Goal: Task Accomplishment & Management: Manage account settings

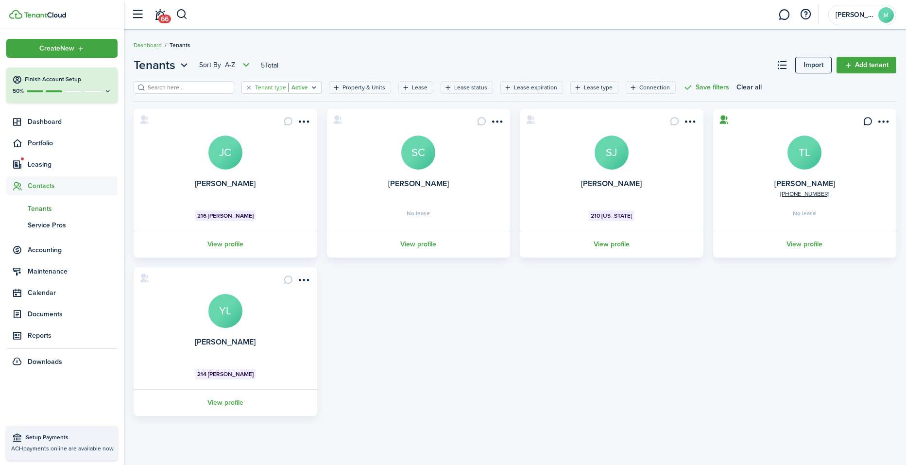
click at [310, 88] on icon "Open filter" at bounding box center [314, 88] width 8 height 8
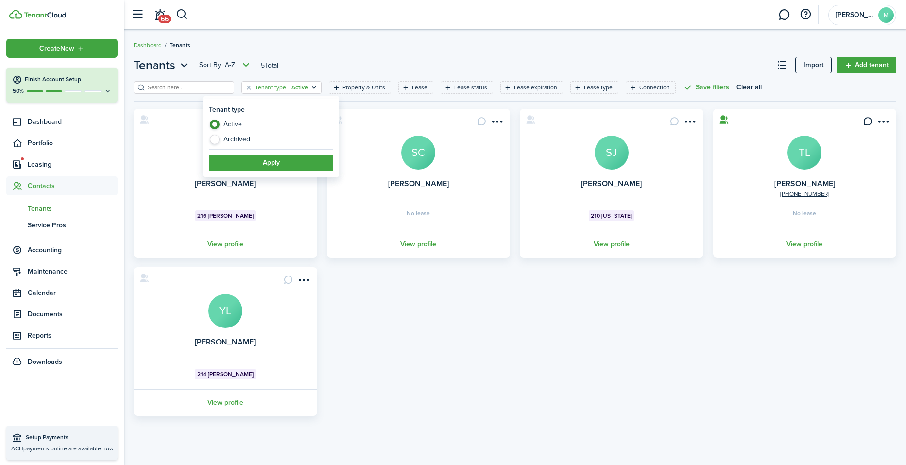
click at [250, 137] on label "Archived" at bounding box center [271, 140] width 124 height 10
radio input "false"
radio input "true"
click at [288, 161] on button "Apply" at bounding box center [271, 163] width 124 height 17
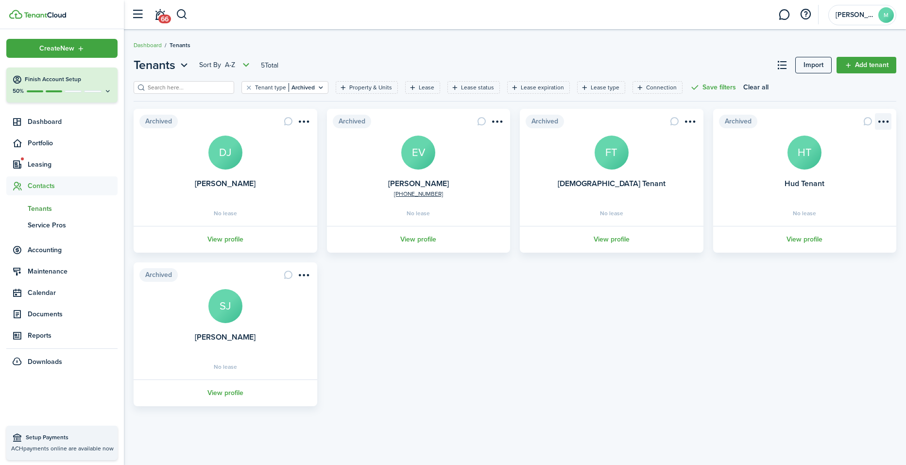
click at [692, 120] on menu-btn-icon "Open menu" at bounding box center [883, 121] width 17 height 17
click at [692, 140] on button "Unarchive" at bounding box center [848, 143] width 85 height 17
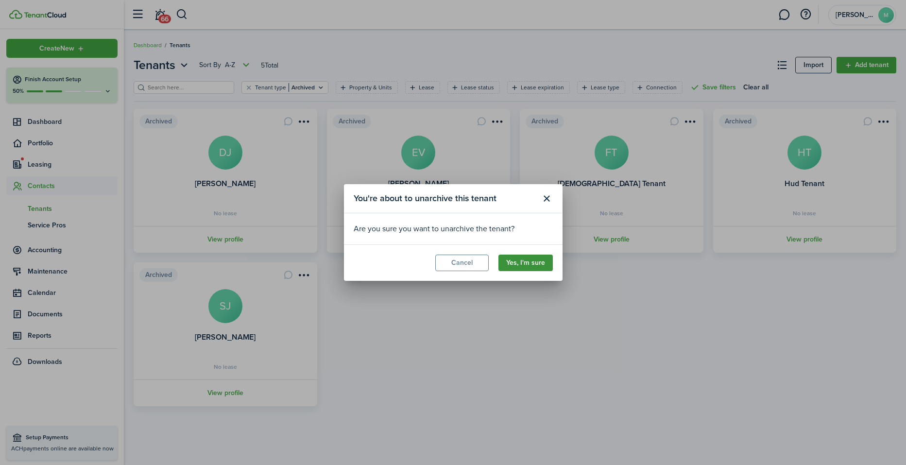
click at [540, 262] on button "Yes, I'm sure" at bounding box center [526, 263] width 54 height 17
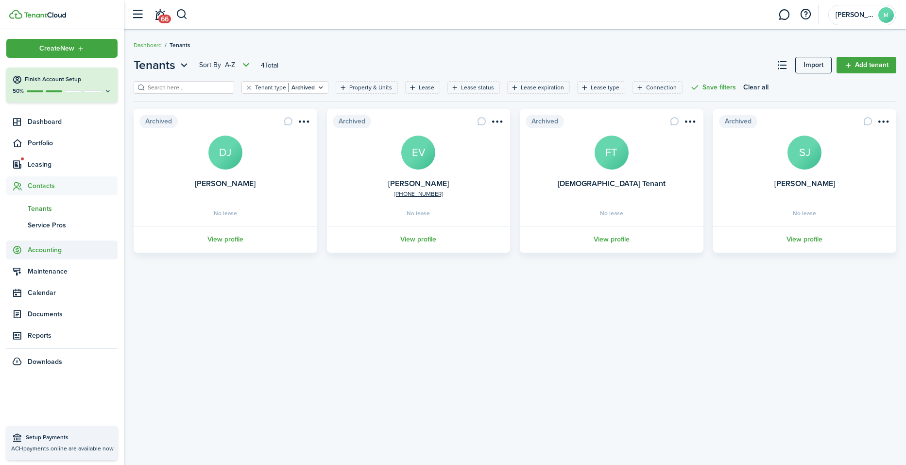
click at [55, 246] on span "Accounting" at bounding box center [73, 250] width 90 height 10
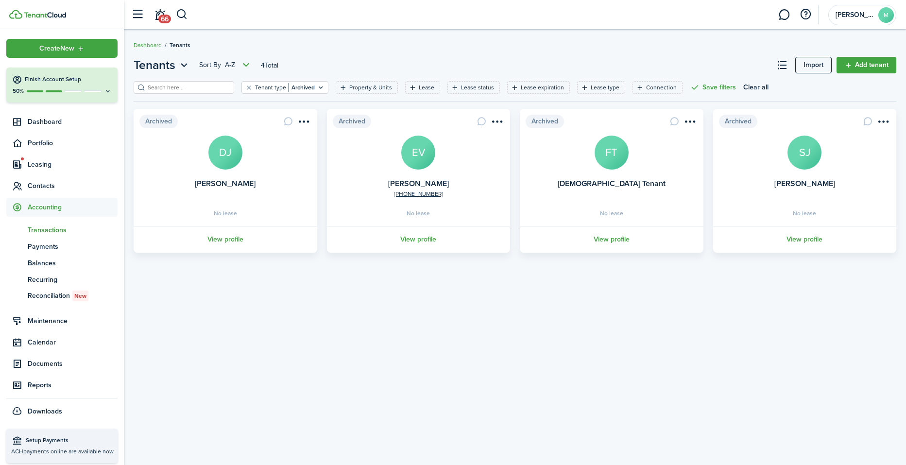
click at [56, 227] on span "Transactions" at bounding box center [73, 230] width 90 height 10
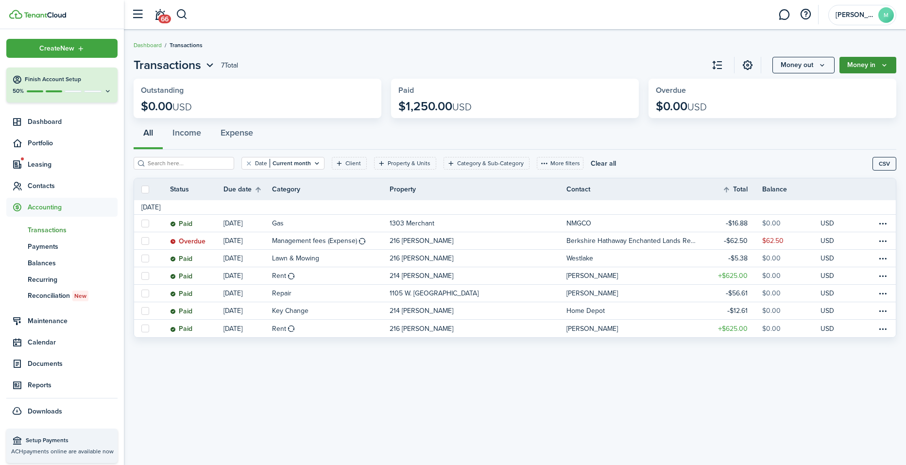
click at [692, 63] on button "Money in" at bounding box center [868, 65] width 57 height 17
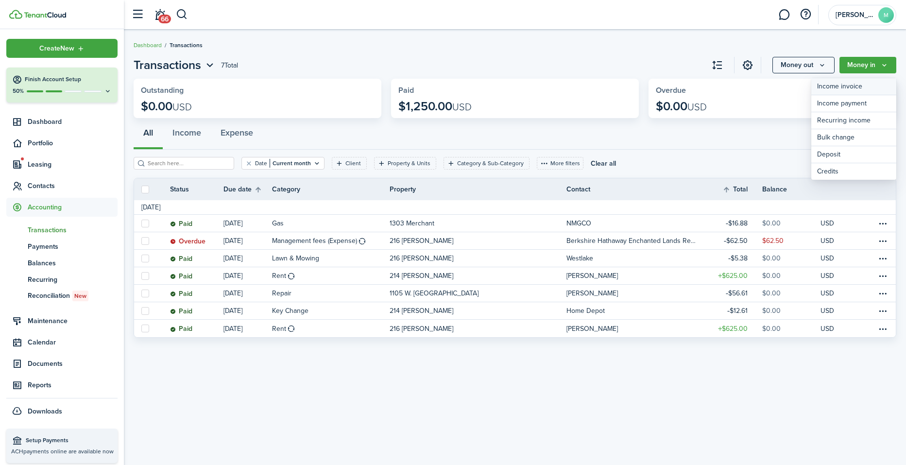
click at [692, 87] on link "Income invoice" at bounding box center [854, 86] width 85 height 17
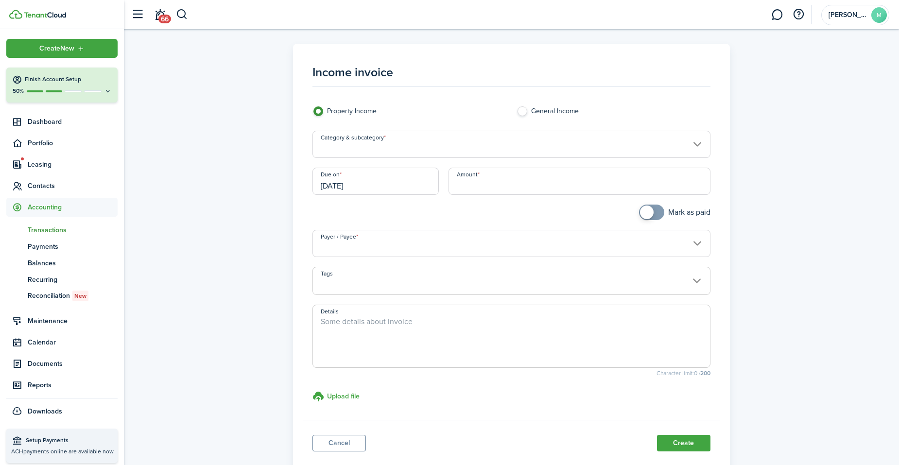
click at [567, 148] on input "Category & subcategory" at bounding box center [511, 144] width 398 height 27
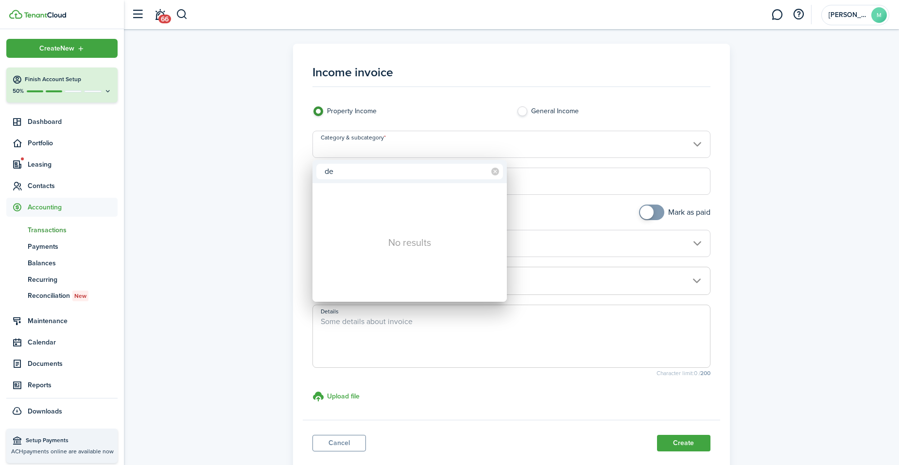
type input "d"
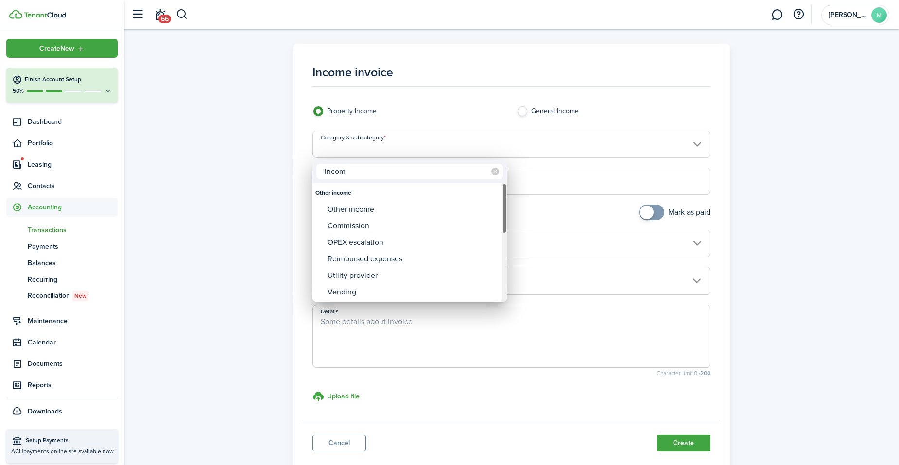
type input "incom"
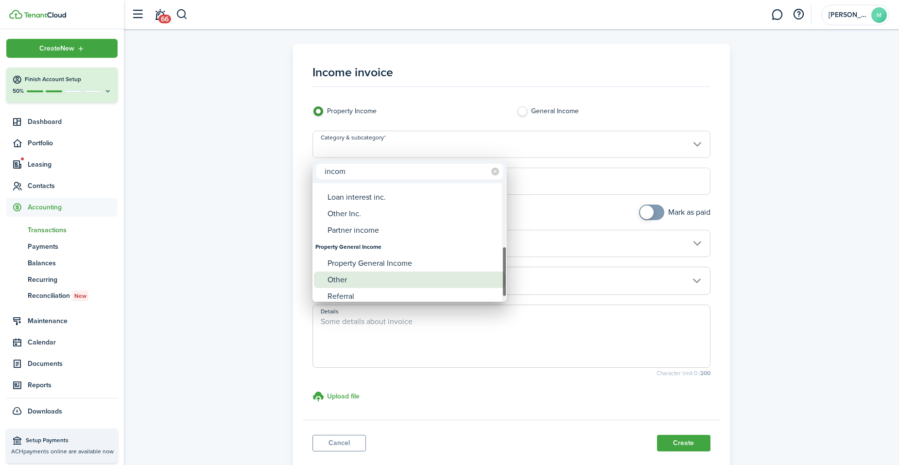
drag, startPoint x: 505, startPoint y: 219, endPoint x: 478, endPoint y: 282, distance: 68.6
click at [478, 282] on mbsc-scrollview-base "Other income Other income Commission OPEX escalation Reimbursed expenses Utilit…" at bounding box center [409, 242] width 194 height 117
click at [478, 282] on div "Other" at bounding box center [414, 275] width 172 height 17
type input "Property General Income / Other"
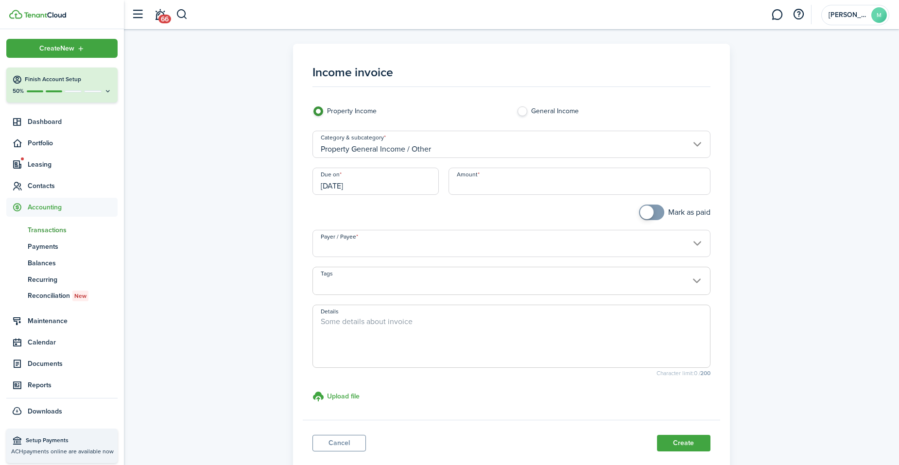
click at [402, 322] on textarea "Details" at bounding box center [511, 339] width 397 height 47
type textarea "Deposit forfeiture deposited from property manager"
click at [496, 185] on input "Amount" at bounding box center [580, 181] width 262 height 27
click at [403, 176] on input "[DATE]" at bounding box center [375, 181] width 126 height 27
type input "$625.00"
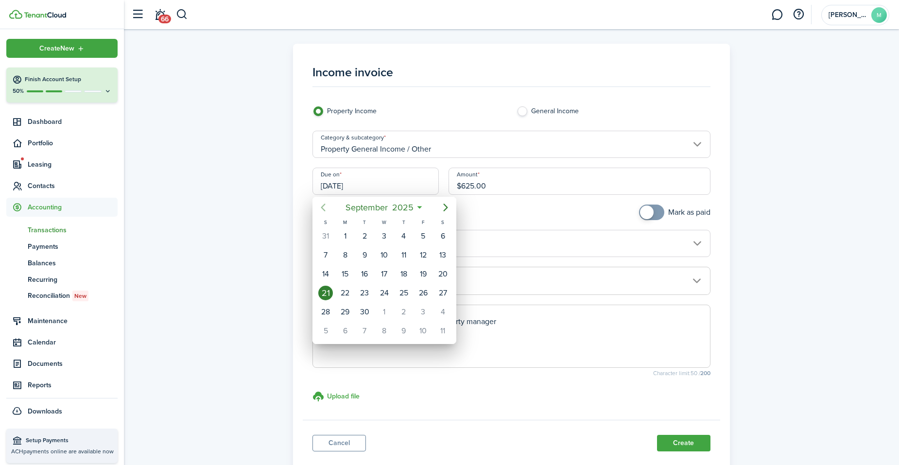
click at [321, 208] on icon "Previous page" at bounding box center [323, 208] width 12 height 12
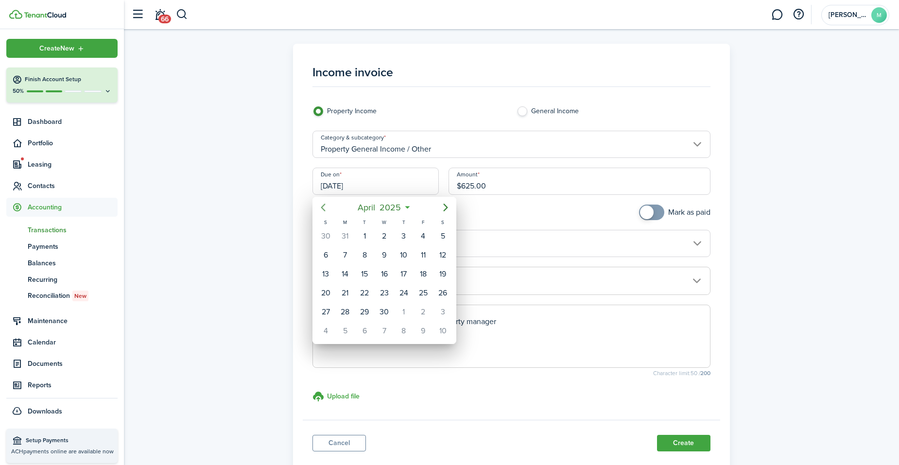
click at [321, 208] on icon "Previous page" at bounding box center [323, 208] width 12 height 12
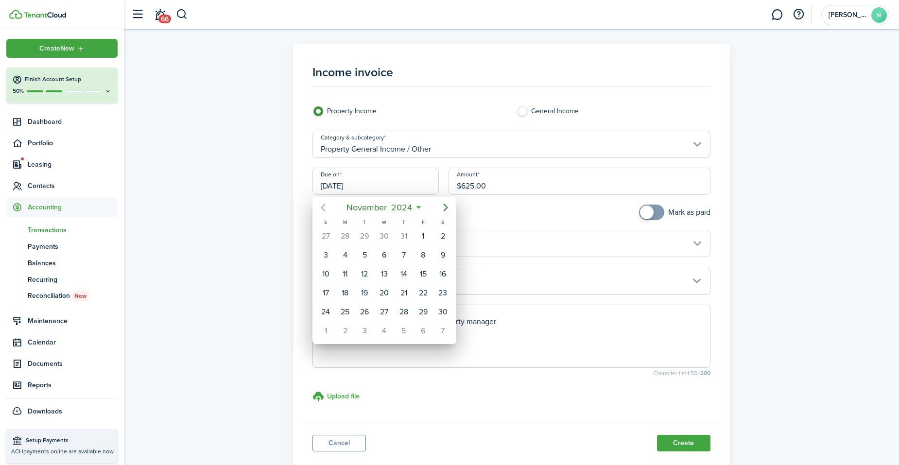
click at [321, 208] on icon "Previous page" at bounding box center [323, 208] width 12 height 12
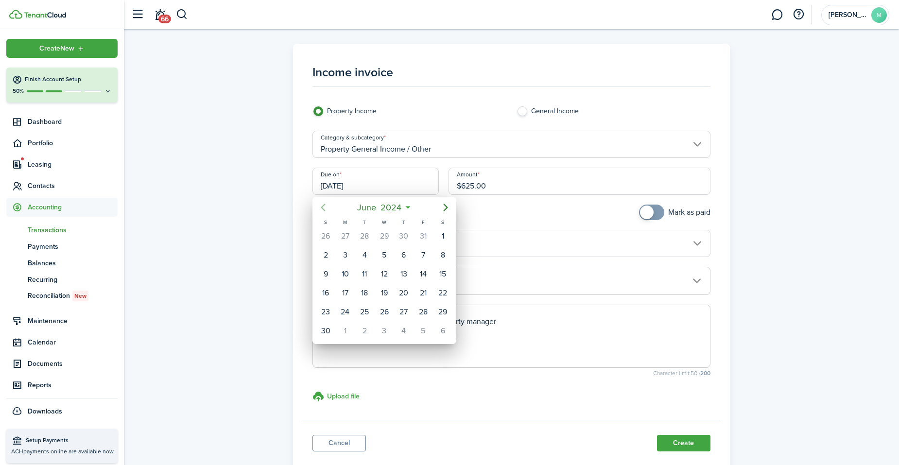
click at [321, 208] on icon "Previous page" at bounding box center [323, 208] width 12 height 12
click at [321, 209] on icon "Previous page" at bounding box center [323, 208] width 12 height 12
click at [363, 308] on div "26" at bounding box center [364, 312] width 15 height 15
type input "[DATE]"
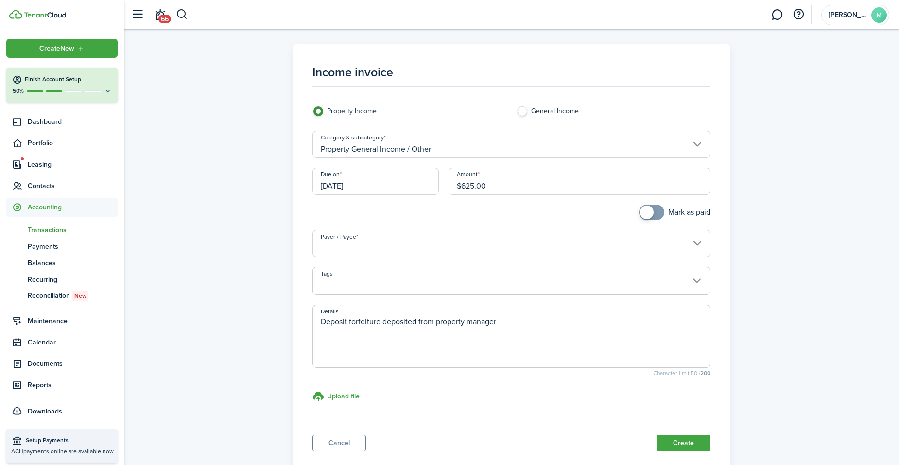
checkbox input "true"
click at [655, 212] on span at bounding box center [652, 213] width 10 height 16
click at [593, 246] on input "Payer / Payee" at bounding box center [511, 243] width 398 height 27
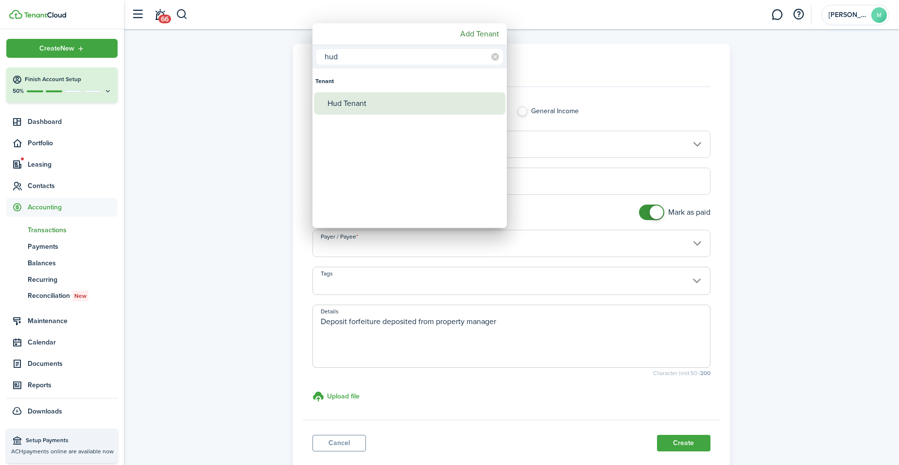
type input "hud"
click at [388, 105] on div "Hud Tenant" at bounding box center [414, 103] width 172 height 22
type input "Hud Tenant"
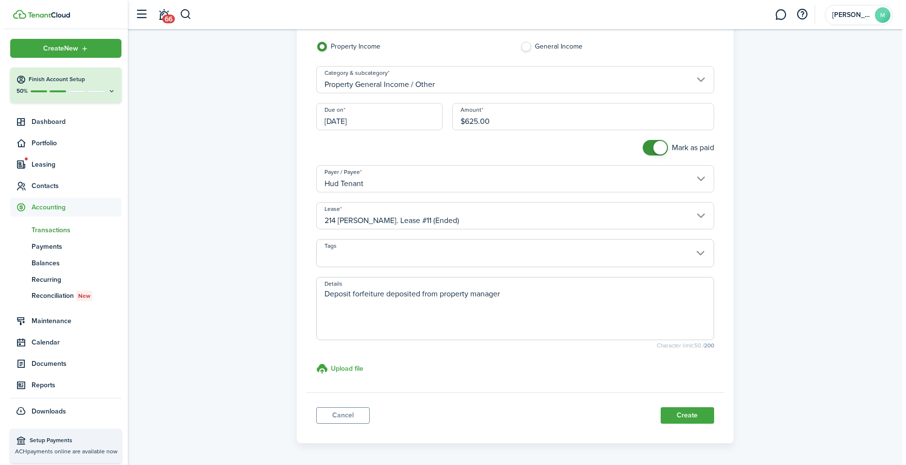
scroll to position [91, 0]
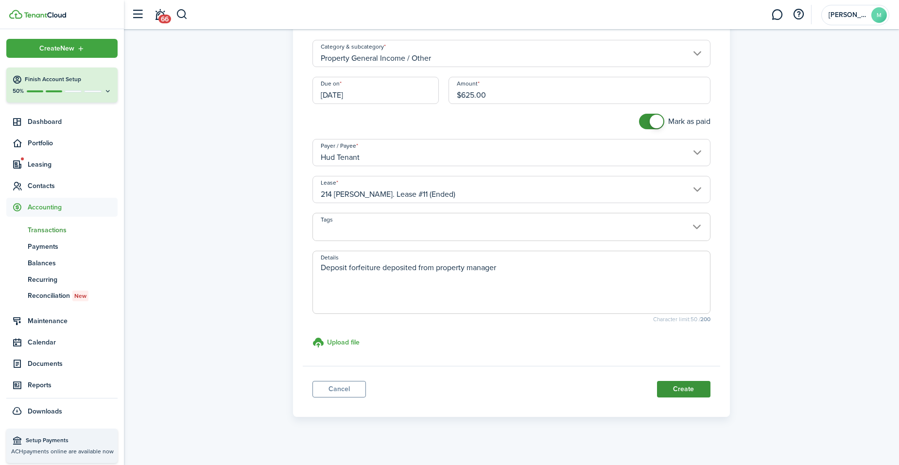
click at [692, 386] on button "Create" at bounding box center [683, 389] width 53 height 17
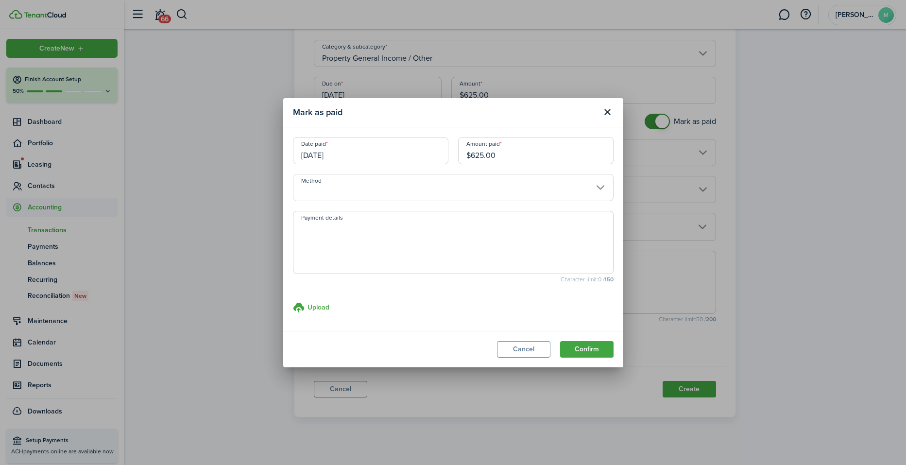
click at [547, 181] on input "Method" at bounding box center [453, 187] width 321 height 27
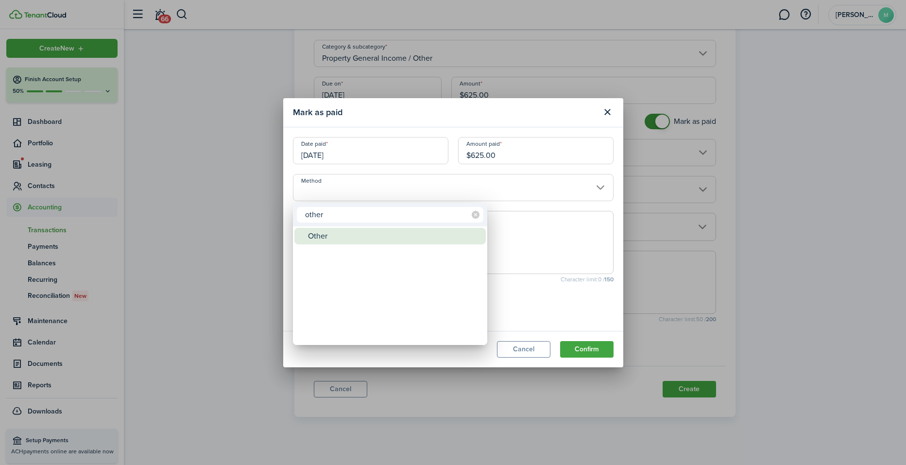
type input "other"
click at [369, 232] on div "Other" at bounding box center [394, 236] width 172 height 17
type input "Other"
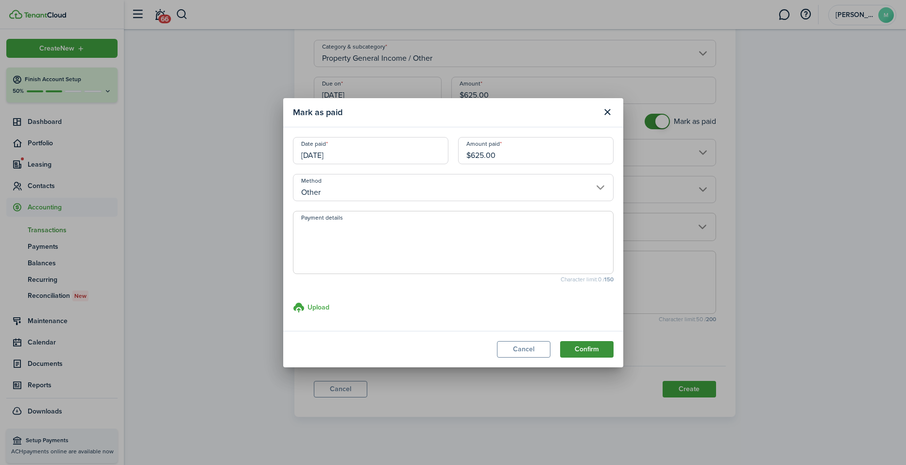
click at [588, 346] on button "Confirm" at bounding box center [586, 349] width 53 height 17
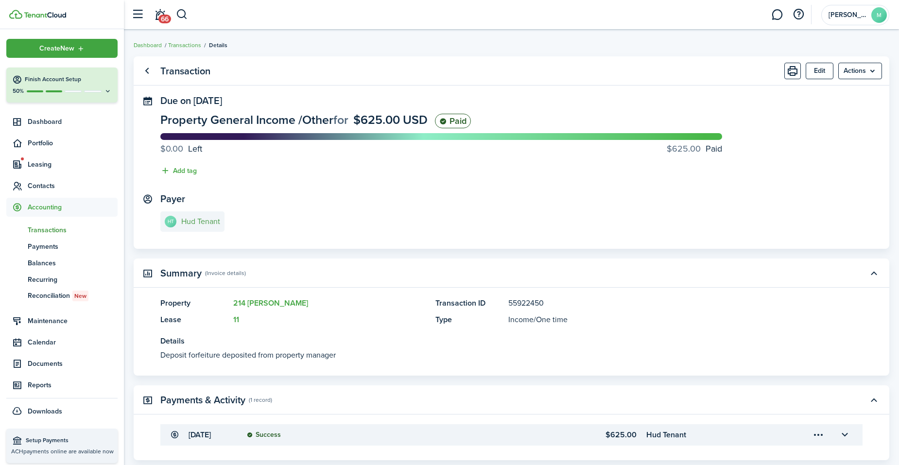
click at [199, 219] on e-details-info-title "Hud Tenant" at bounding box center [200, 221] width 39 height 9
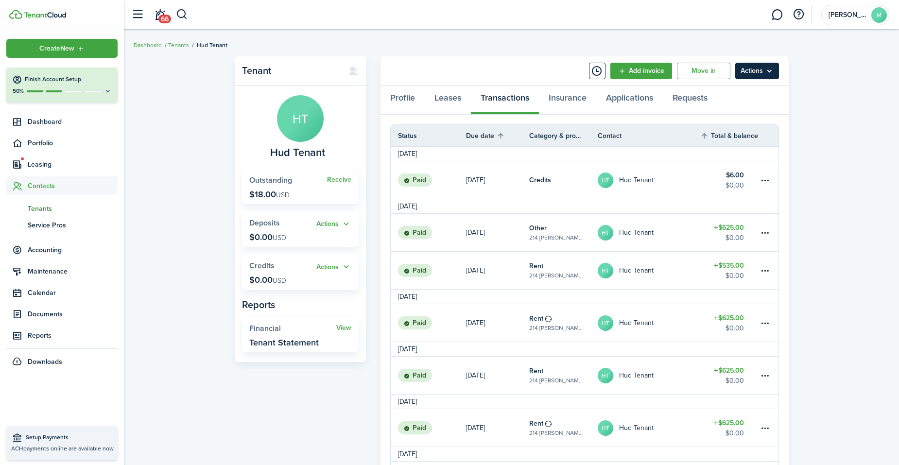
click at [692, 71] on menu-btn "Actions" at bounding box center [757, 71] width 44 height 17
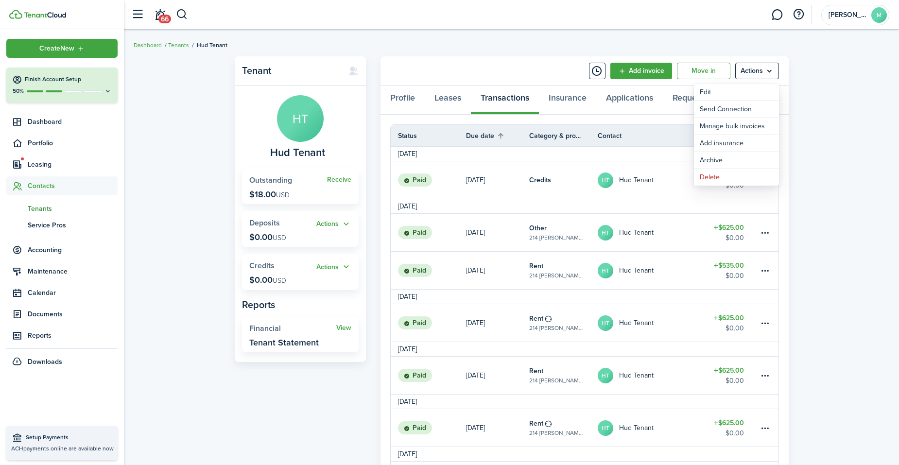
click at [679, 194] on link "HT Hud Tenant" at bounding box center [649, 179] width 103 height 37
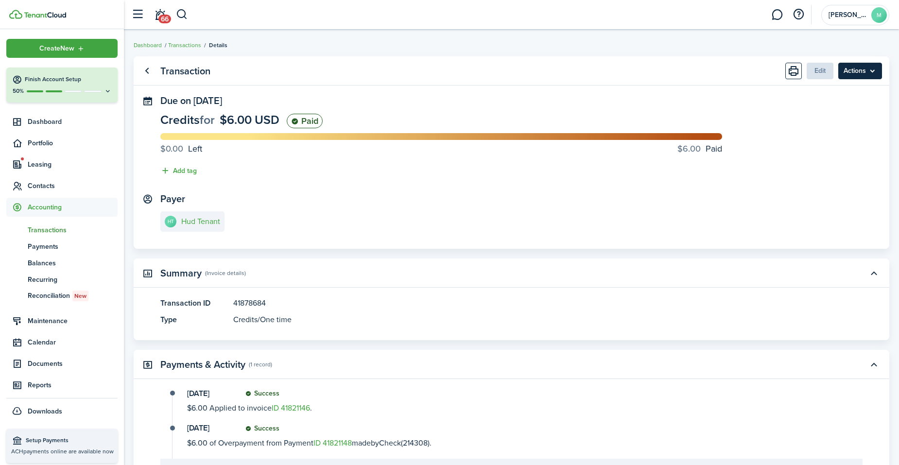
click at [692, 70] on menu-btn "Actions" at bounding box center [860, 71] width 44 height 17
click at [184, 41] on link "Transactions" at bounding box center [184, 45] width 33 height 9
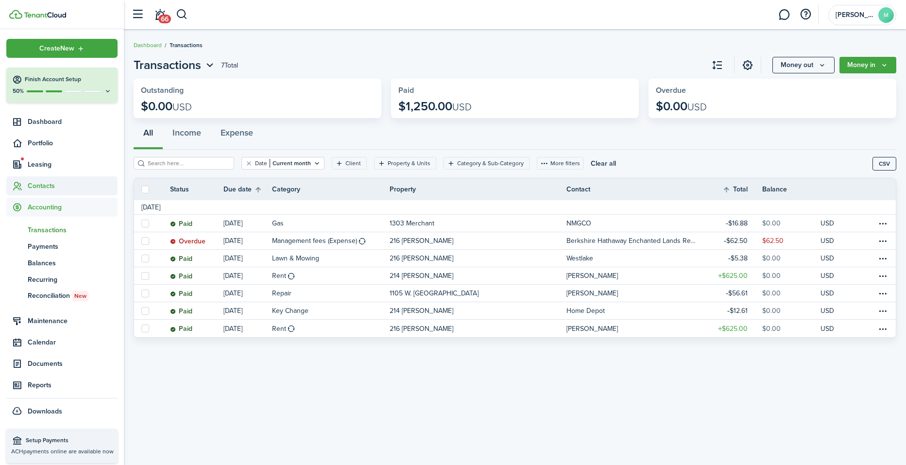
click at [44, 187] on span "Contacts" at bounding box center [73, 186] width 90 height 10
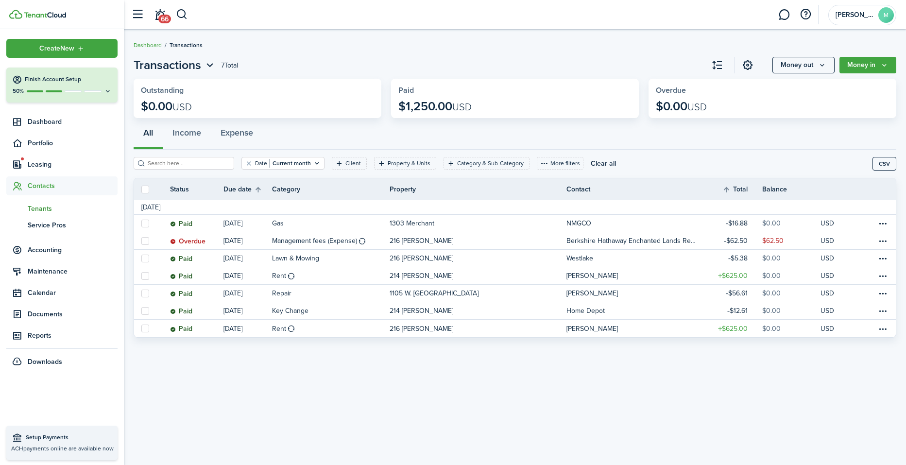
click at [49, 209] on span "Tenants" at bounding box center [73, 209] width 90 height 10
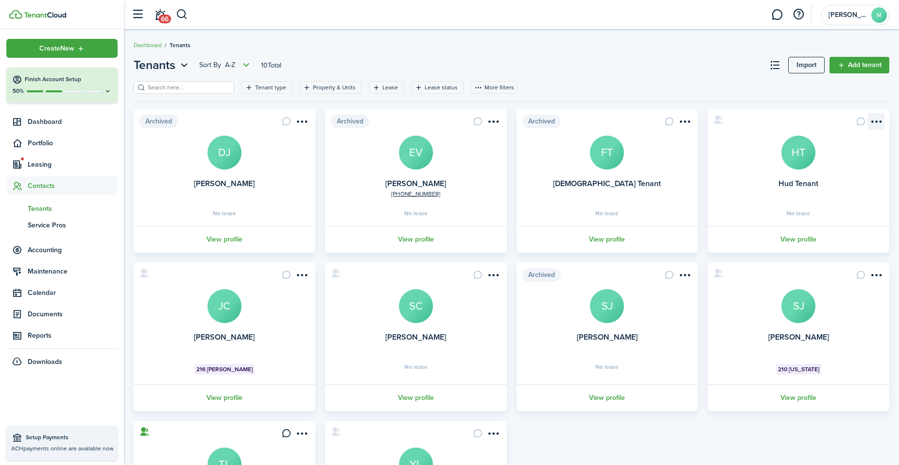
click at [692, 122] on menu-btn-icon "Open menu" at bounding box center [876, 121] width 17 height 17
click at [692, 225] on button "Archive" at bounding box center [840, 228] width 85 height 17
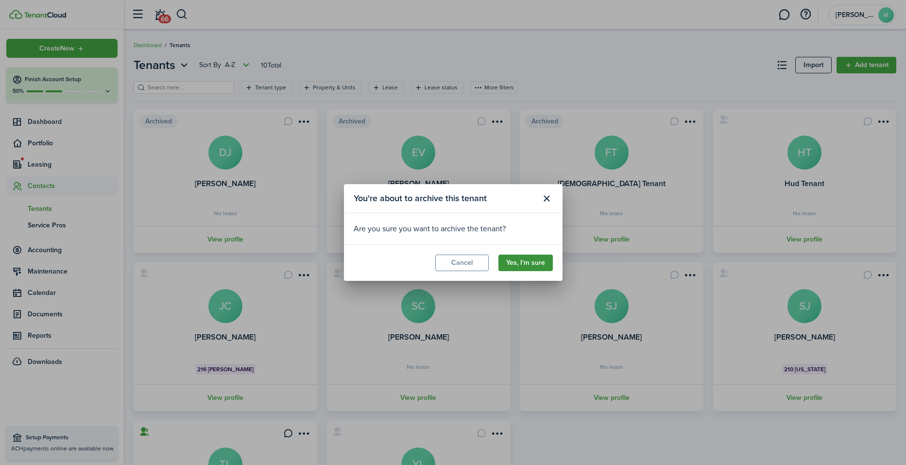
click at [541, 265] on button "Yes, I'm sure" at bounding box center [526, 263] width 54 height 17
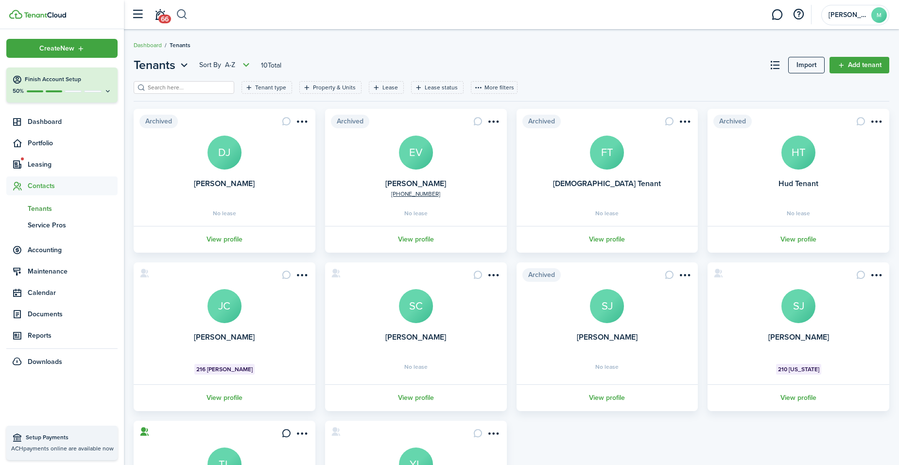
click at [183, 14] on button "button" at bounding box center [182, 14] width 12 height 17
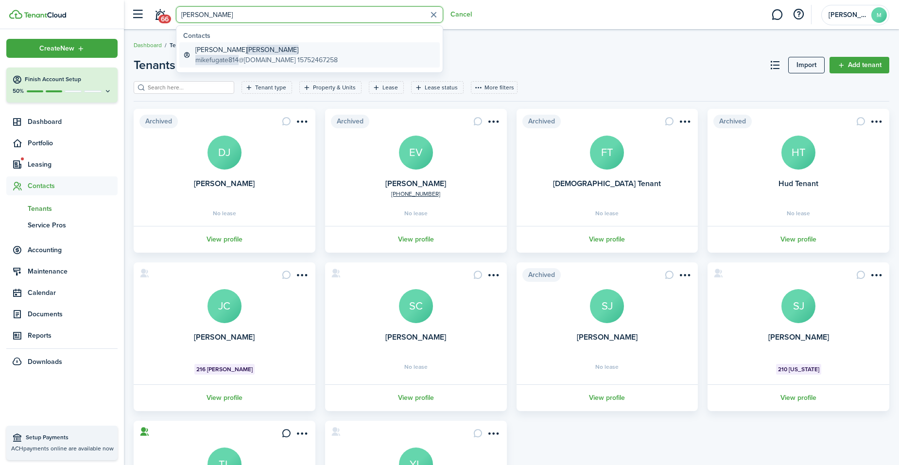
type input "[PERSON_NAME]"
click at [222, 55] on span "mikefugate814" at bounding box center [216, 60] width 43 height 10
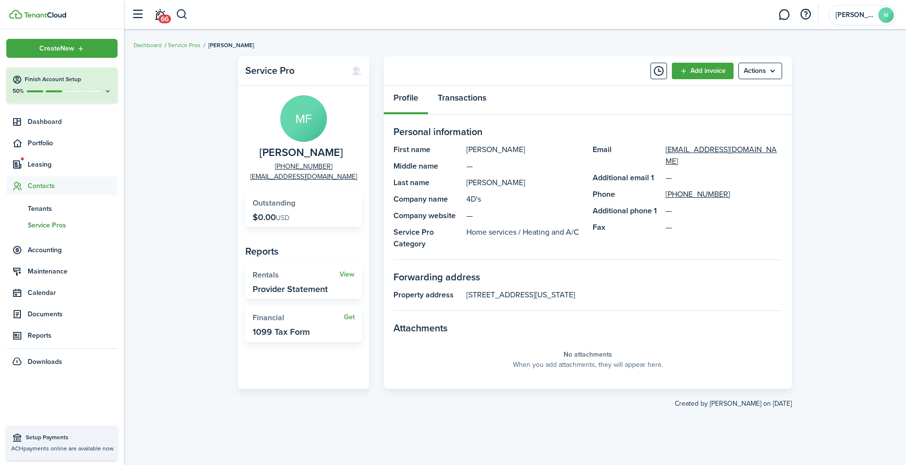
click at [468, 101] on link "Transactions" at bounding box center [462, 100] width 68 height 29
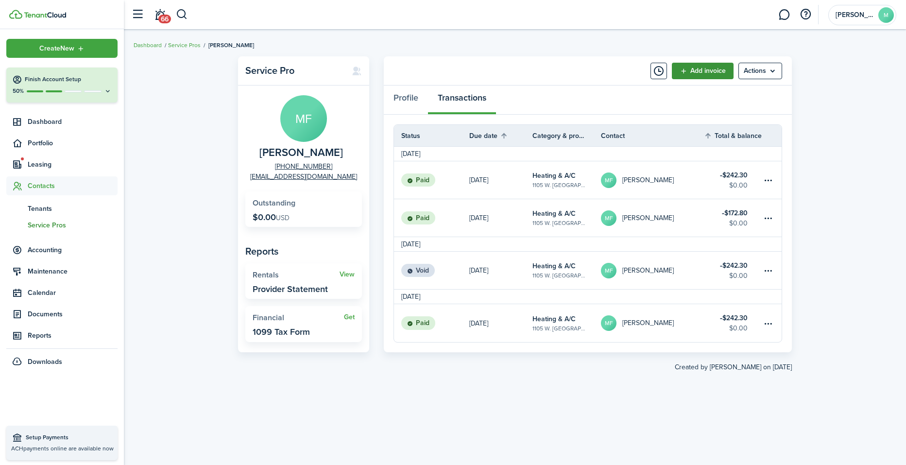
click at [692, 69] on link "Add invoice" at bounding box center [703, 71] width 62 height 17
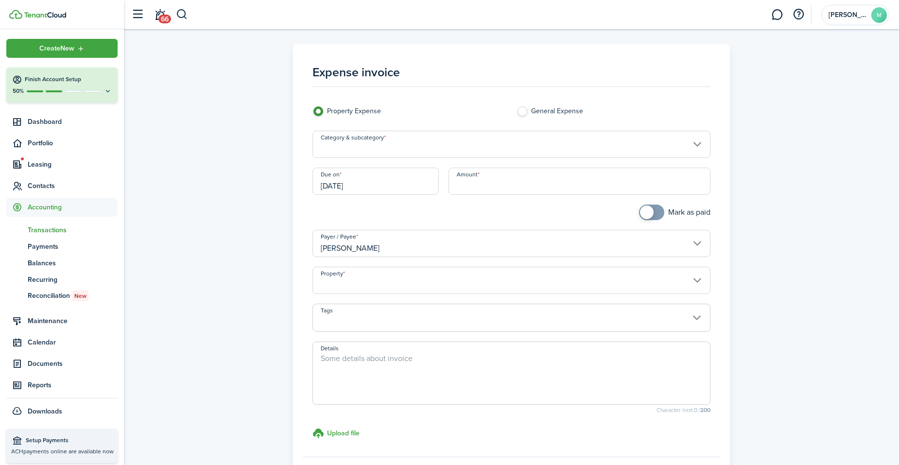
click at [446, 144] on input "Category & subcategory" at bounding box center [511, 144] width 398 height 27
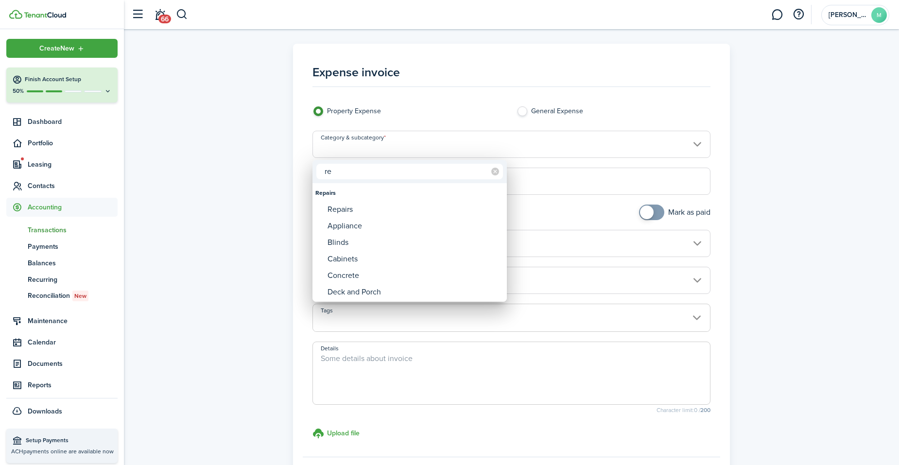
type input "r"
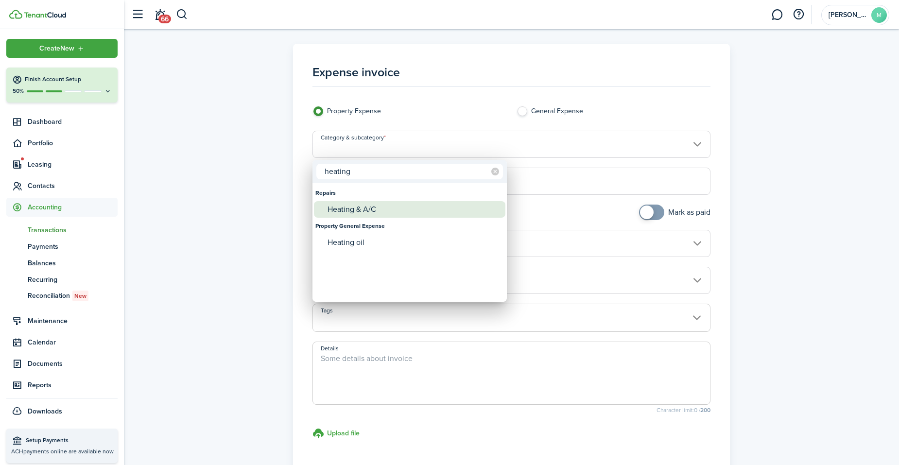
type input "heating"
click at [382, 208] on div "Heating & A/C" at bounding box center [414, 209] width 172 height 17
type input "Repairs / Heating & A/C"
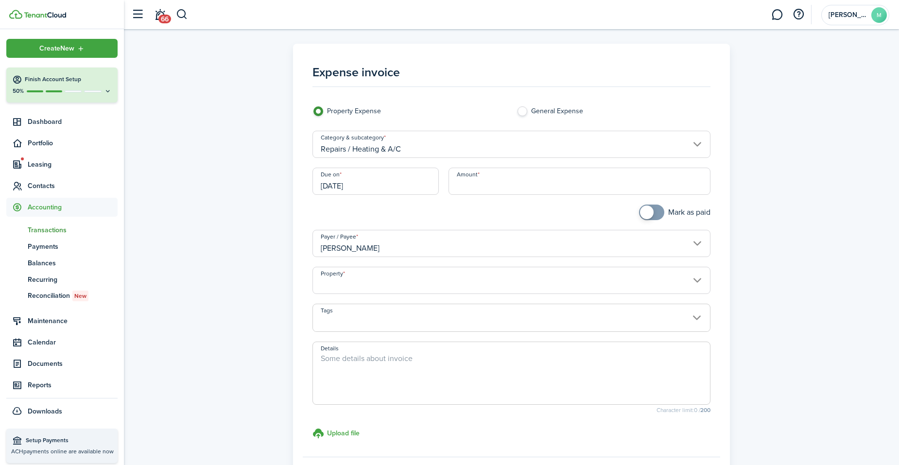
click at [404, 190] on input "[DATE]" at bounding box center [375, 181] width 126 height 27
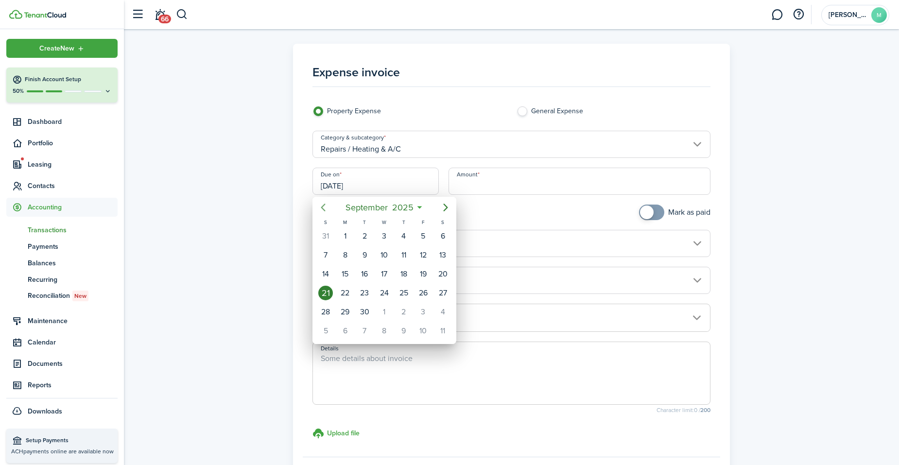
click at [323, 205] on icon "Previous page" at bounding box center [323, 208] width 12 height 12
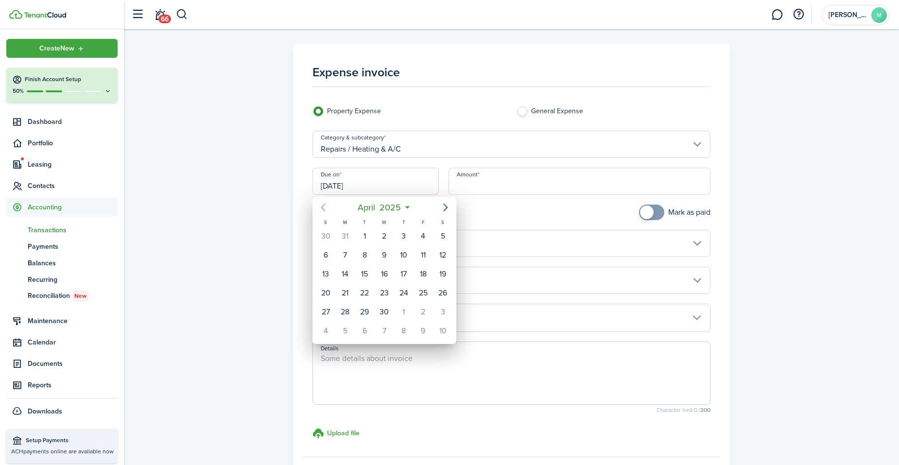
click at [323, 205] on icon "Previous page" at bounding box center [323, 208] width 12 height 12
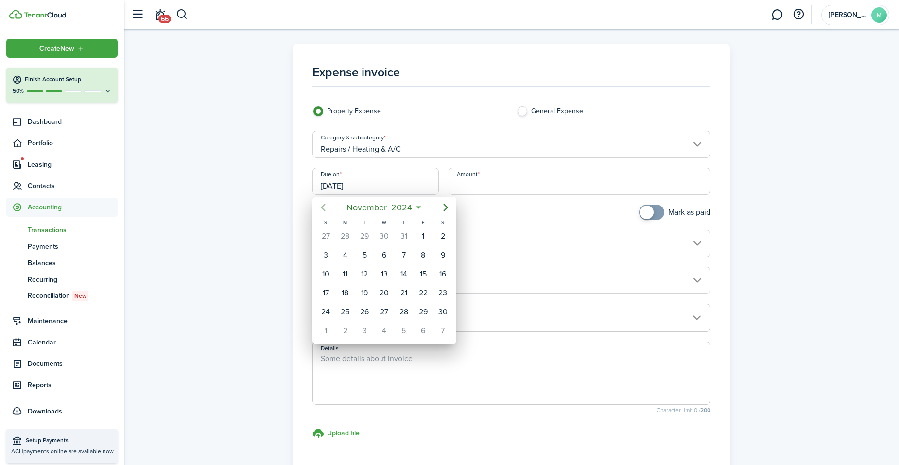
click at [323, 205] on icon "Previous page" at bounding box center [323, 208] width 12 height 12
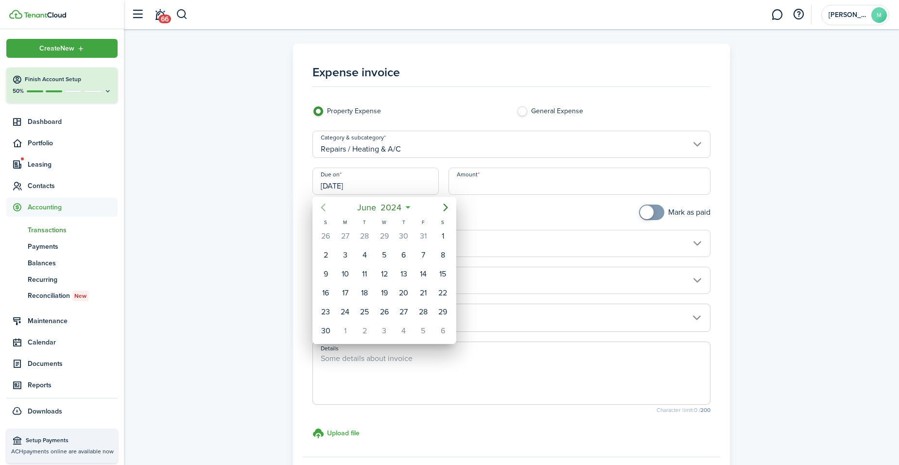
click at [323, 205] on icon "Previous page" at bounding box center [323, 208] width 12 height 12
click at [408, 311] on div "28" at bounding box center [404, 312] width 15 height 15
type input "[DATE]"
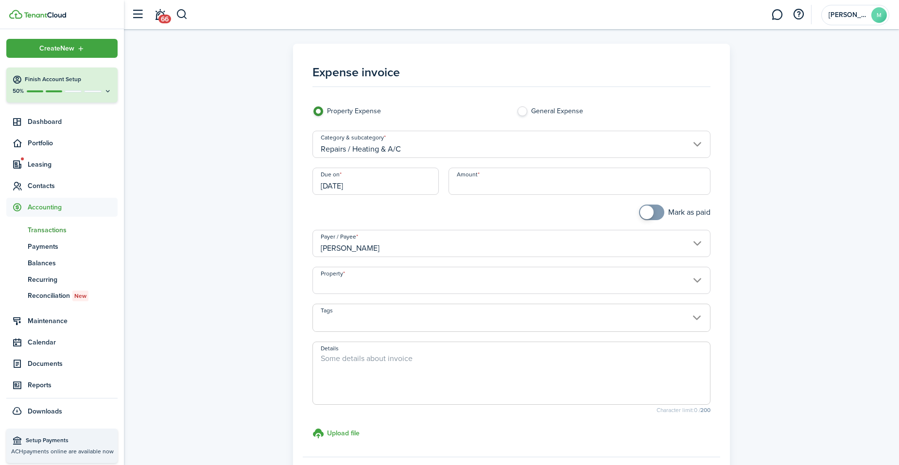
click at [491, 184] on input "Amount" at bounding box center [580, 181] width 262 height 27
type input "$494.64"
checkbox input "true"
click at [655, 213] on span at bounding box center [652, 213] width 10 height 16
click at [603, 283] on input "Property" at bounding box center [511, 280] width 398 height 27
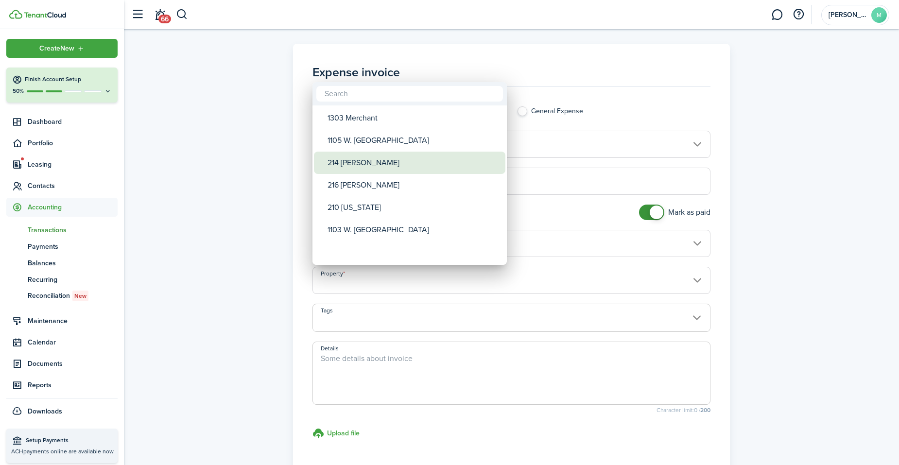
click at [391, 168] on div "214 [PERSON_NAME]" at bounding box center [414, 163] width 172 height 22
type input "214 [PERSON_NAME]"
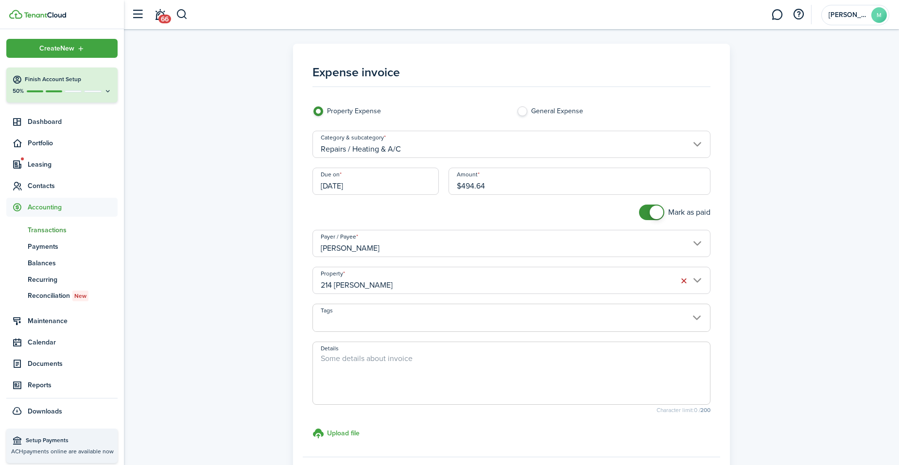
click at [692, 394] on div "Expense invoice Property Expense General Expense Category & subcategory Repairs…" at bounding box center [511, 276] width 775 height 464
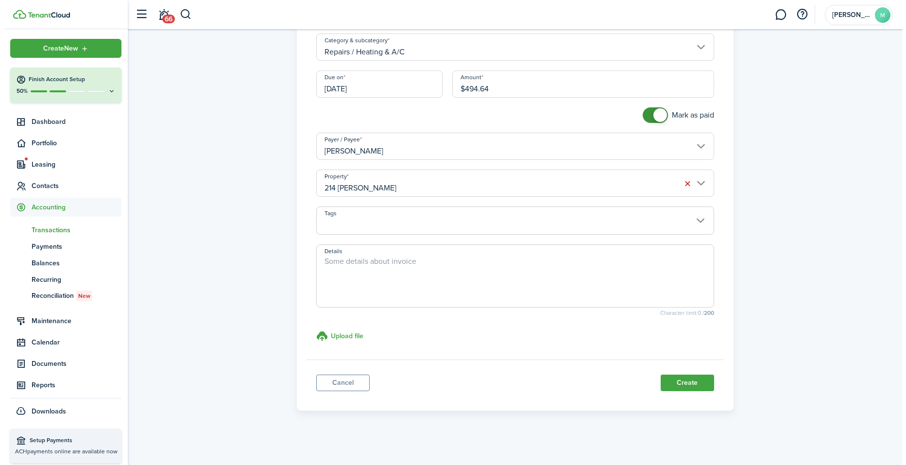
scroll to position [99, 0]
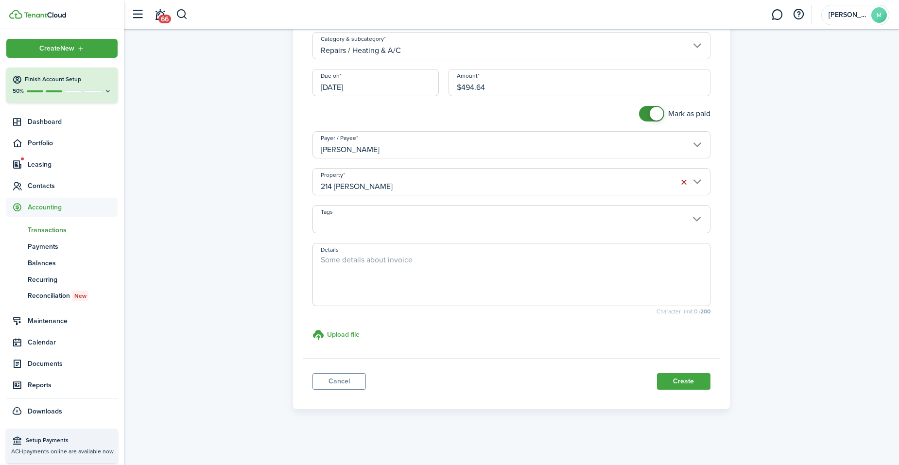
click at [442, 277] on textarea "Details" at bounding box center [511, 277] width 397 height 47
type textarea "damage caused by former tenant"
click at [691, 384] on button "Create" at bounding box center [683, 381] width 53 height 17
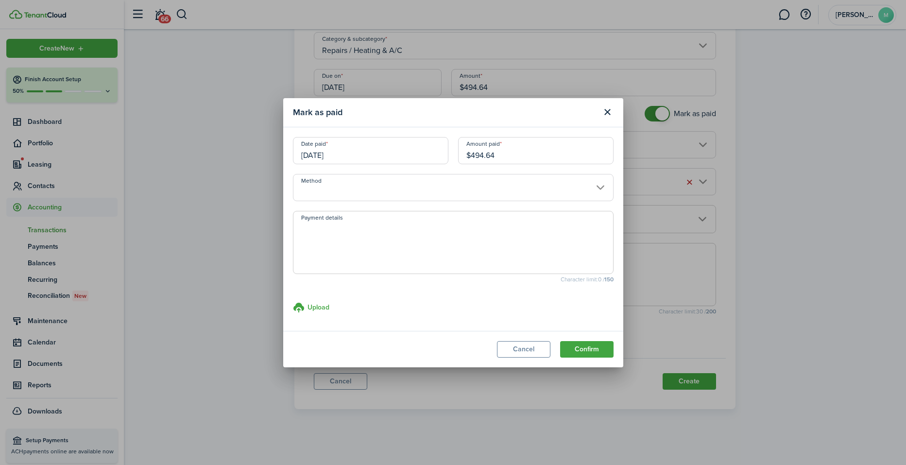
click at [533, 187] on input "Method" at bounding box center [453, 187] width 321 height 27
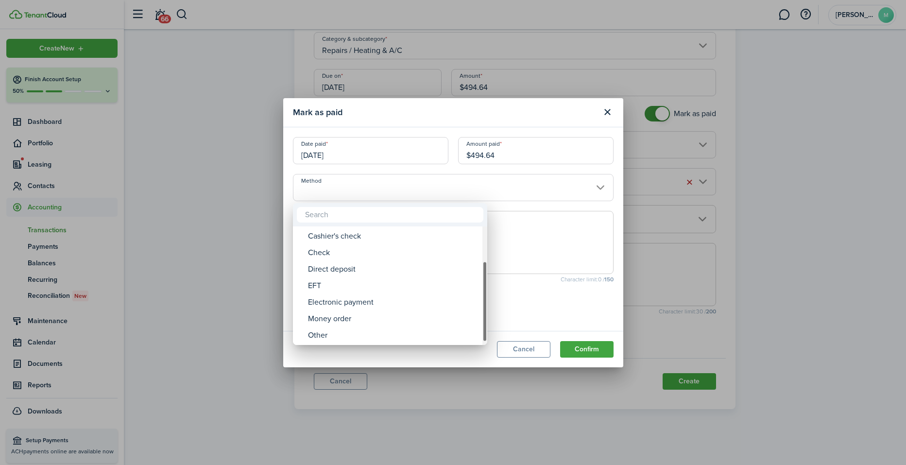
click at [483, 340] on div "Method" at bounding box center [485, 285] width 5 height 119
click at [411, 328] on div "Other" at bounding box center [394, 335] width 172 height 17
type input "Other"
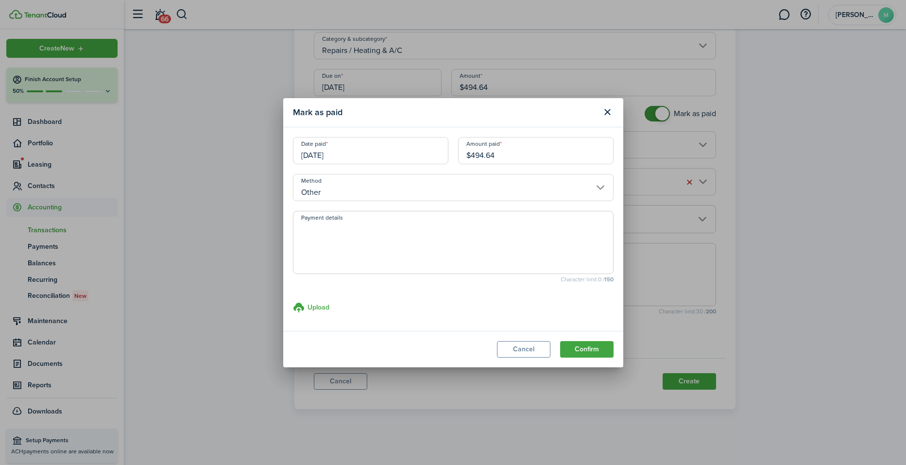
click at [369, 237] on textarea "Payment details" at bounding box center [454, 245] width 320 height 47
type textarea "o"
type textarea "paid by property manager out of gross rent proceeds"
click at [592, 348] on button "Confirm" at bounding box center [586, 349] width 53 height 17
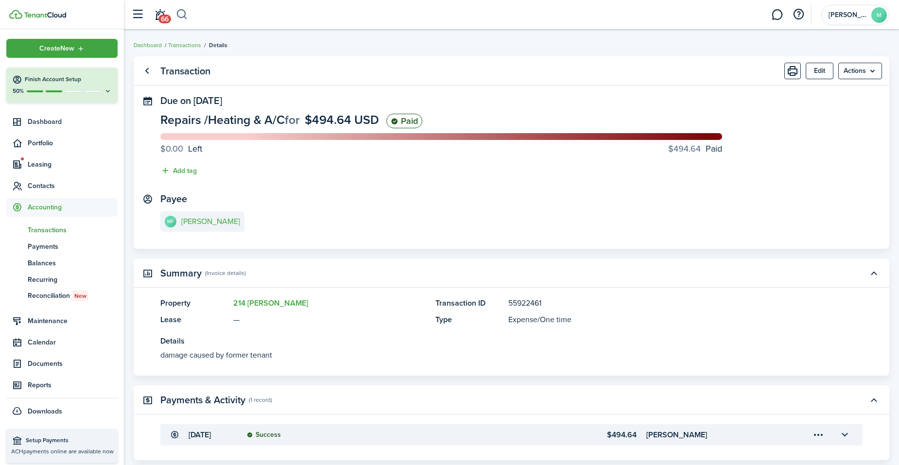
click at [181, 17] on button "button" at bounding box center [182, 14] width 12 height 17
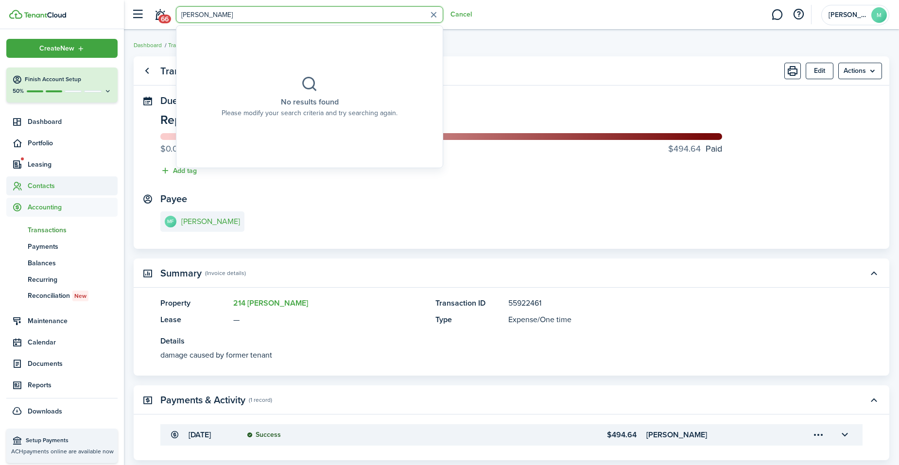
type input "[PERSON_NAME]"
click at [46, 184] on span "Contacts" at bounding box center [73, 186] width 90 height 10
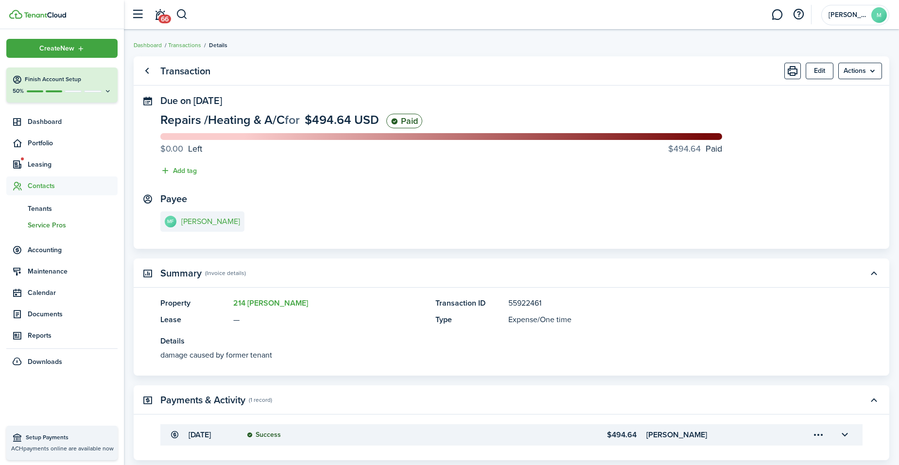
click at [56, 226] on span "Service Pros" at bounding box center [73, 225] width 90 height 10
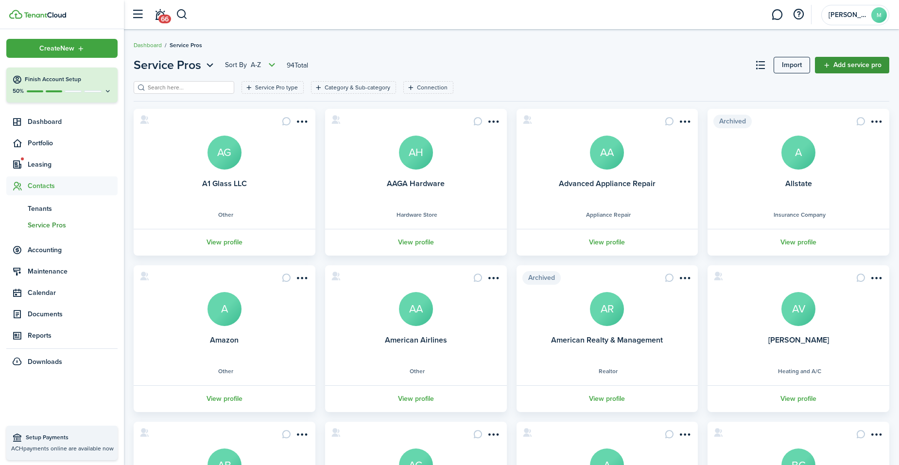
click at [692, 57] on link "Add service pro" at bounding box center [852, 65] width 74 height 17
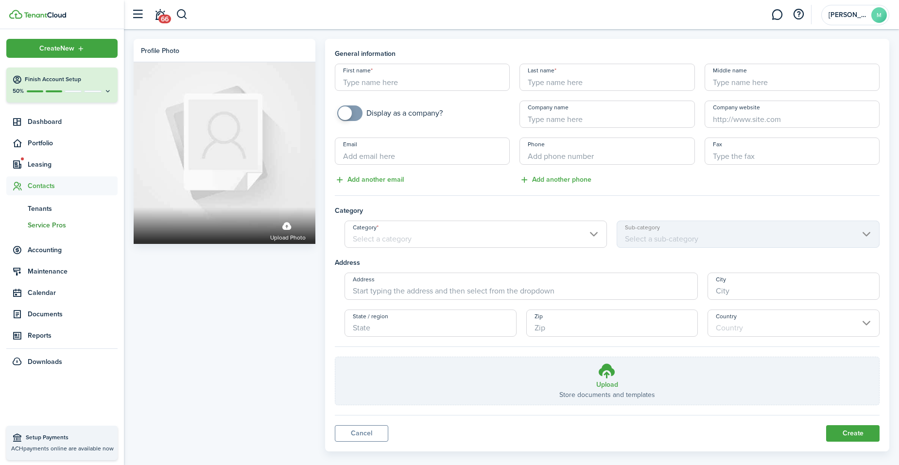
click at [562, 83] on input "Last name" at bounding box center [607, 77] width 175 height 27
type input "[PERSON_NAME]"
click at [391, 87] on input "First name" at bounding box center [422, 77] width 175 height 27
click at [489, 237] on input "Category" at bounding box center [476, 234] width 263 height 27
type input "Jaiden"
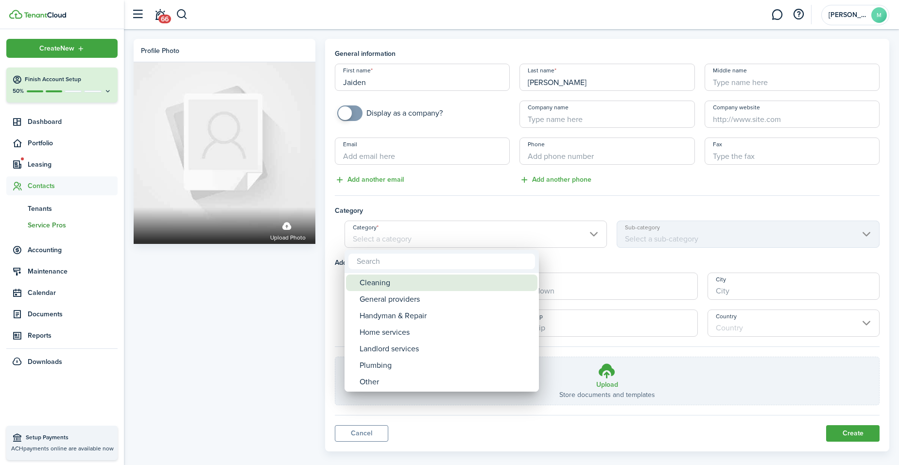
click at [452, 283] on div "Cleaning" at bounding box center [446, 283] width 172 height 17
type input "Cleaning"
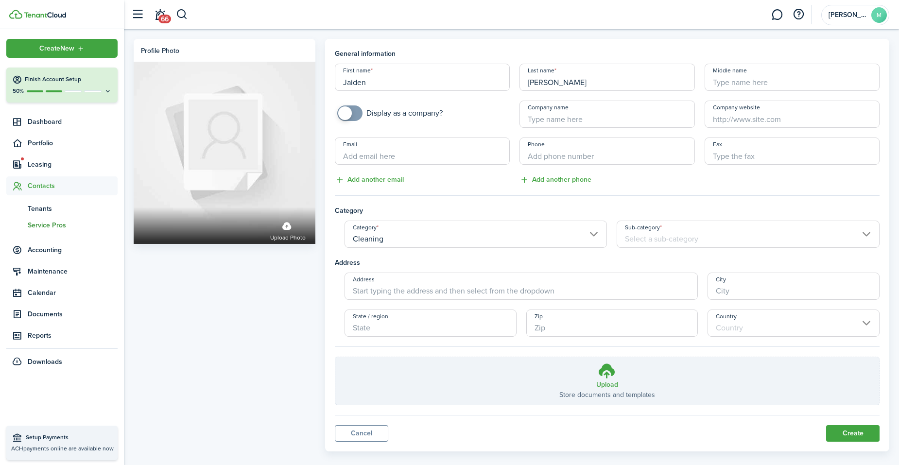
click at [674, 235] on input "Sub-category" at bounding box center [748, 234] width 263 height 27
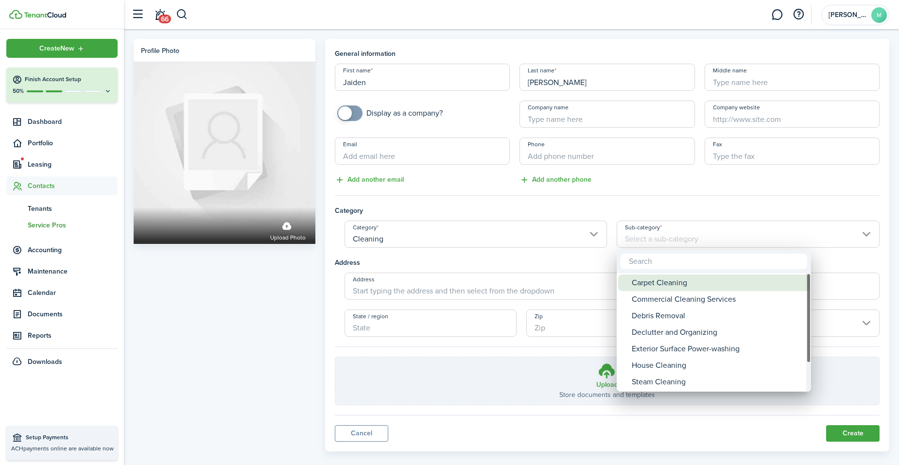
click at [673, 283] on div "Carpet Cleaning" at bounding box center [718, 283] width 172 height 17
type input "Carpet Cleaning"
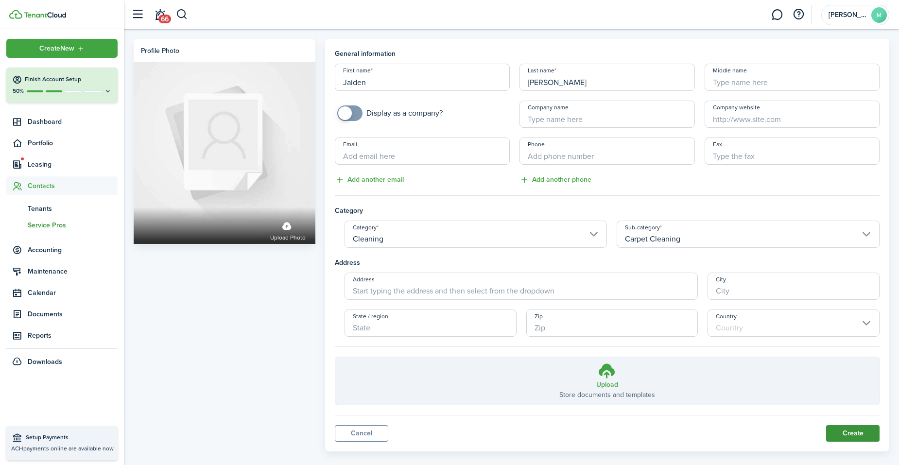
click at [692, 394] on button "Create" at bounding box center [852, 433] width 53 height 17
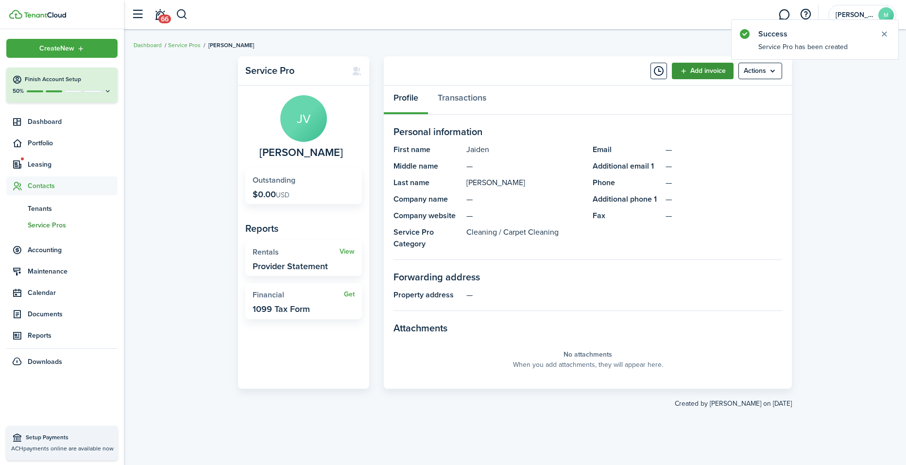
click at [692, 69] on link "Add invoice" at bounding box center [703, 71] width 62 height 17
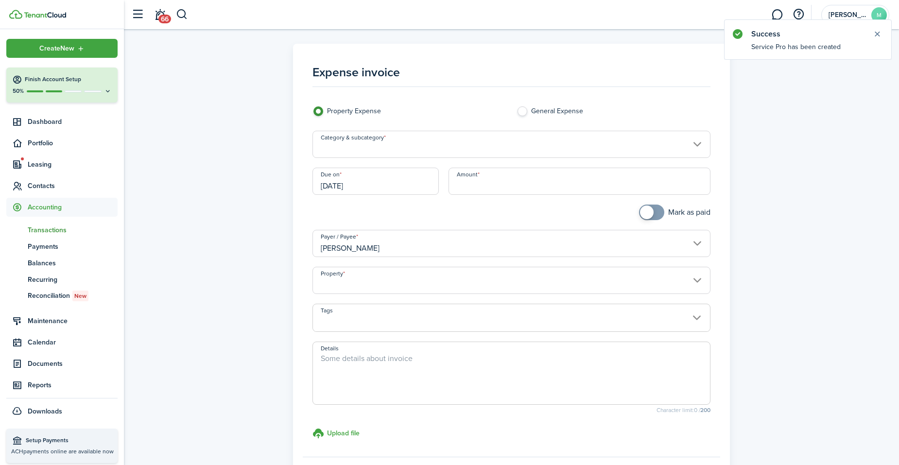
click at [518, 140] on input "Category & subcategory" at bounding box center [511, 144] width 398 height 27
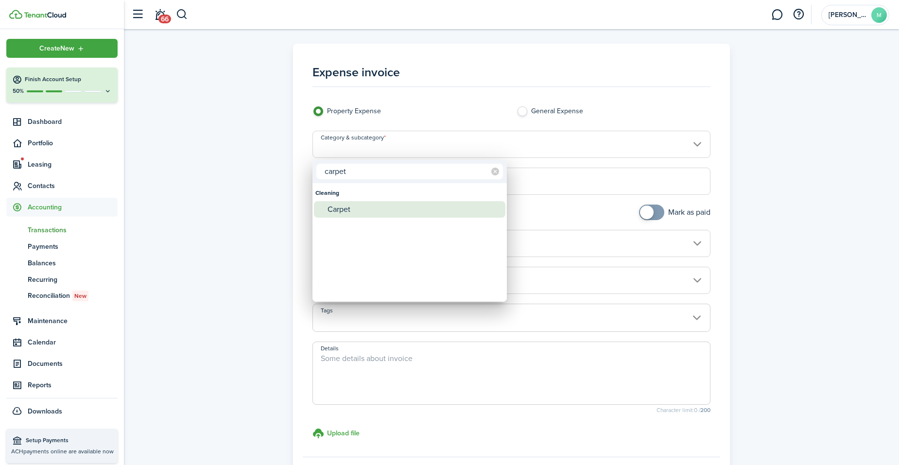
type input "carpet"
click at [397, 206] on div "Carpet" at bounding box center [414, 209] width 172 height 17
type input "Cleaning / Carpet"
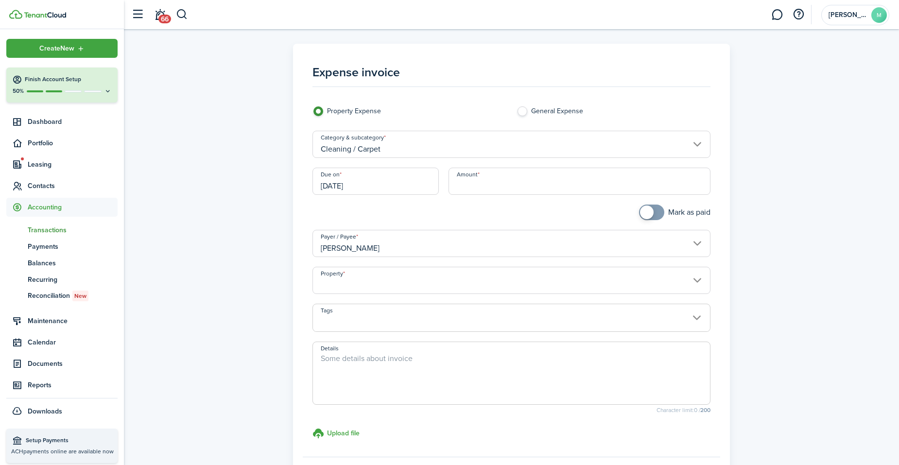
click at [415, 180] on input "[DATE]" at bounding box center [375, 181] width 126 height 27
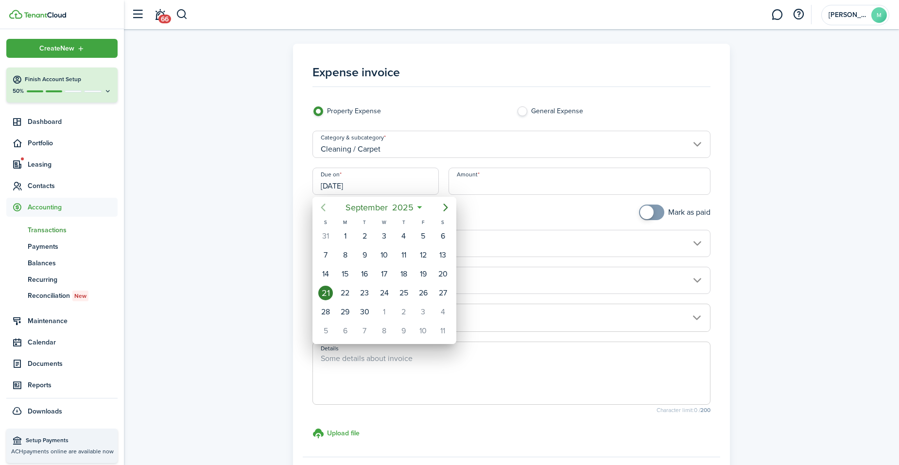
click at [321, 207] on icon "Previous page" at bounding box center [323, 208] width 12 height 12
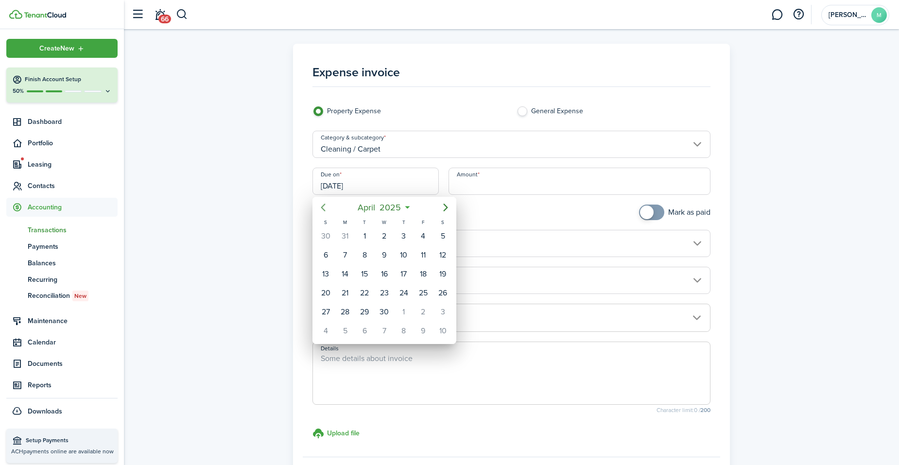
click at [321, 207] on icon "Previous page" at bounding box center [323, 208] width 12 height 12
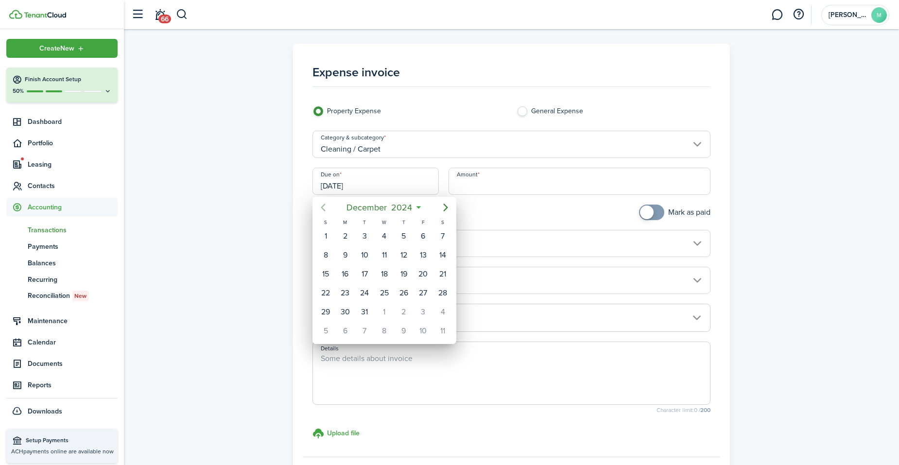
click at [321, 207] on icon "Previous page" at bounding box center [323, 208] width 12 height 12
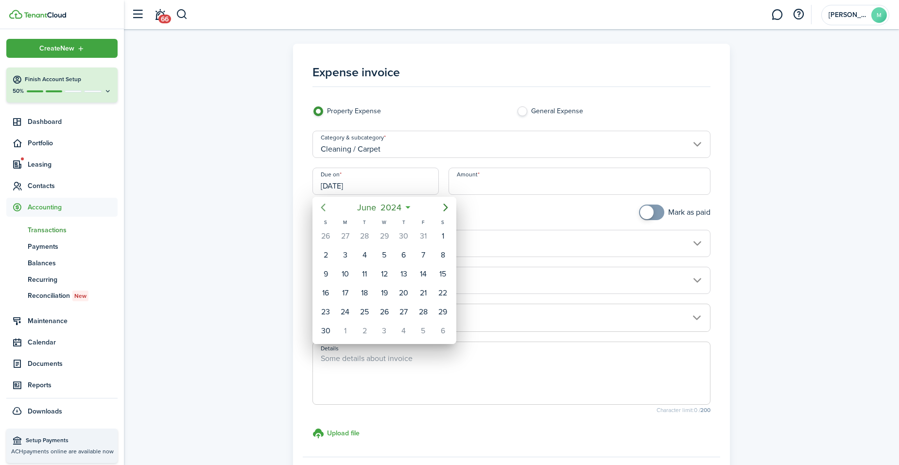
click at [320, 207] on icon "Previous page" at bounding box center [323, 208] width 12 height 12
click at [408, 308] on div "28" at bounding box center [404, 312] width 15 height 15
type input "[DATE]"
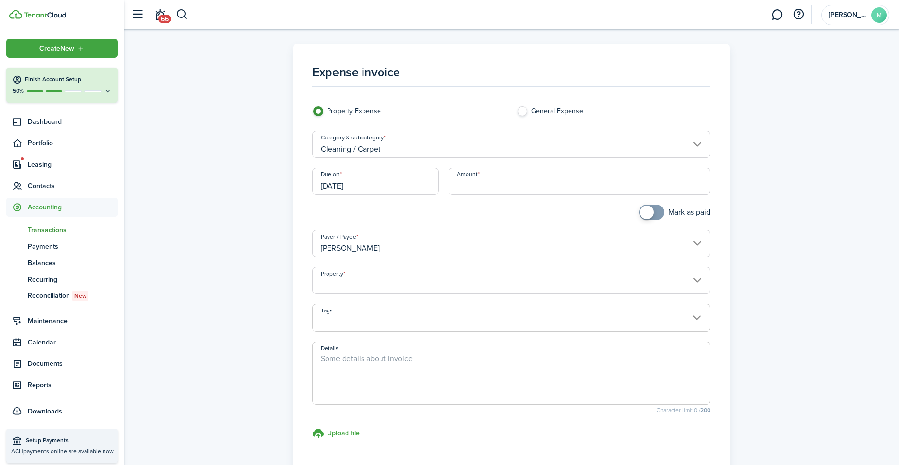
click at [493, 182] on input "Amount" at bounding box center [580, 181] width 262 height 27
type input "$242.80"
checkbox input "true"
click at [657, 211] on span at bounding box center [652, 213] width 10 height 16
click at [615, 279] on input "Property" at bounding box center [511, 280] width 398 height 27
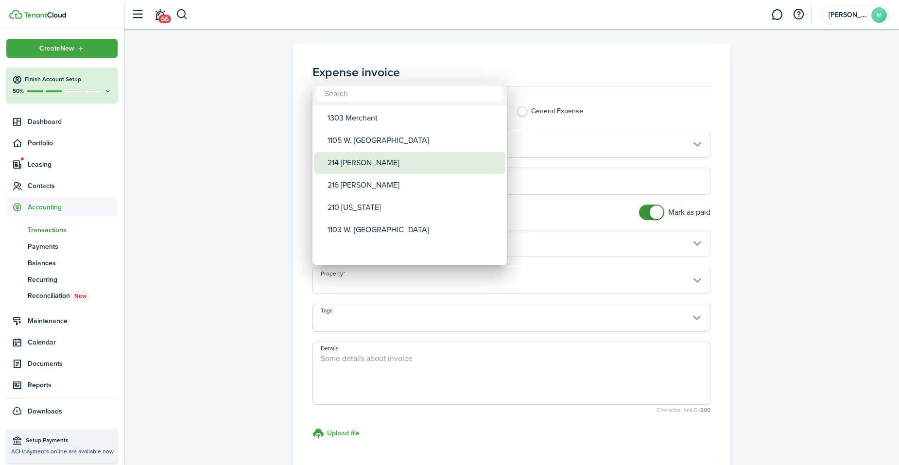
click at [433, 167] on div "214 [PERSON_NAME]" at bounding box center [414, 163] width 172 height 22
type input "214 [PERSON_NAME]"
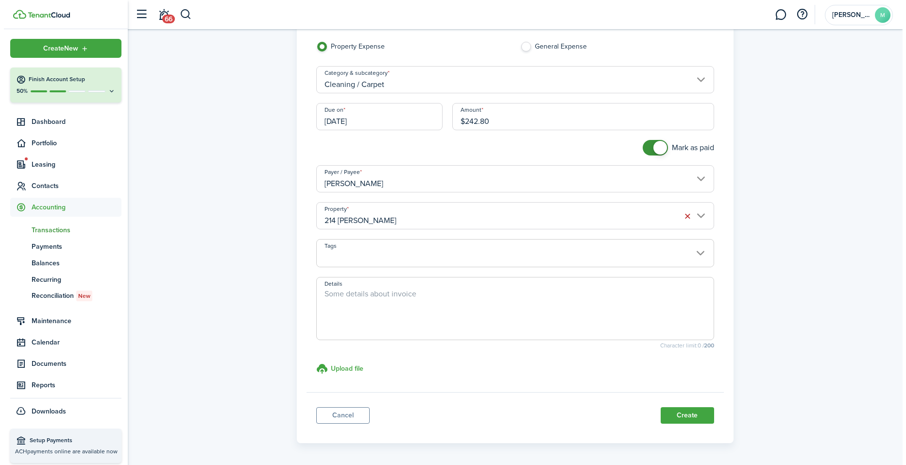
scroll to position [78, 0]
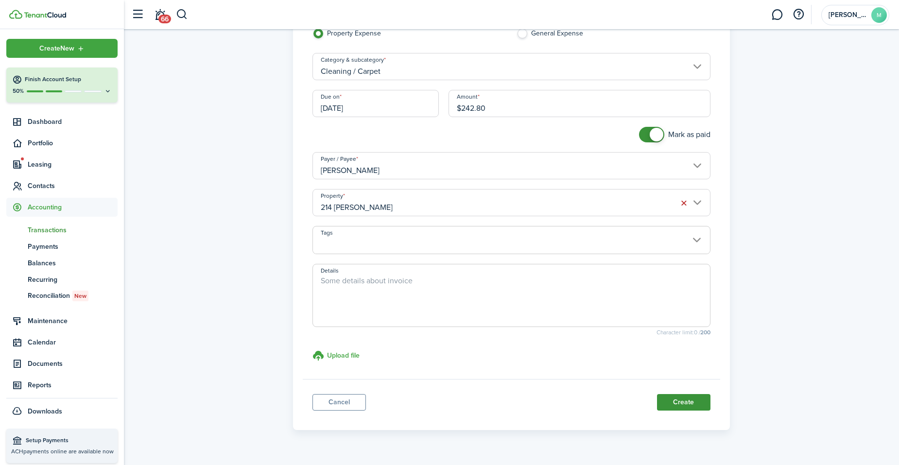
click at [689, 394] on button "Create" at bounding box center [683, 402] width 53 height 17
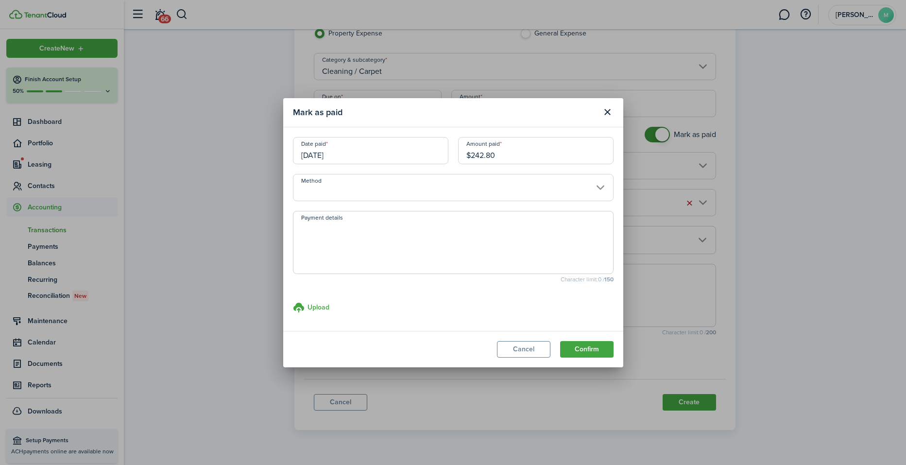
click at [478, 188] on input "Method" at bounding box center [453, 187] width 321 height 27
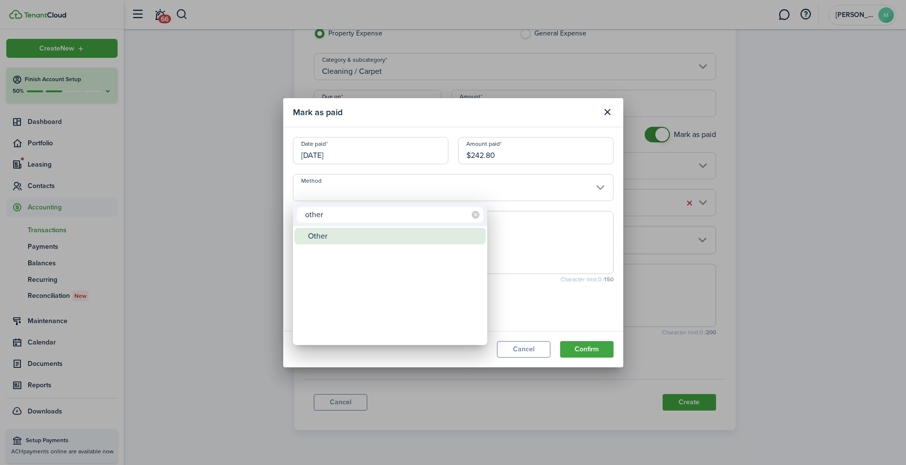
type input "other"
click at [400, 239] on div "Other" at bounding box center [394, 236] width 172 height 17
type input "Other"
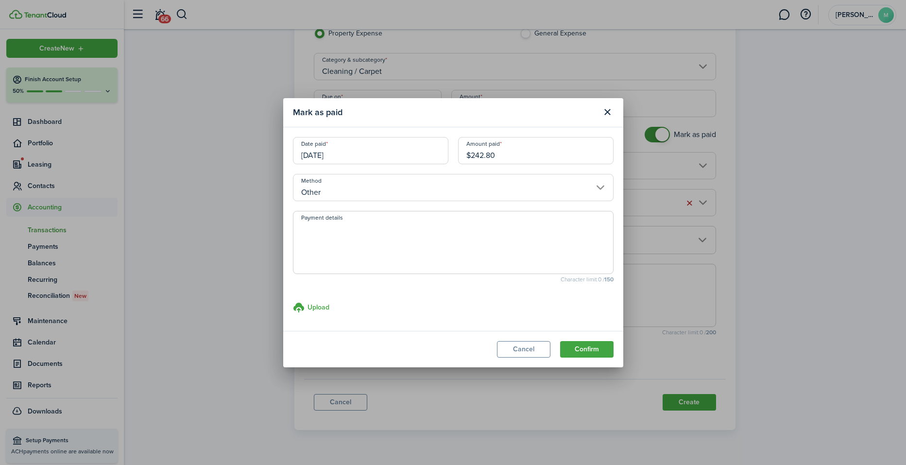
click at [400, 239] on textarea "Payment details" at bounding box center [454, 245] width 320 height 47
paste textarea "Withheld by property manager from gross rent proceeds."
type textarea "Withheld by property manager from gross rent proceeds."
click at [585, 349] on button "Confirm" at bounding box center [586, 349] width 53 height 17
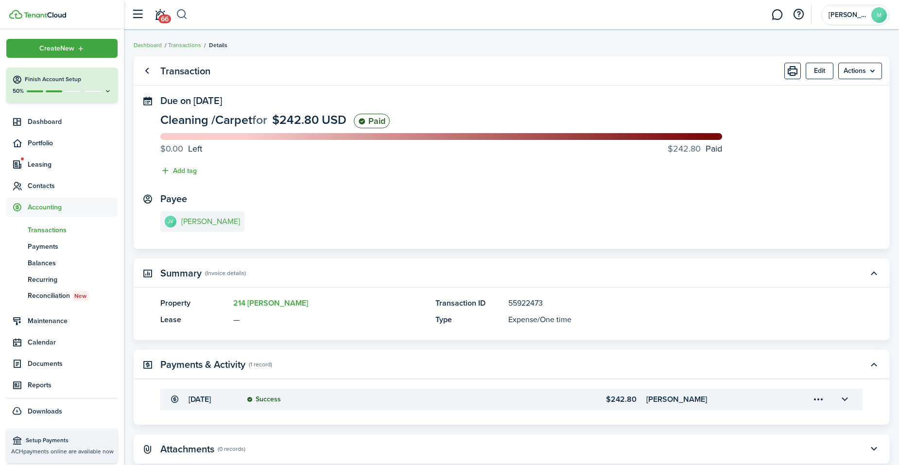
click at [184, 10] on button "button" at bounding box center [182, 14] width 12 height 17
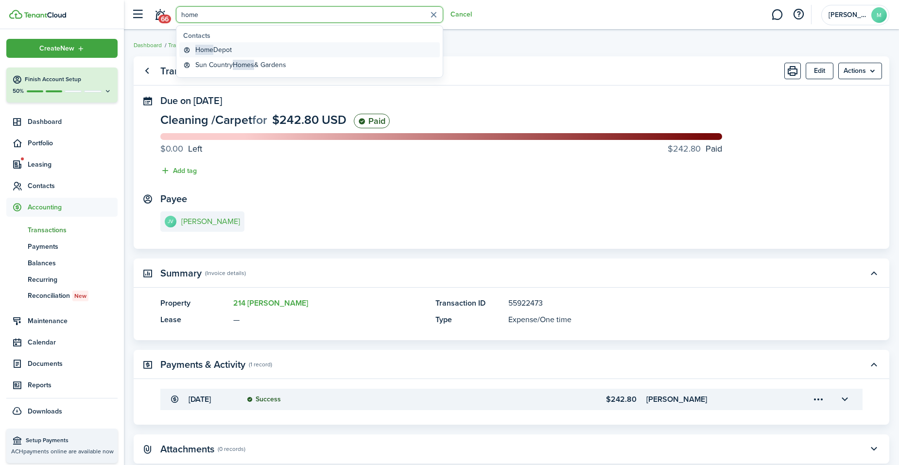
type input "home"
click at [213, 49] on global-search-item-title "Home Depot" at bounding box center [213, 50] width 36 height 10
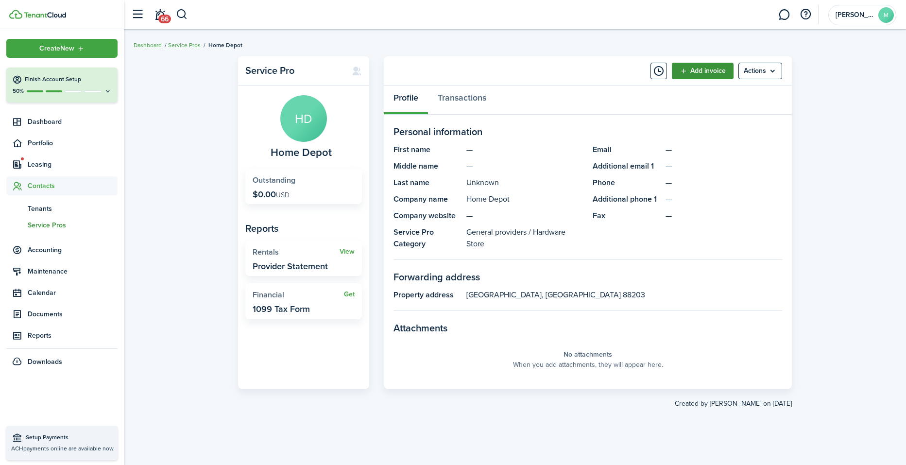
click at [692, 71] on link "Add invoice" at bounding box center [703, 71] width 62 height 17
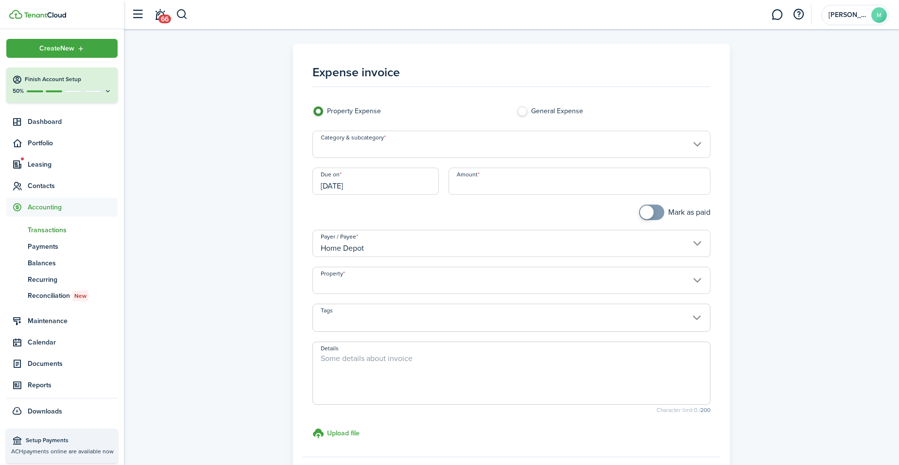
click at [369, 187] on input "[DATE]" at bounding box center [375, 181] width 126 height 27
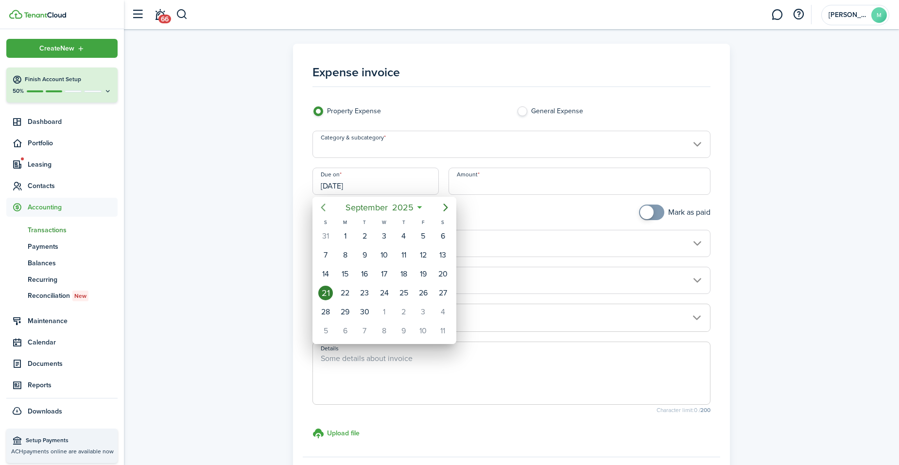
click at [324, 204] on icon "Previous page" at bounding box center [323, 208] width 12 height 12
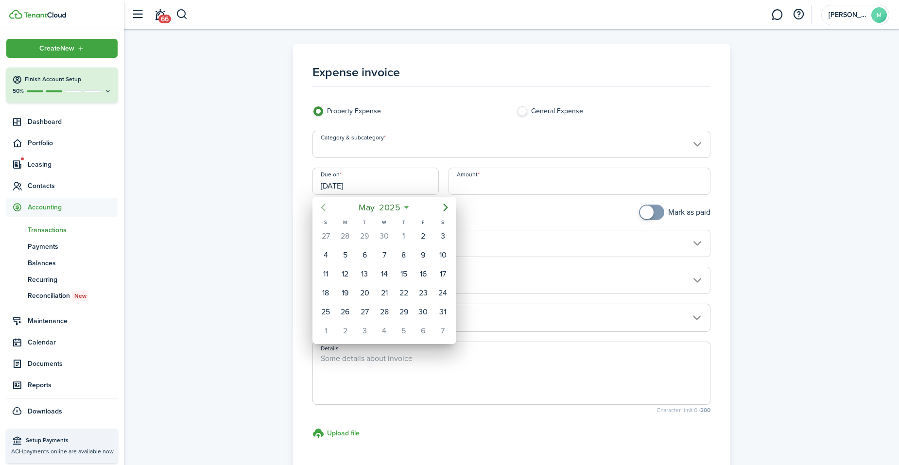
click at [324, 204] on icon "Previous page" at bounding box center [323, 208] width 12 height 12
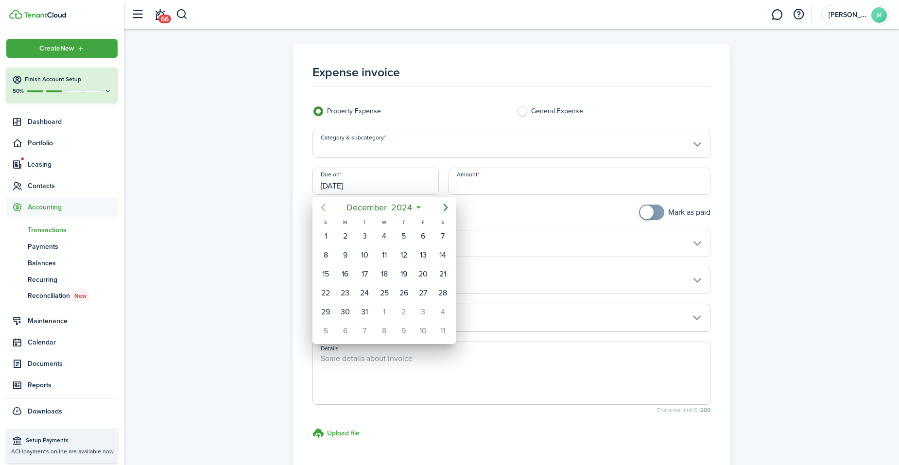
click at [324, 204] on icon "Previous page" at bounding box center [323, 208] width 12 height 12
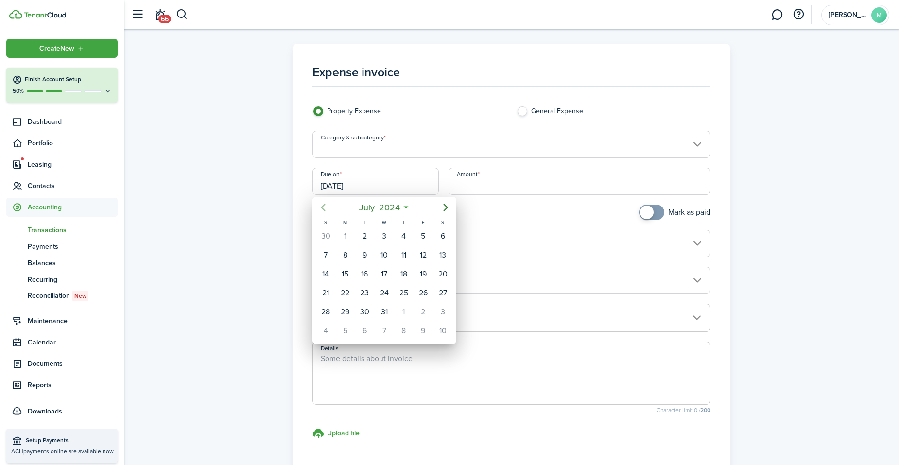
click at [324, 204] on icon "Previous page" at bounding box center [323, 208] width 12 height 12
click at [424, 308] on div "29" at bounding box center [423, 312] width 15 height 15
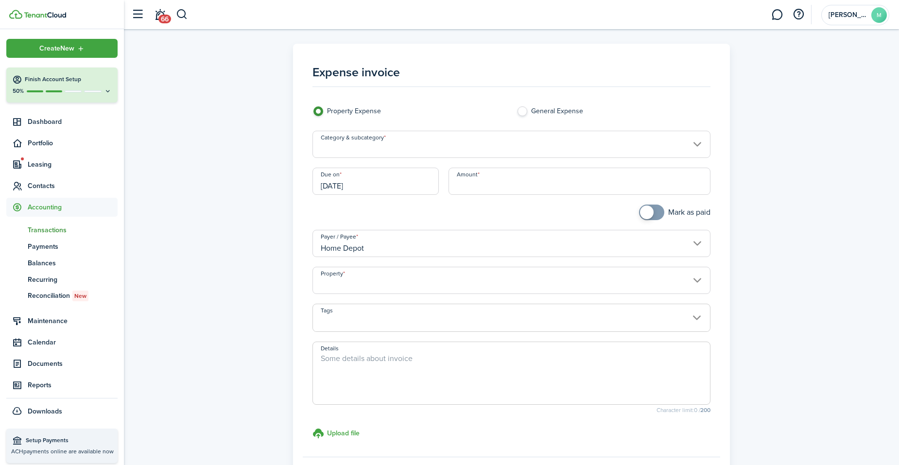
type input "[DATE]"
click at [495, 185] on input "Amount" at bounding box center [580, 181] width 262 height 27
type input "$108.64"
checkbox input "true"
click at [651, 211] on span at bounding box center [647, 213] width 14 height 14
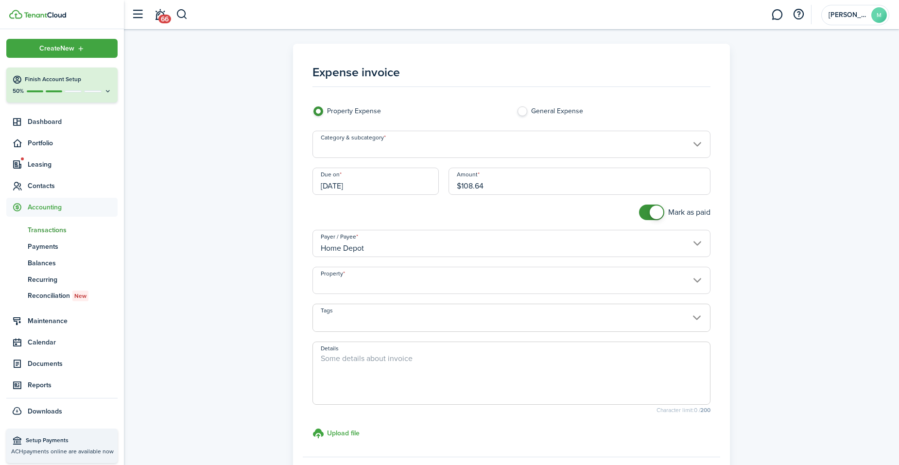
click at [552, 280] on input "Property" at bounding box center [511, 280] width 398 height 27
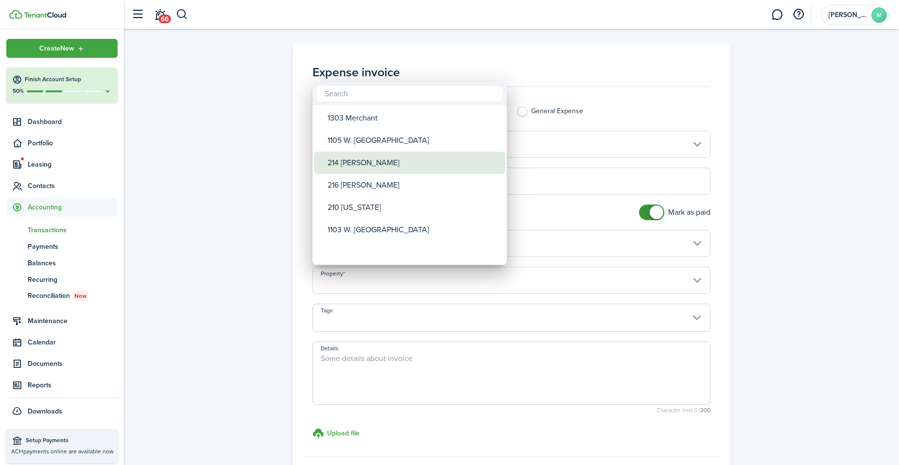
click at [412, 166] on div "214 [PERSON_NAME]" at bounding box center [414, 163] width 172 height 22
type input "214 [PERSON_NAME]"
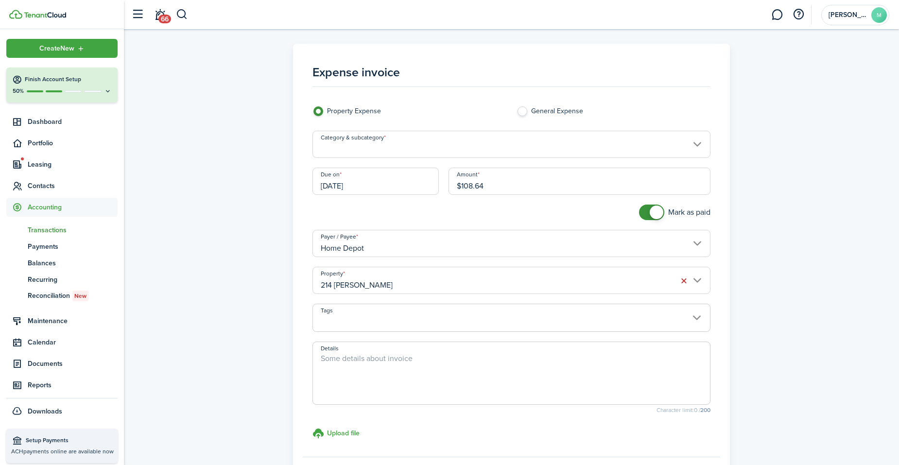
click at [377, 356] on textarea "Details" at bounding box center [511, 376] width 397 height 47
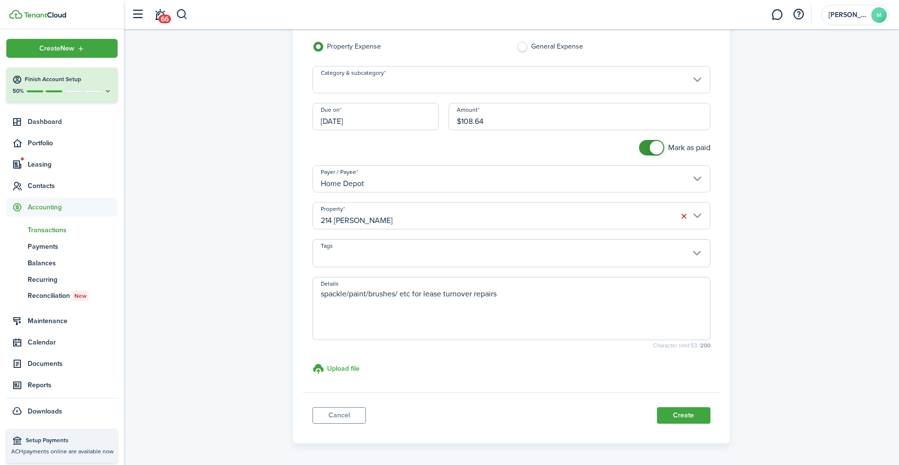
scroll to position [99, 0]
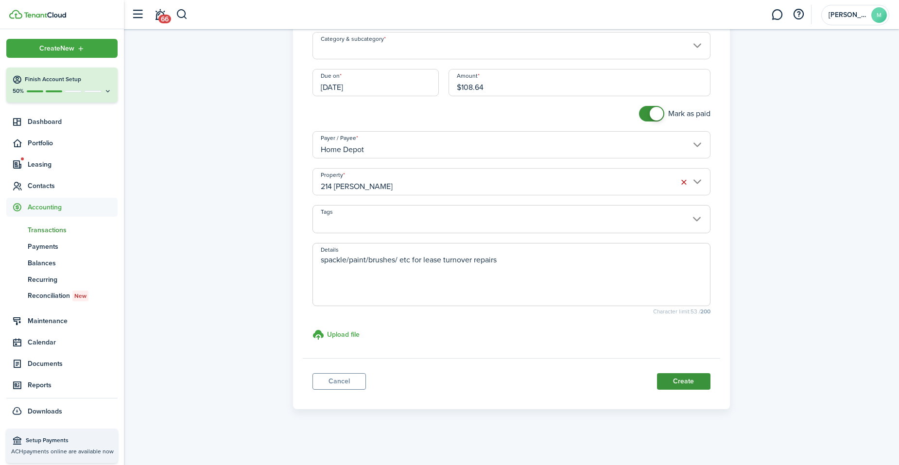
type textarea "spackle/paint/brushes/ etc for lease turnover repairs"
click at [687, 379] on button "Create" at bounding box center [683, 381] width 53 height 17
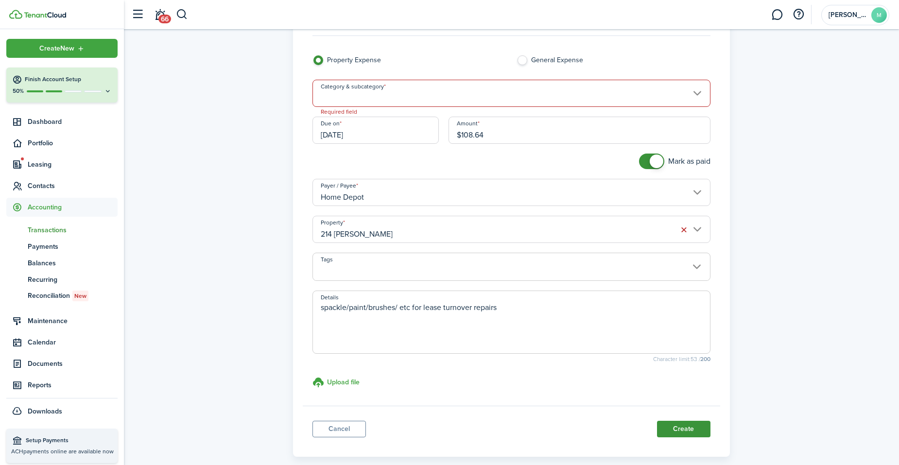
scroll to position [0, 0]
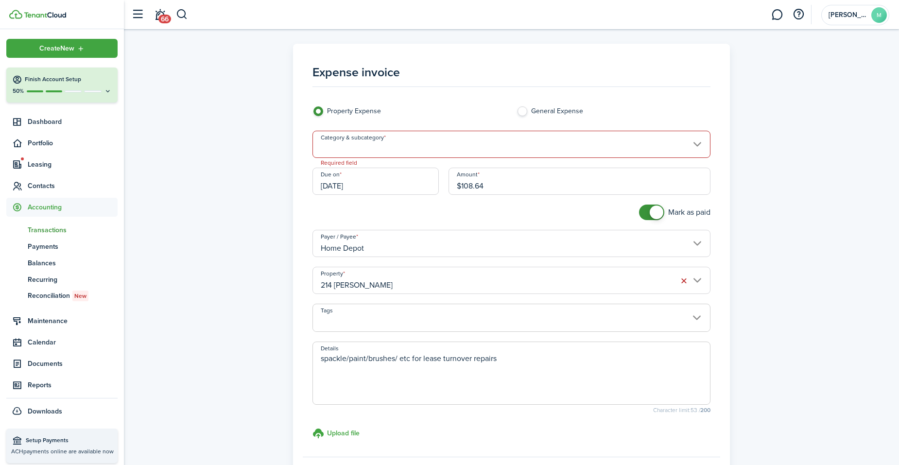
click at [644, 141] on input "Category & subcategory" at bounding box center [511, 144] width 398 height 27
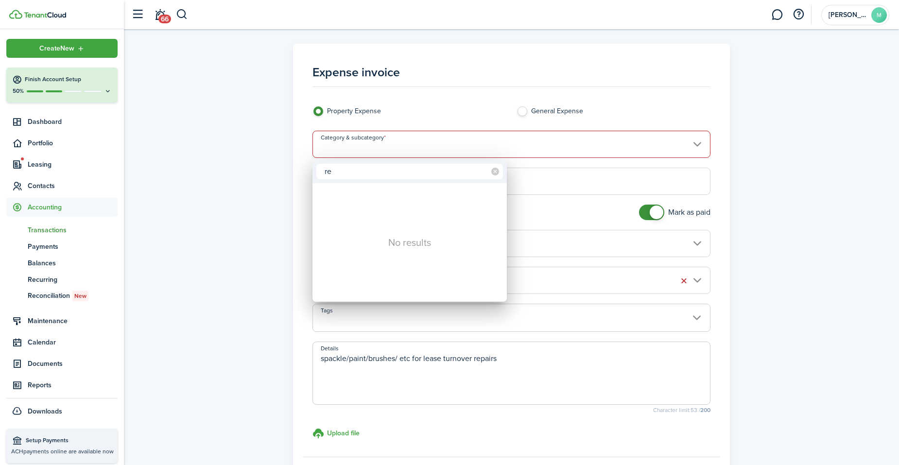
type input "r"
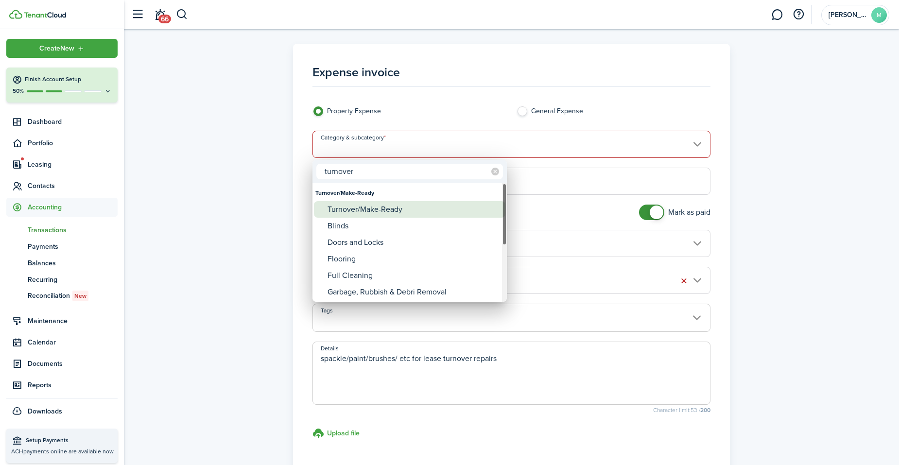
type input "turnover"
click at [461, 215] on div "Turnover/Make-Ready" at bounding box center [414, 209] width 172 height 17
type input "Turnover/Make-Ready"
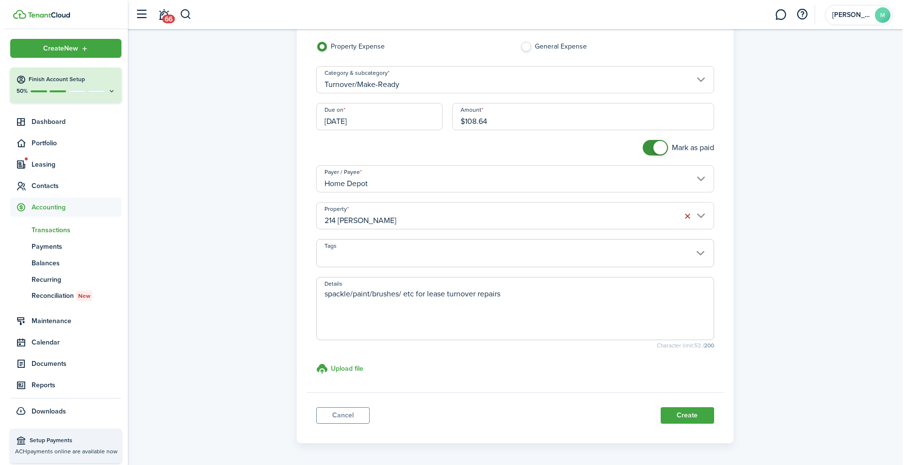
scroll to position [78, 0]
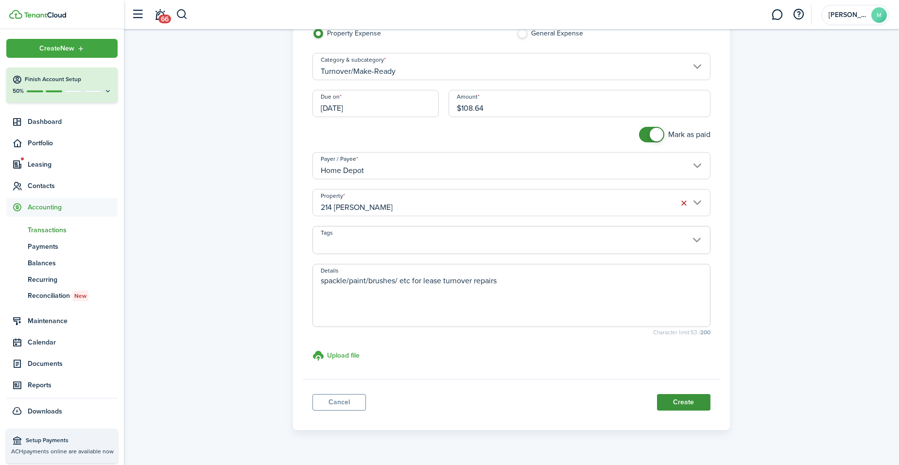
click at [689, 394] on button "Create" at bounding box center [683, 402] width 53 height 17
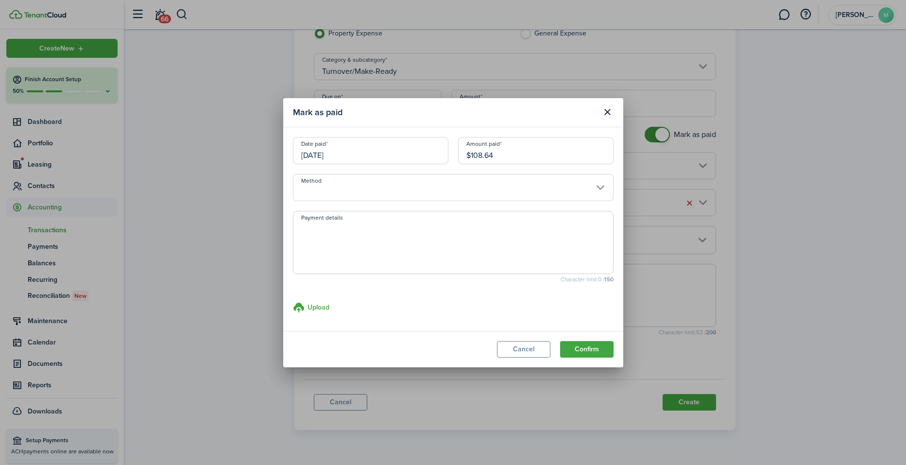
click at [513, 184] on input "Method" at bounding box center [453, 187] width 321 height 27
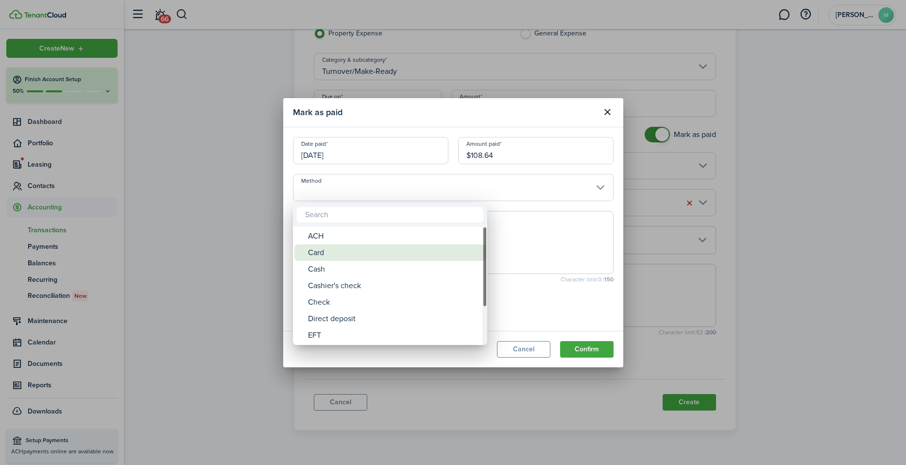
click at [396, 249] on div "Card" at bounding box center [394, 252] width 172 height 17
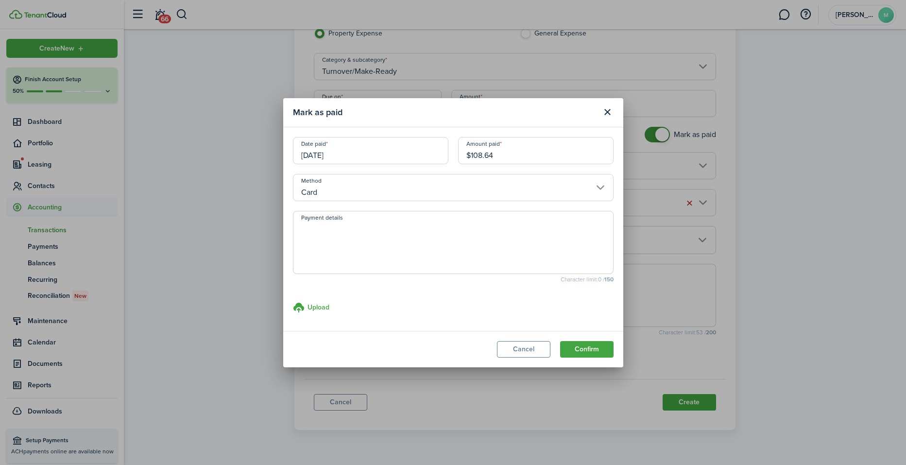
click at [599, 182] on input "Card" at bounding box center [453, 187] width 321 height 27
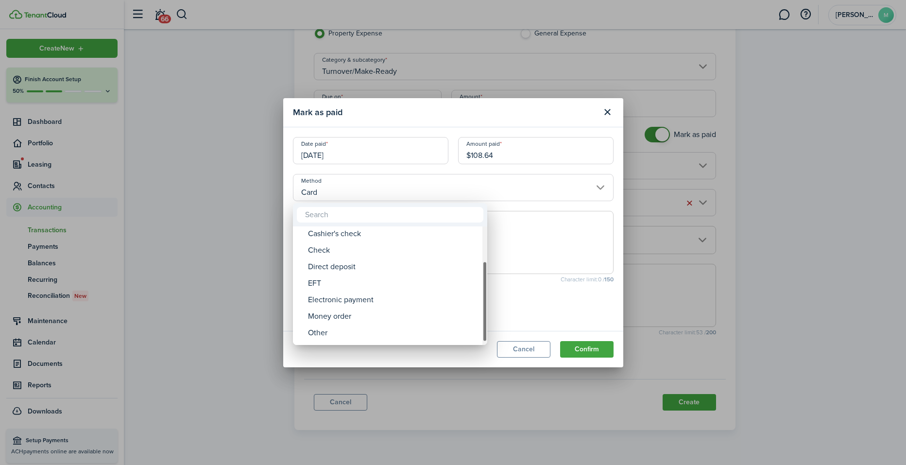
drag, startPoint x: 484, startPoint y: 309, endPoint x: 483, endPoint y: 334, distance: 25.8
click at [483, 334] on div "Method" at bounding box center [485, 301] width 5 height 81
click at [378, 332] on div "Other" at bounding box center [394, 335] width 172 height 17
type input "Other"
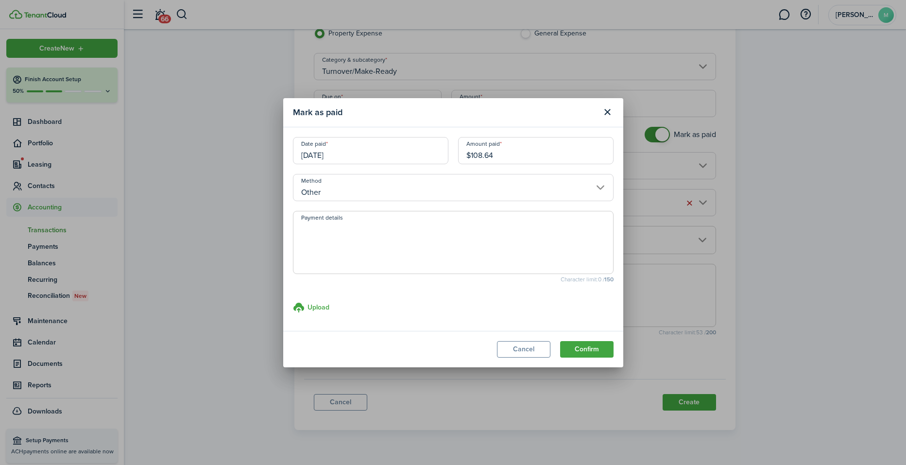
click at [340, 235] on textarea "Payment details" at bounding box center [454, 245] width 320 height 47
click at [478, 230] on textarea "paid by property manager on their store account" at bounding box center [454, 245] width 320 height 47
click at [478, 230] on textarea "paid" at bounding box center [454, 245] width 320 height 47
type textarea "p"
paste textarea "Withheld by property manager from gross rent proceeds."
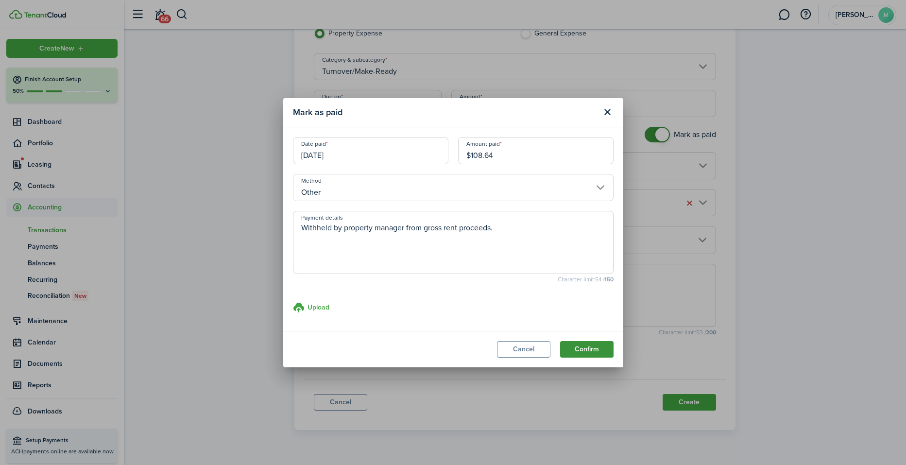
type textarea "Withheld by property manager from gross rent proceeds."
click at [589, 348] on button "Confirm" at bounding box center [586, 349] width 53 height 17
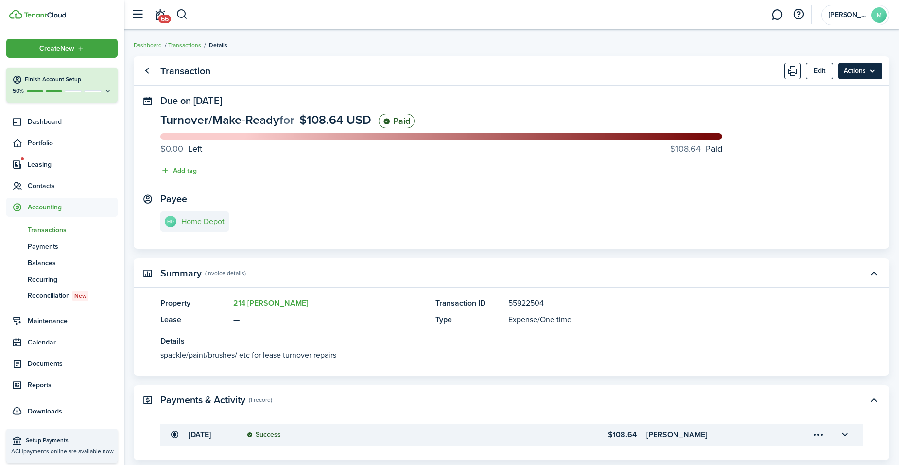
click at [692, 71] on menu-btn "Actions" at bounding box center [860, 71] width 44 height 17
click at [692, 106] on link "Clone" at bounding box center [839, 109] width 85 height 17
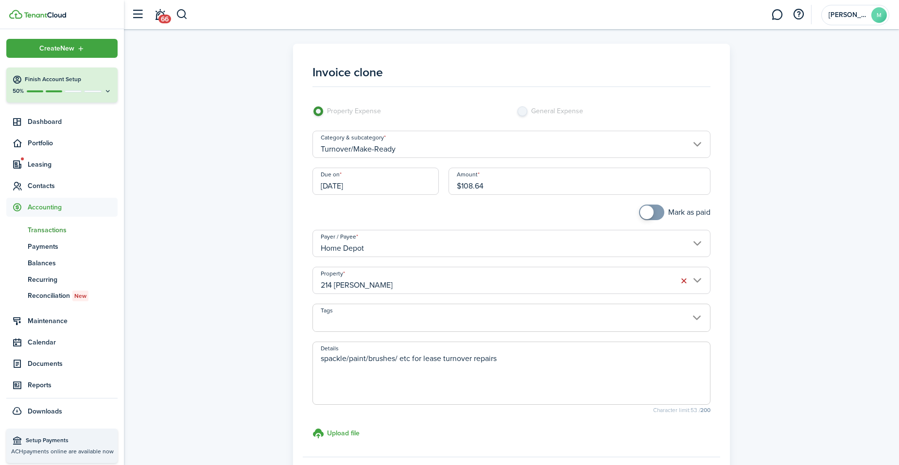
click at [509, 181] on input "$108.64" at bounding box center [580, 181] width 262 height 27
type input "$"
type input "$18.24"
checkbox input "true"
click at [657, 208] on span at bounding box center [652, 213] width 10 height 16
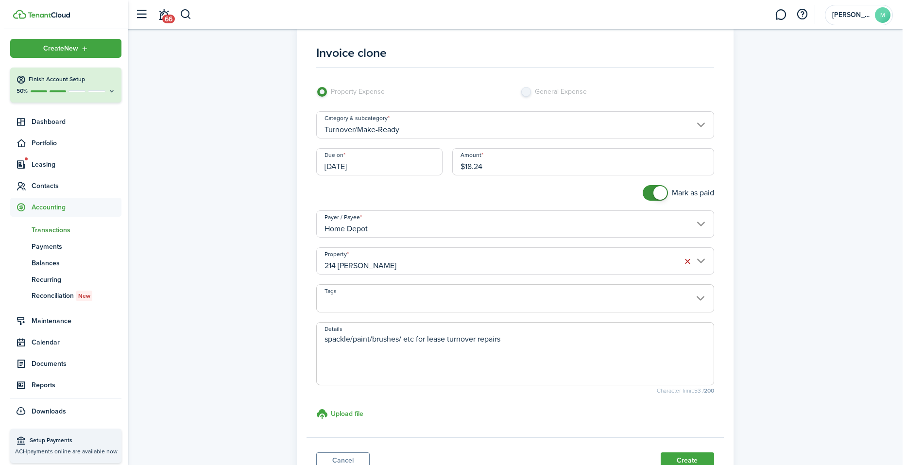
scroll to position [78, 0]
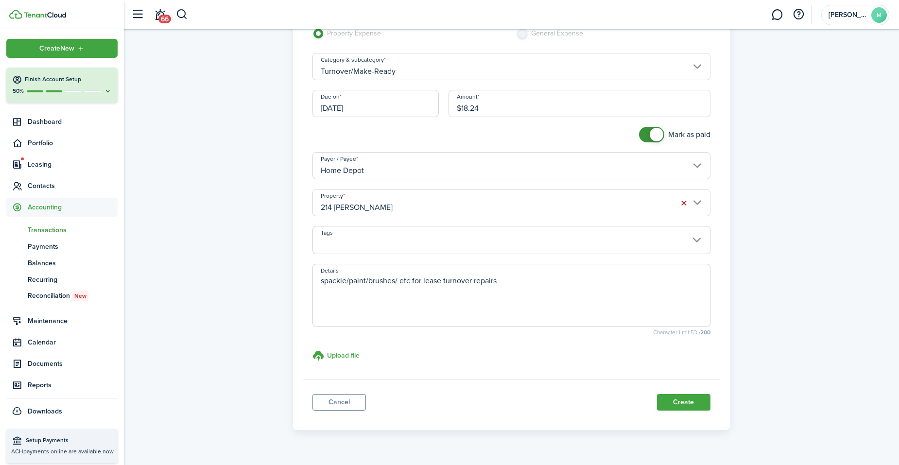
click at [413, 282] on textarea "spackle/paint/brushes/ etc for lease turnover repairs" at bounding box center [511, 298] width 397 height 47
type textarea "for lease turnover repairs"
click at [687, 394] on button "Create" at bounding box center [683, 402] width 53 height 17
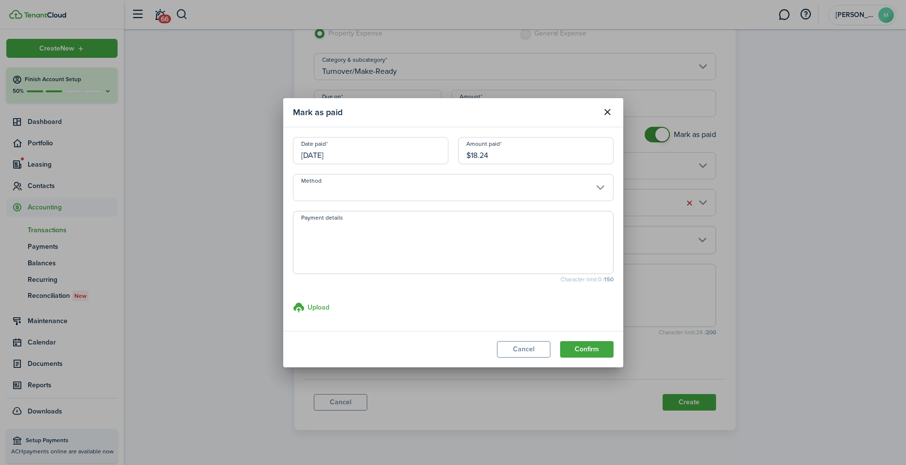
click at [585, 186] on input "Method" at bounding box center [453, 187] width 321 height 27
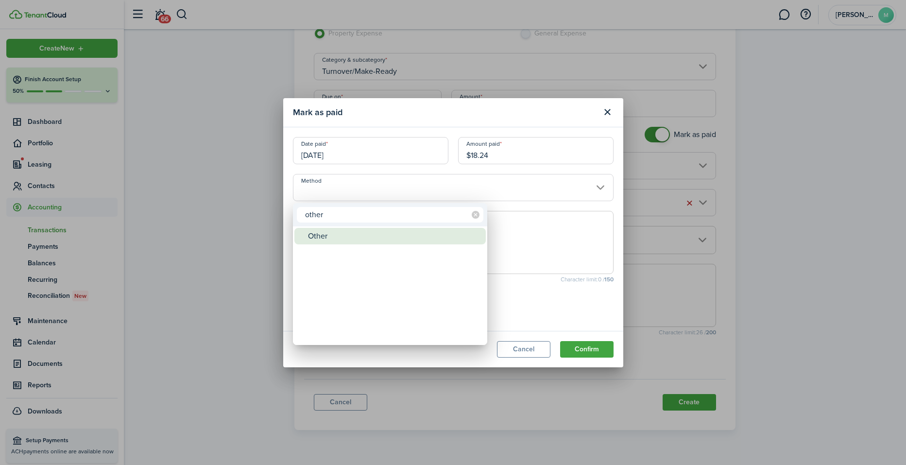
type input "other"
click at [380, 240] on div "Other" at bounding box center [394, 236] width 172 height 17
type input "Other"
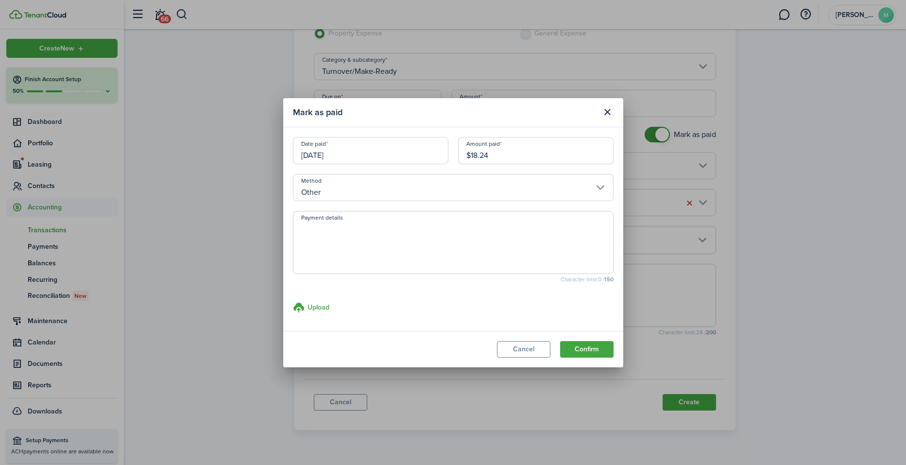
click at [380, 240] on textarea "Payment details" at bounding box center [454, 245] width 320 height 47
paste textarea "Withheld by property manager from gross rent proceeds."
type textarea "Withheld by property manager from gross rent proceeds."
click at [591, 347] on button "Confirm" at bounding box center [586, 349] width 53 height 17
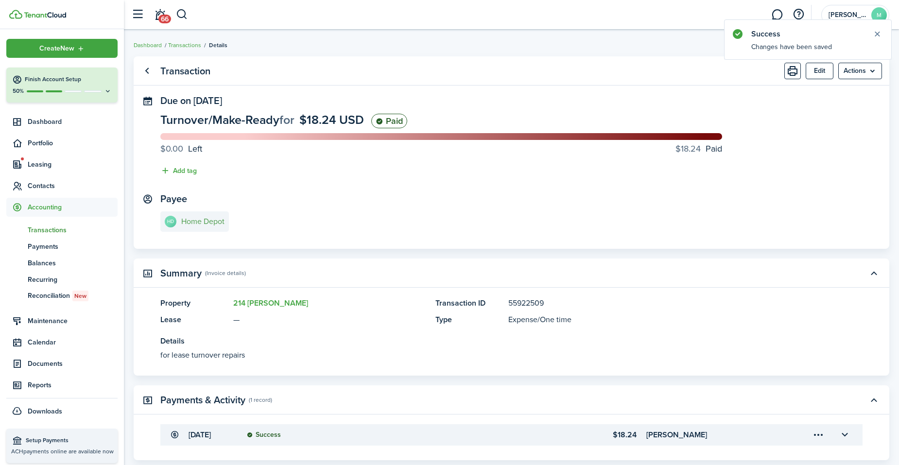
click at [209, 217] on e-details-info-title "Home Depot" at bounding box center [202, 221] width 43 height 9
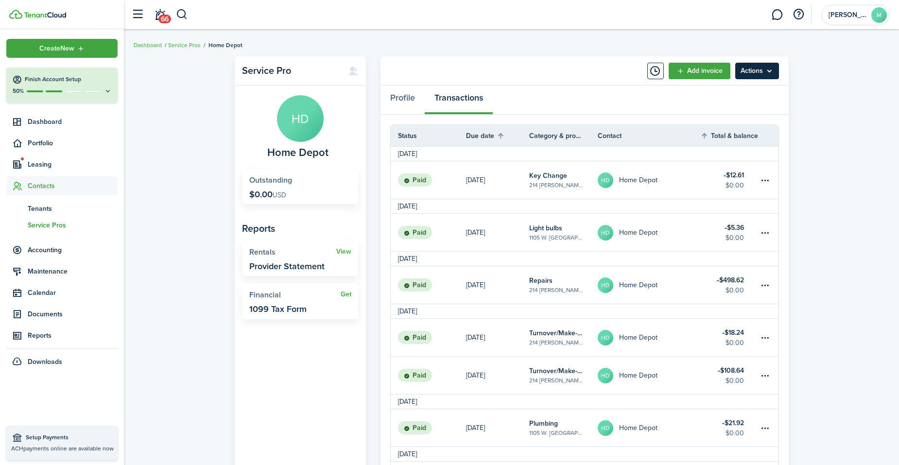
click at [692, 71] on menu-btn "Actions" at bounding box center [757, 71] width 44 height 17
click at [678, 67] on link "Add invoice" at bounding box center [700, 71] width 62 height 17
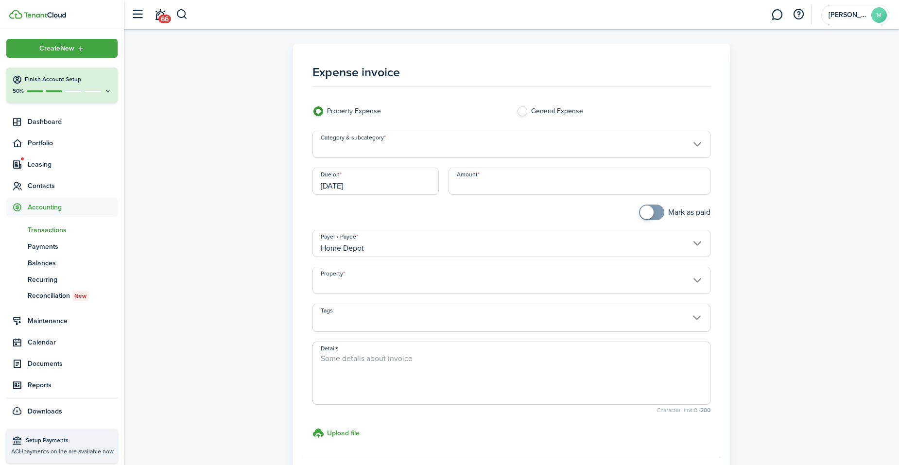
click at [52, 204] on span "Accounting" at bounding box center [73, 207] width 90 height 10
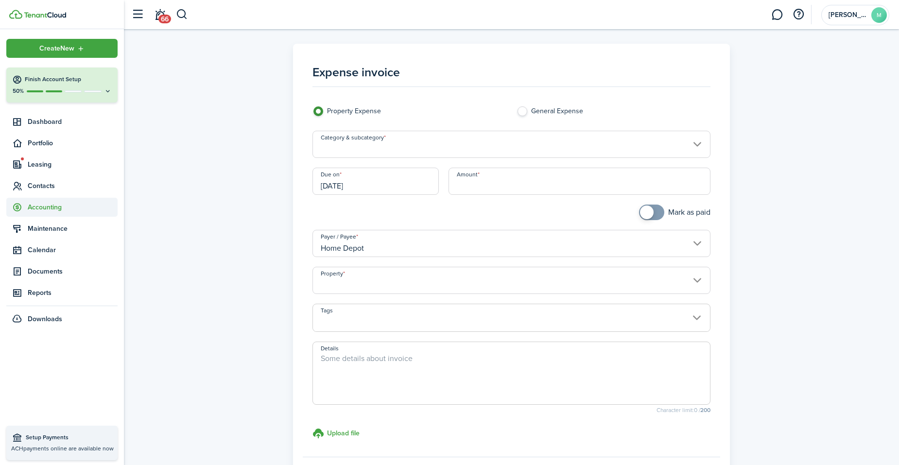
click at [52, 204] on span "Accounting" at bounding box center [73, 207] width 90 height 10
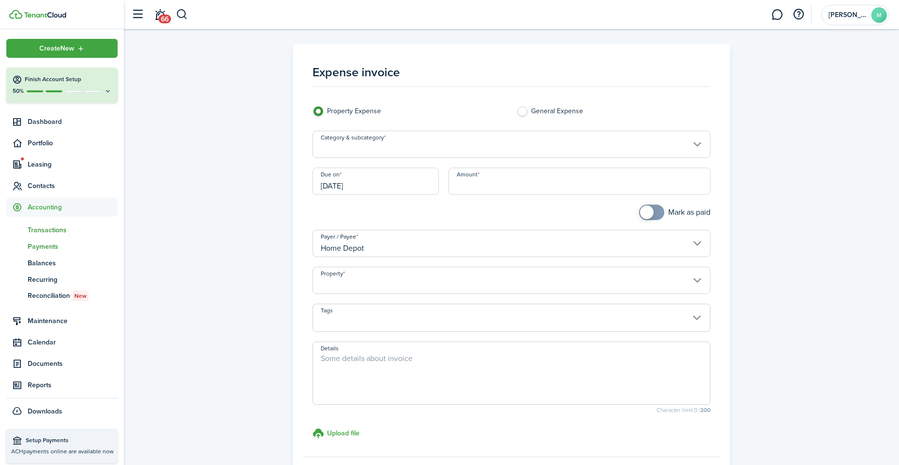
click at [48, 243] on span "Payments" at bounding box center [73, 247] width 90 height 10
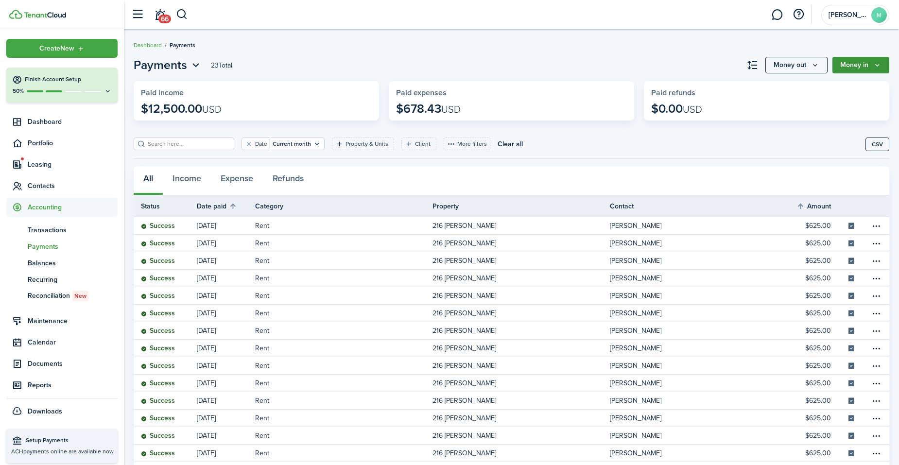
click at [692, 64] on button "Money in" at bounding box center [860, 65] width 57 height 17
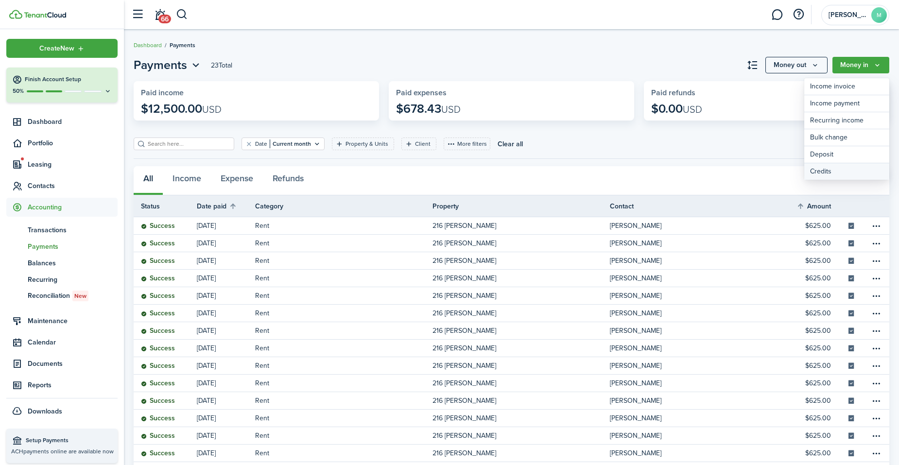
click at [692, 168] on link "Credits" at bounding box center [846, 171] width 85 height 17
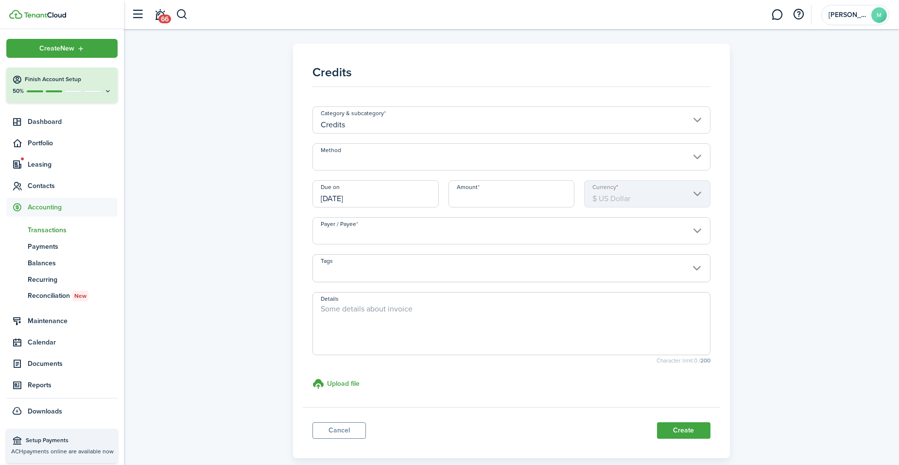
click at [565, 156] on input "Method" at bounding box center [511, 156] width 398 height 27
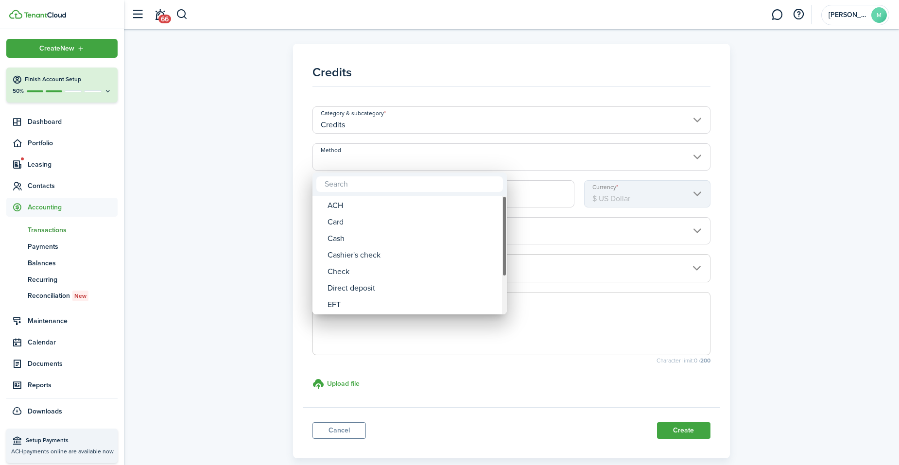
click at [504, 309] on div "Method" at bounding box center [504, 255] width 5 height 119
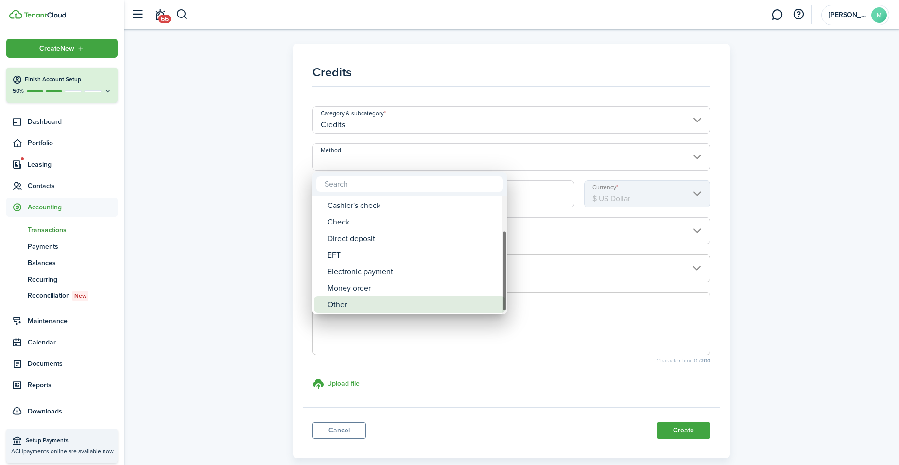
click at [430, 304] on div "Other" at bounding box center [414, 304] width 172 height 17
type input "Other"
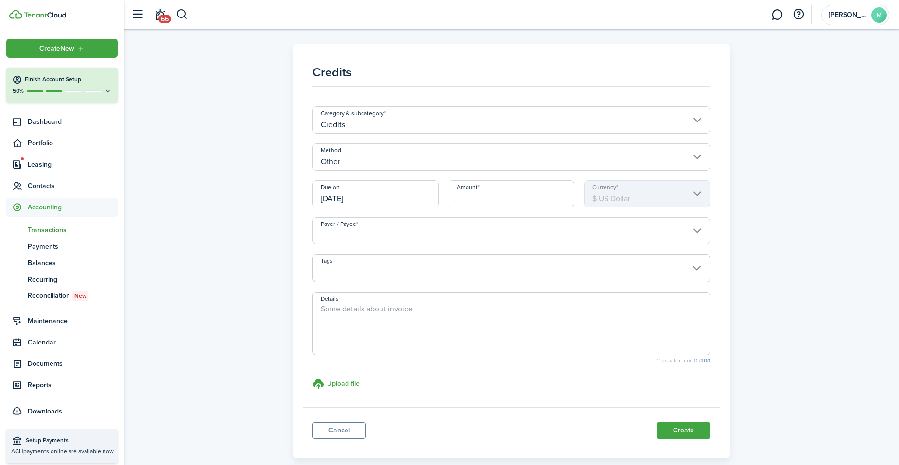
click at [413, 225] on input "Payer / Payee" at bounding box center [511, 230] width 398 height 27
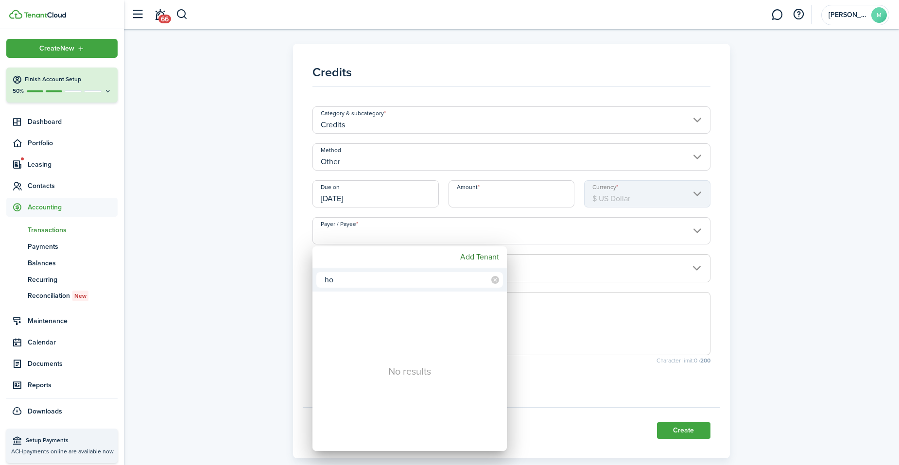
type input "h"
type input "home"
click at [301, 389] on div at bounding box center [449, 232] width 1055 height 621
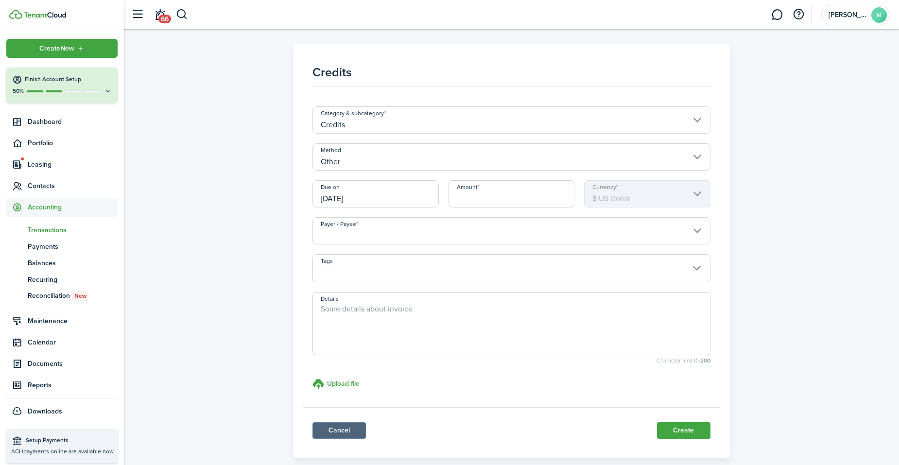
click at [340, 394] on link "Cancel" at bounding box center [338, 430] width 53 height 17
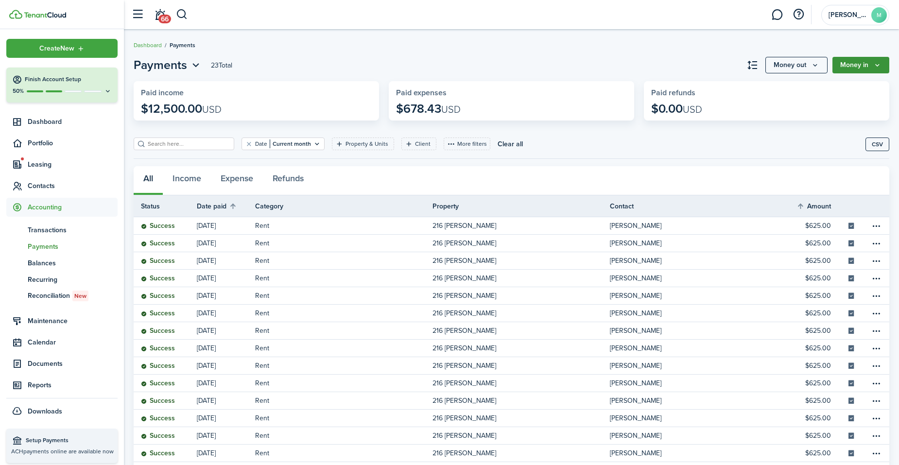
click at [692, 66] on button "Money in" at bounding box center [860, 65] width 57 height 17
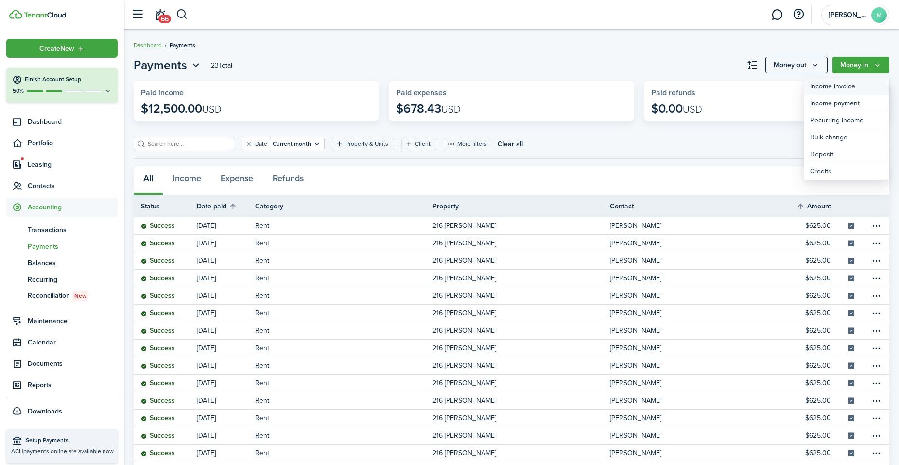
click at [692, 87] on link "Income invoice" at bounding box center [846, 86] width 85 height 17
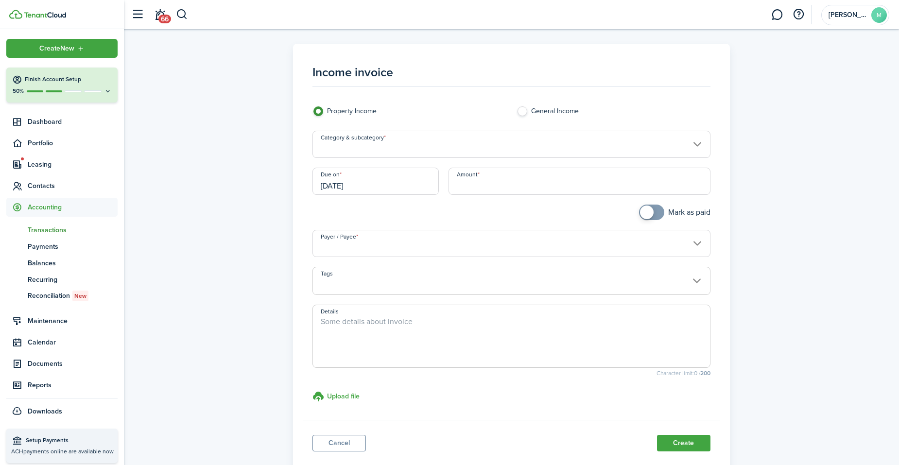
click at [505, 234] on input "Payer / Payee" at bounding box center [511, 243] width 398 height 27
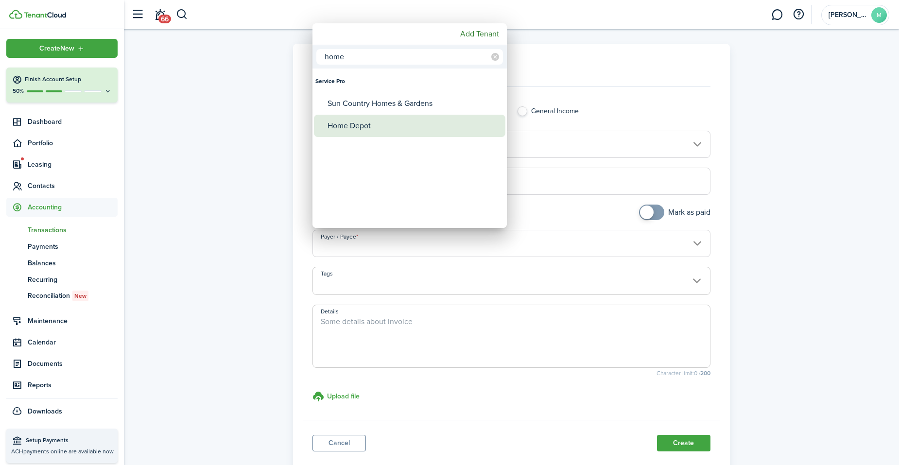
type input "home"
click at [371, 129] on div "Home Depot" at bounding box center [414, 126] width 172 height 22
type input "Home Depot"
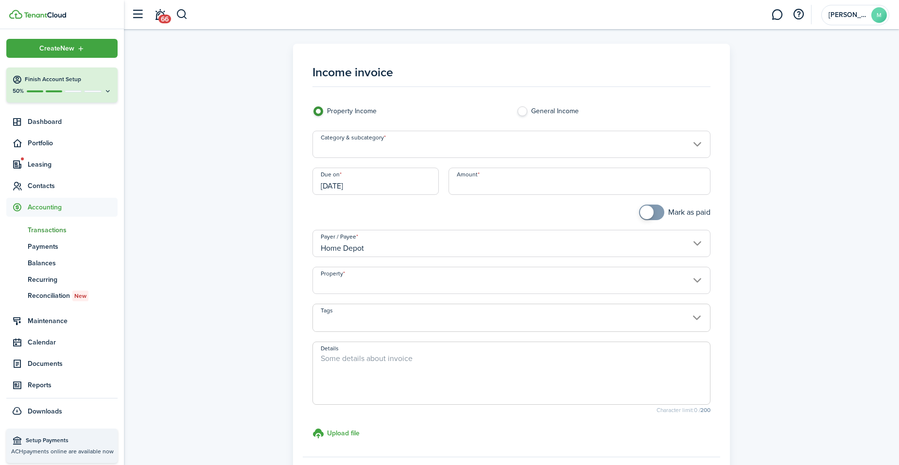
click at [404, 146] on input "Category & subcategory" at bounding box center [511, 144] width 398 height 27
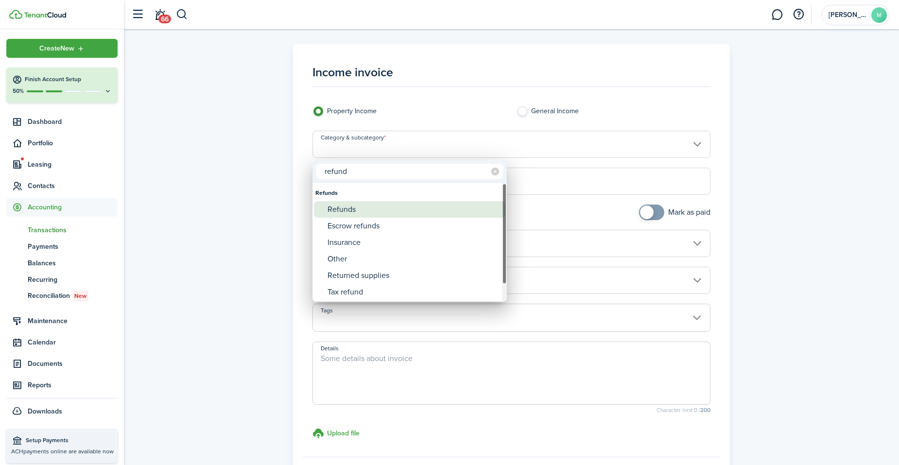
type input "refund"
click at [358, 205] on div "Refunds" at bounding box center [414, 209] width 172 height 17
type input "Refunds"
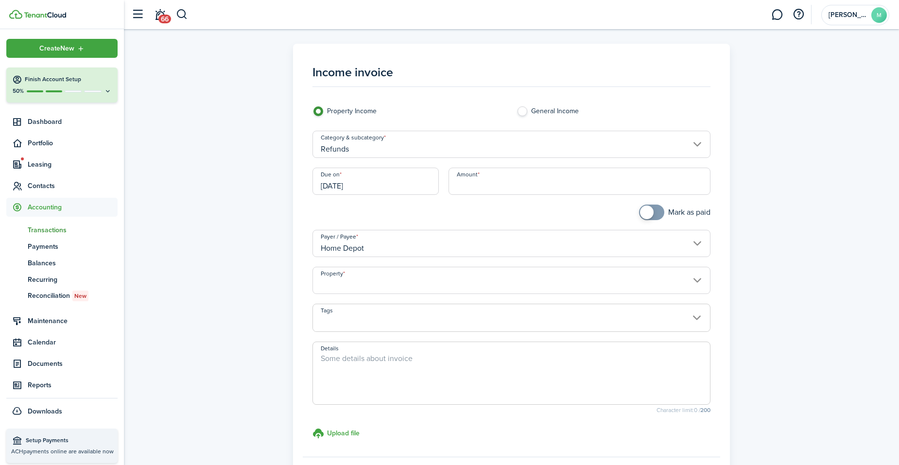
click at [488, 186] on input "Amount" at bounding box center [580, 181] width 262 height 27
click at [397, 184] on input "[DATE]" at bounding box center [375, 181] width 126 height 27
type input "$26.93"
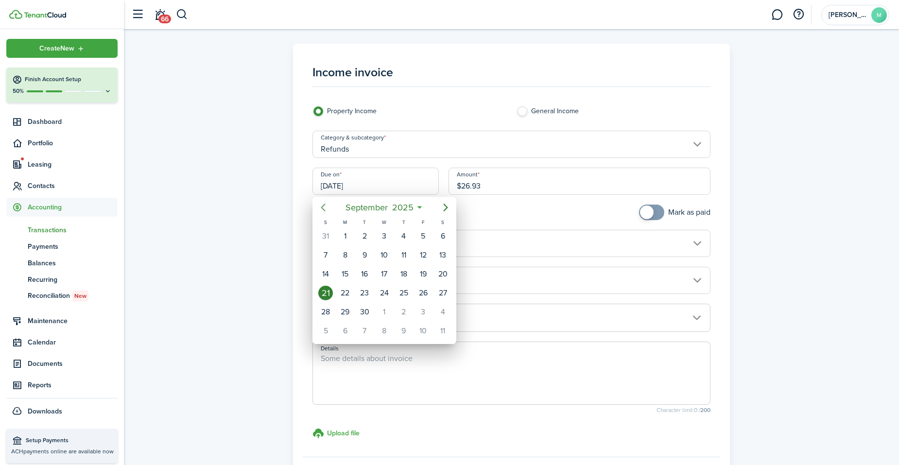
click at [328, 208] on icon "Previous page" at bounding box center [323, 208] width 12 height 12
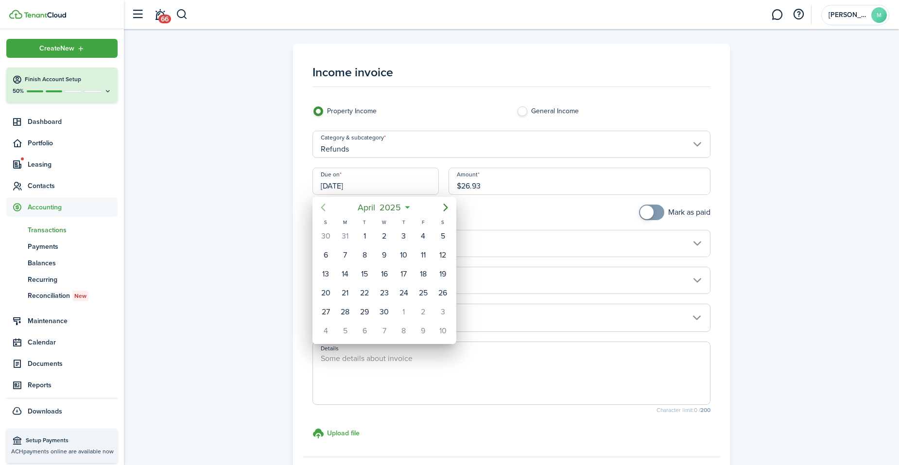
click at [328, 208] on icon "Previous page" at bounding box center [323, 208] width 12 height 12
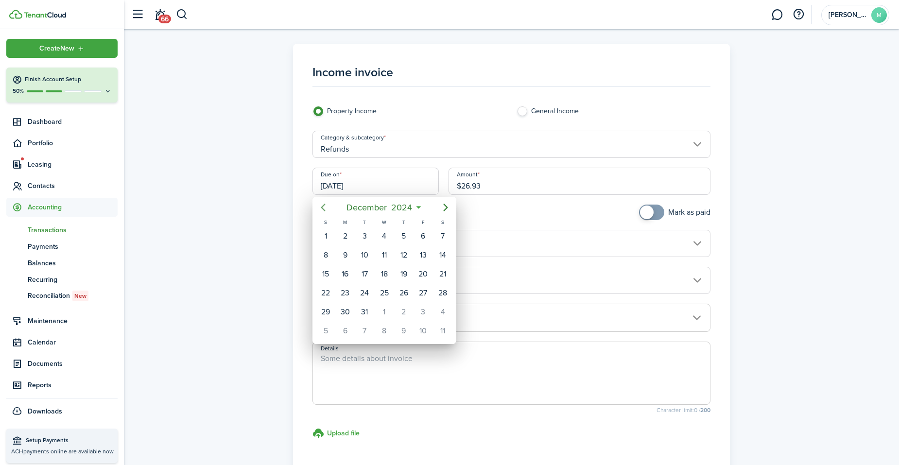
click at [328, 208] on icon "Previous page" at bounding box center [323, 208] width 12 height 12
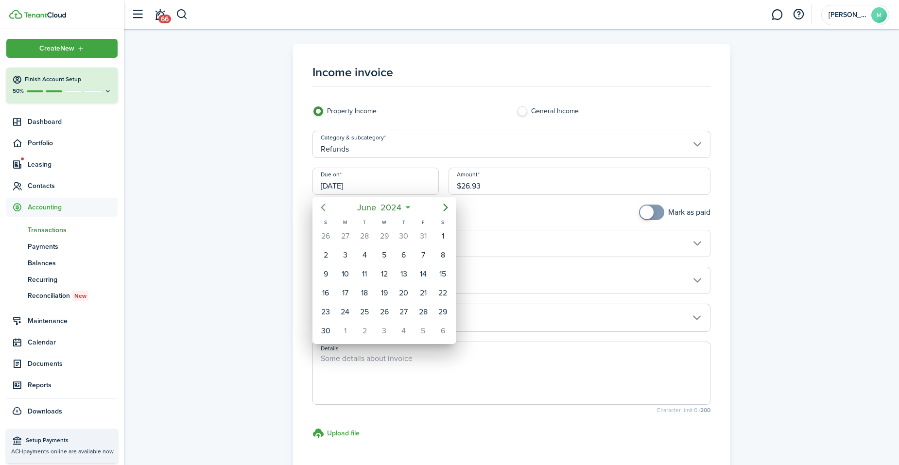
click at [328, 208] on icon "Previous page" at bounding box center [323, 208] width 12 height 12
click at [423, 310] on div "29" at bounding box center [423, 312] width 15 height 15
type input "[DATE]"
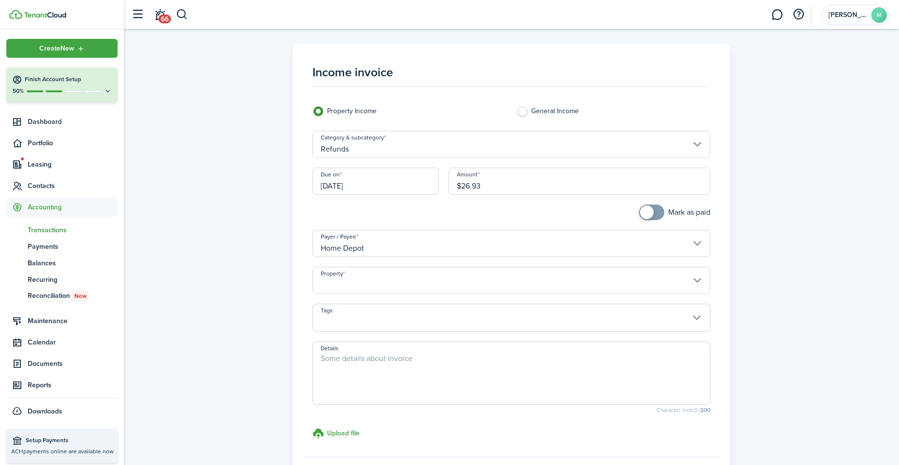
checkbox input "true"
click at [655, 209] on span at bounding box center [652, 213] width 10 height 16
click at [592, 280] on input "Property" at bounding box center [511, 280] width 398 height 27
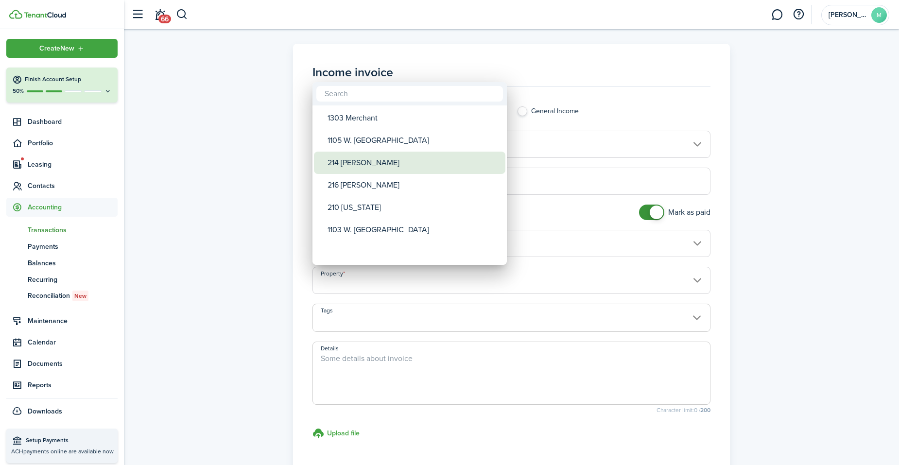
click at [400, 171] on div "214 [PERSON_NAME]" at bounding box center [414, 163] width 172 height 22
type input "214 [PERSON_NAME]"
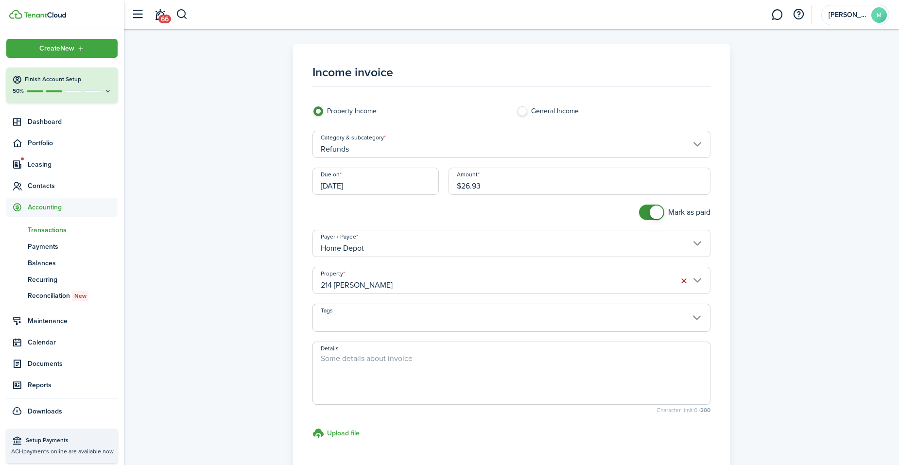
click at [390, 360] on textarea "Details" at bounding box center [511, 376] width 397 height 47
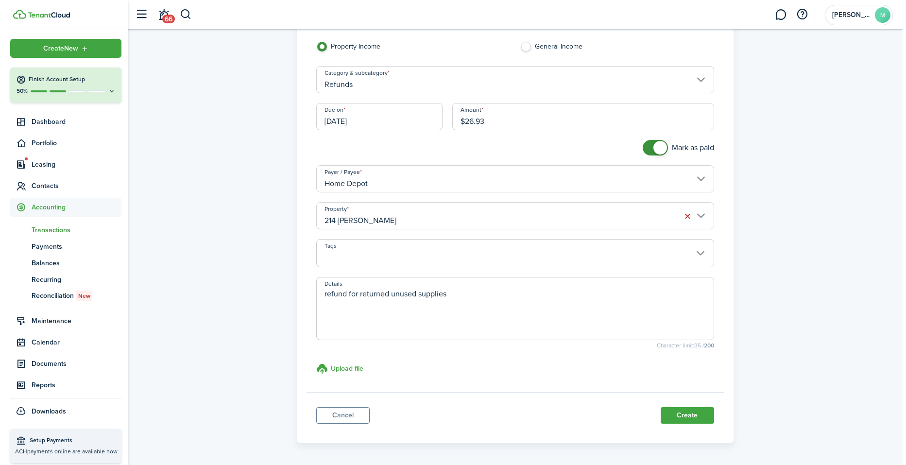
scroll to position [91, 0]
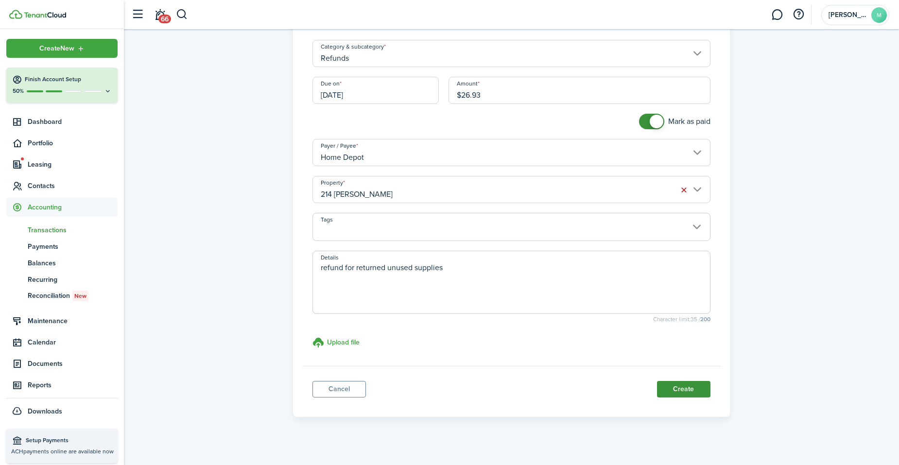
type textarea "refund for returned unused supplies"
click at [692, 386] on button "Create" at bounding box center [683, 389] width 53 height 17
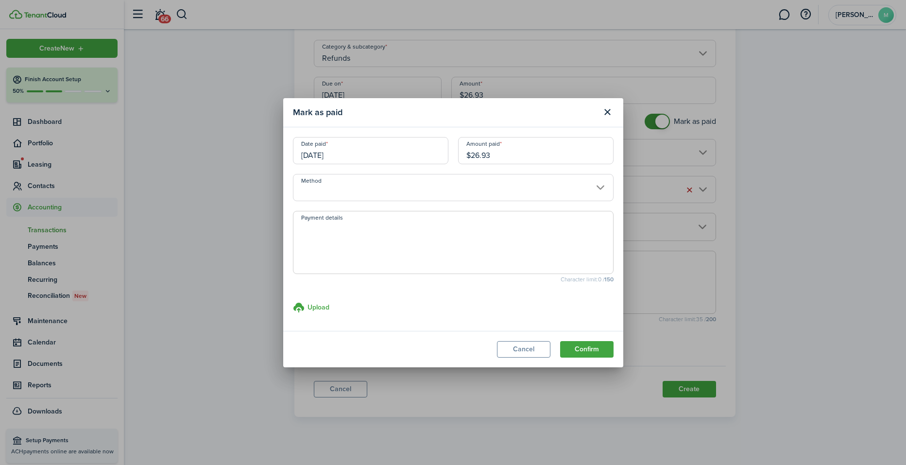
click at [520, 182] on input "Method" at bounding box center [453, 187] width 321 height 27
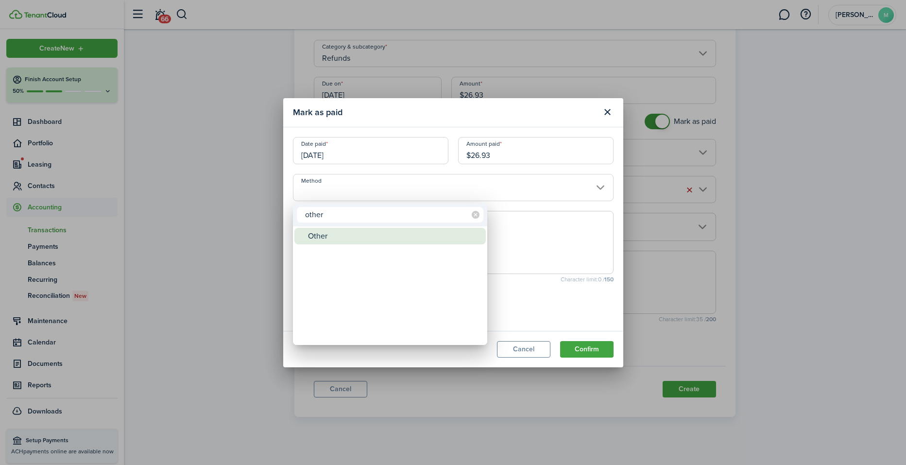
type input "other"
click at [392, 236] on div "Other" at bounding box center [394, 236] width 172 height 17
type input "Other"
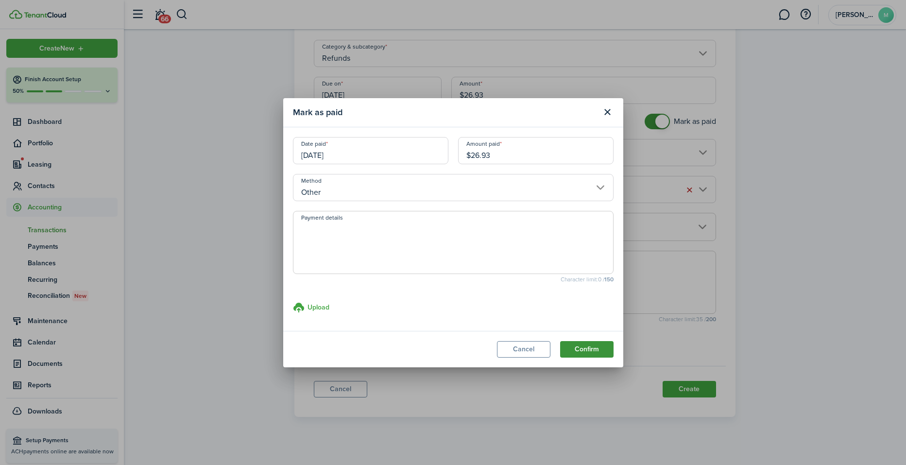
click at [587, 345] on button "Confirm" at bounding box center [586, 349] width 53 height 17
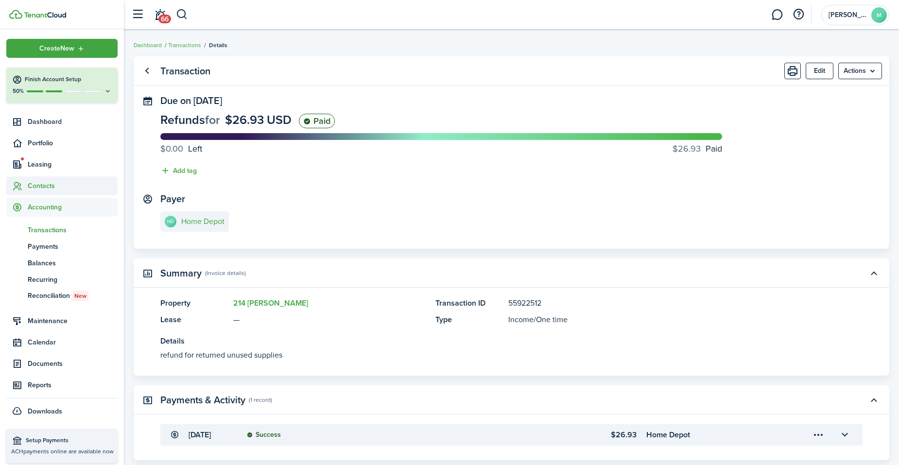
click at [48, 187] on span "Contacts" at bounding box center [73, 186] width 90 height 10
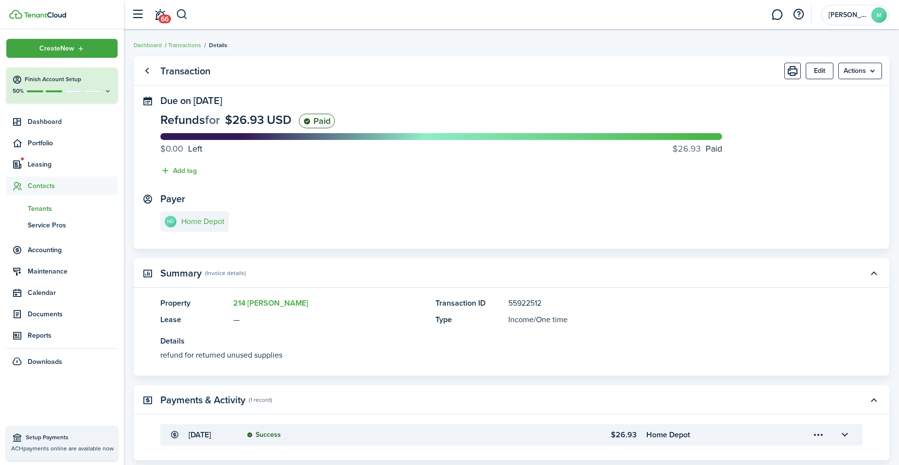
click at [45, 205] on span "Tenants" at bounding box center [73, 209] width 90 height 10
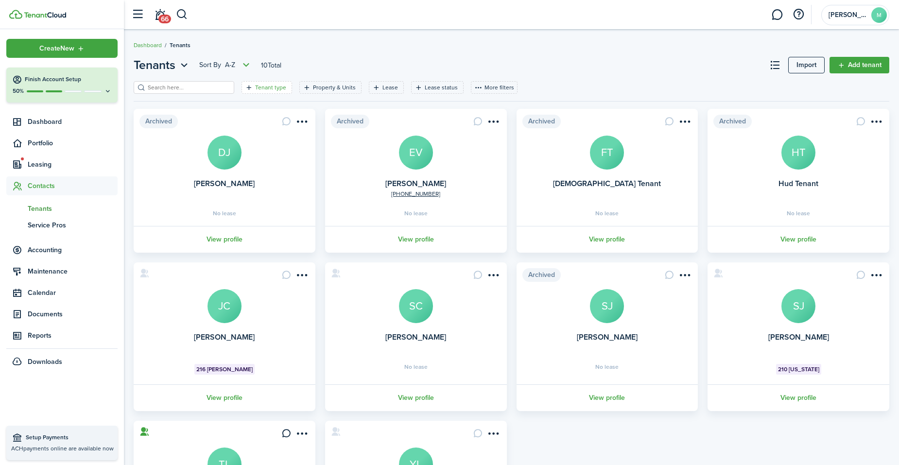
click at [267, 88] on filter-tag-label "Tenant type" at bounding box center [270, 87] width 31 height 9
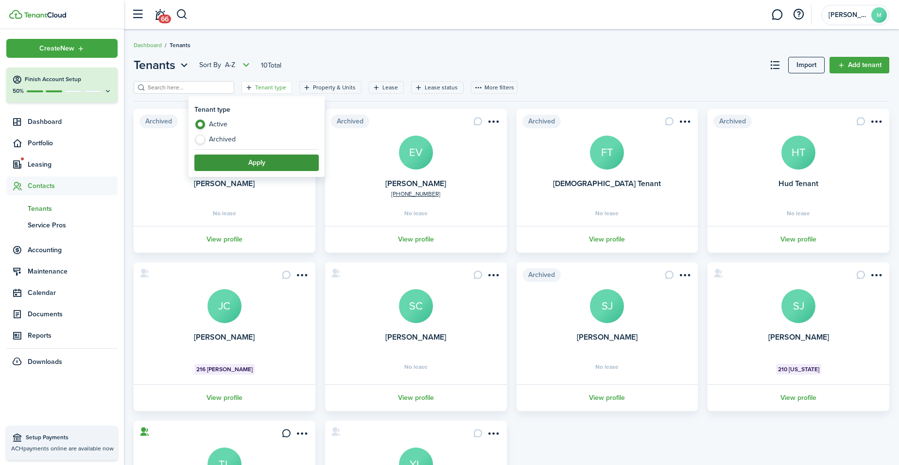
click at [260, 158] on button "Apply" at bounding box center [256, 163] width 124 height 17
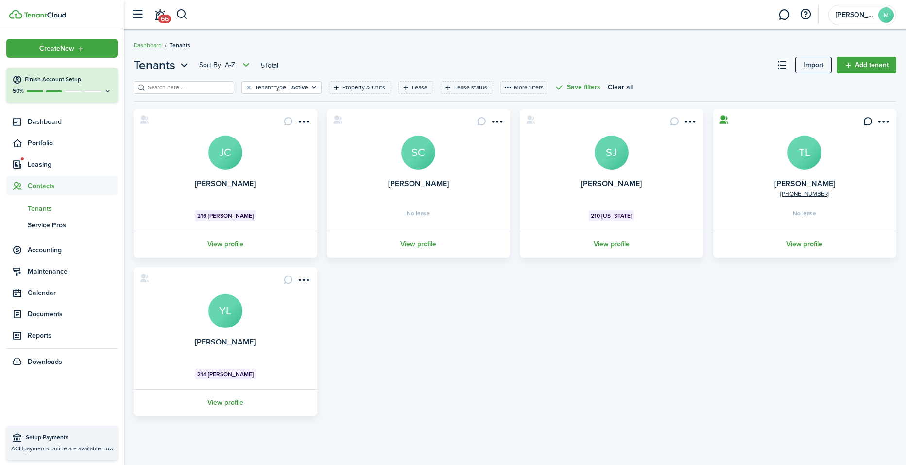
click at [227, 394] on link "View profile" at bounding box center [225, 402] width 187 height 27
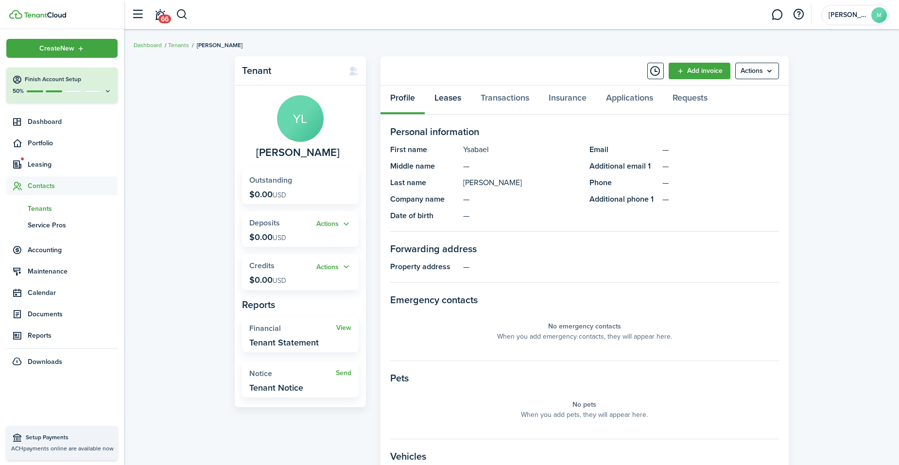
click at [449, 99] on link "Leases" at bounding box center [448, 100] width 46 height 29
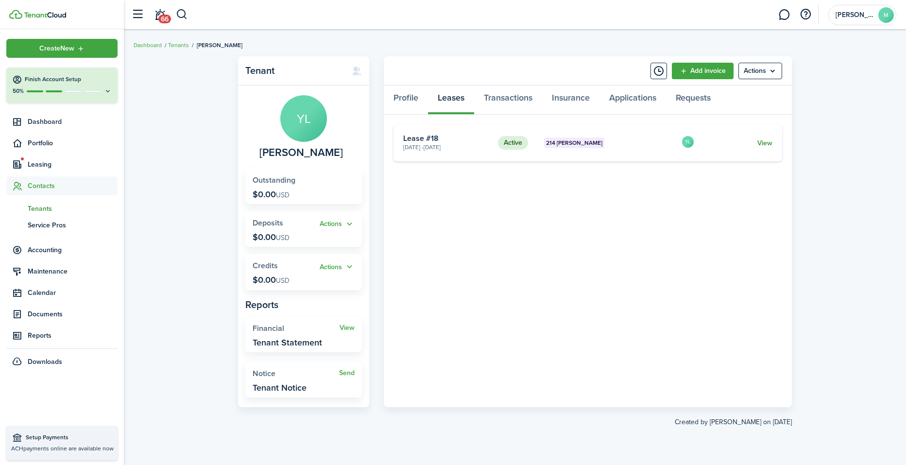
click at [692, 143] on link "View" at bounding box center [765, 143] width 15 height 10
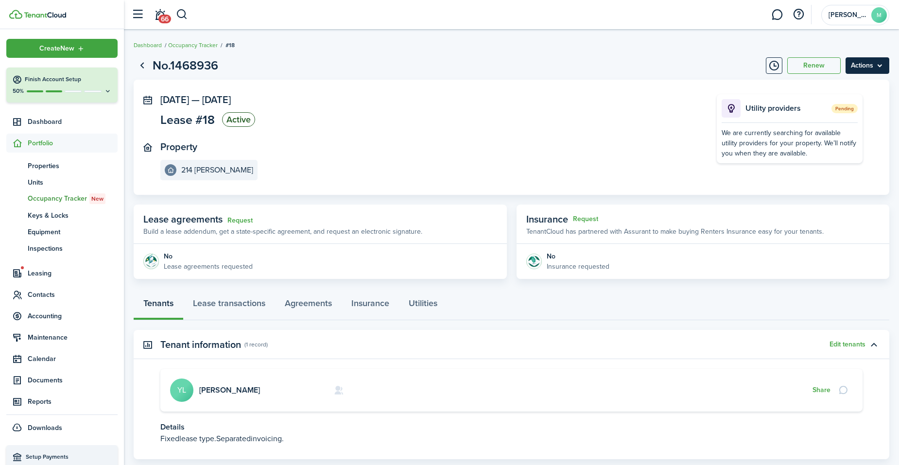
click at [692, 59] on menu-btn "Actions" at bounding box center [868, 65] width 44 height 17
click at [692, 87] on button "Edit" at bounding box center [846, 87] width 85 height 17
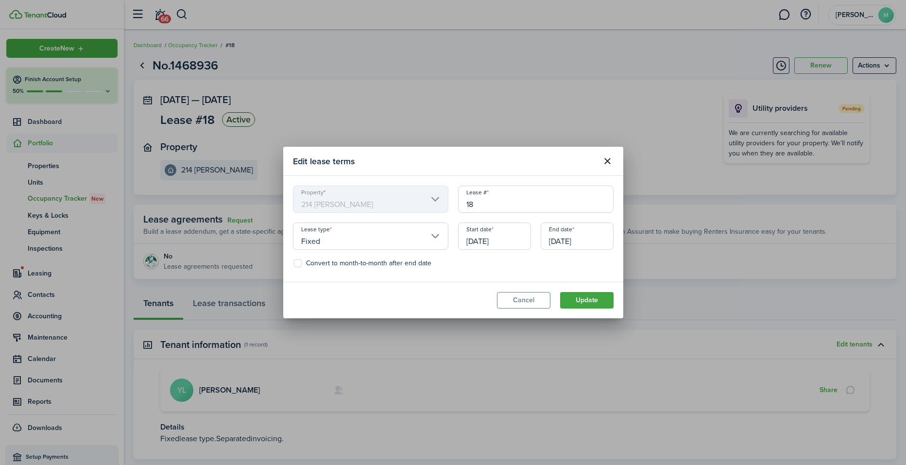
click at [519, 236] on input "[DATE]" at bounding box center [494, 236] width 73 height 27
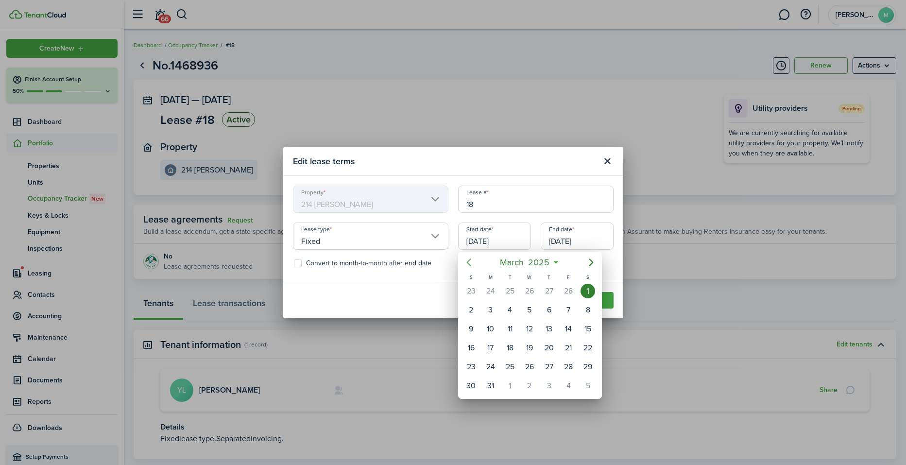
click at [468, 261] on icon "Previous page" at bounding box center [469, 263] width 4 height 8
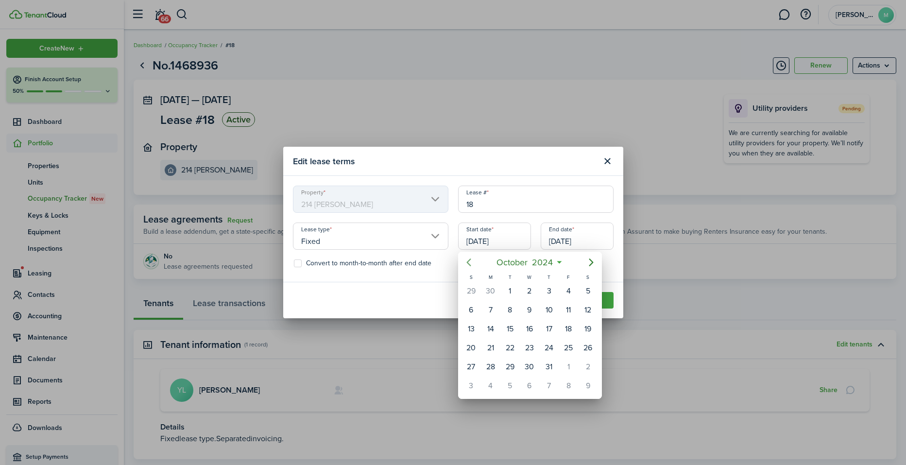
click at [468, 261] on icon "Previous page" at bounding box center [469, 263] width 4 height 8
click at [468, 260] on icon "Previous page" at bounding box center [469, 263] width 4 height 8
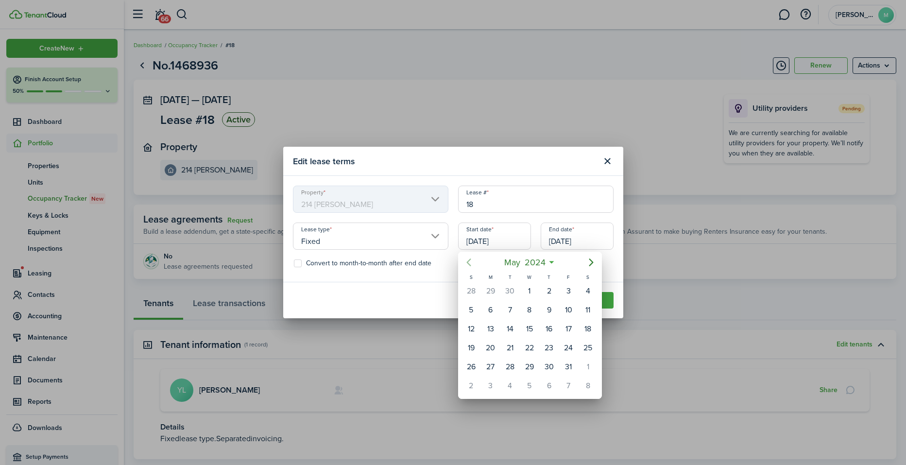
click at [468, 260] on icon "Previous page" at bounding box center [469, 263] width 4 height 8
click at [496, 290] on div "1" at bounding box center [491, 291] width 15 height 15
type input "[DATE]"
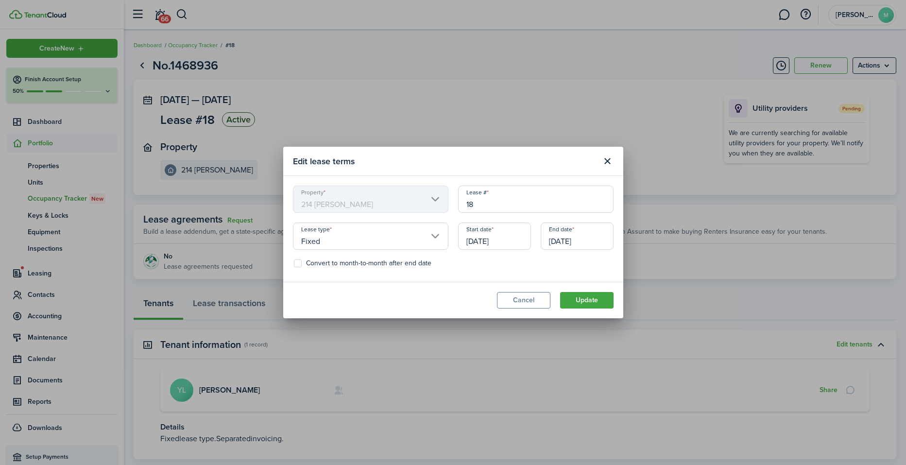
click at [593, 238] on input "[DATE]" at bounding box center [577, 236] width 73 height 27
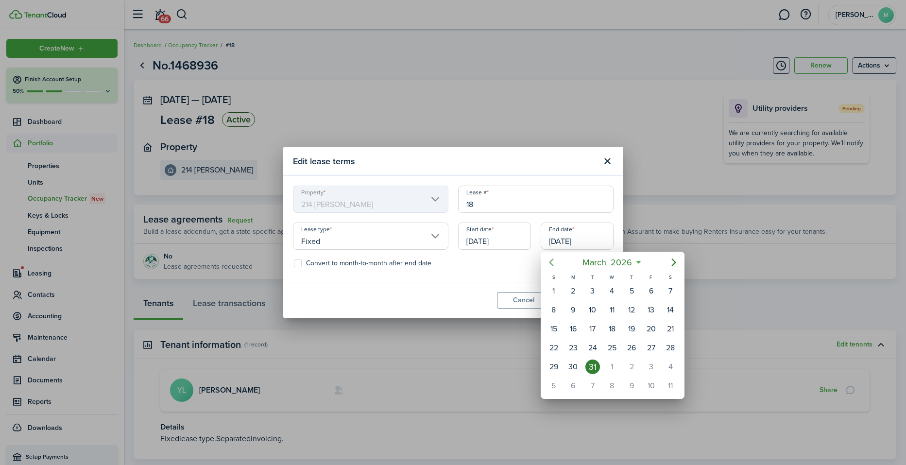
click at [551, 263] on icon "Previous page" at bounding box center [551, 263] width 4 height 8
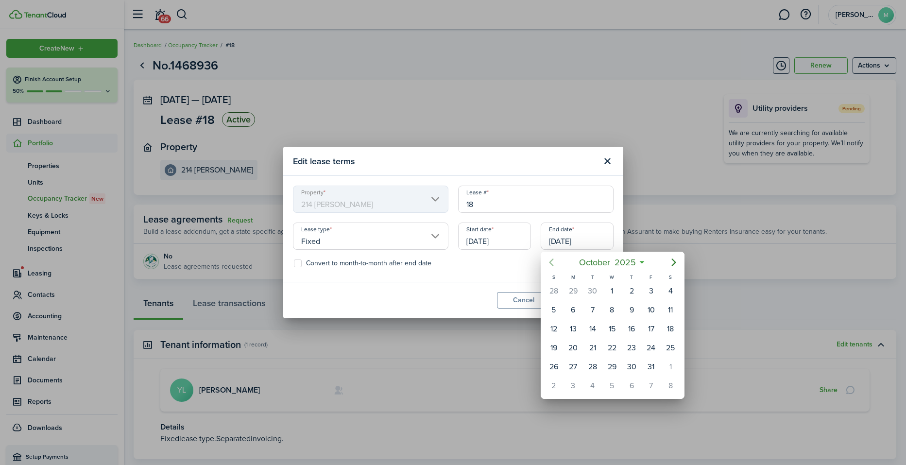
click at [551, 263] on icon "Previous page" at bounding box center [551, 263] width 4 height 8
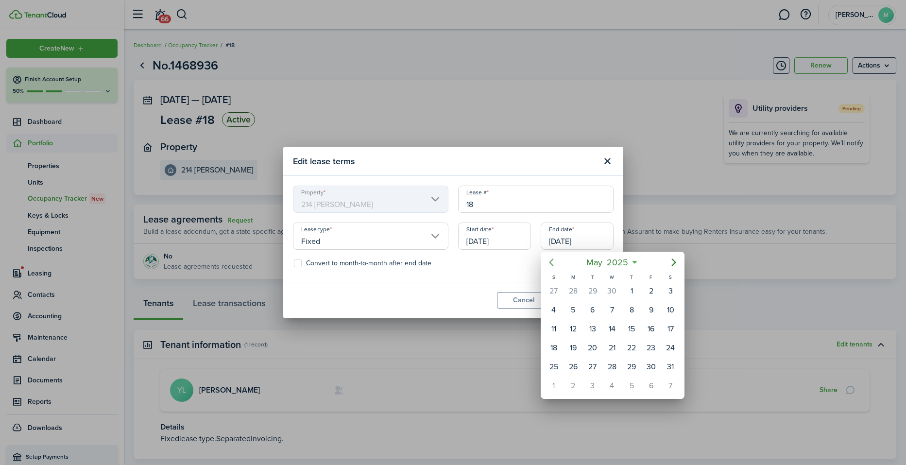
click at [554, 264] on icon "Previous page" at bounding box center [552, 263] width 12 height 12
click at [549, 262] on icon "Previous page" at bounding box center [552, 263] width 12 height 12
click at [575, 386] on div "31" at bounding box center [573, 386] width 15 height 15
type input "[DATE]"
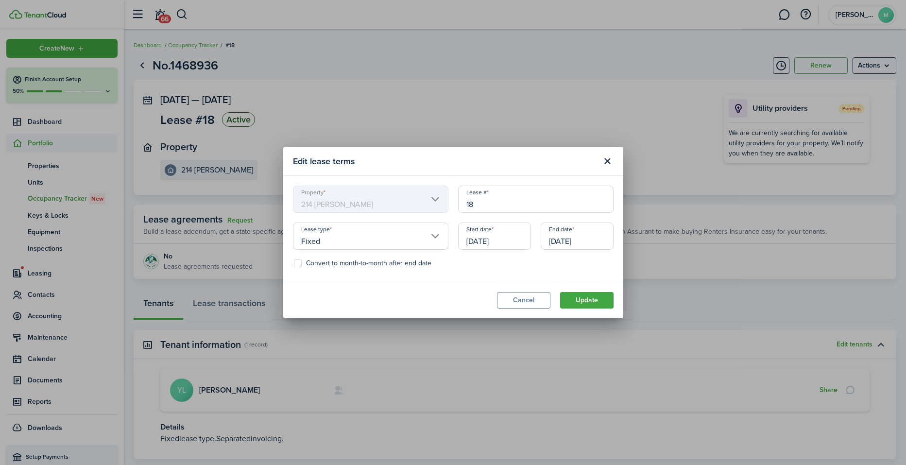
click at [298, 264] on label "Convert to month-to-month after end date" at bounding box center [363, 264] width 138 height 8
click at [294, 264] on input "Convert to month-to-month after end date" at bounding box center [294, 263] width 0 height 0
checkbox input "true"
click at [586, 299] on button "Update" at bounding box center [586, 300] width 53 height 17
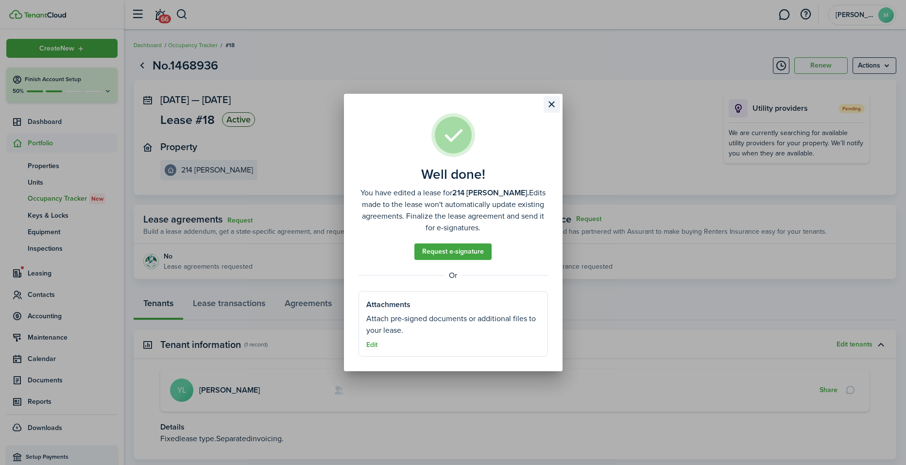
click at [553, 104] on button "Close modal" at bounding box center [552, 104] width 17 height 17
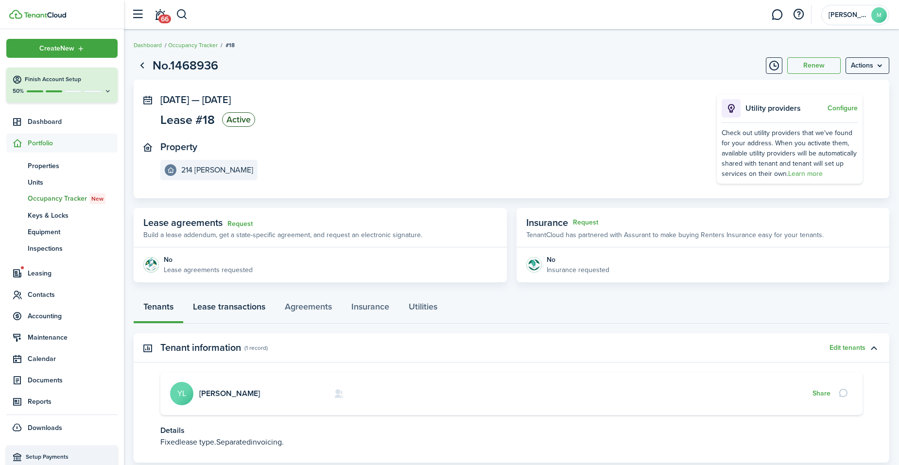
click at [244, 308] on link "Lease transactions" at bounding box center [229, 308] width 92 height 29
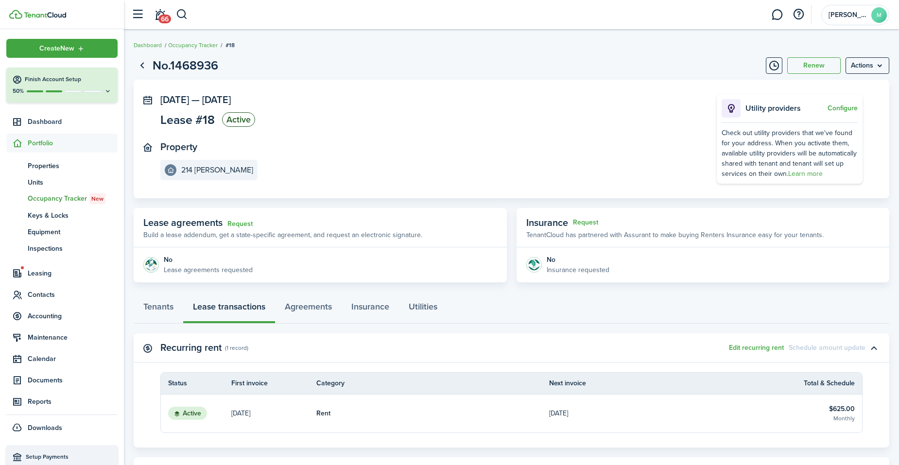
drag, startPoint x: 896, startPoint y: 289, endPoint x: 894, endPoint y: 350, distance: 61.7
click at [692, 350] on page-view-layout "No.1468936 Renew Actions [DATE] — [DATE] Lease #18 Active Property 214 [PERSON_…" at bounding box center [511, 291] width 775 height 479
click at [581, 394] on link "[DATE]" at bounding box center [665, 414] width 233 height 38
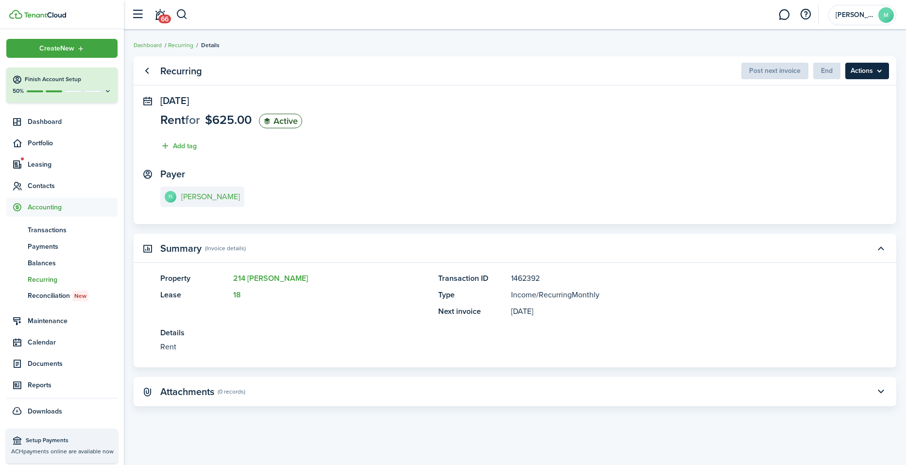
click at [692, 72] on menu-btn "Actions" at bounding box center [868, 71] width 44 height 17
click at [692, 88] on link "Clone" at bounding box center [846, 92] width 85 height 17
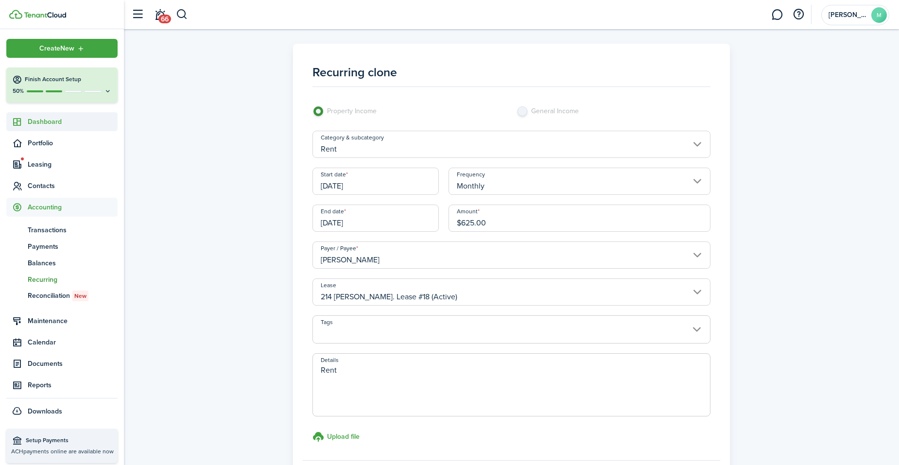
click at [52, 120] on span "Dashboard" at bounding box center [73, 122] width 90 height 10
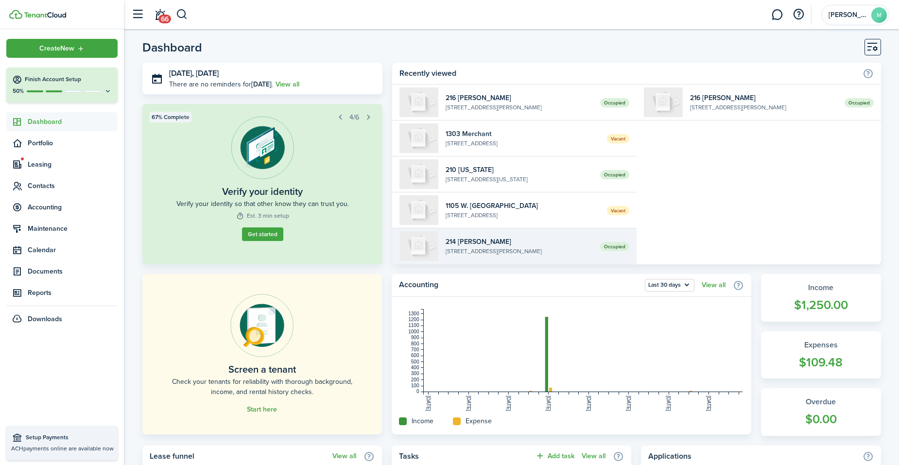
click at [490, 236] on link "Occupied 214 [PERSON_NAME] [STREET_ADDRESS][PERSON_NAME]" at bounding box center [514, 246] width 244 height 36
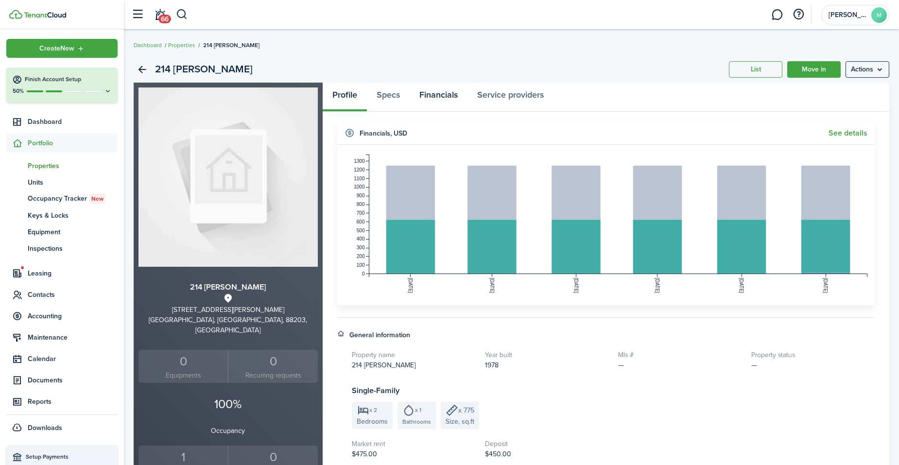
click at [448, 95] on link "Financials" at bounding box center [439, 97] width 58 height 29
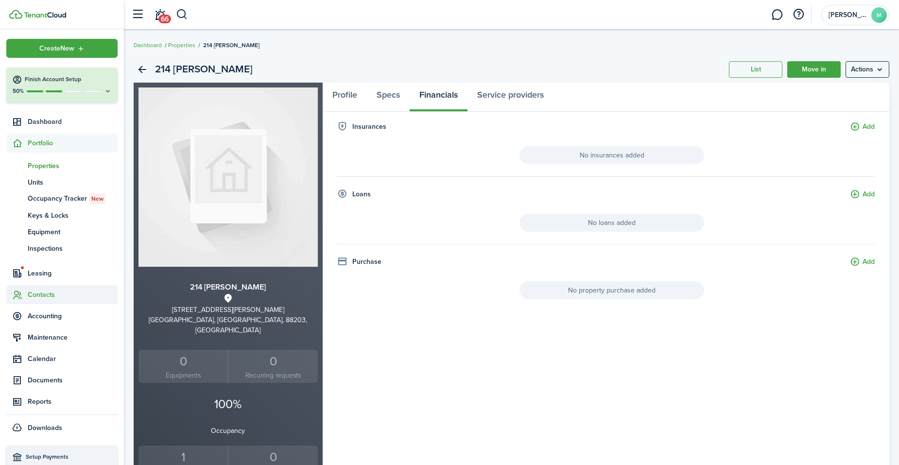
click at [46, 289] on span "Contacts" at bounding box center [61, 294] width 111 height 19
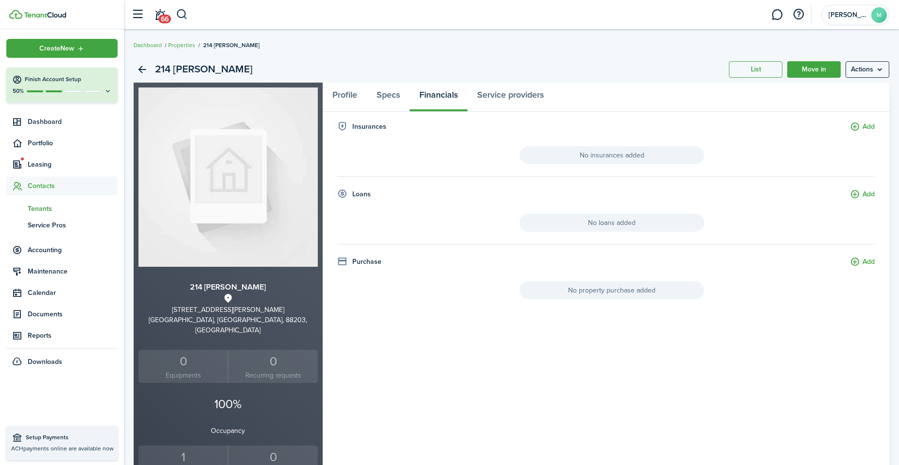
click at [45, 209] on span "Tenants" at bounding box center [73, 209] width 90 height 10
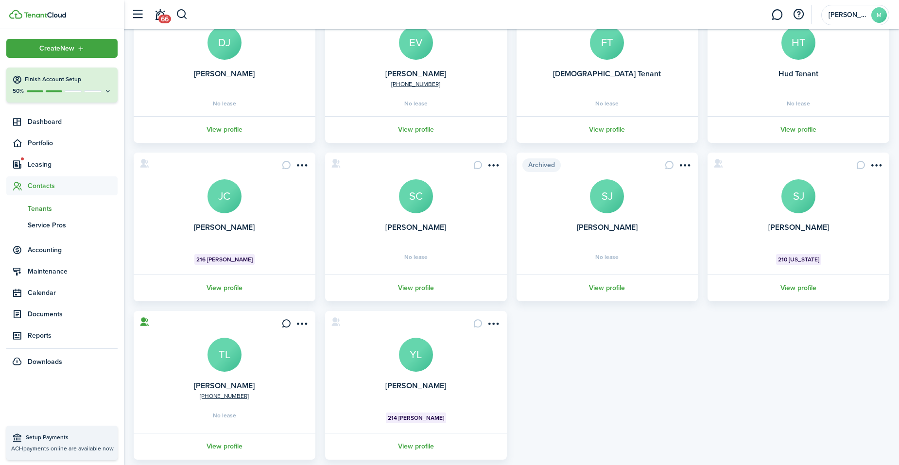
scroll to position [131, 0]
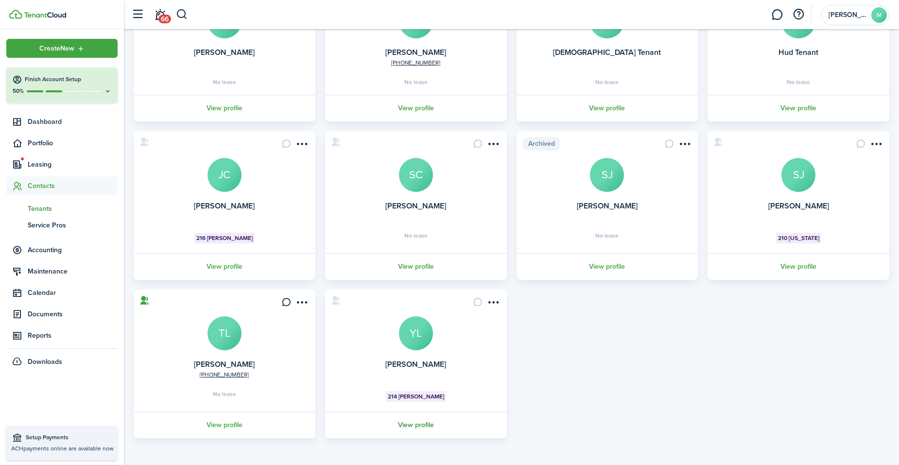
click at [422, 394] on link "View profile" at bounding box center [416, 425] width 185 height 27
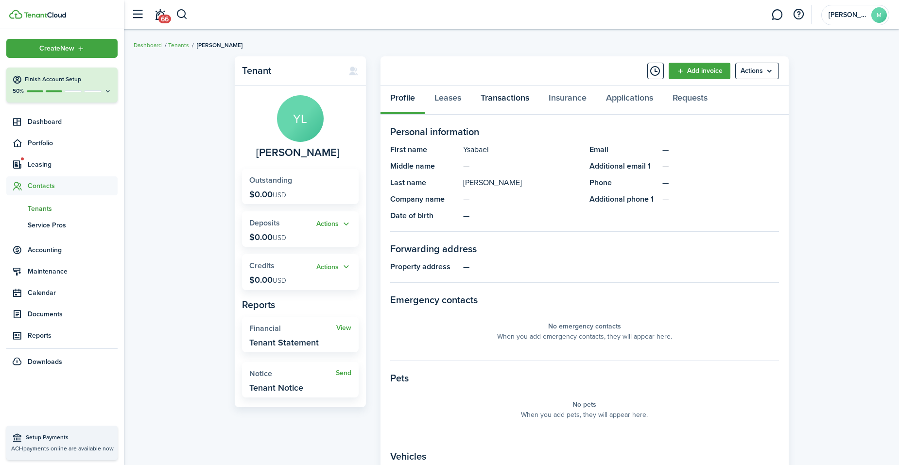
click at [506, 100] on link "Transactions" at bounding box center [505, 100] width 68 height 29
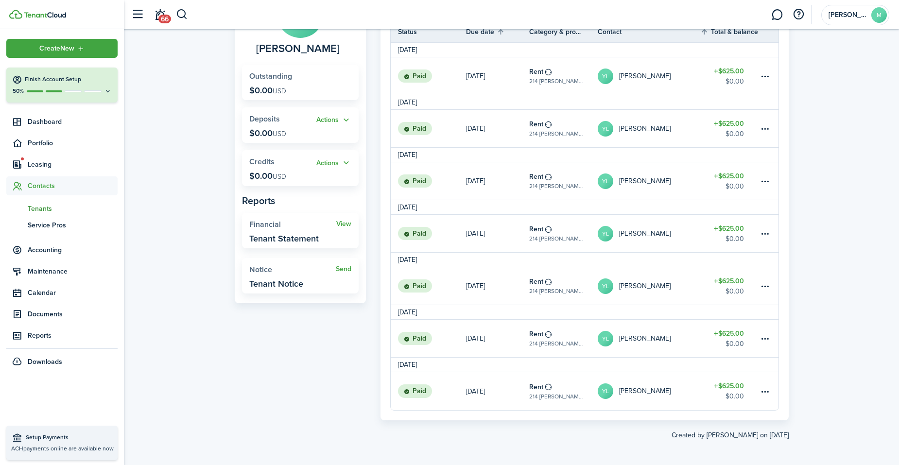
scroll to position [106, 0]
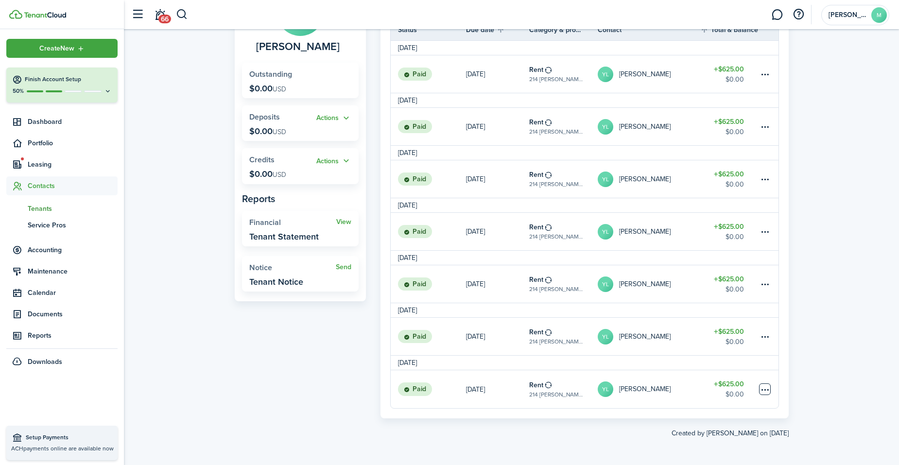
click at [692, 386] on table-menu-btn-icon at bounding box center [765, 389] width 12 height 12
click at [692, 366] on link "Clone" at bounding box center [728, 369] width 85 height 17
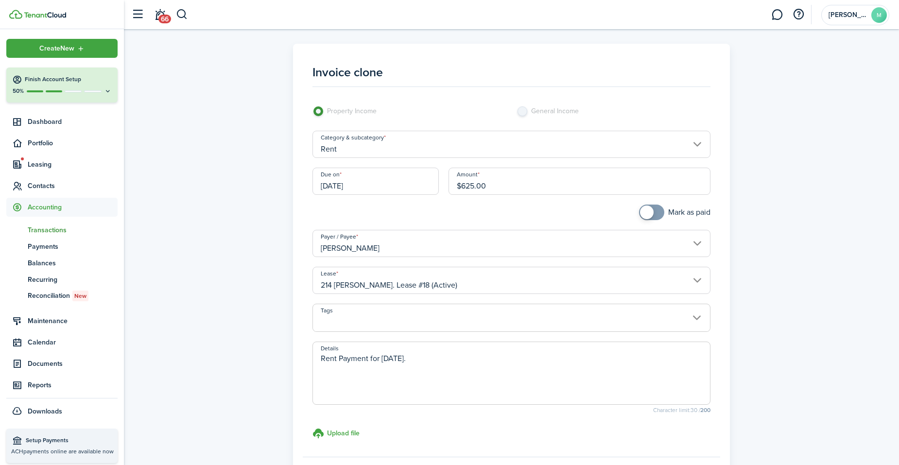
click at [403, 184] on input "[DATE]" at bounding box center [375, 181] width 126 height 27
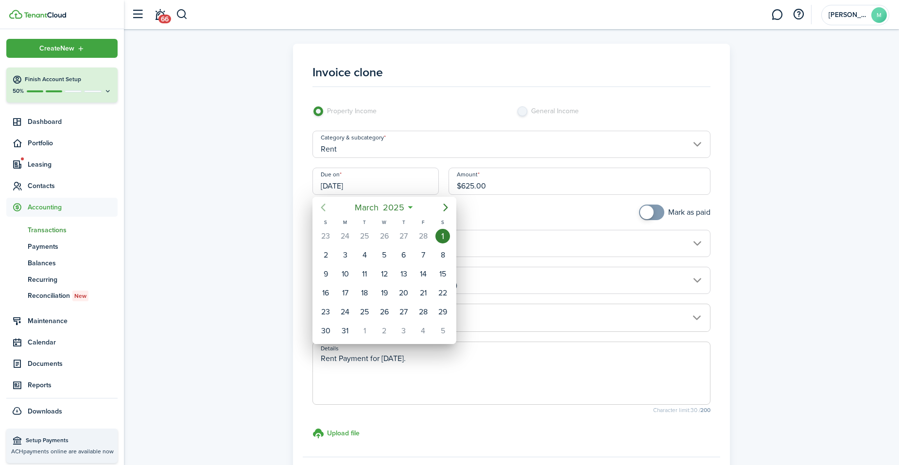
click at [324, 205] on icon "Previous page" at bounding box center [323, 208] width 4 height 8
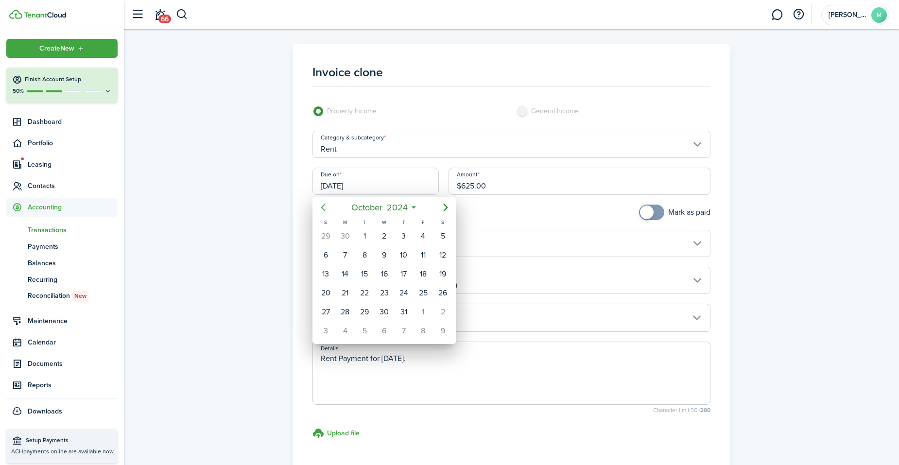
click at [324, 205] on icon "Previous page" at bounding box center [323, 208] width 4 height 8
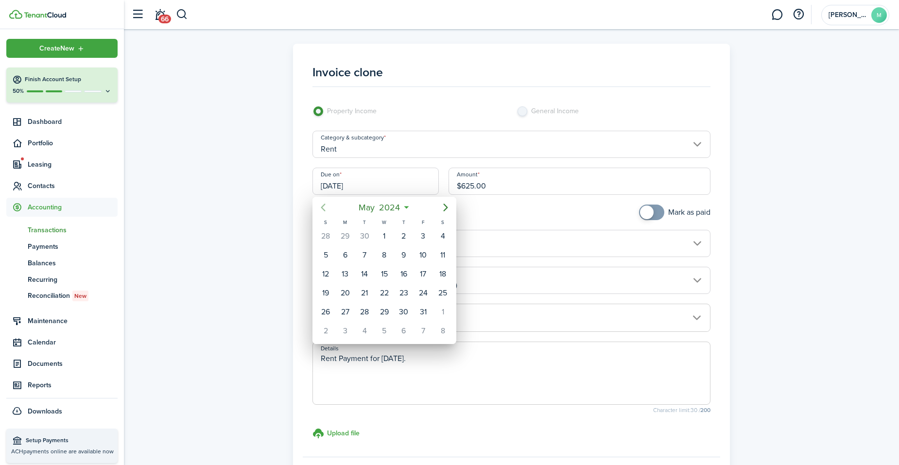
click at [324, 205] on icon "Previous page" at bounding box center [323, 208] width 4 height 8
click at [348, 233] on div "1" at bounding box center [345, 236] width 15 height 15
type input "[DATE]"
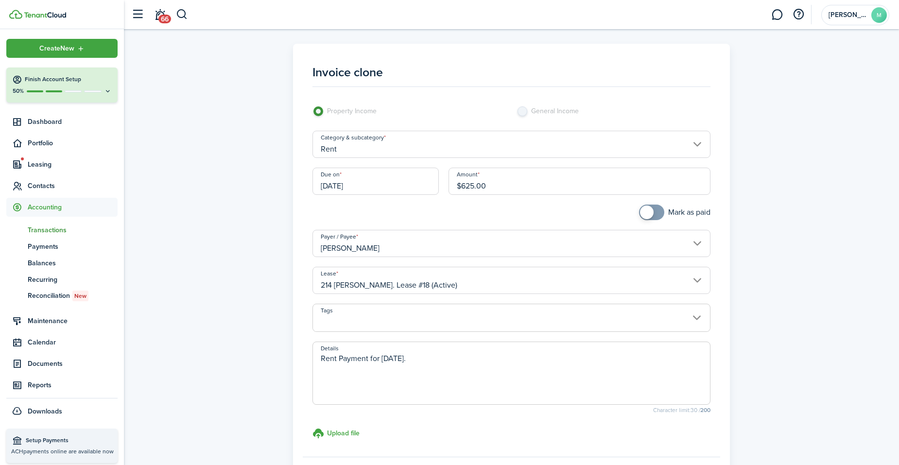
click at [662, 208] on input "checkbox" at bounding box center [674, 213] width 71 height 16
checkbox input "true"
click at [453, 359] on textarea "Rent Payment for [DATE]." at bounding box center [511, 376] width 397 height 47
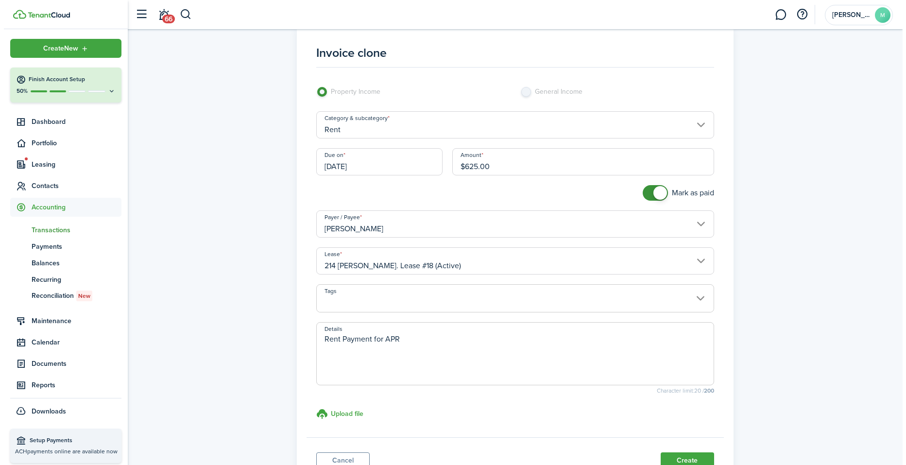
scroll to position [99, 0]
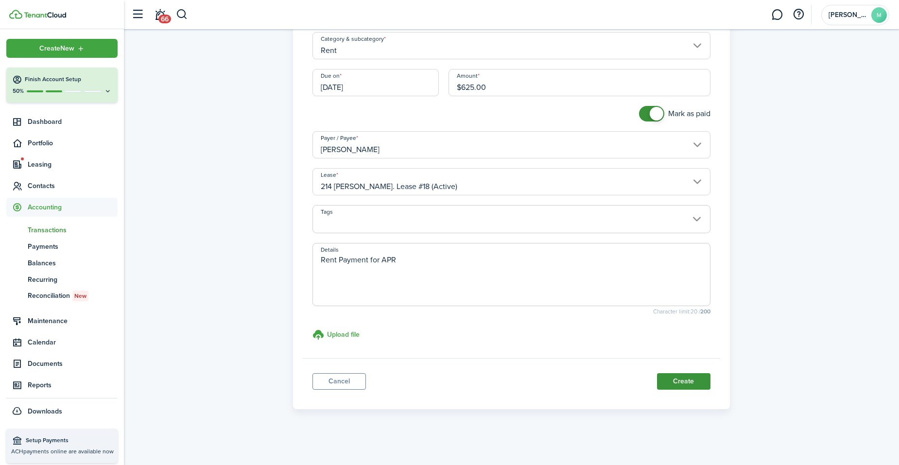
type textarea "Rent Payment for APR"
click at [692, 381] on button "Create" at bounding box center [683, 381] width 53 height 17
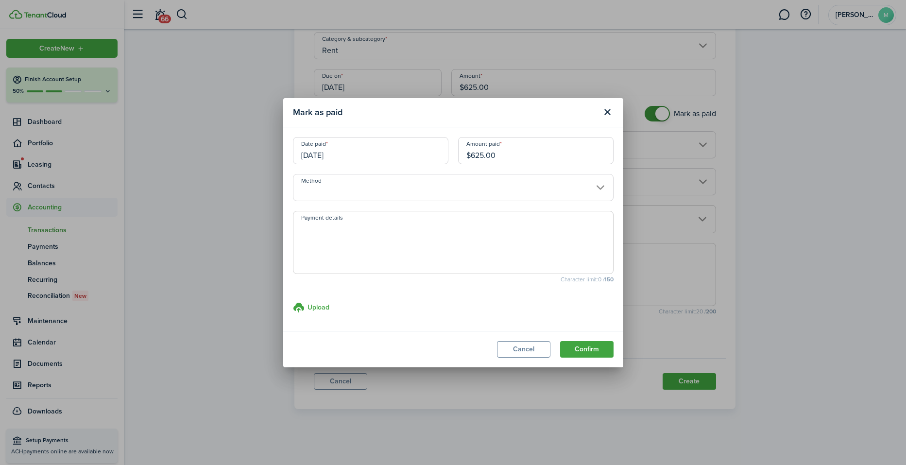
click at [567, 192] on input "Method" at bounding box center [453, 187] width 321 height 27
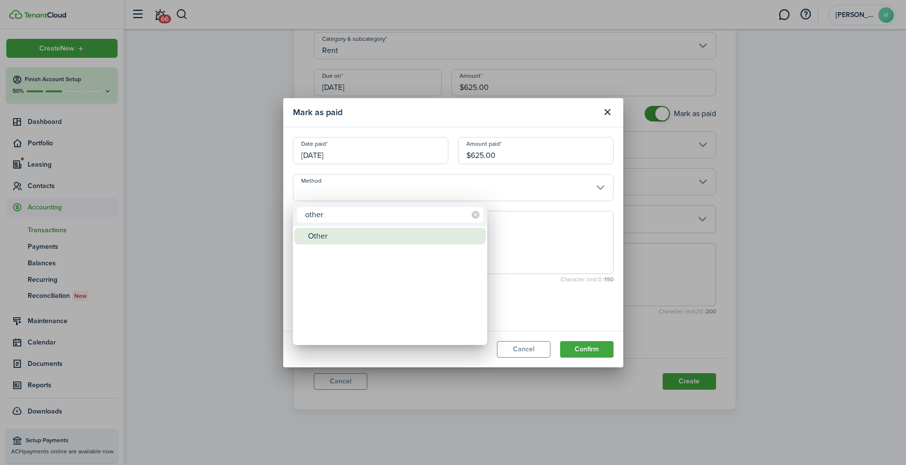
type input "other"
click at [415, 240] on div "Other" at bounding box center [394, 236] width 172 height 17
type input "Other"
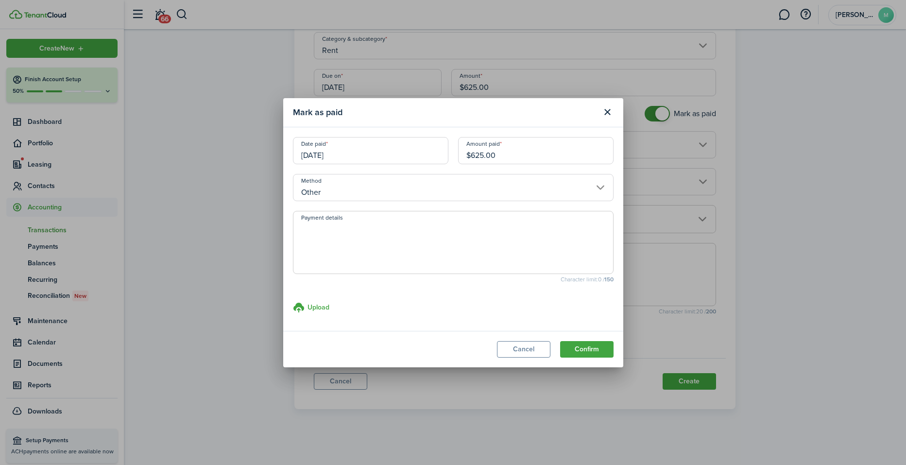
click at [387, 230] on textarea "Payment details" at bounding box center [454, 245] width 320 height 47
type textarea "paid to property manager"
click at [596, 350] on button "Confirm" at bounding box center [586, 349] width 53 height 17
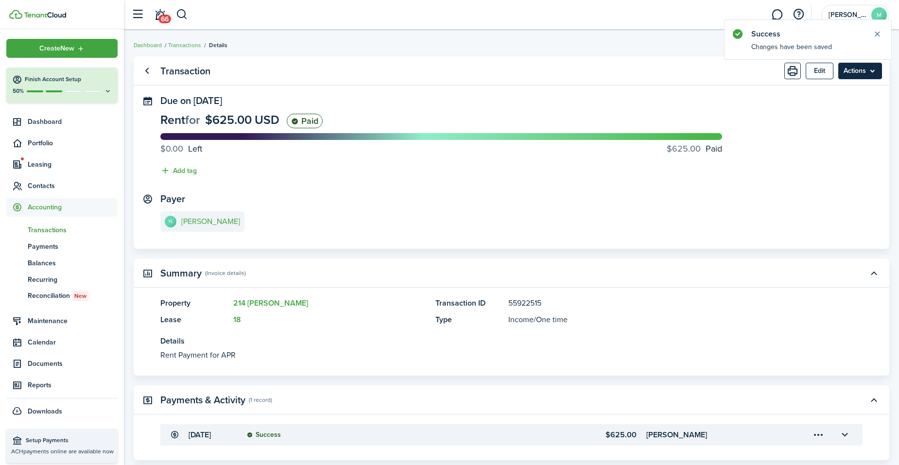
click at [692, 70] on menu-btn "Actions" at bounding box center [860, 71] width 44 height 17
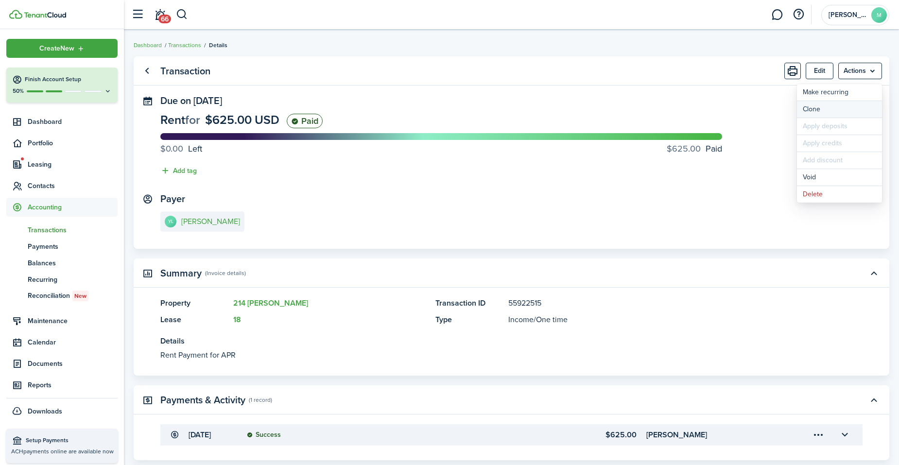
click at [692, 109] on link "Clone" at bounding box center [839, 109] width 85 height 17
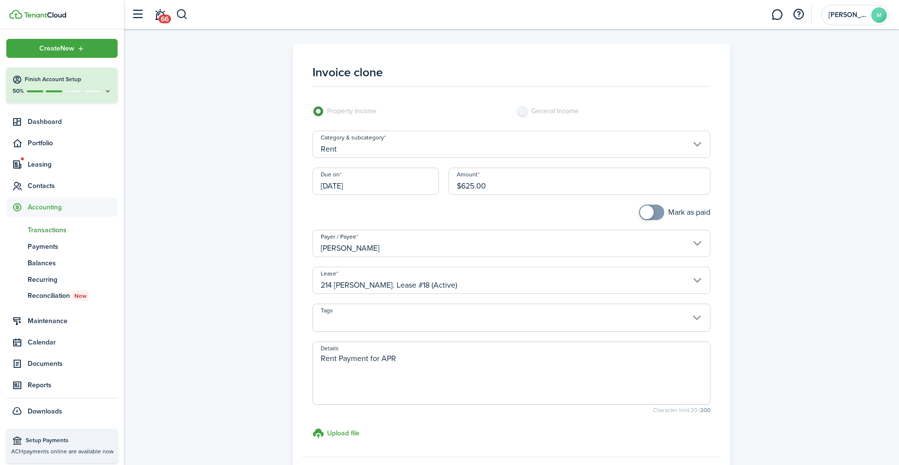
click at [417, 357] on textarea "Rent Payment for APR" at bounding box center [511, 376] width 397 height 47
click at [378, 186] on input "[DATE]" at bounding box center [375, 181] width 126 height 27
type textarea "Rent Payment for May"
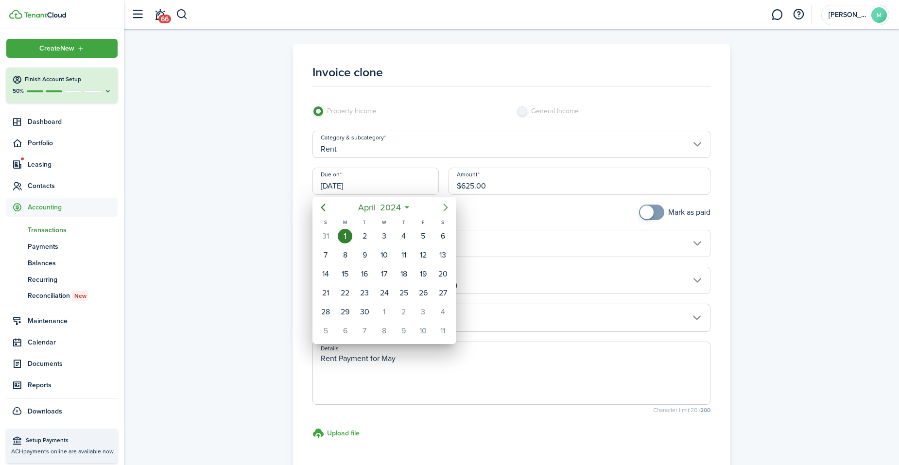
click at [446, 207] on icon "Next page" at bounding box center [446, 208] width 12 height 12
click at [385, 230] on div "1" at bounding box center [384, 236] width 15 height 15
type input "[DATE]"
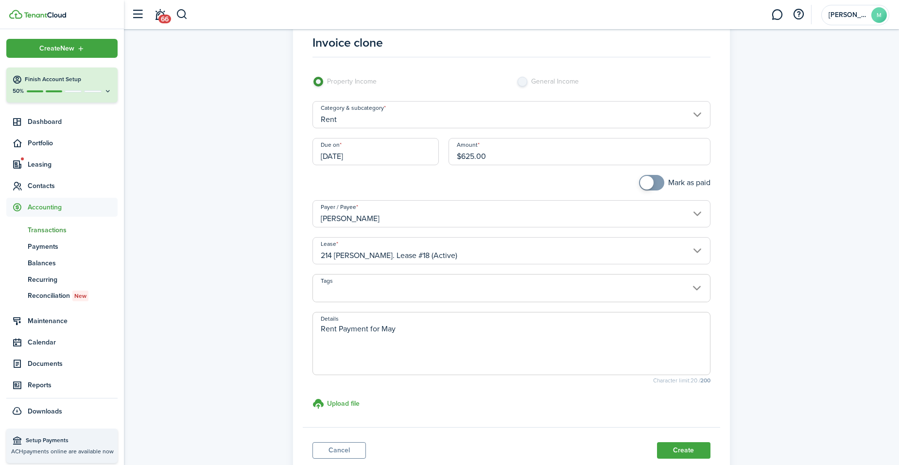
scroll to position [39, 0]
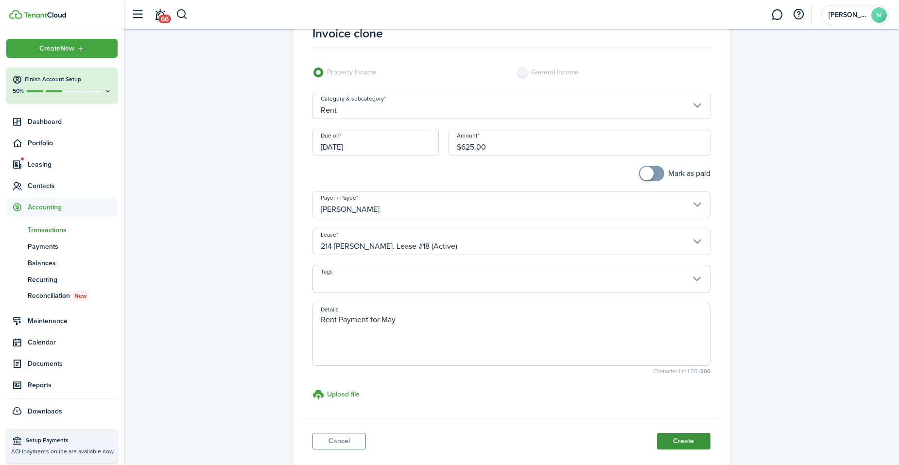
click at [691, 394] on button "Create" at bounding box center [683, 441] width 53 height 17
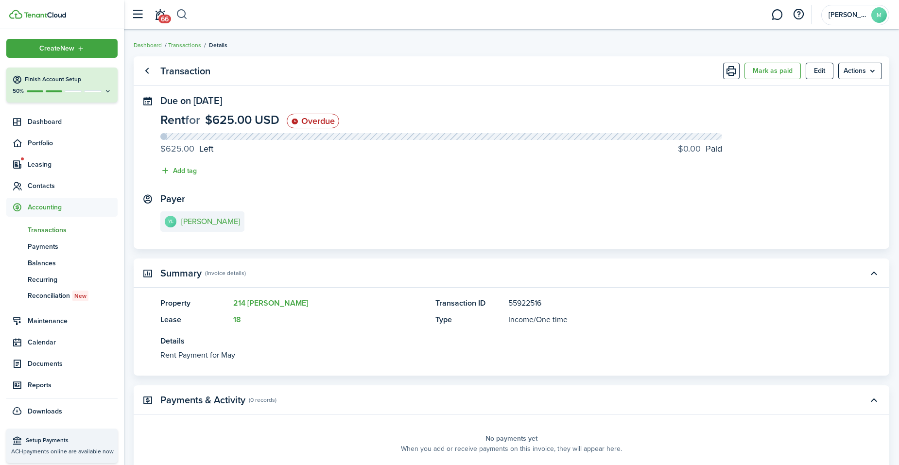
click at [183, 15] on button "button" at bounding box center [182, 14] width 12 height 17
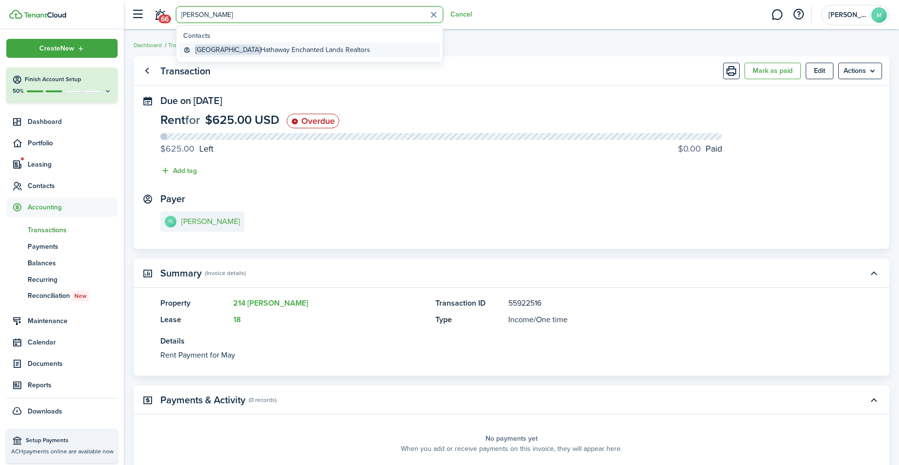
type input "[PERSON_NAME]"
click at [244, 49] on global-search-item-title "Berkshire Hathaway Enchanted Lands Realtors" at bounding box center [282, 50] width 175 height 10
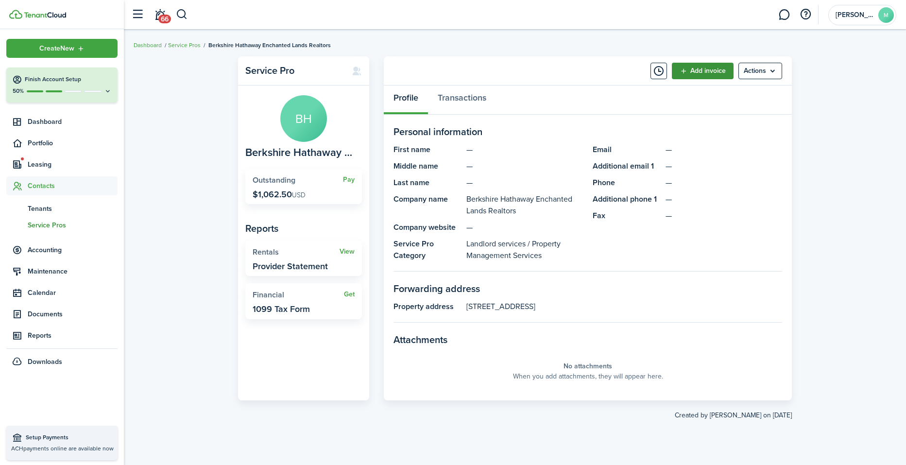
click at [692, 68] on link "Add invoice" at bounding box center [703, 71] width 62 height 17
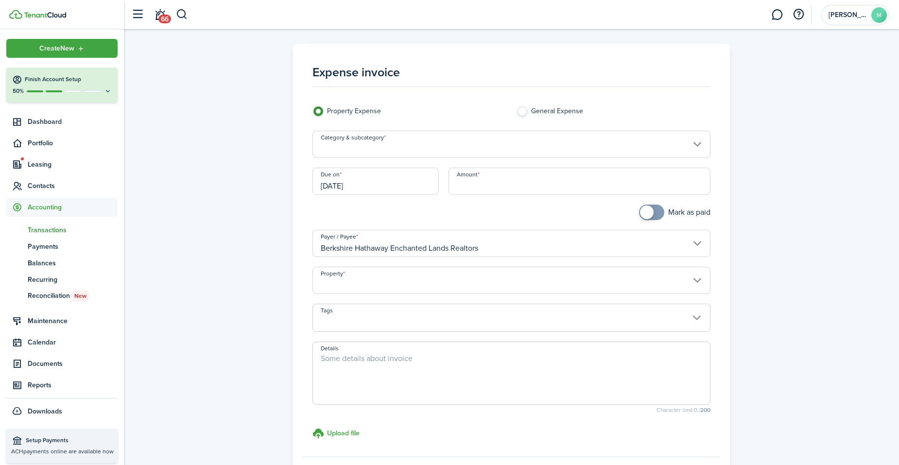
click at [554, 139] on input "Category & subcategory" at bounding box center [511, 144] width 398 height 27
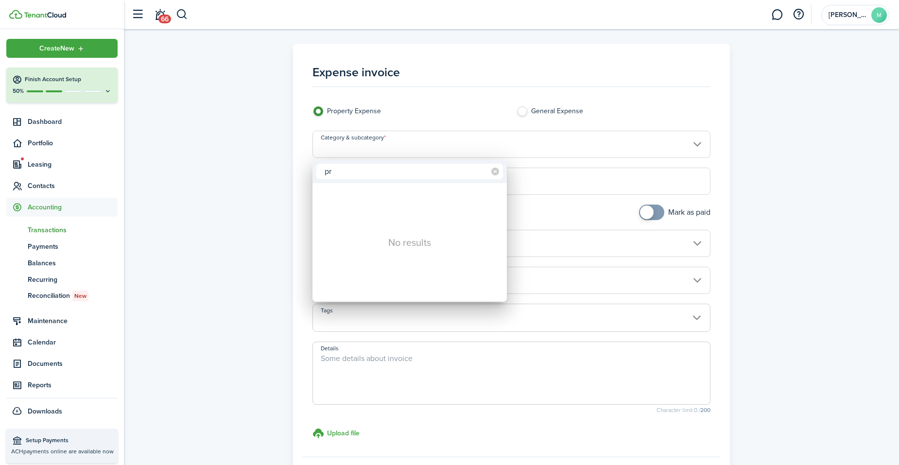
type input "p"
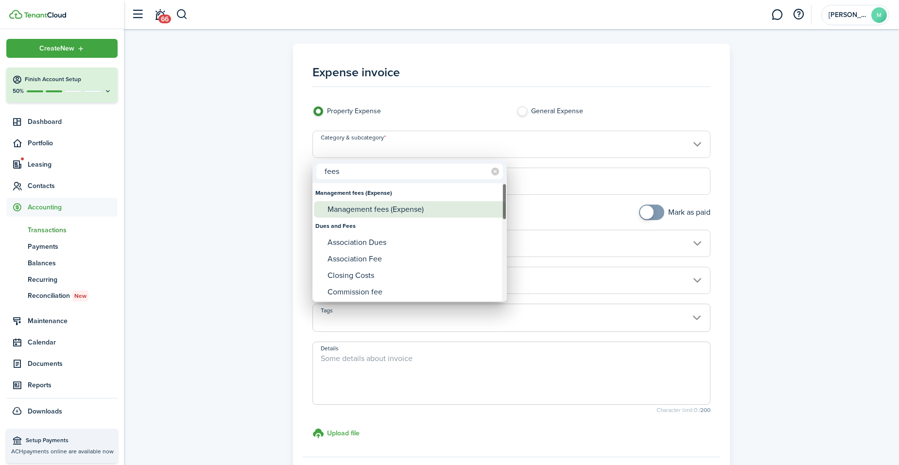
type input "fees"
click at [428, 208] on div "Management fees (Expense)" at bounding box center [414, 209] width 172 height 17
type input "Management fees (Expense)"
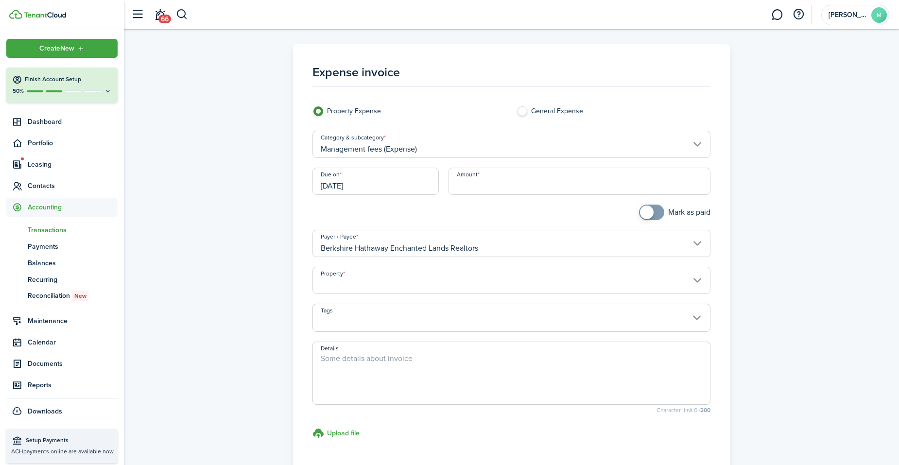
click at [402, 187] on input "[DATE]" at bounding box center [375, 181] width 126 height 27
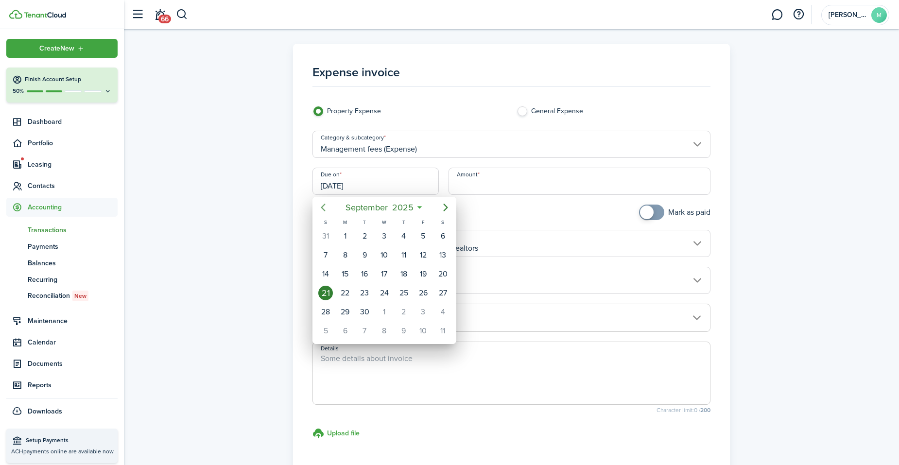
click at [320, 208] on icon "Previous page" at bounding box center [323, 208] width 12 height 12
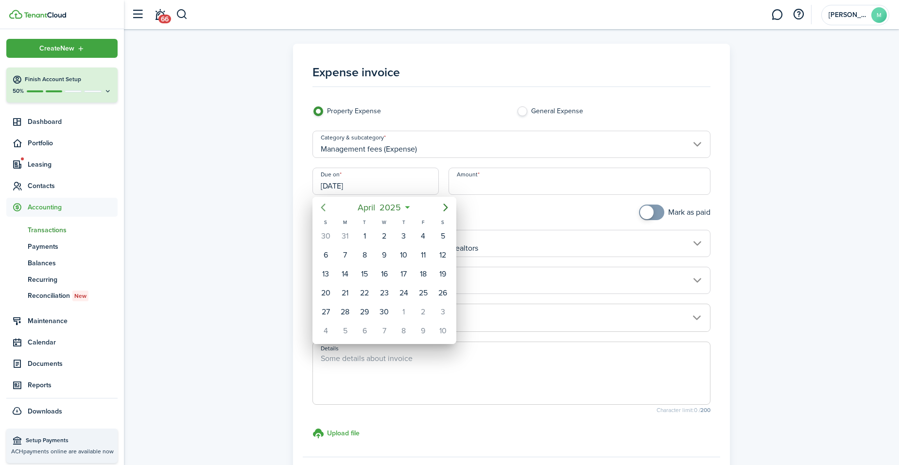
click at [320, 208] on icon "Previous page" at bounding box center [323, 208] width 12 height 12
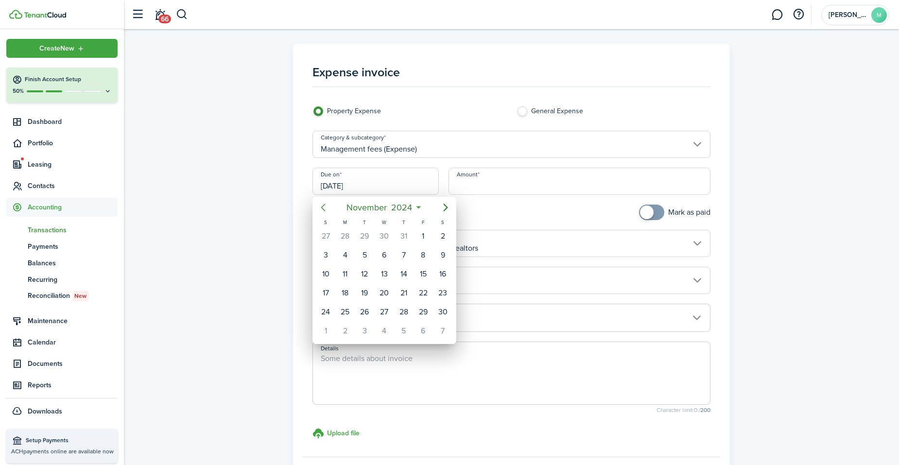
click at [320, 208] on icon "Previous page" at bounding box center [323, 208] width 12 height 12
click at [322, 210] on icon "Previous page" at bounding box center [323, 208] width 12 height 12
click at [320, 208] on icon "Previous page" at bounding box center [323, 208] width 12 height 12
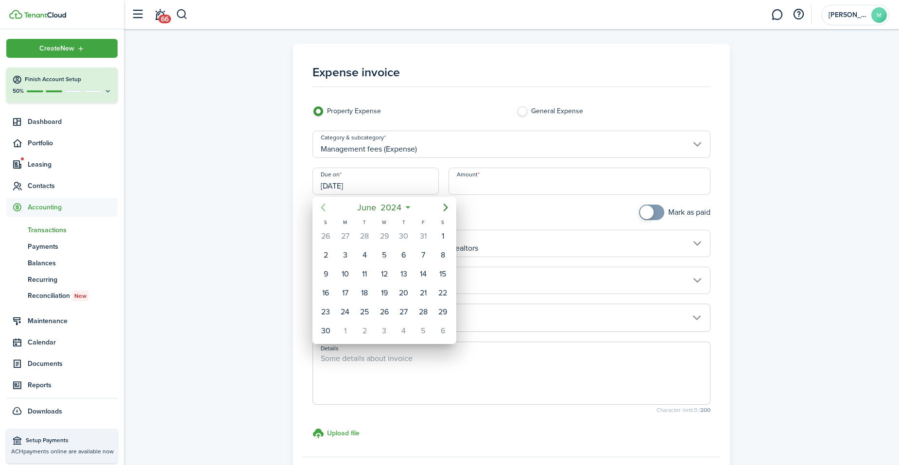
click at [320, 208] on icon "Previous page" at bounding box center [323, 208] width 12 height 12
click at [403, 254] on div "11" at bounding box center [404, 255] width 15 height 15
type input "[DATE]"
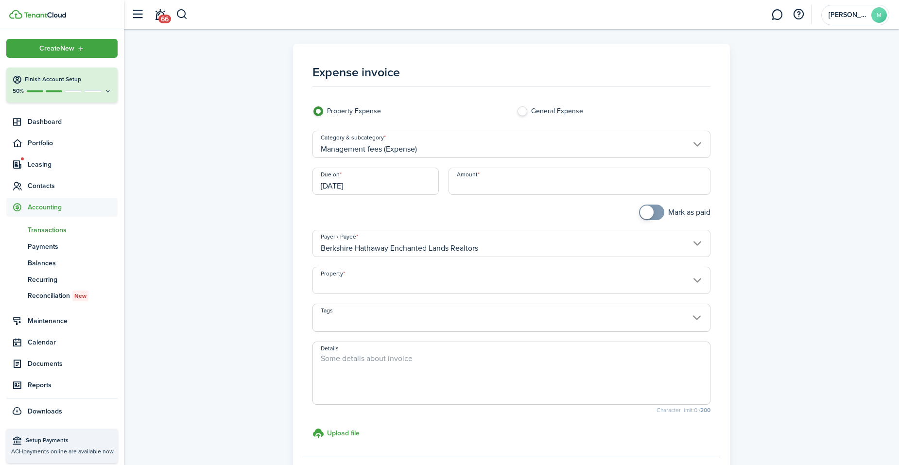
click at [500, 181] on input "Amount" at bounding box center [580, 181] width 262 height 27
type input "$50.00"
checkbox input "true"
click at [655, 211] on span at bounding box center [652, 213] width 10 height 16
click at [591, 278] on input "Property" at bounding box center [511, 280] width 398 height 27
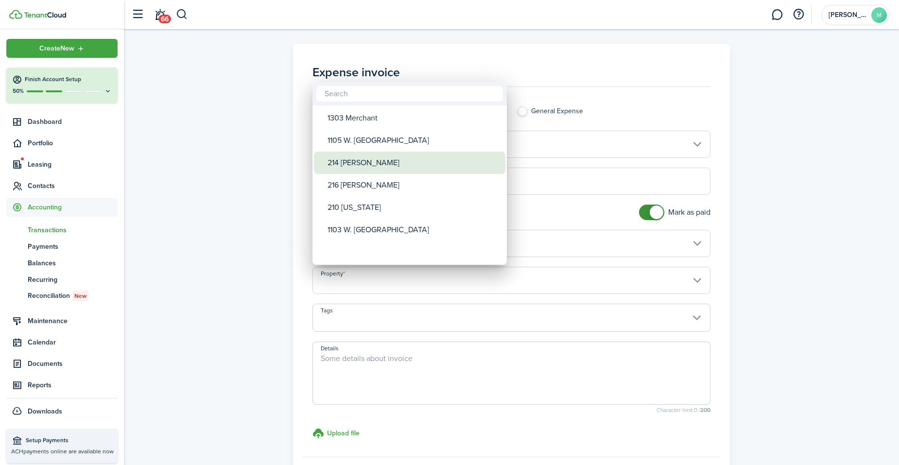
click at [403, 162] on div "214 [PERSON_NAME]" at bounding box center [414, 163] width 172 height 22
type input "214 [PERSON_NAME]"
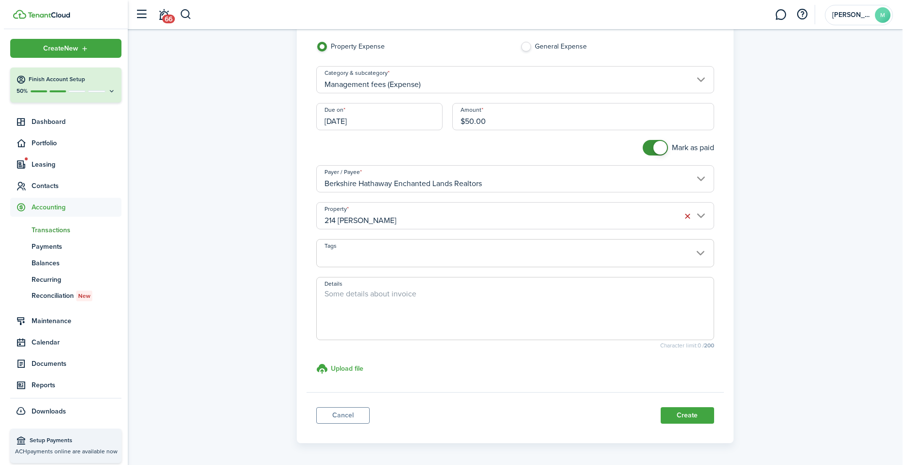
scroll to position [78, 0]
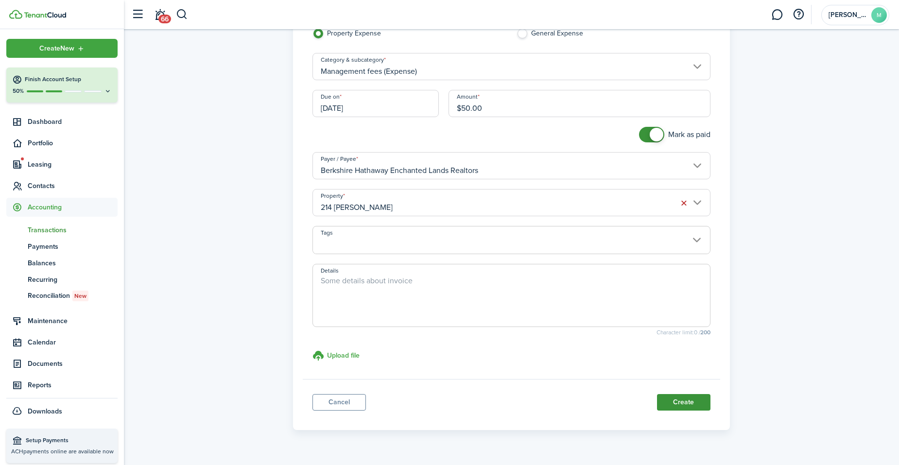
click at [691, 394] on button "Create" at bounding box center [683, 402] width 53 height 17
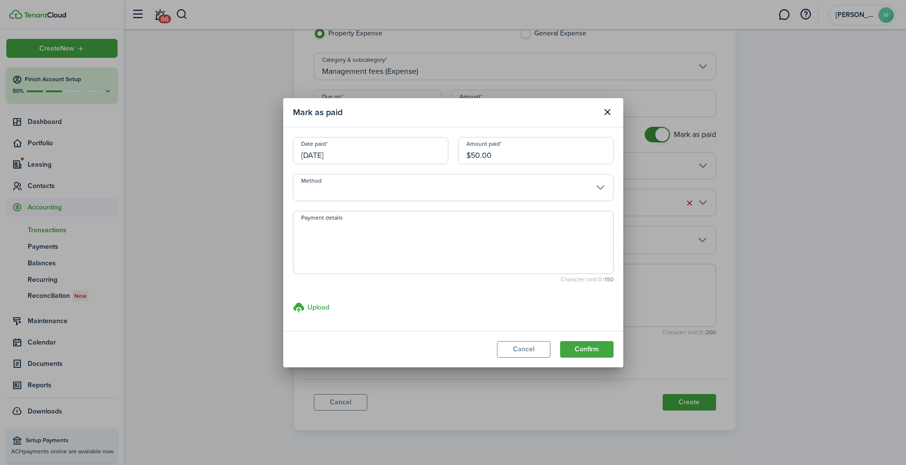
click at [548, 188] on input "Method" at bounding box center [453, 187] width 321 height 27
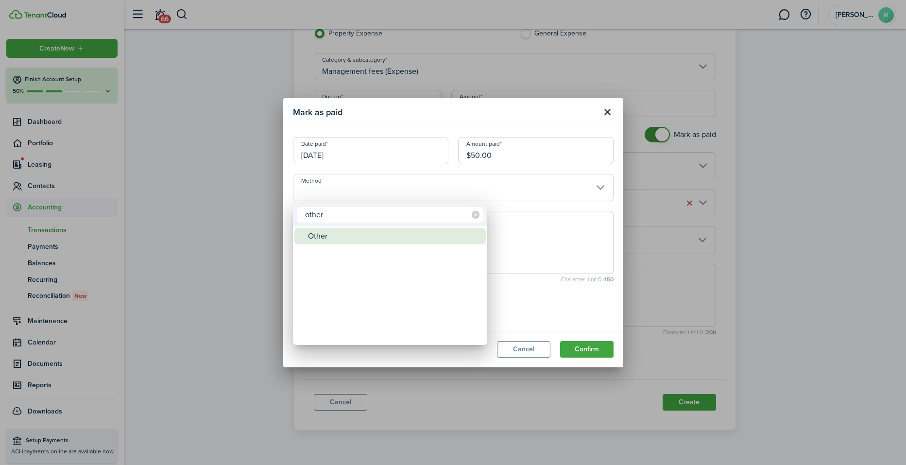
type input "other"
click at [437, 234] on div "Other" at bounding box center [394, 236] width 172 height 17
type input "Other"
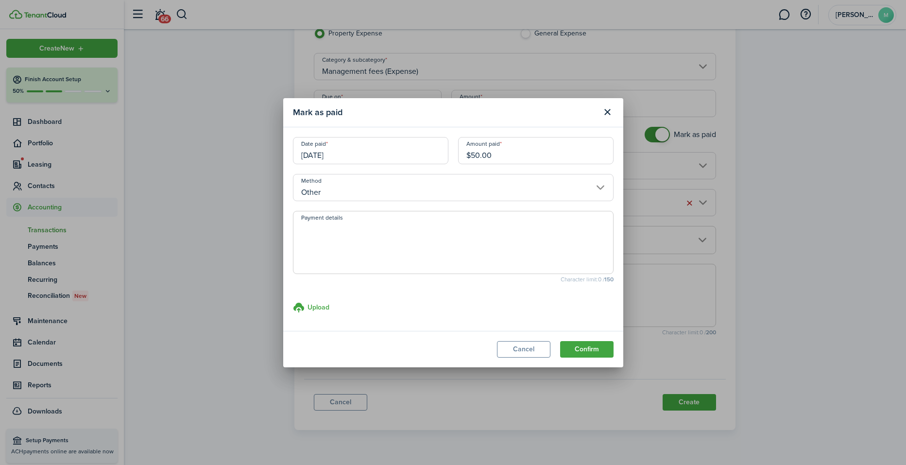
click at [437, 234] on textarea "Payment details" at bounding box center [454, 245] width 320 height 47
paste textarea "Withheld by property manager from gross rent proceeds."
type textarea "Withheld by property manager from gross rent proceeds."
click at [590, 349] on button "Confirm" at bounding box center [586, 349] width 53 height 17
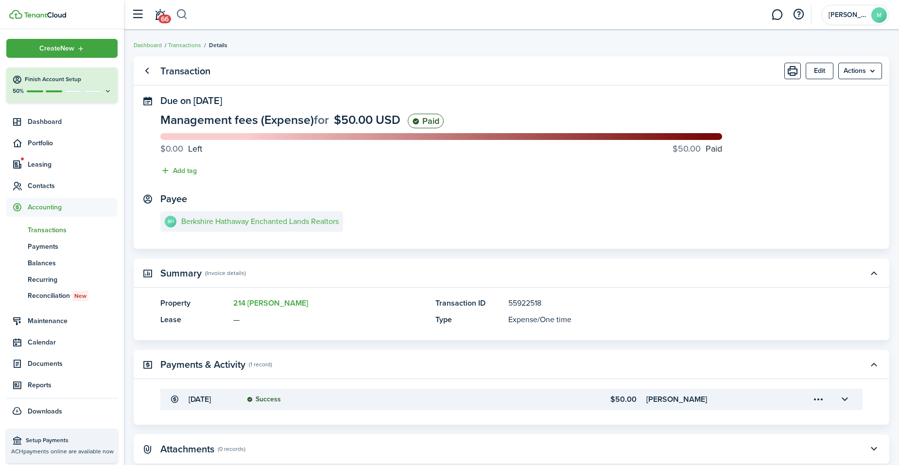
click at [184, 12] on button "button" at bounding box center [182, 14] width 12 height 17
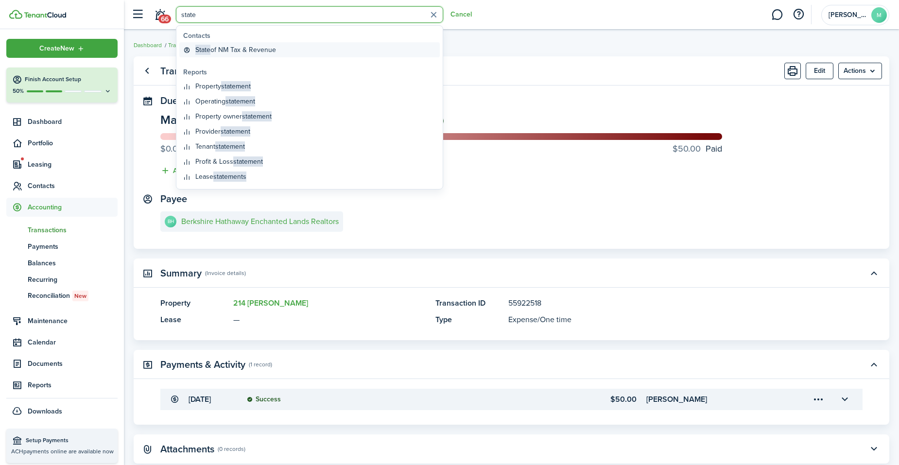
type input "state"
click at [224, 49] on global-search-item-title "State of NM Tax & Revenue" at bounding box center [235, 50] width 81 height 10
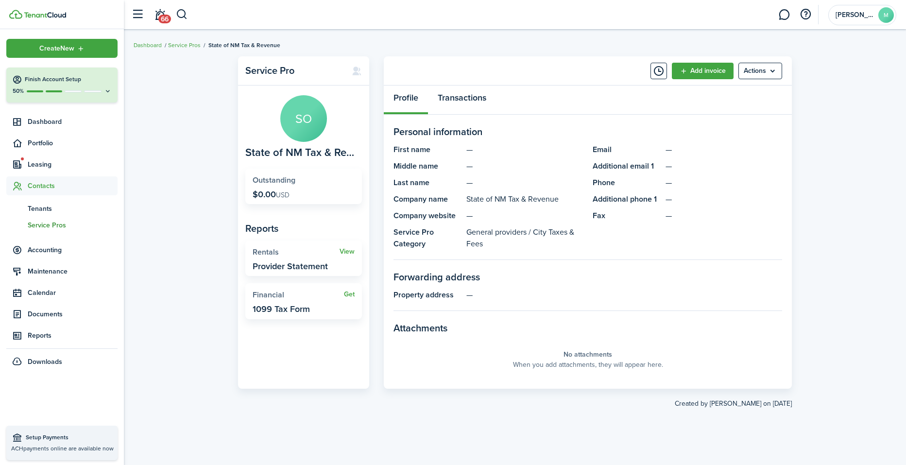
click at [470, 94] on link "Transactions" at bounding box center [462, 100] width 68 height 29
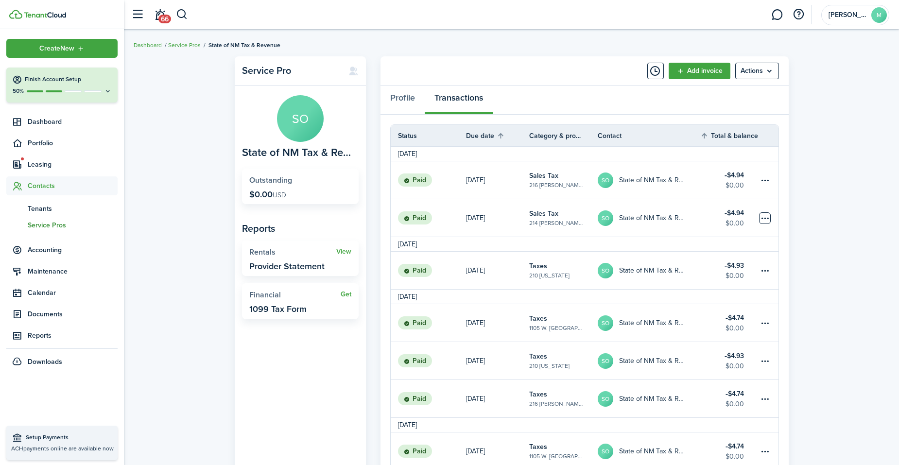
click at [692, 219] on table-menu-btn-icon at bounding box center [765, 218] width 12 height 12
click at [692, 269] on link "Clone" at bounding box center [728, 271] width 85 height 17
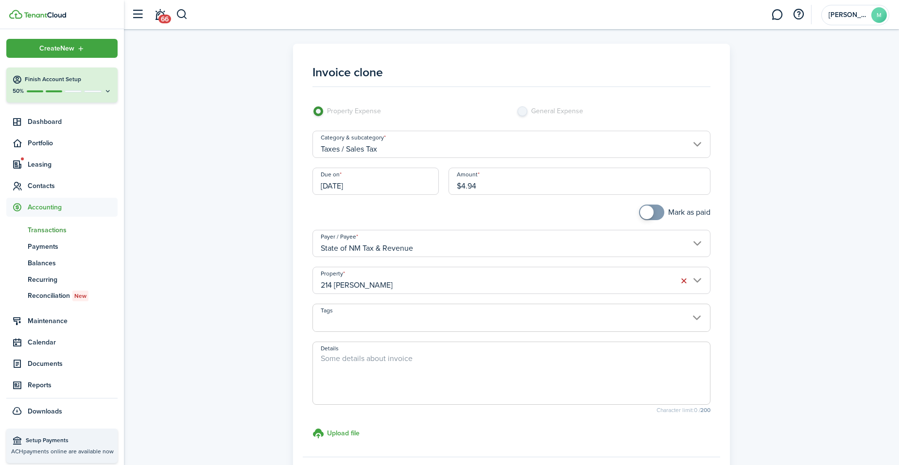
click at [399, 187] on input "[DATE]" at bounding box center [375, 181] width 126 height 27
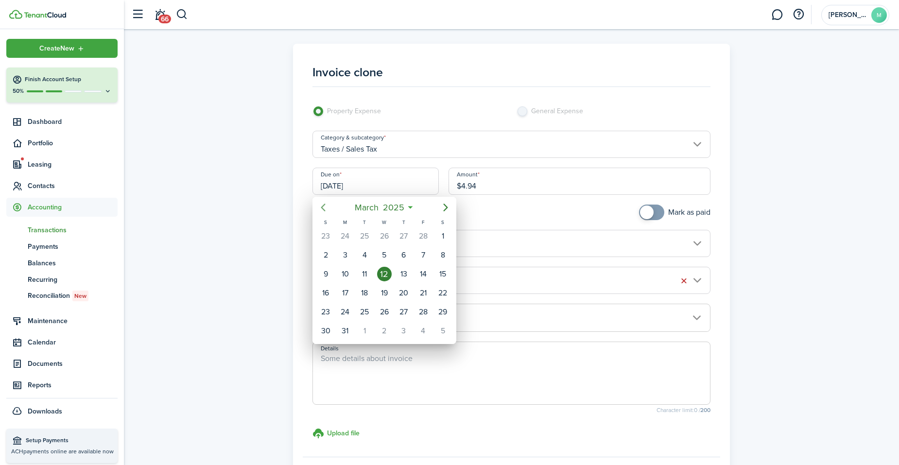
click at [325, 207] on icon "Previous page" at bounding box center [323, 208] width 12 height 12
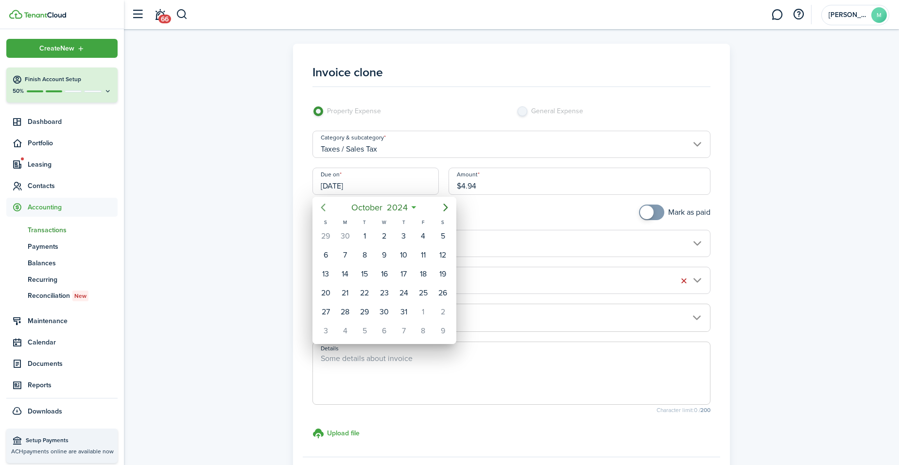
click at [325, 207] on icon "Previous page" at bounding box center [323, 208] width 12 height 12
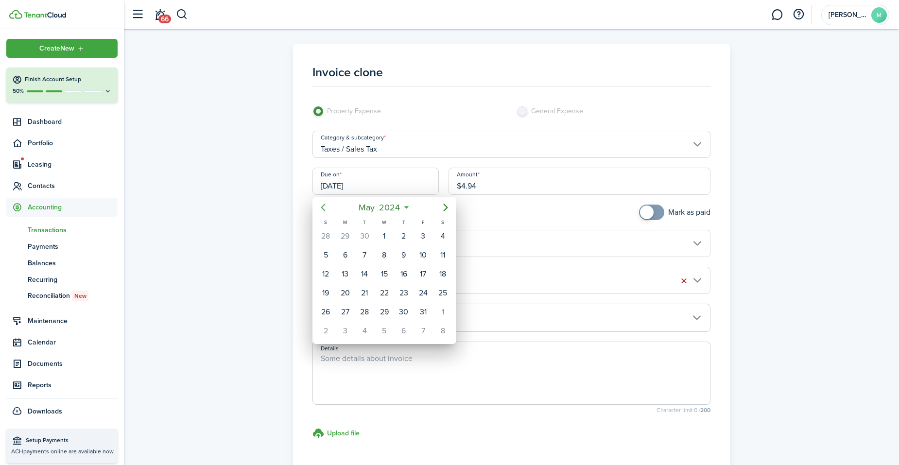
click at [325, 207] on icon "Previous page" at bounding box center [323, 208] width 12 height 12
click at [406, 255] on div "11" at bounding box center [404, 255] width 15 height 15
type input "[DATE]"
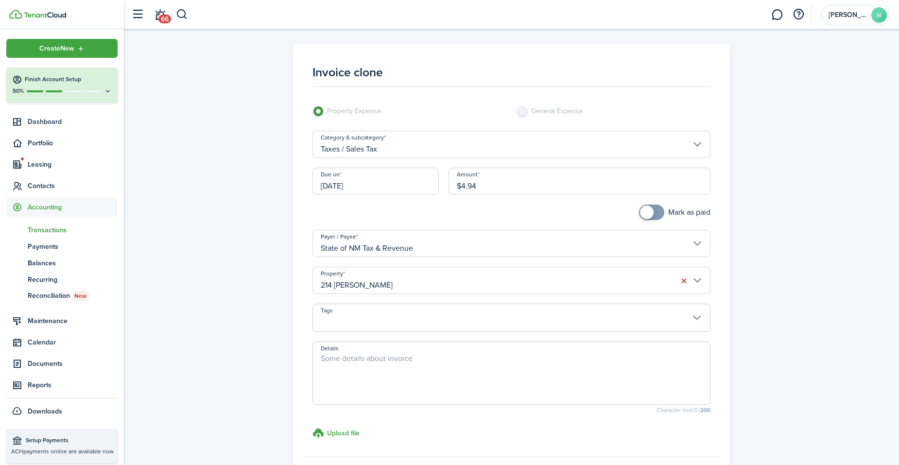
click at [500, 191] on input "$4.94" at bounding box center [580, 181] width 262 height 27
type input "$"
type input "$3.79"
checkbox input "true"
click at [655, 209] on span at bounding box center [652, 213] width 10 height 16
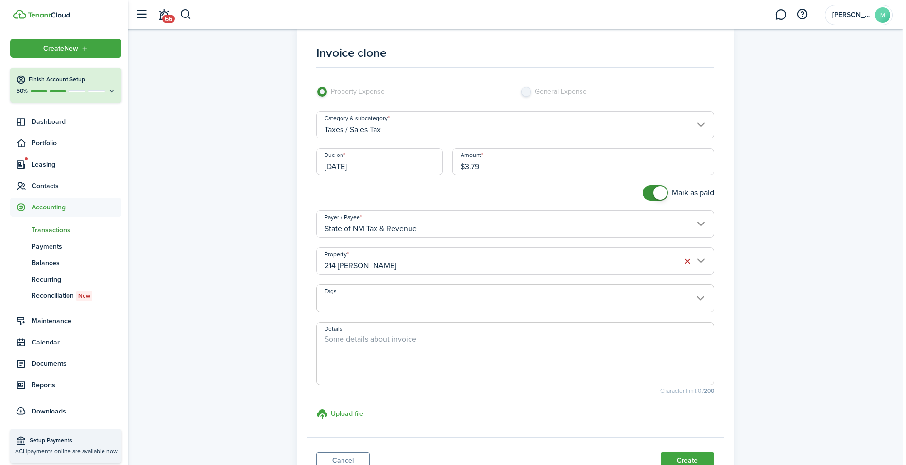
scroll to position [71, 0]
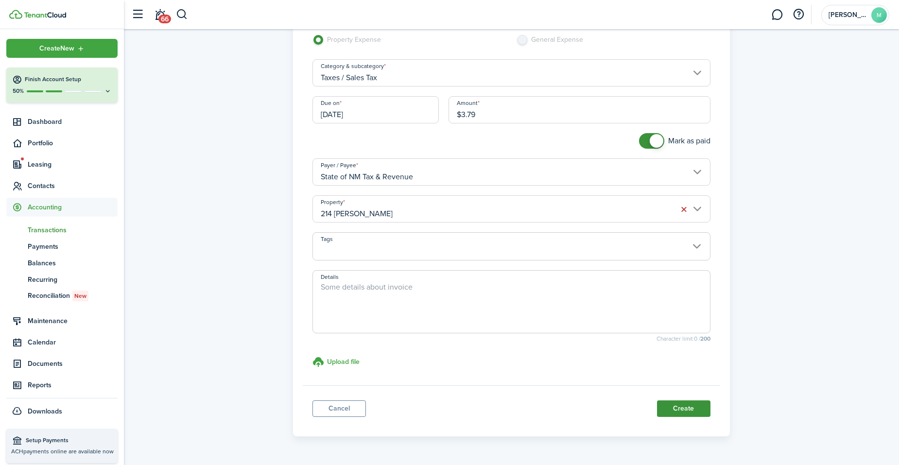
click at [687, 394] on button "Create" at bounding box center [683, 408] width 53 height 17
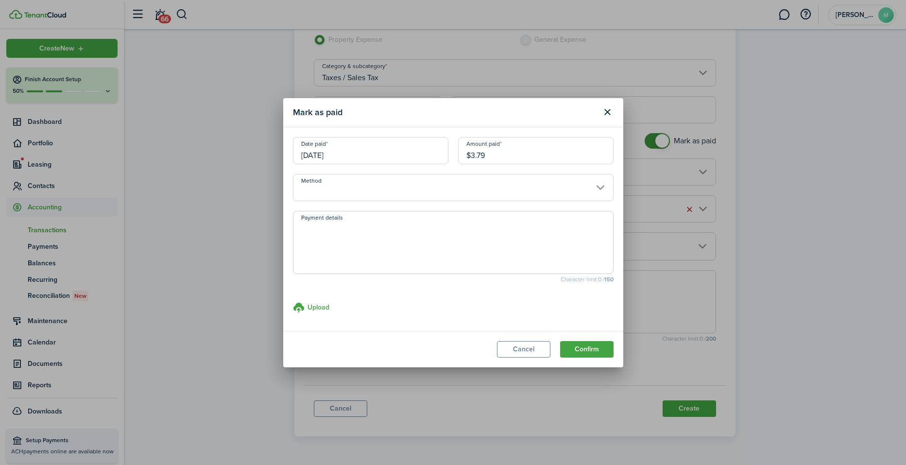
click at [481, 191] on input "Method" at bounding box center [453, 187] width 321 height 27
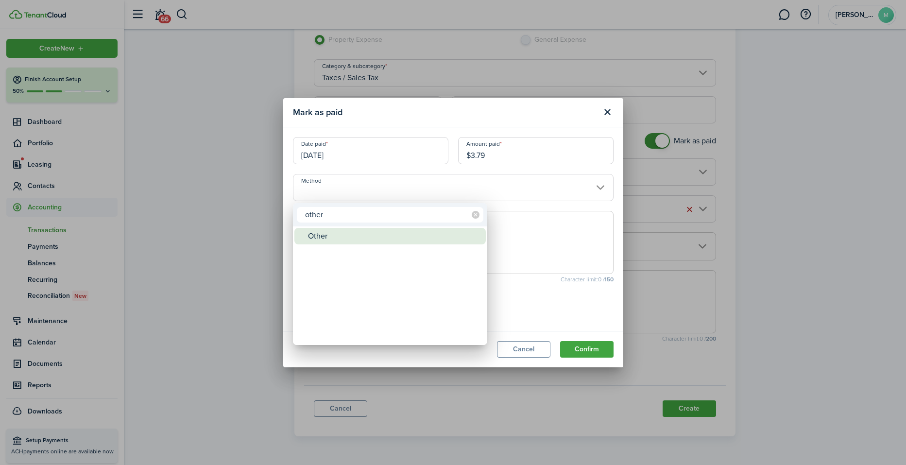
type input "other"
click at [425, 238] on div "Other" at bounding box center [394, 236] width 172 height 17
type input "Other"
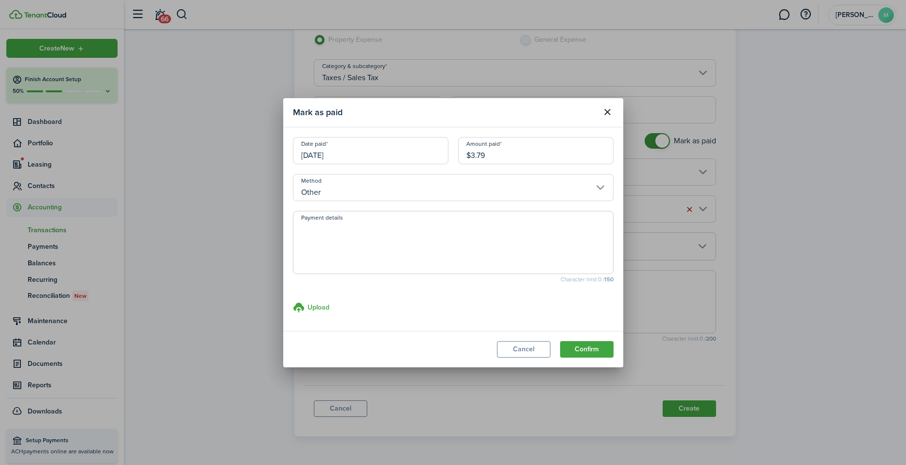
click at [425, 238] on textarea "Payment details" at bounding box center [454, 245] width 320 height 47
paste textarea "Withheld by property manager from gross rent proceeds."
type textarea "Withheld by property manager from gross rent proceeds."
click at [594, 351] on button "Confirm" at bounding box center [586, 349] width 53 height 17
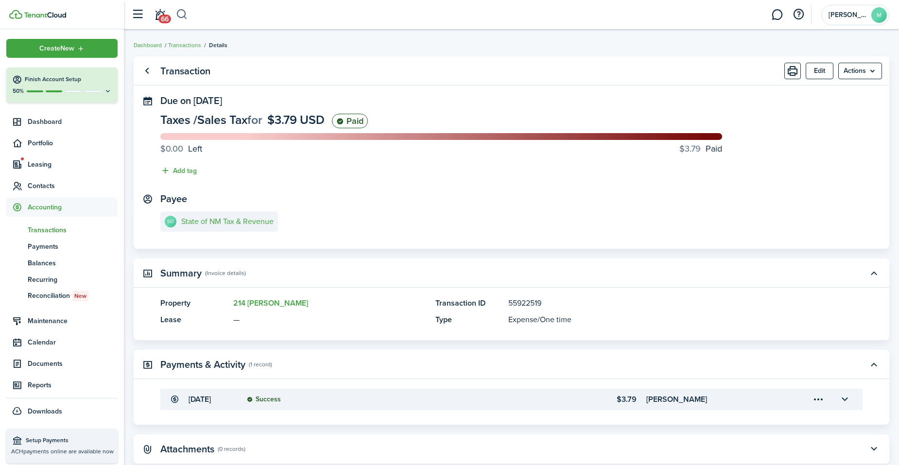
click at [179, 13] on button "button" at bounding box center [182, 14] width 12 height 17
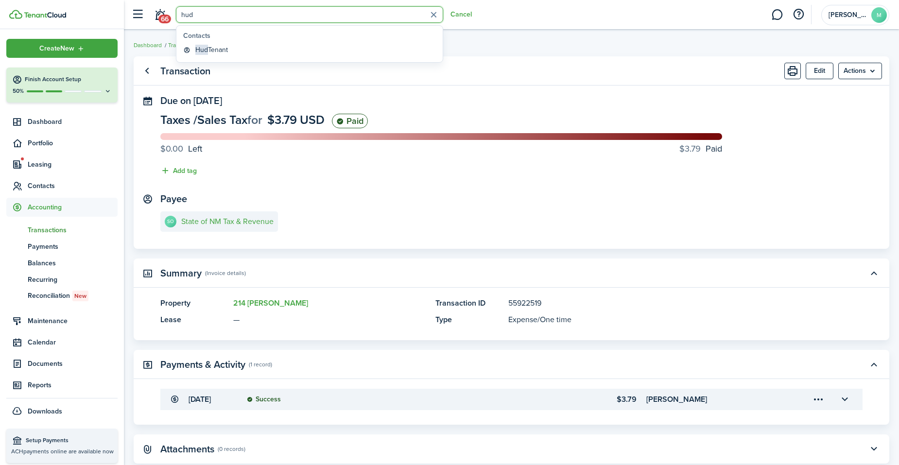
type input "hud"
click at [504, 40] on breadcrumb "Dashboard Transactions Details" at bounding box center [512, 40] width 756 height 22
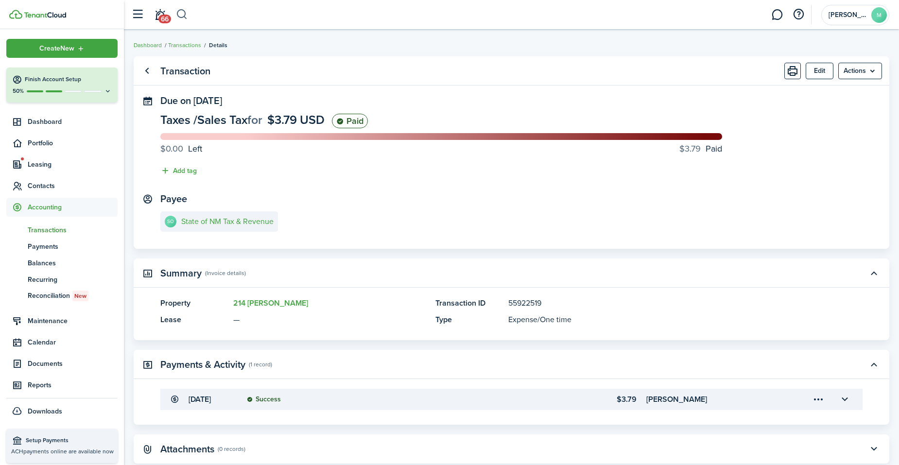
click at [183, 16] on button "button" at bounding box center [182, 14] width 12 height 17
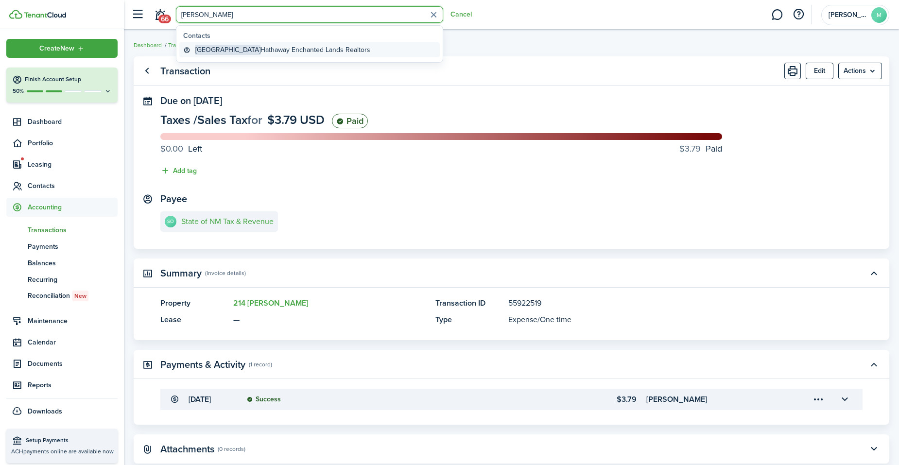
type input "[PERSON_NAME]"
click at [230, 49] on global-search-item-title "Berkshire Hathaway Enchanted Lands Realtors" at bounding box center [282, 50] width 175 height 10
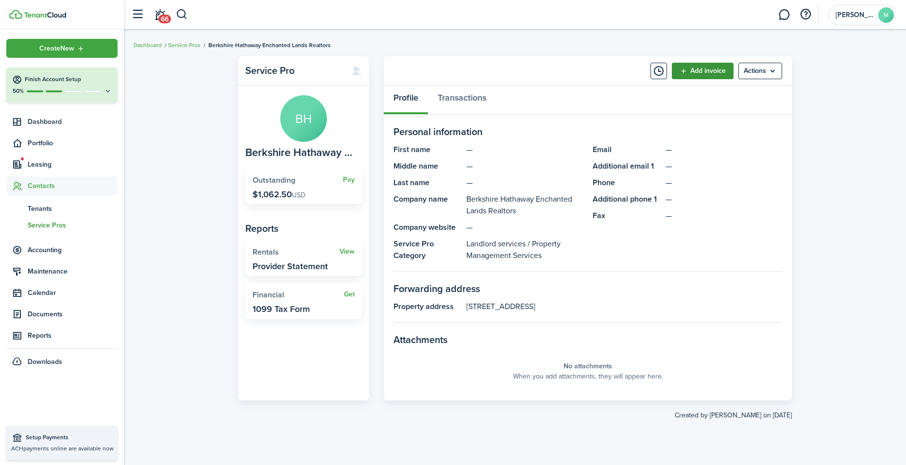
click at [692, 68] on link "Add invoice" at bounding box center [703, 71] width 62 height 17
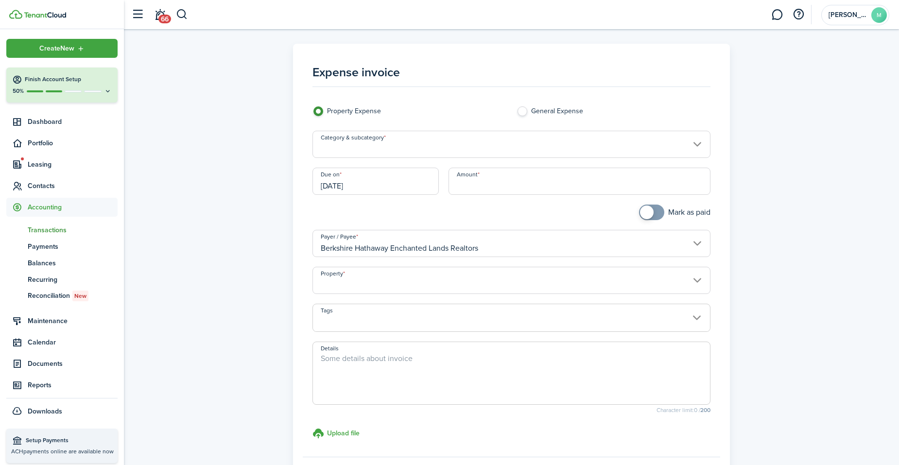
click at [514, 146] on input "Category & subcategory" at bounding box center [511, 144] width 398 height 27
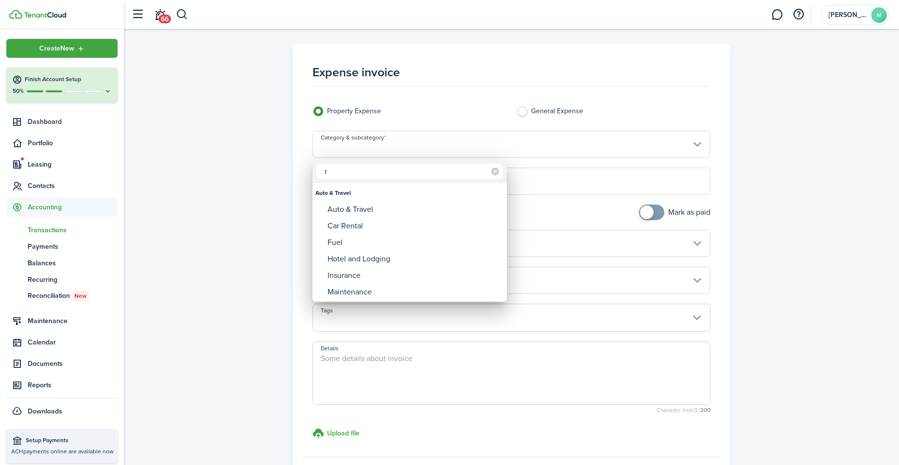
type input "r"
click at [468, 136] on div at bounding box center [449, 232] width 1055 height 621
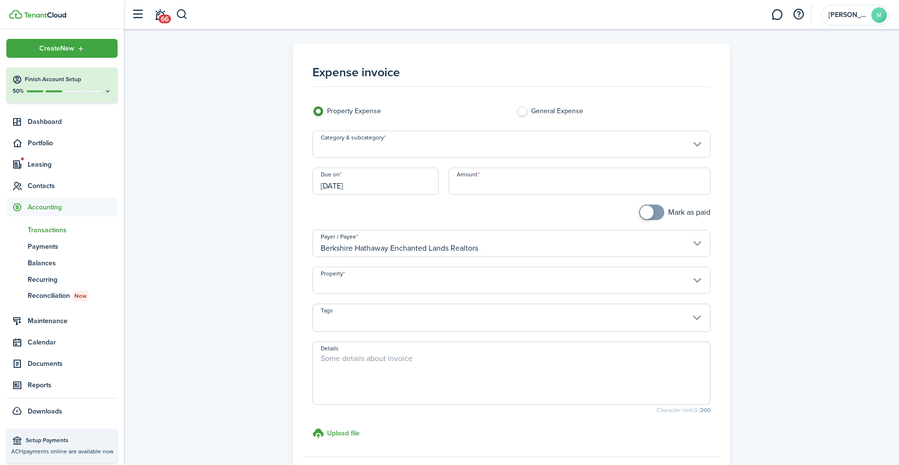
click at [465, 141] on input "Category & subcategory" at bounding box center [511, 144] width 398 height 27
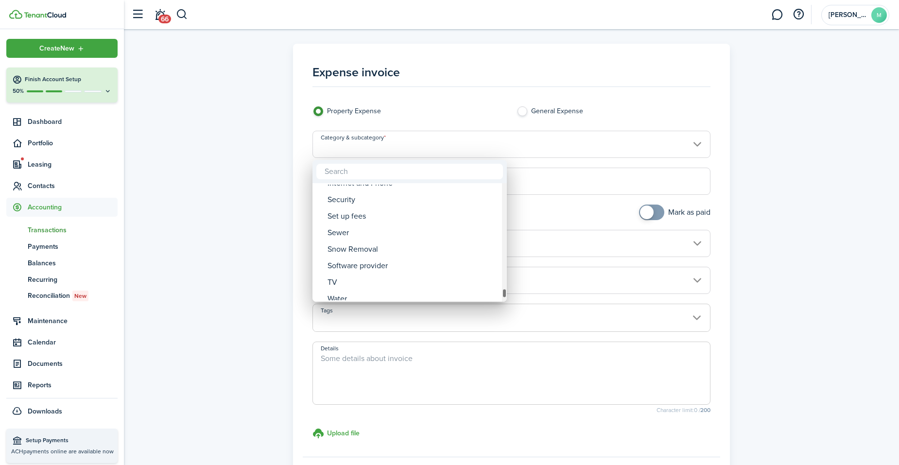
drag, startPoint x: 503, startPoint y: 191, endPoint x: 502, endPoint y: 304, distance: 112.7
click at [502, 304] on div "Light bulbs Lighting Misc Painting Toiletries Tools Taxes Taxes Council Escrow …" at bounding box center [449, 232] width 899 height 465
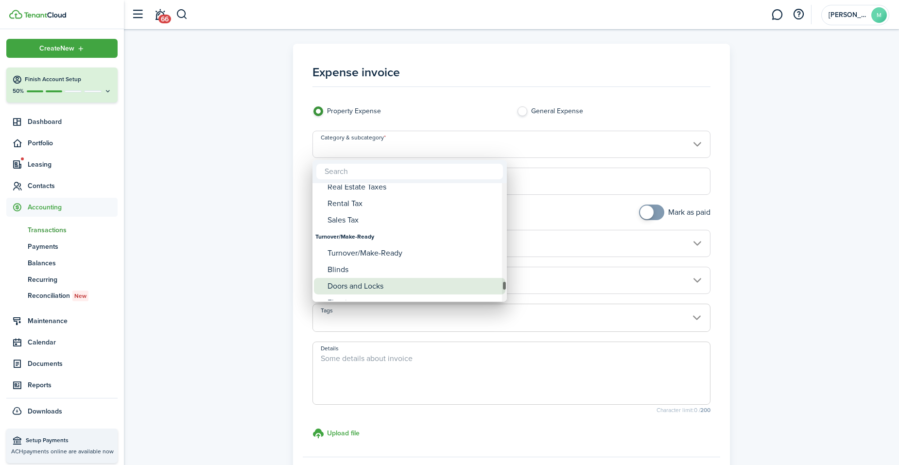
drag, startPoint x: 502, startPoint y: 290, endPoint x: 495, endPoint y: 281, distance: 10.7
click at [495, 281] on mbsc-scrollview-base "Toilet Tissue Towels TV/Cable Wash Clothes Washing Powder Sub-Contractors Sub-C…" at bounding box center [409, 242] width 194 height 117
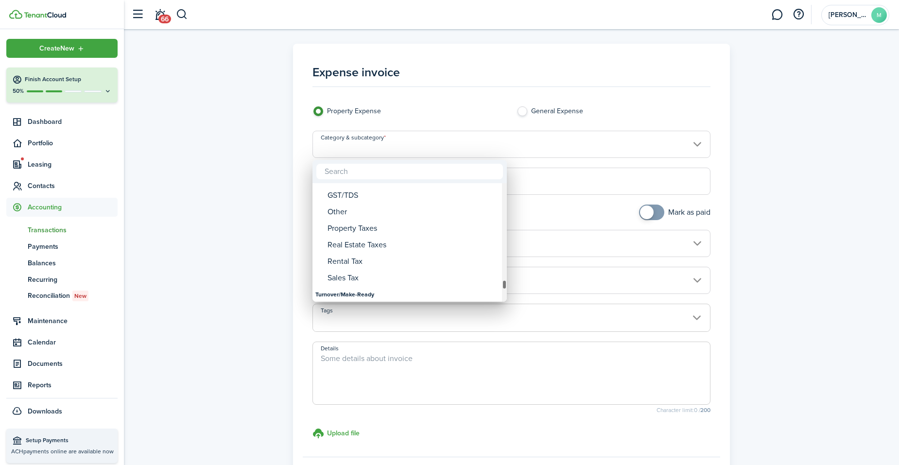
click at [502, 283] on div "Category & subcategory" at bounding box center [504, 285] width 5 height 10
drag, startPoint x: 505, startPoint y: 282, endPoint x: 493, endPoint y: 170, distance: 113.4
click at [493, 170] on div "Acquisition Acquisition Closing Costs Appliance Appliance Air conditioner Cloth…" at bounding box center [409, 231] width 194 height 142
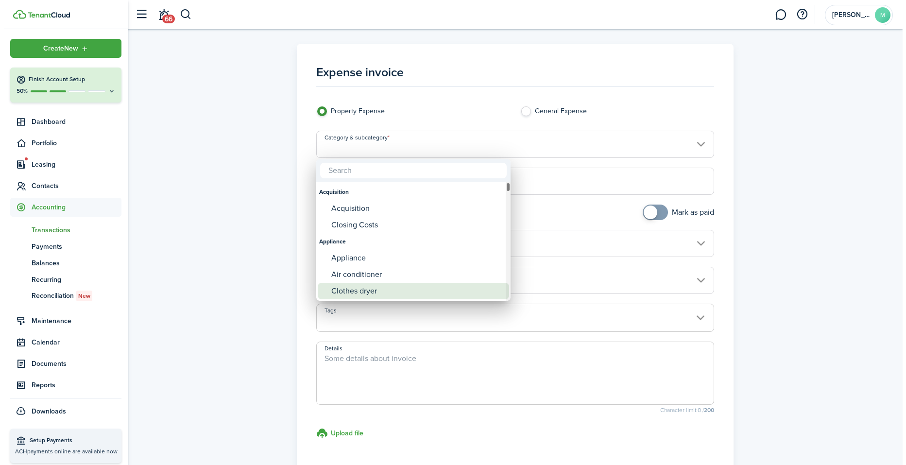
scroll to position [19, 0]
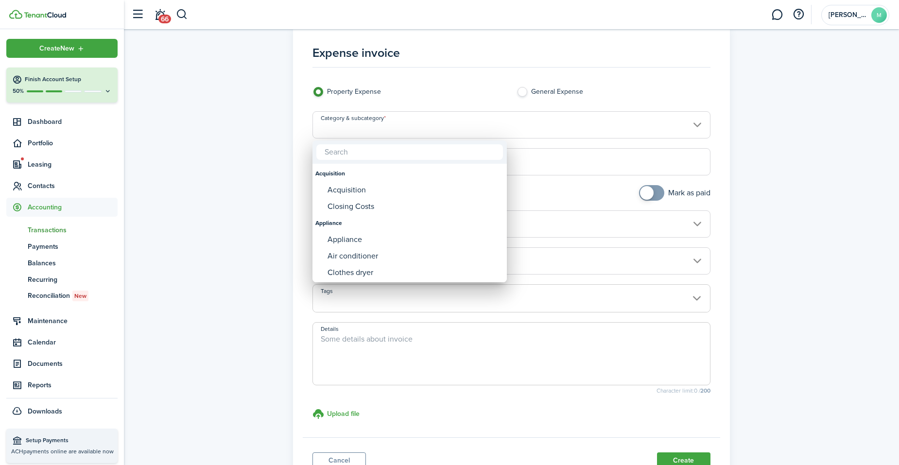
click at [451, 92] on div at bounding box center [449, 232] width 1055 height 621
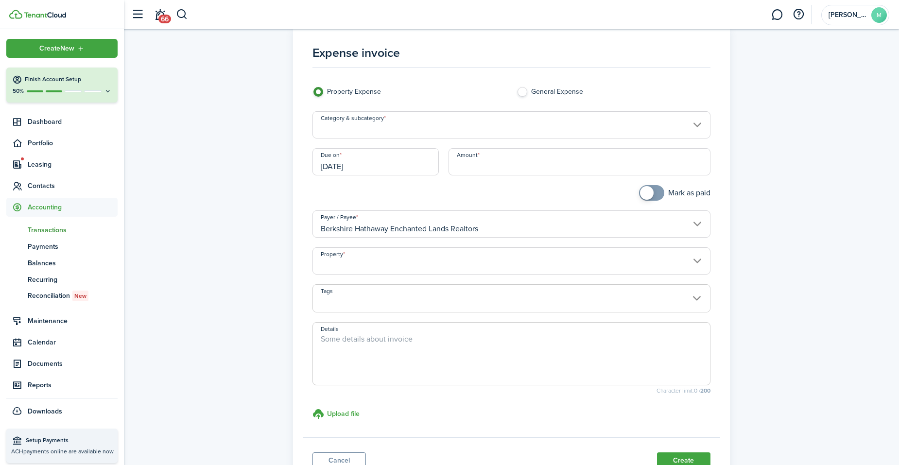
click at [436, 121] on input "Category & subcategory" at bounding box center [511, 124] width 398 height 27
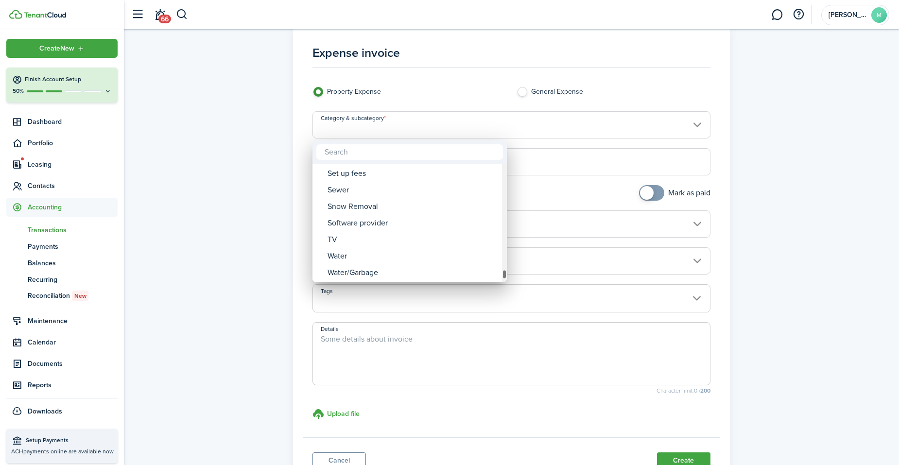
click at [502, 279] on div "Category & subcategory" at bounding box center [504, 223] width 5 height 119
click at [504, 168] on div "Category & subcategory" at bounding box center [504, 223] width 5 height 119
click at [504, 168] on div "Category & subcategory" at bounding box center [504, 173] width 5 height 10
click at [457, 126] on div at bounding box center [449, 232] width 1055 height 621
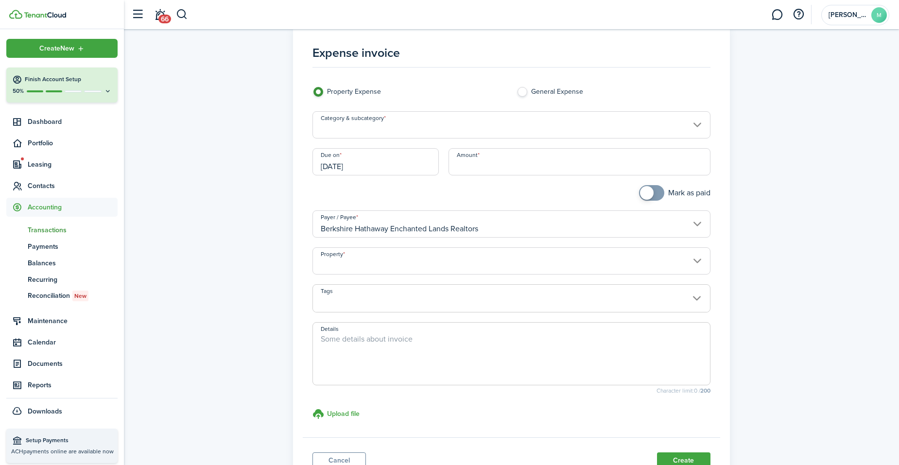
click at [427, 128] on input "Category & subcategory" at bounding box center [511, 124] width 398 height 27
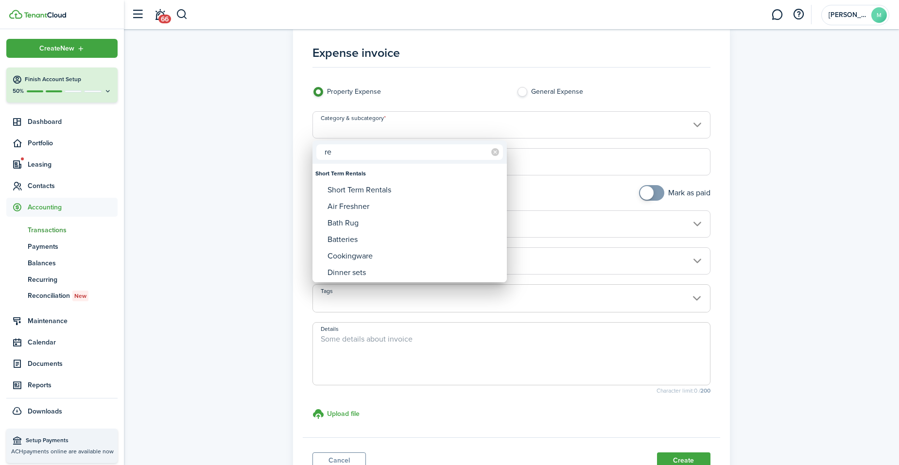
type input "r"
type input "ex"
click at [502, 276] on div "Category & subcategory" at bounding box center [504, 223] width 5 height 119
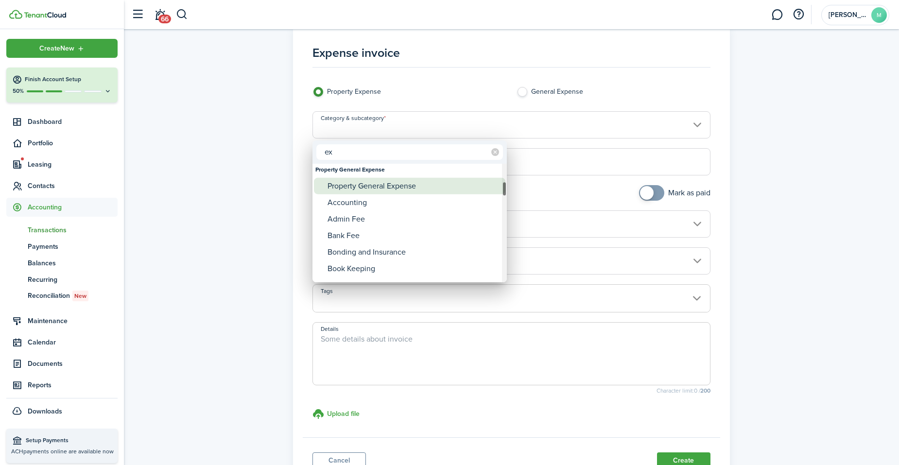
drag, startPoint x: 506, startPoint y: 267, endPoint x: 497, endPoint y: 189, distance: 79.3
click at [497, 189] on mbsc-scrollview-base "Management fees (Expense) Management fees (Expense) Other expense Other expense…" at bounding box center [409, 223] width 194 height 117
click at [497, 189] on div "Property General Expense" at bounding box center [414, 190] width 172 height 17
type input "Property General Expense"
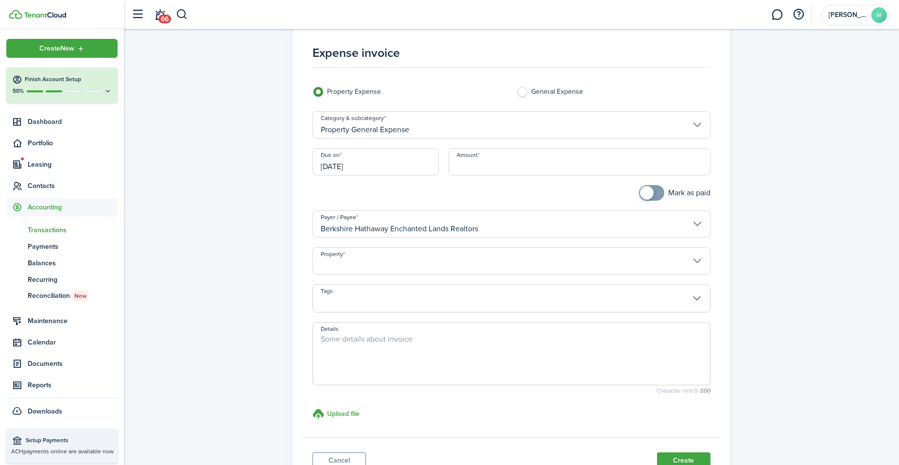
click at [504, 157] on input "Amount" at bounding box center [580, 161] width 262 height 27
click at [378, 256] on input "Property" at bounding box center [511, 260] width 398 height 27
type input "$535.00"
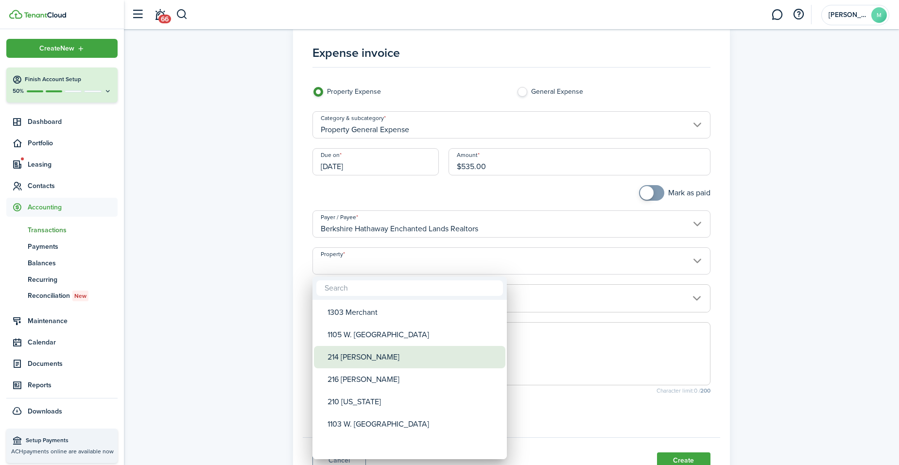
click at [373, 354] on div "214 [PERSON_NAME]" at bounding box center [414, 357] width 172 height 22
type input "214 [PERSON_NAME]"
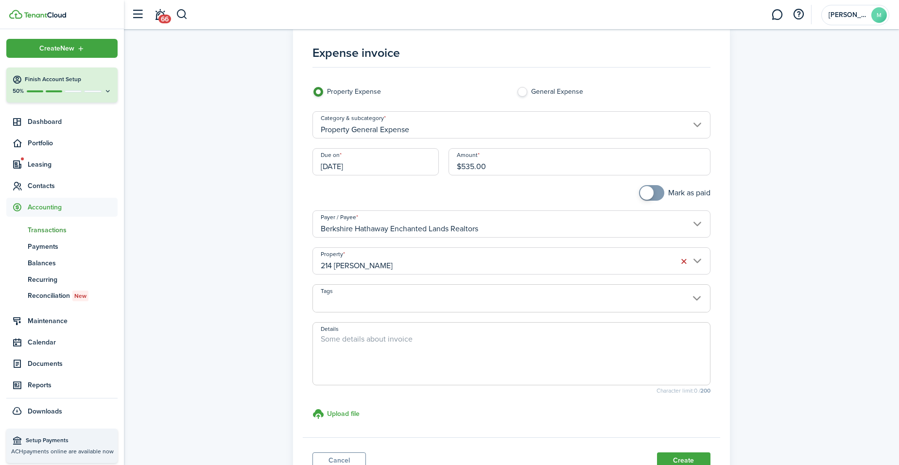
click at [372, 343] on textarea "Details" at bounding box center [511, 356] width 397 height 47
type textarea "Property Manager refunded HUD for prepaid rent due to tenant eviction"
checkbox input "true"
click at [657, 191] on span at bounding box center [652, 193] width 10 height 16
click at [422, 168] on input "[DATE]" at bounding box center [375, 161] width 126 height 27
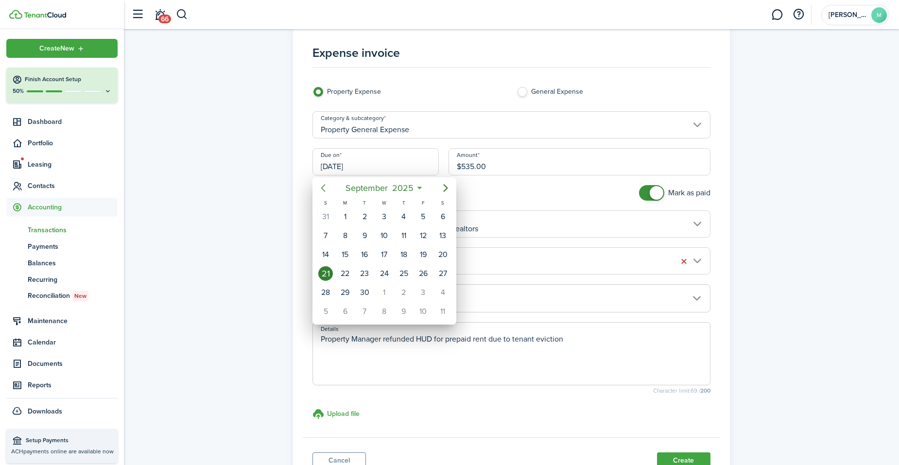
click at [324, 190] on icon "Previous page" at bounding box center [323, 188] width 4 height 8
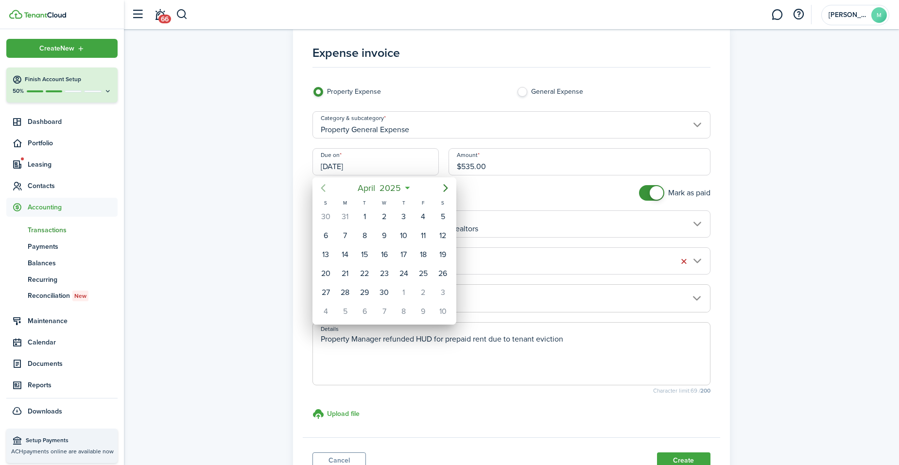
click at [324, 190] on icon "Previous page" at bounding box center [323, 188] width 4 height 8
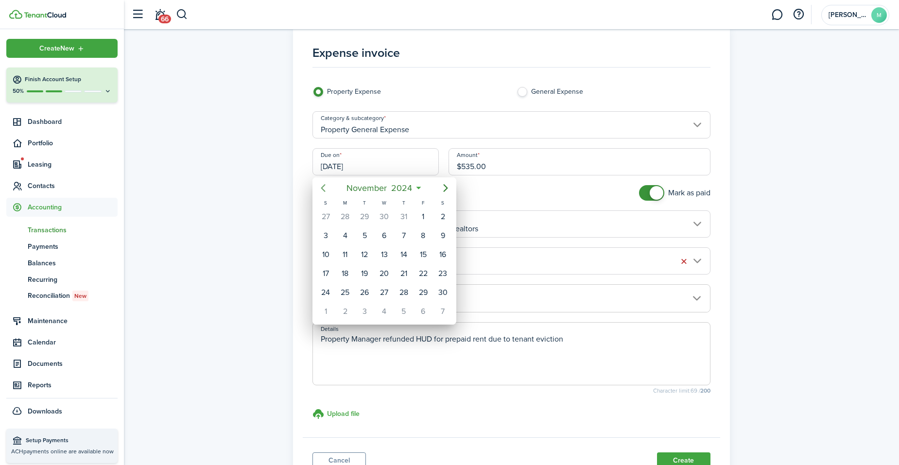
click at [324, 190] on icon "Previous page" at bounding box center [323, 188] width 4 height 8
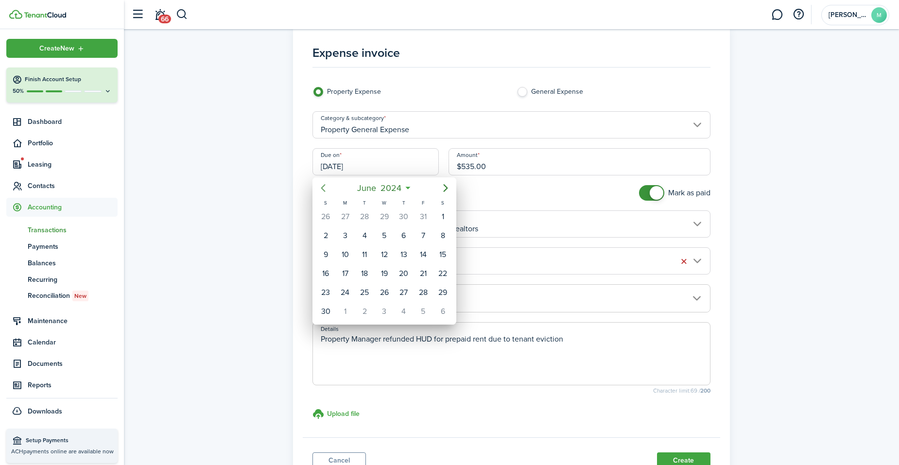
click at [324, 190] on icon "Previous page" at bounding box center [323, 188] width 4 height 8
click at [404, 237] on div "11" at bounding box center [404, 235] width 15 height 15
type input "[DATE]"
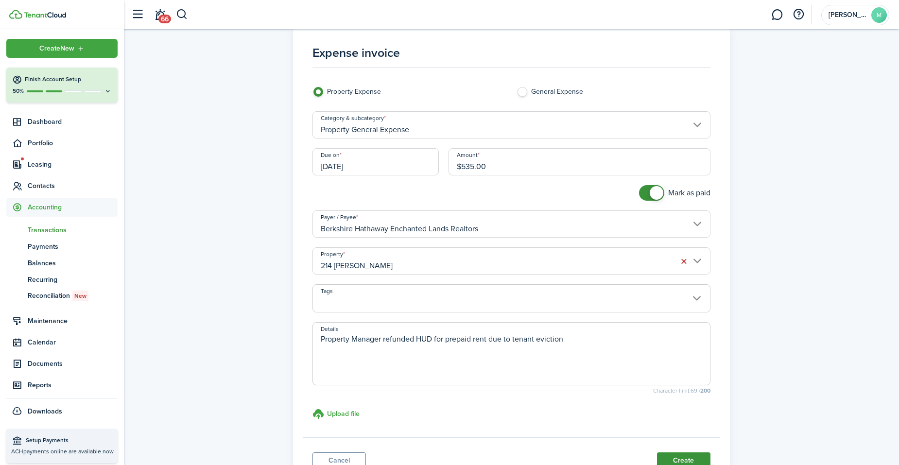
click at [682, 394] on button "Create" at bounding box center [683, 460] width 53 height 17
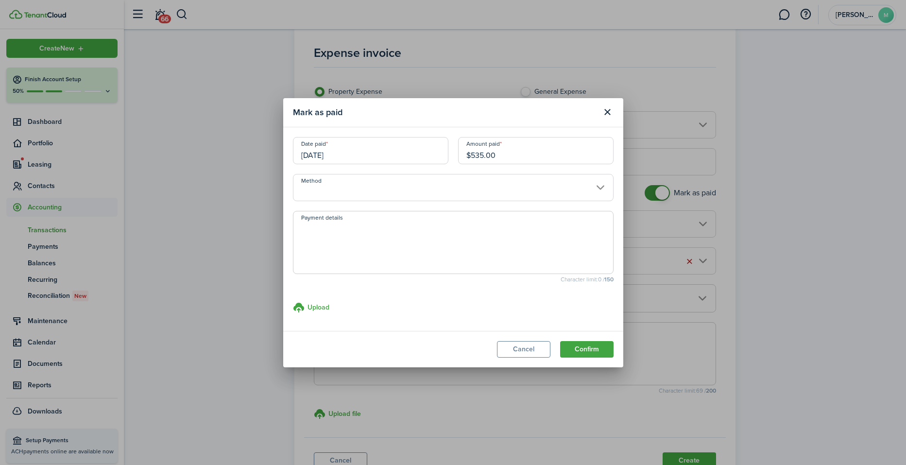
click at [496, 183] on input "Method" at bounding box center [453, 187] width 321 height 27
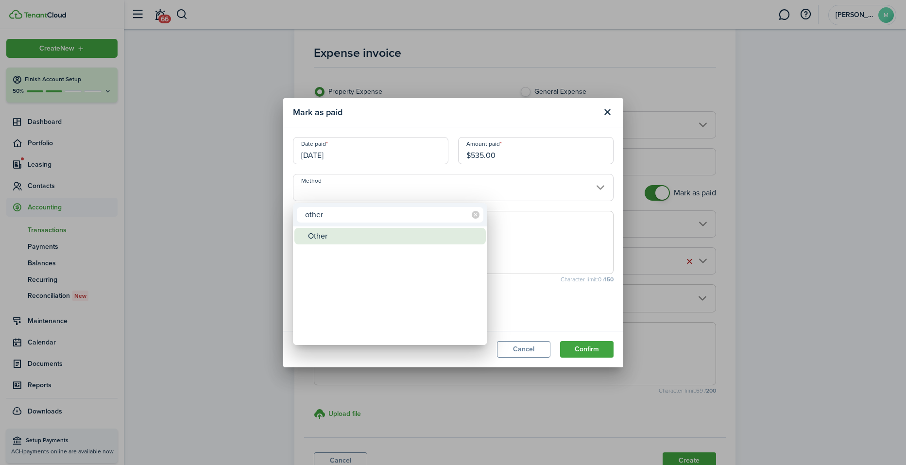
type input "other"
click at [412, 232] on div "Other" at bounding box center [394, 236] width 172 height 17
type input "Other"
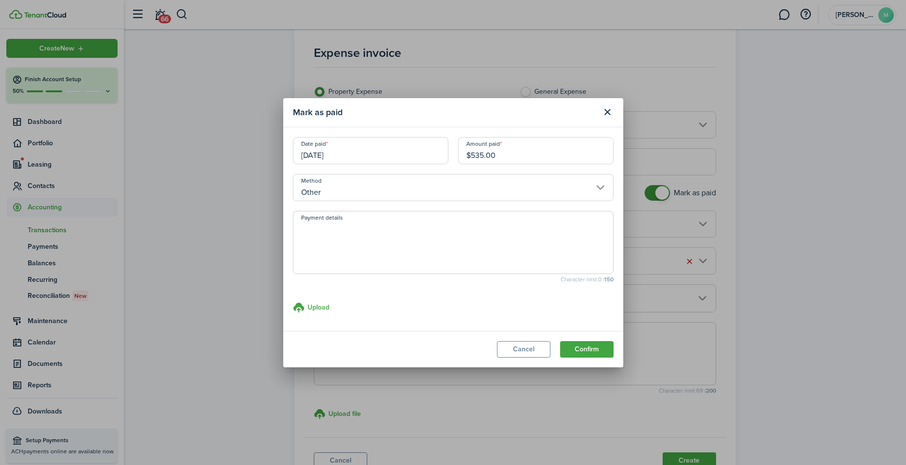
click at [469, 237] on textarea "Payment details" at bounding box center [454, 245] width 320 height 47
paste textarea "Withheld by property manager from gross rent proceeds."
type textarea "Withheld by property manager from gross rent proceeds."
click at [594, 346] on button "Confirm" at bounding box center [586, 349] width 53 height 17
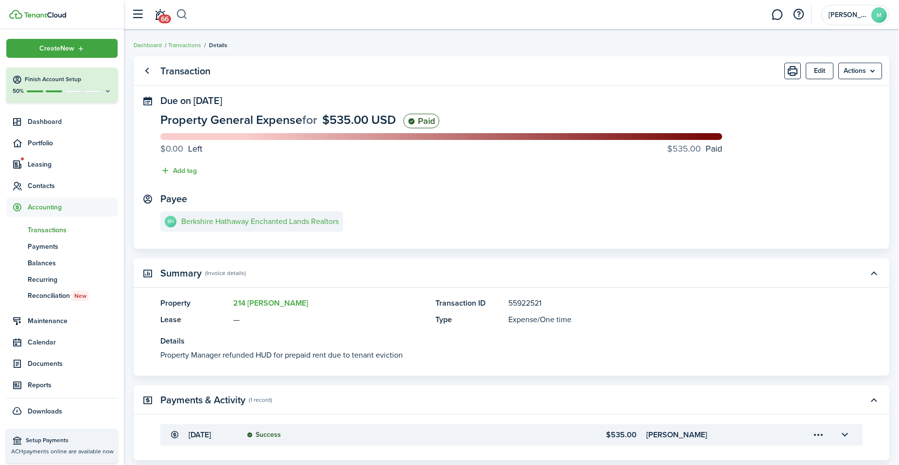
click at [182, 15] on button "button" at bounding box center [182, 14] width 12 height 17
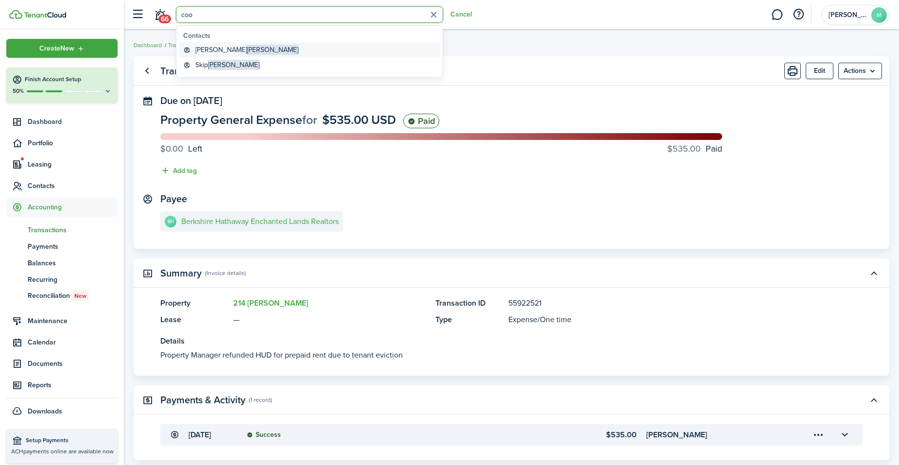
type input "coo"
click at [233, 49] on link "[PERSON_NAME]" at bounding box center [309, 49] width 260 height 15
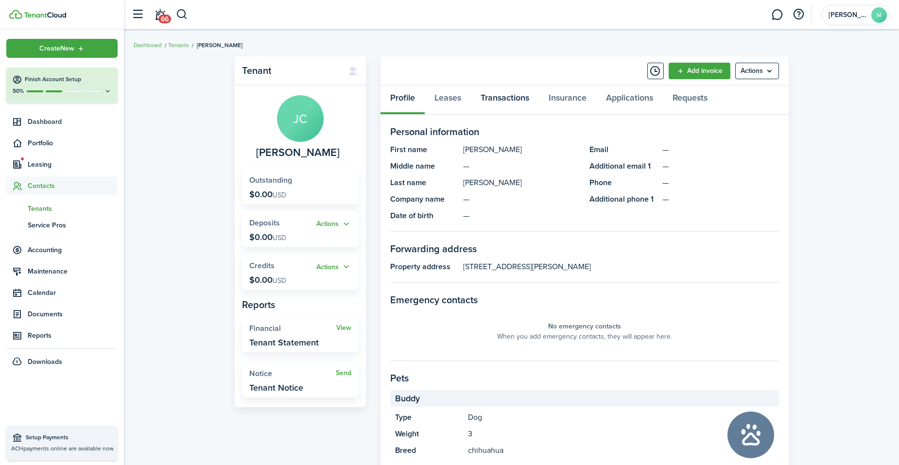
click at [507, 101] on link "Transactions" at bounding box center [505, 100] width 68 height 29
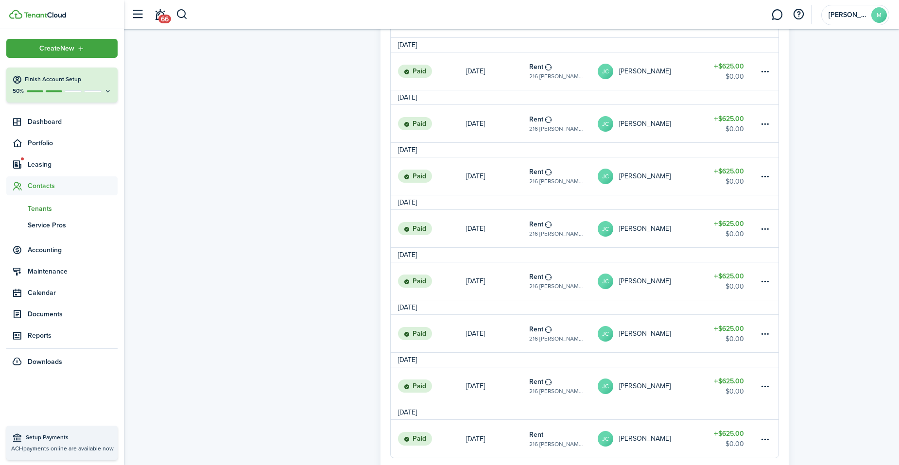
scroll to position [758, 0]
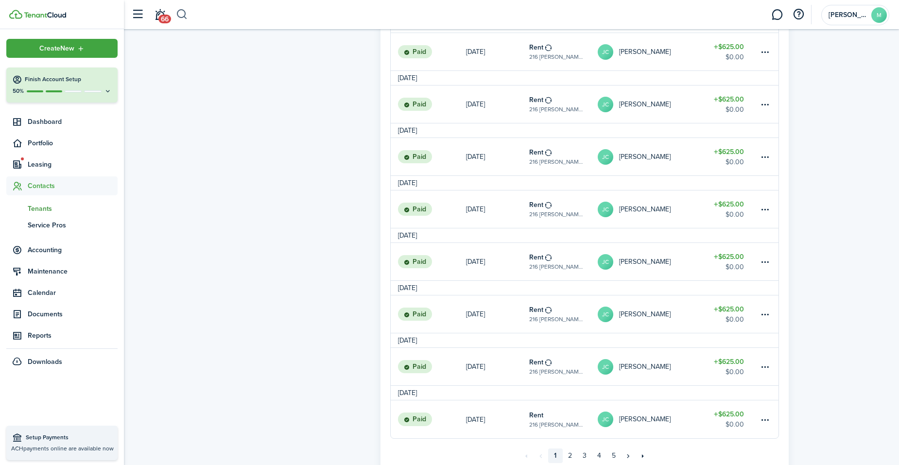
click at [181, 16] on button "button" at bounding box center [182, 14] width 12 height 17
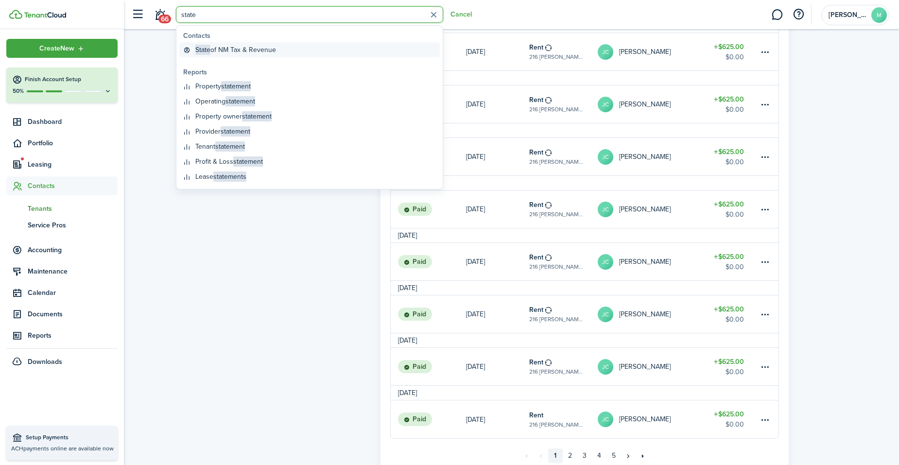
type input "state"
click at [222, 49] on global-search-item-title "State of NM Tax & Revenue" at bounding box center [235, 50] width 81 height 10
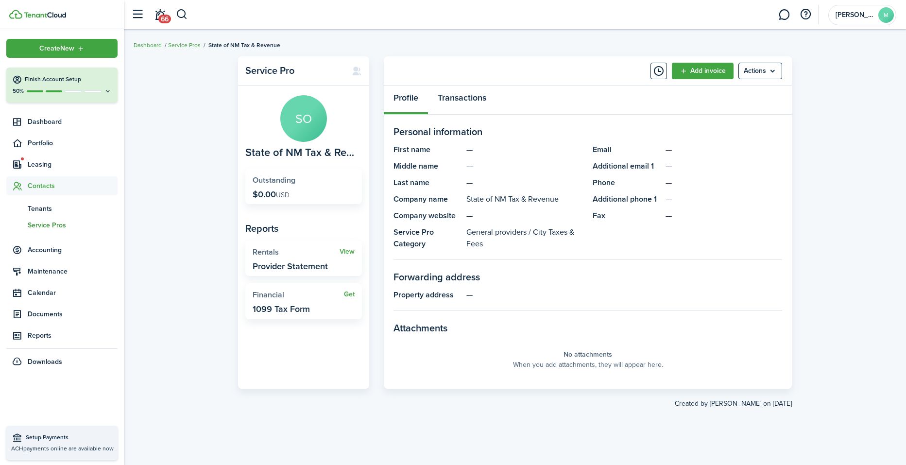
click at [468, 100] on link "Transactions" at bounding box center [462, 100] width 68 height 29
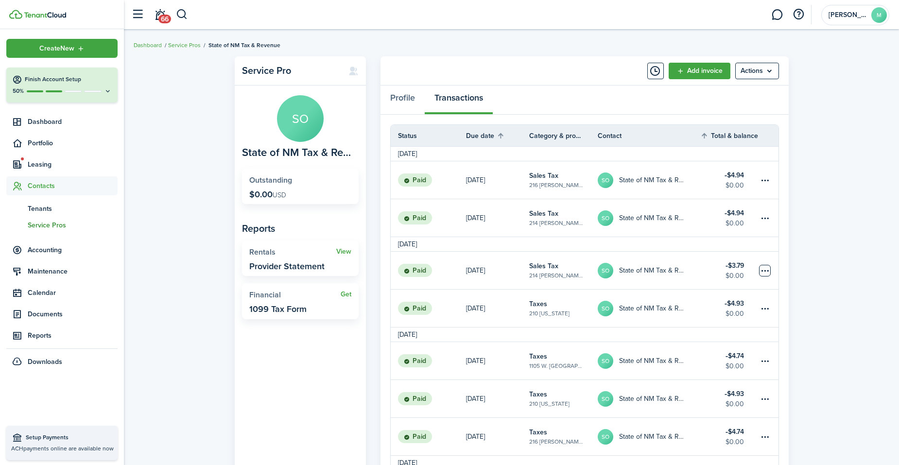
click at [692, 269] on table-menu-btn-icon at bounding box center [765, 271] width 12 height 12
click at [692, 324] on link "Clone" at bounding box center [728, 323] width 85 height 17
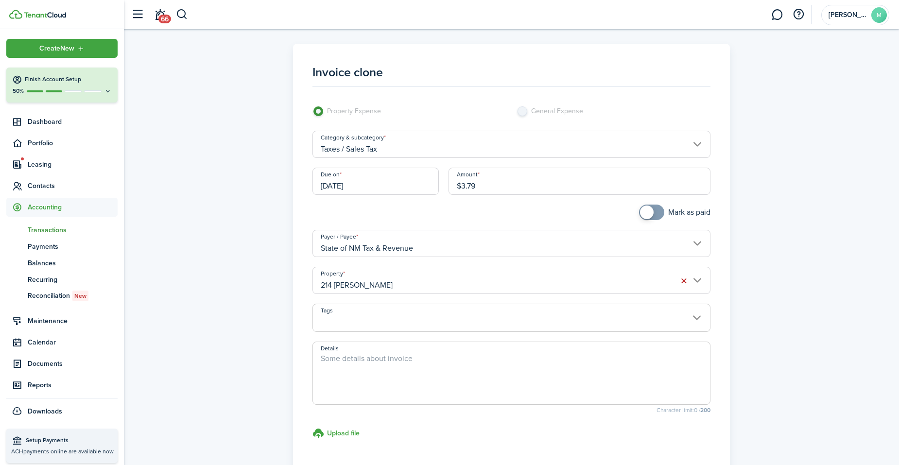
click at [541, 188] on input "$3.79" at bounding box center [580, 181] width 262 height 27
type input "$"
click at [505, 278] on input "214 [PERSON_NAME]" at bounding box center [511, 280] width 398 height 27
type input "$4.74"
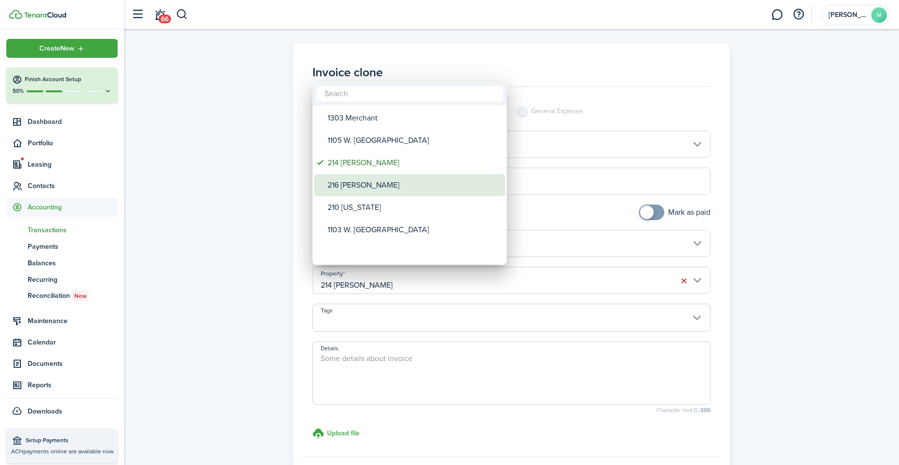
click at [410, 183] on div "216 [PERSON_NAME]" at bounding box center [414, 185] width 172 height 22
type input "216 [PERSON_NAME]"
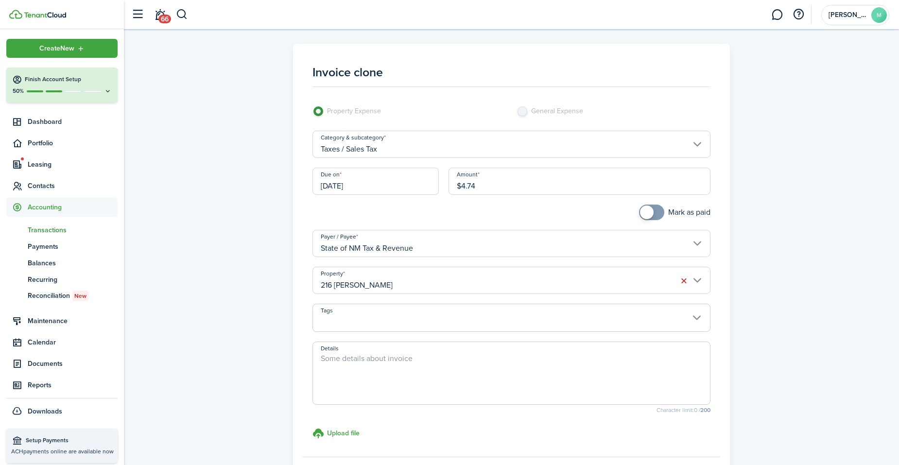
checkbox input "true"
click at [657, 211] on span at bounding box center [652, 213] width 10 height 16
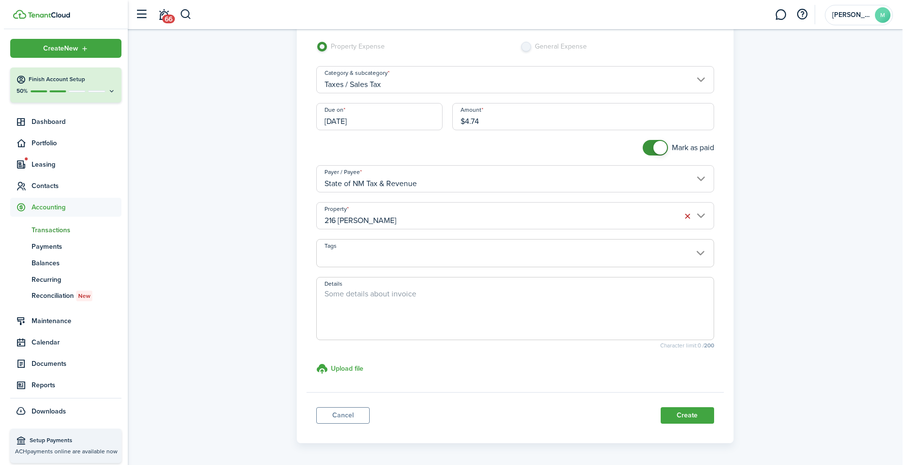
scroll to position [84, 0]
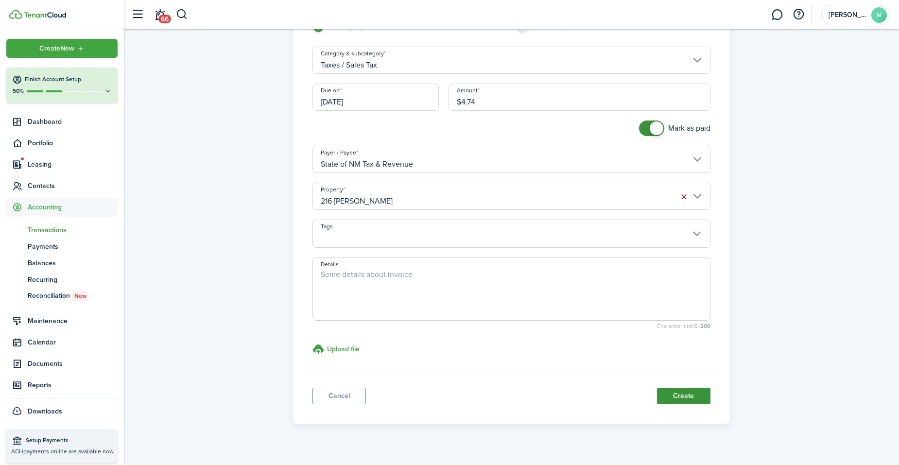
click at [692, 394] on button "Create" at bounding box center [683, 396] width 53 height 17
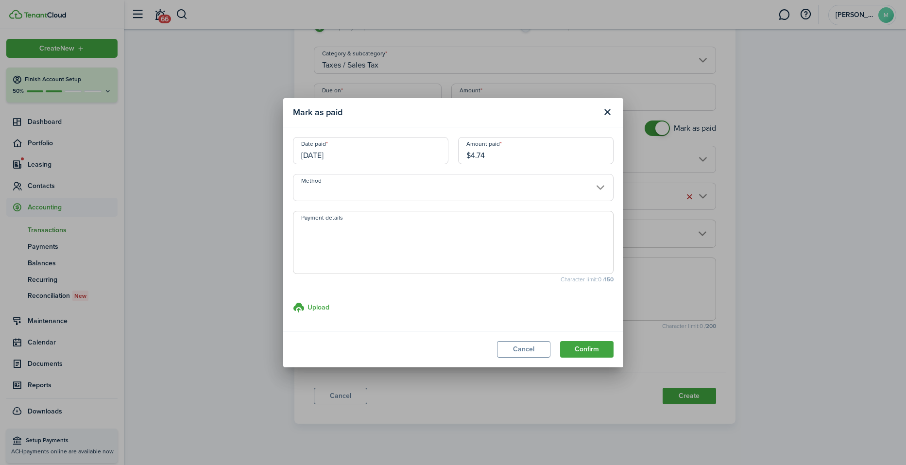
click at [421, 186] on input "Method" at bounding box center [453, 187] width 321 height 27
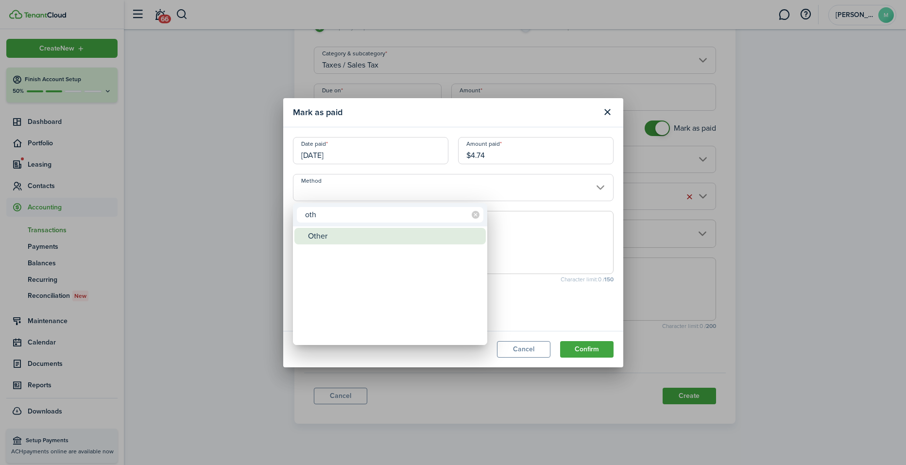
type input "oth"
click at [384, 231] on div "Other" at bounding box center [394, 236] width 172 height 17
type input "Other"
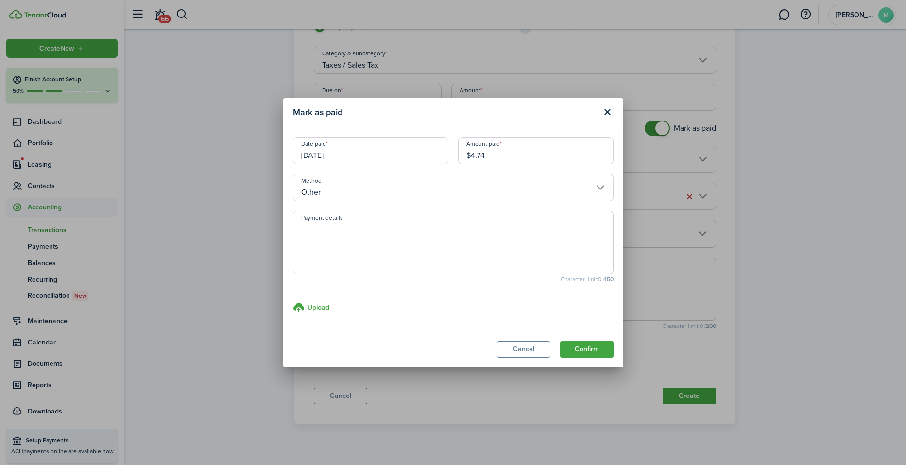
click at [384, 231] on textarea "Payment details" at bounding box center [454, 245] width 320 height 47
paste textarea "Withheld by property manager from gross rent proceeds."
type textarea "Withheld by property manager from gross rent proceeds."
click at [595, 349] on button "Confirm" at bounding box center [586, 349] width 53 height 17
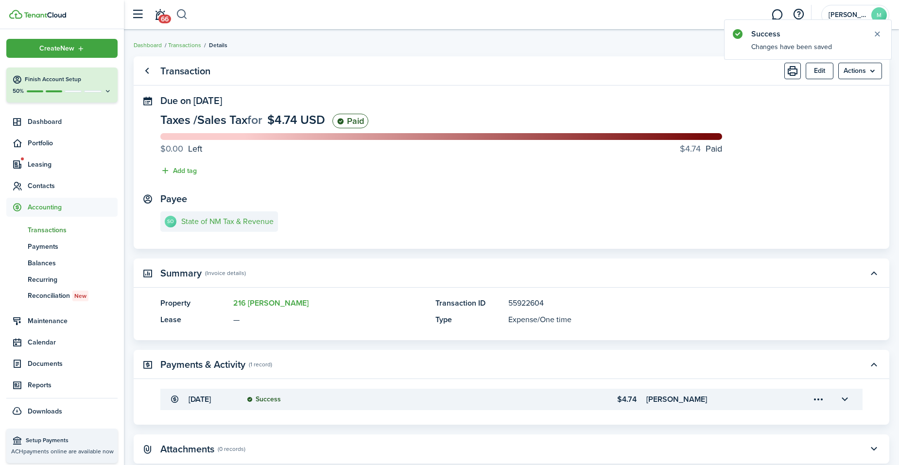
click at [178, 12] on button "button" at bounding box center [182, 14] width 12 height 17
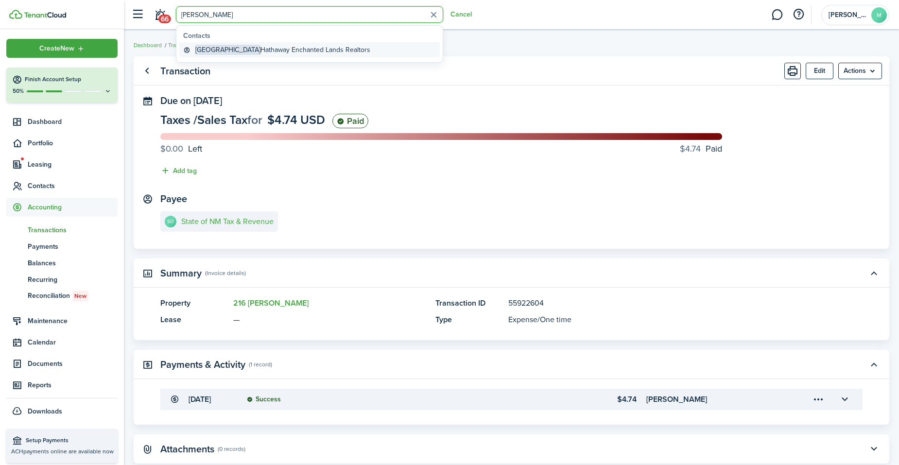
type input "[PERSON_NAME]"
click at [220, 49] on span "[GEOGRAPHIC_DATA]" at bounding box center [227, 50] width 65 height 10
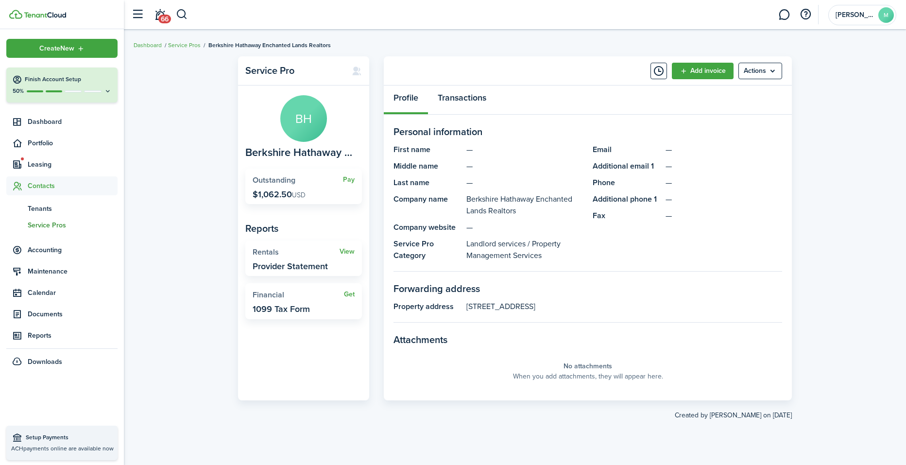
click at [464, 93] on link "Transactions" at bounding box center [462, 100] width 68 height 29
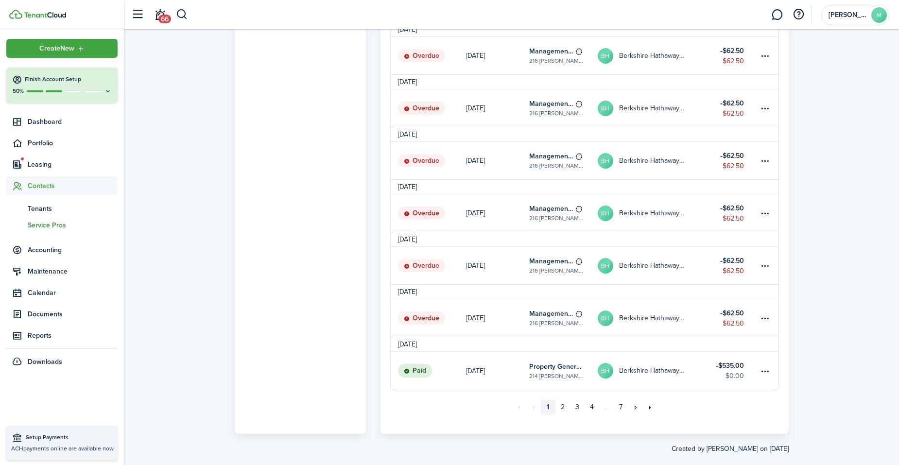
scroll to position [793, 0]
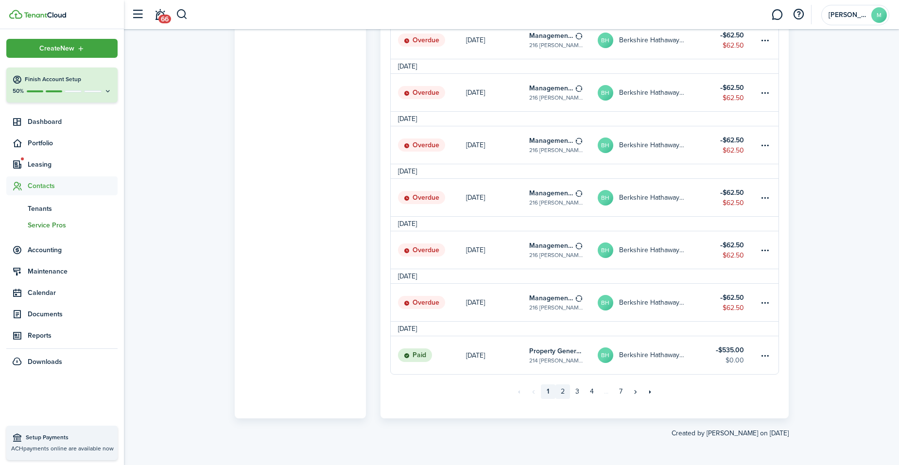
click at [563, 391] on link "2" at bounding box center [562, 391] width 15 height 15
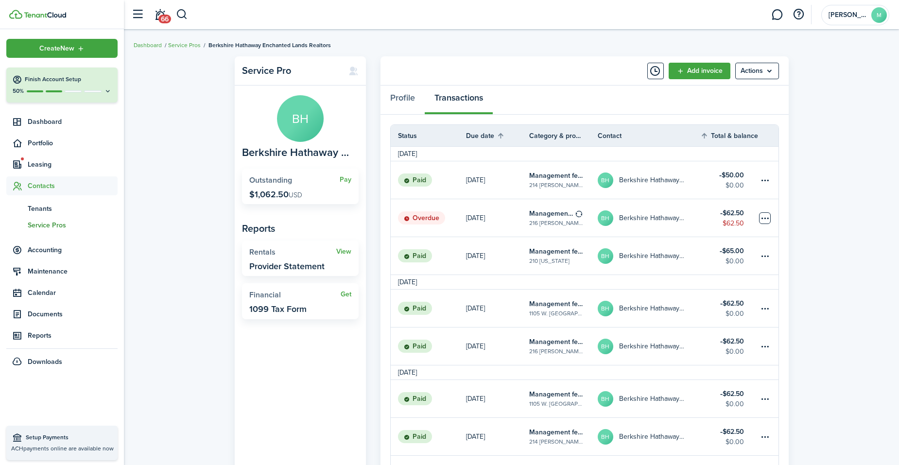
click at [692, 216] on table-menu-btn-icon at bounding box center [765, 218] width 12 height 12
click at [692, 253] on link "Mark as paid" at bounding box center [728, 254] width 85 height 17
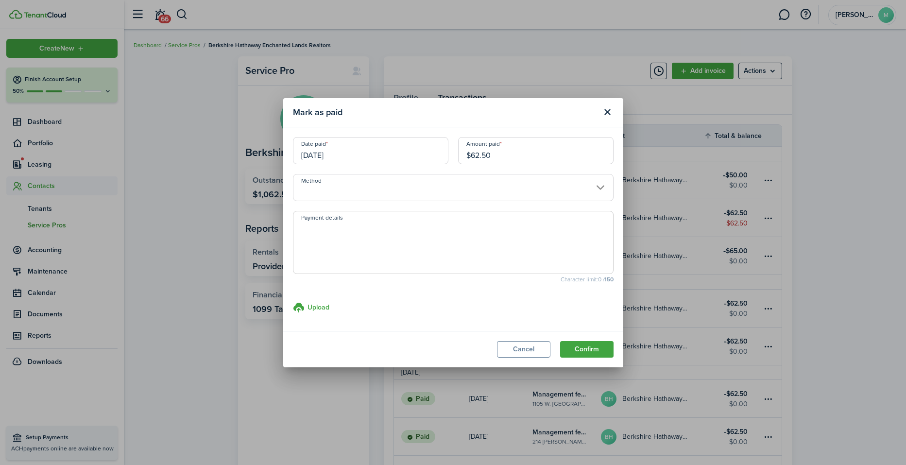
click at [503, 186] on input "Method" at bounding box center [453, 187] width 321 height 27
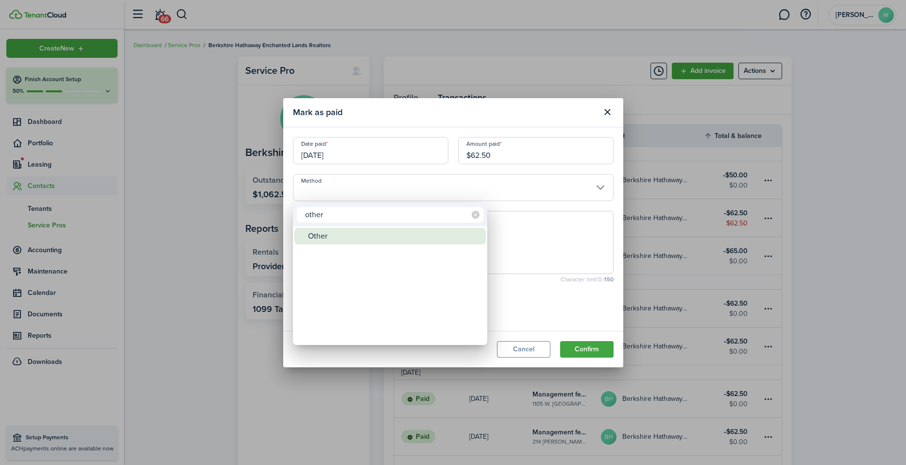
type input "other"
click at [391, 238] on div "Other" at bounding box center [394, 236] width 172 height 17
type input "Other"
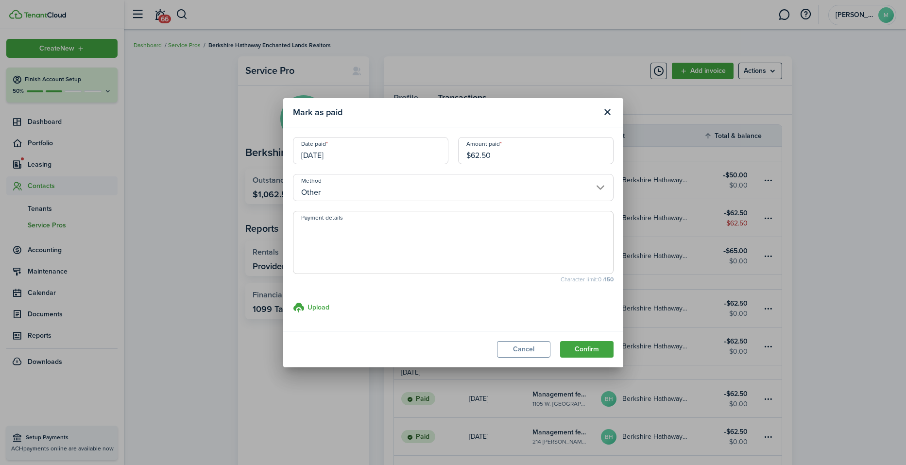
click at [391, 238] on textarea "Payment details" at bounding box center [454, 245] width 320 height 47
paste textarea "Withheld by property manager from gross rent proceeds."
type textarea "Withheld by property manager from gross rent proceeds."
click at [591, 352] on button "Confirm" at bounding box center [586, 349] width 53 height 17
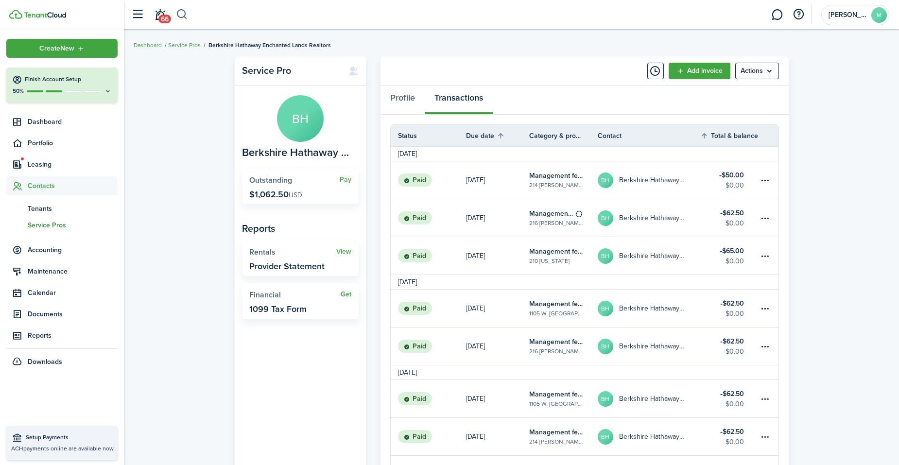
click at [183, 17] on button "button" at bounding box center [182, 14] width 12 height 17
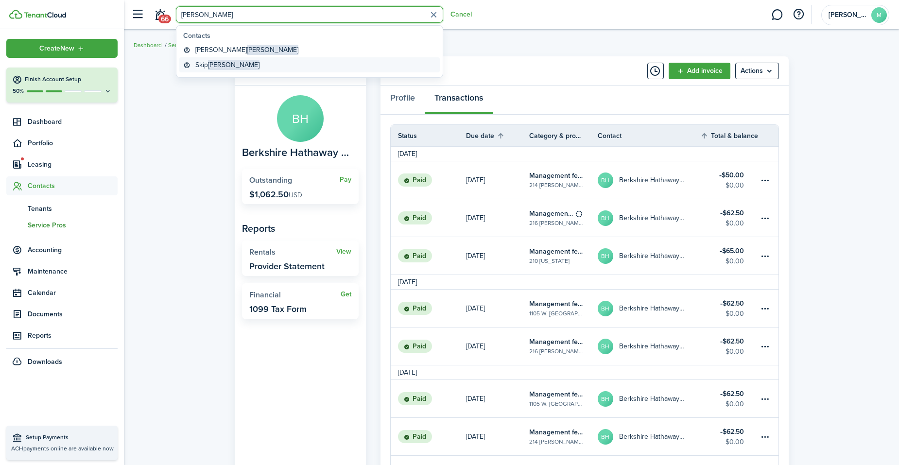
type input "[PERSON_NAME]"
click at [216, 60] on span "[PERSON_NAME]" at bounding box center [234, 65] width 52 height 10
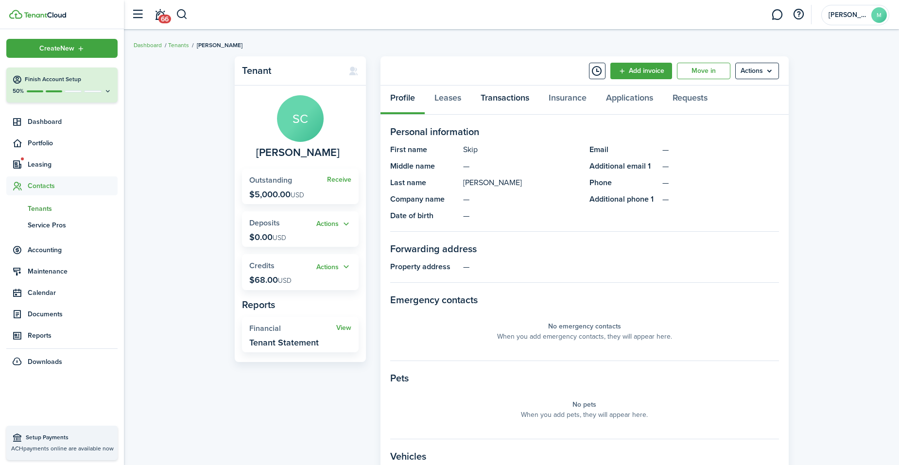
click at [500, 98] on link "Transactions" at bounding box center [505, 100] width 68 height 29
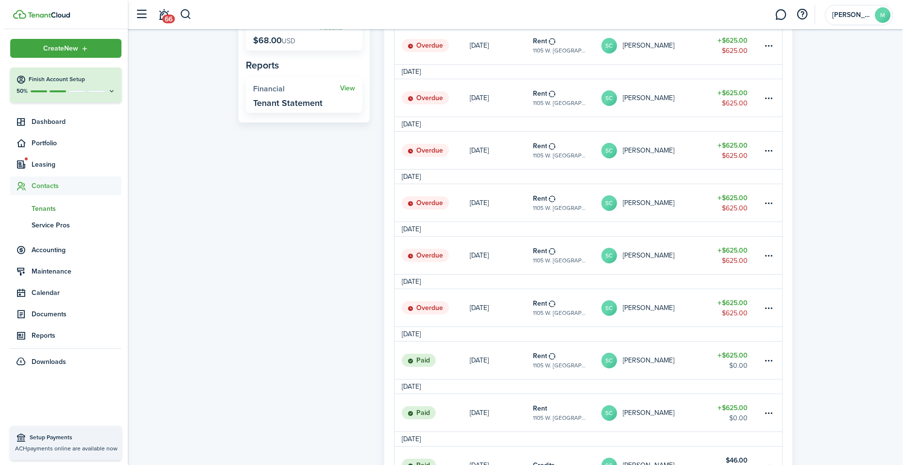
scroll to position [278, 0]
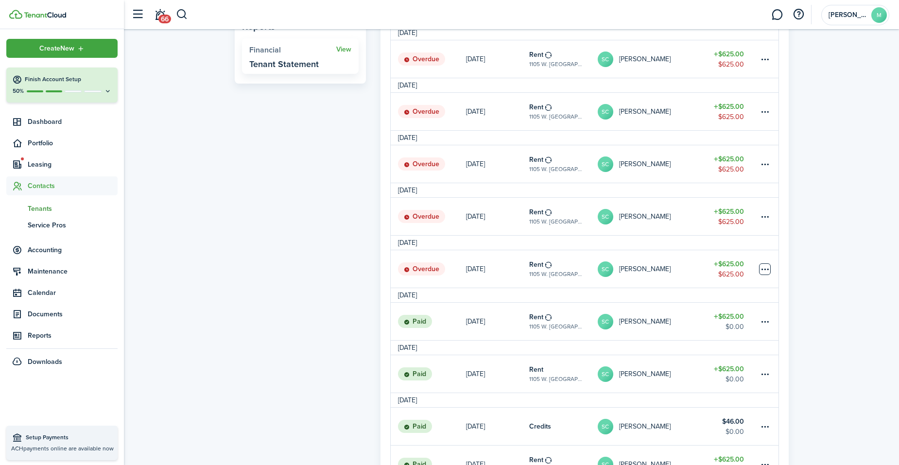
click at [692, 268] on table-menu-btn-icon at bounding box center [765, 269] width 12 height 12
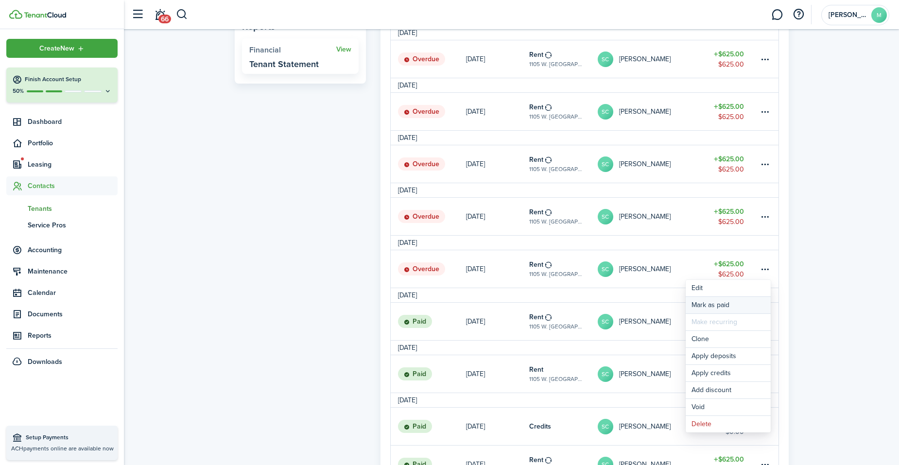
click at [692, 303] on link "Mark as paid" at bounding box center [728, 305] width 85 height 17
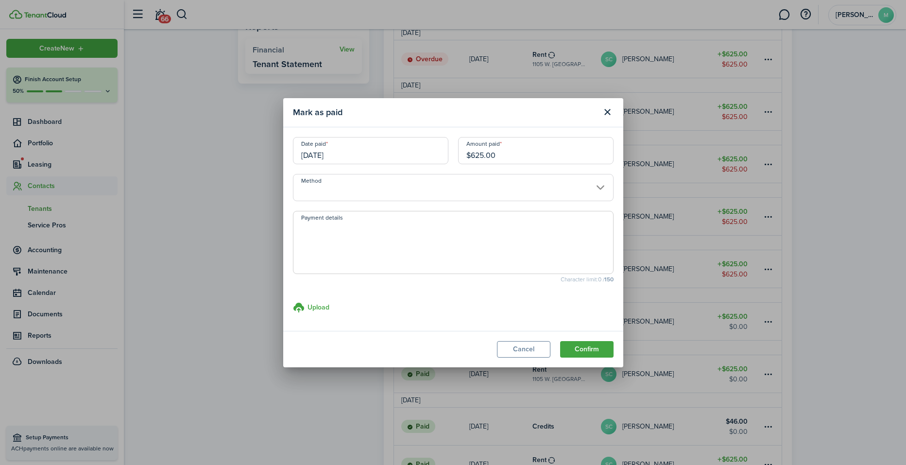
click at [520, 178] on input "Method" at bounding box center [453, 187] width 321 height 27
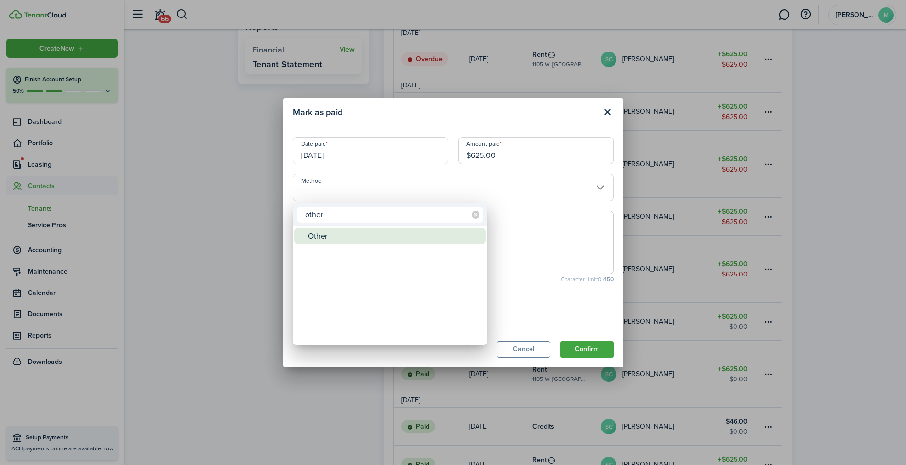
type input "other"
click at [416, 228] on div "Other" at bounding box center [394, 236] width 172 height 17
type input "Other"
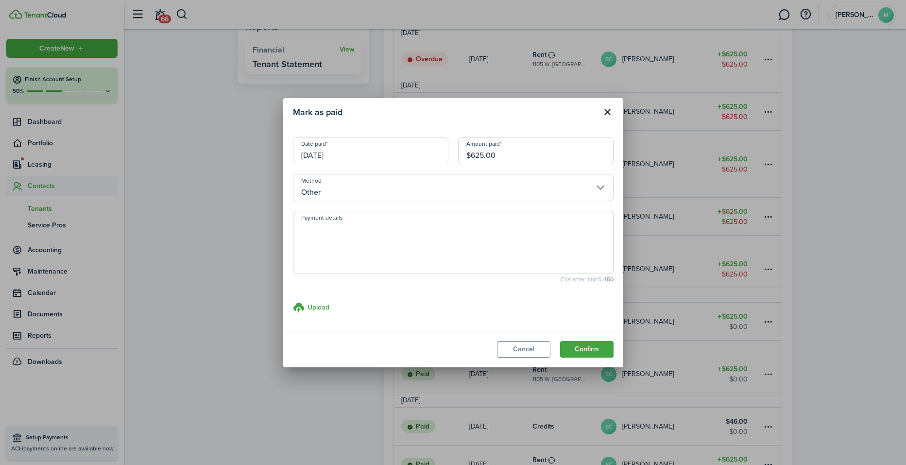
click at [399, 233] on textarea "Payment details" at bounding box center [454, 245] width 320 height 47
click at [371, 149] on input "[DATE]" at bounding box center [371, 150] width 156 height 27
type textarea "HUD plus tenant payments to property manager"
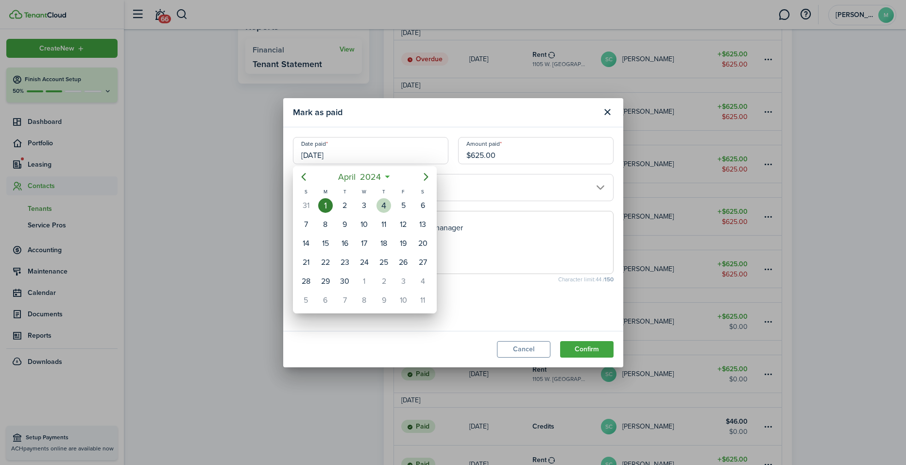
click at [386, 206] on div "4" at bounding box center [384, 205] width 15 height 15
type input "[DATE]"
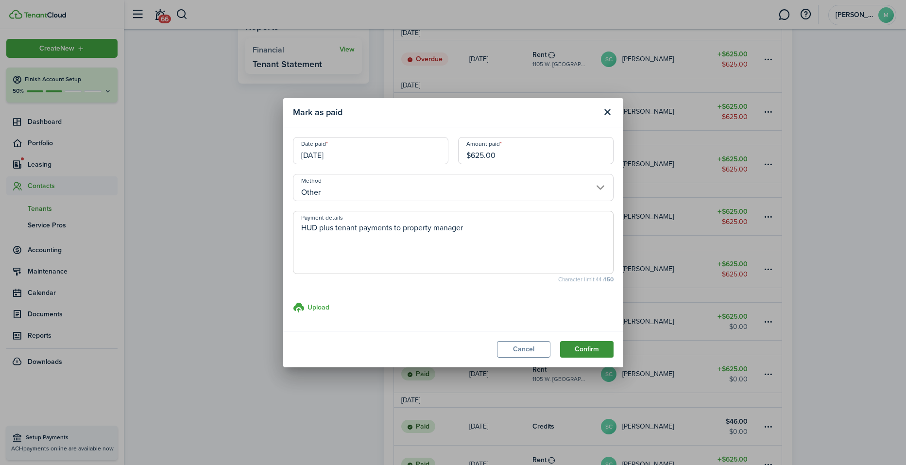
click at [595, 349] on button "Confirm" at bounding box center [586, 349] width 53 height 17
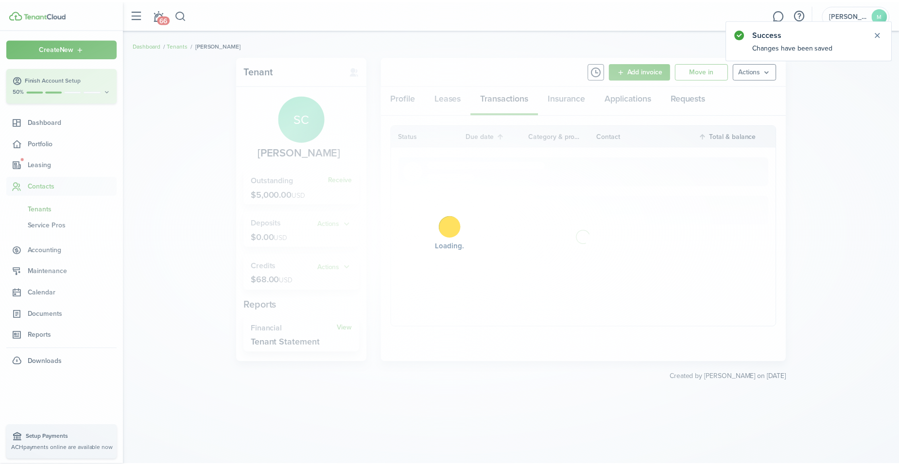
scroll to position [0, 0]
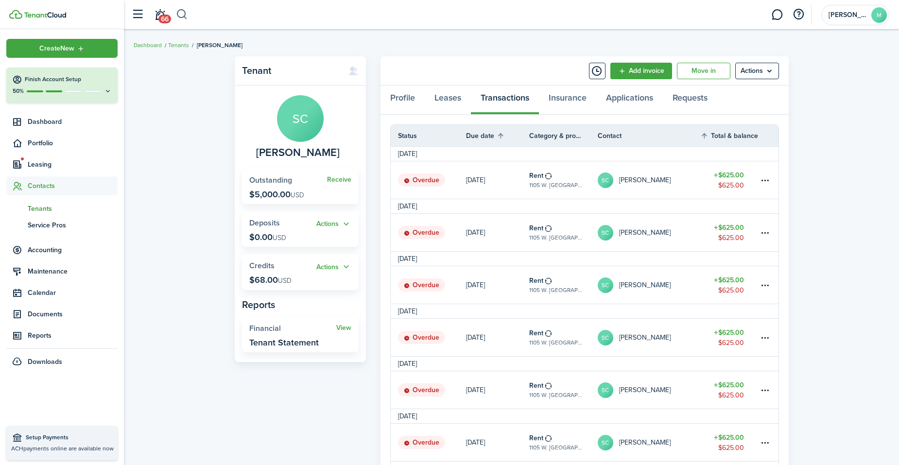
click at [182, 15] on button "button" at bounding box center [182, 14] width 12 height 17
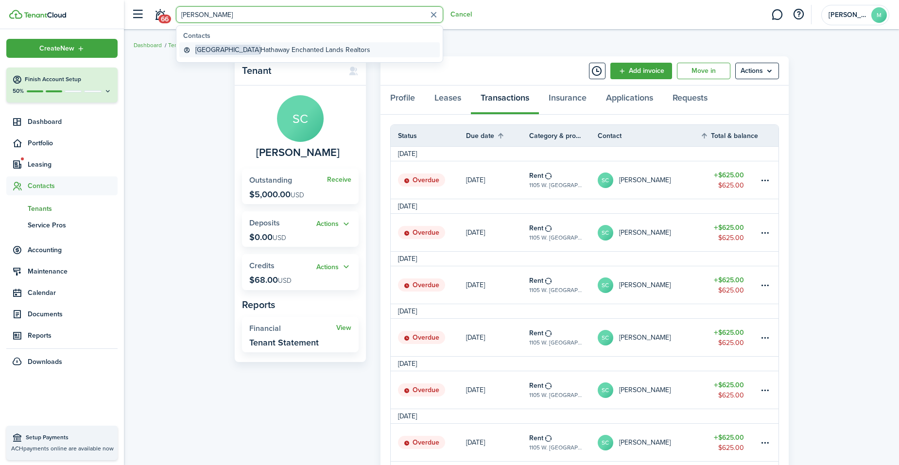
type input "[PERSON_NAME]"
click at [226, 42] on link "Berkshire Hathaway Enchanted Lands Realtors" at bounding box center [309, 49] width 260 height 15
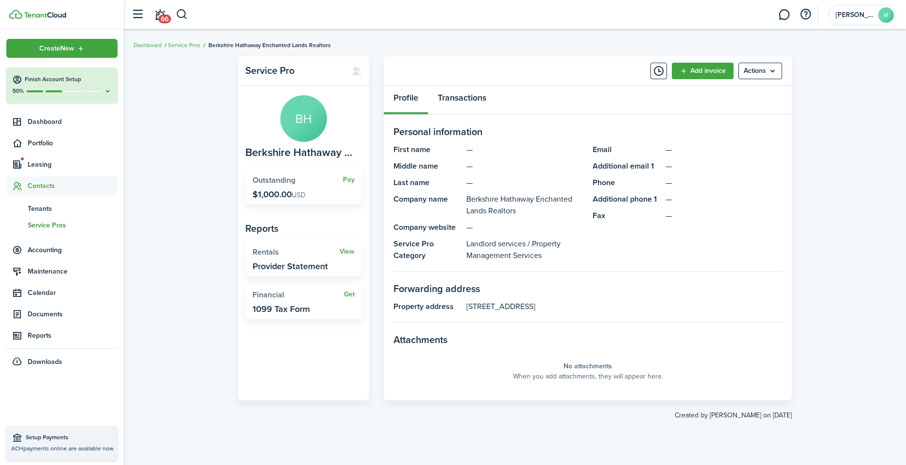
click at [469, 98] on link "Transactions" at bounding box center [462, 100] width 68 height 29
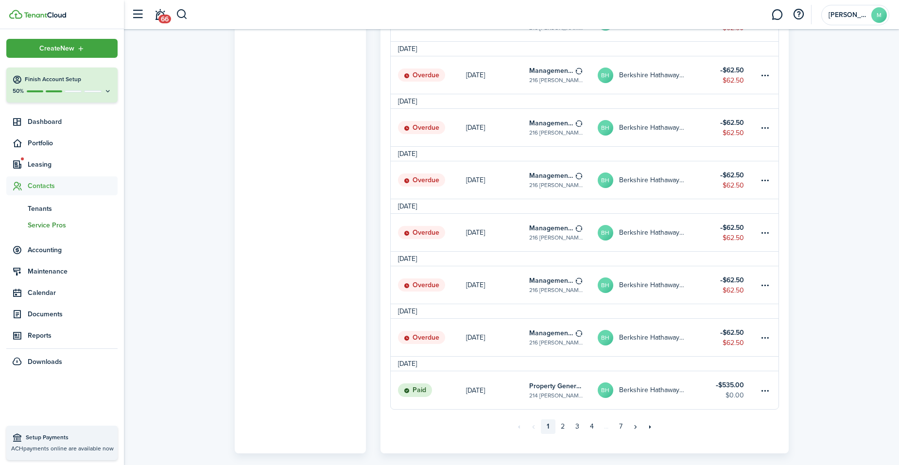
scroll to position [793, 0]
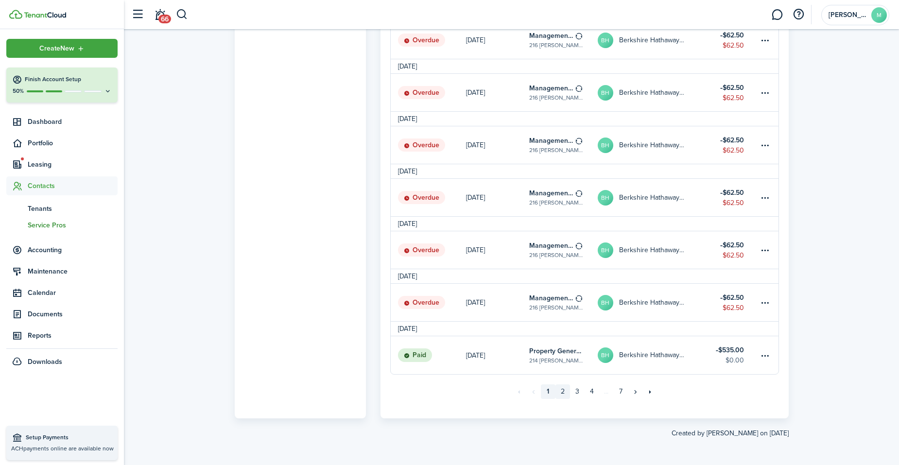
click at [564, 390] on link "2" at bounding box center [562, 391] width 15 height 15
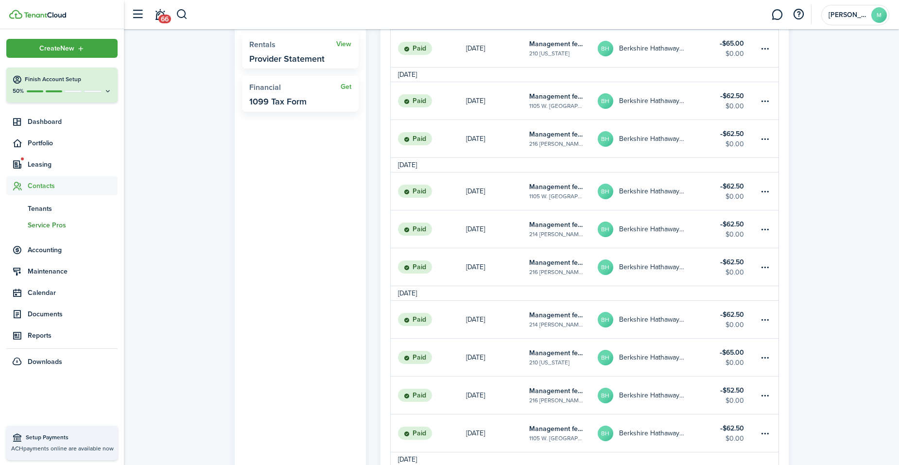
scroll to position [227, 0]
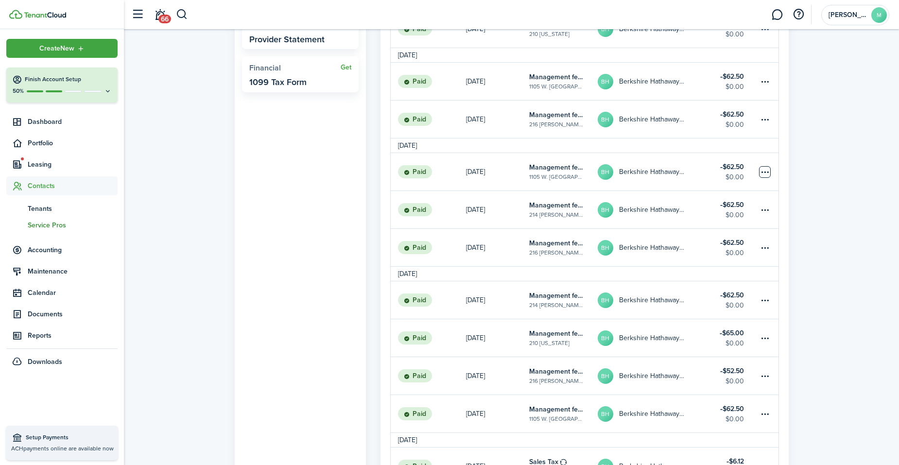
click at [692, 172] on table-menu-btn-icon at bounding box center [765, 172] width 12 height 12
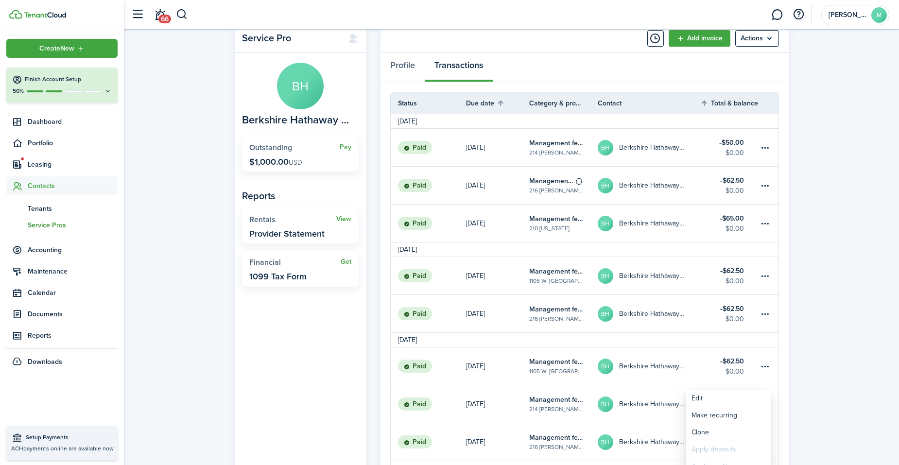
scroll to position [0, 0]
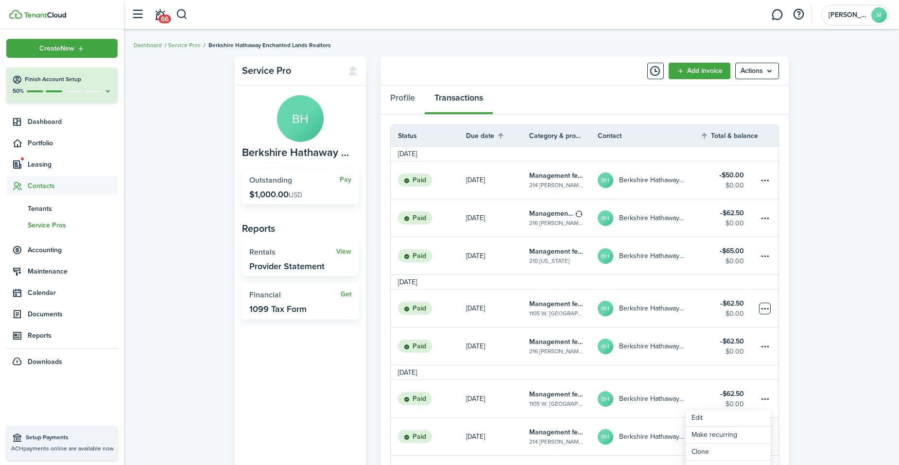
click at [692, 307] on table-menu-btn-icon at bounding box center [765, 309] width 12 height 12
click at [692, 361] on link "Clone" at bounding box center [728, 361] width 85 height 17
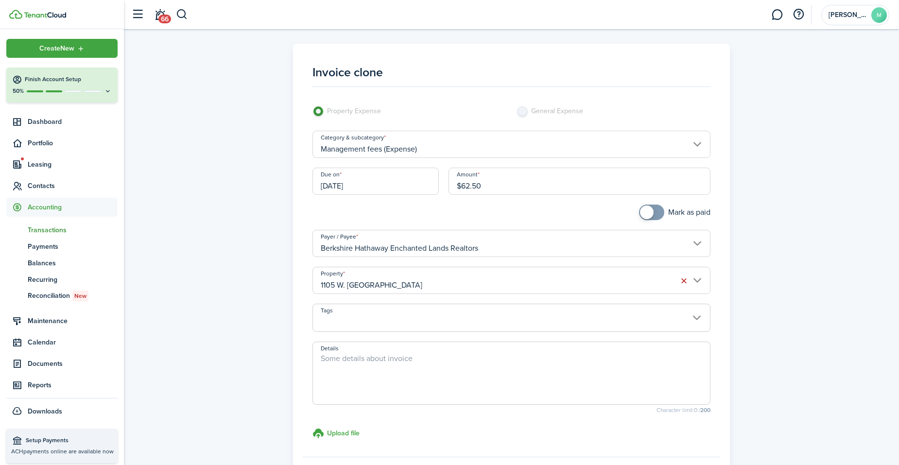
click at [392, 180] on input "[DATE]" at bounding box center [375, 181] width 126 height 27
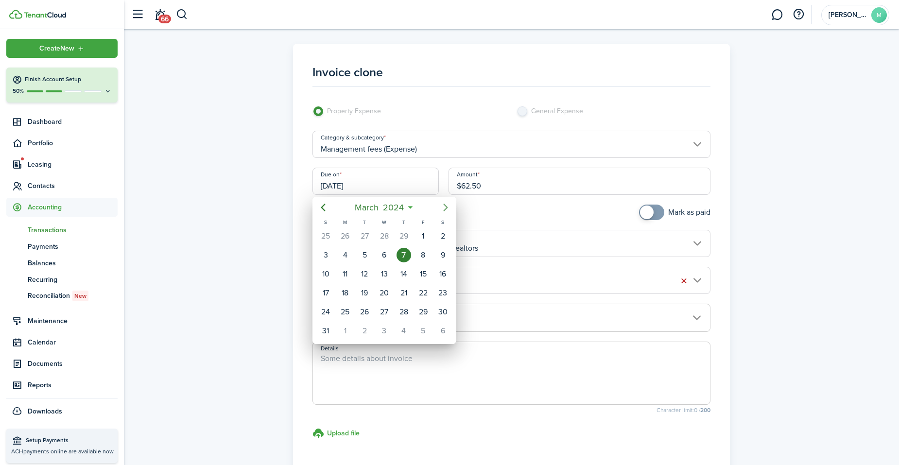
click at [444, 208] on icon "Next page" at bounding box center [446, 208] width 12 height 12
click at [418, 238] on div "5" at bounding box center [423, 236] width 15 height 15
type input "[DATE]"
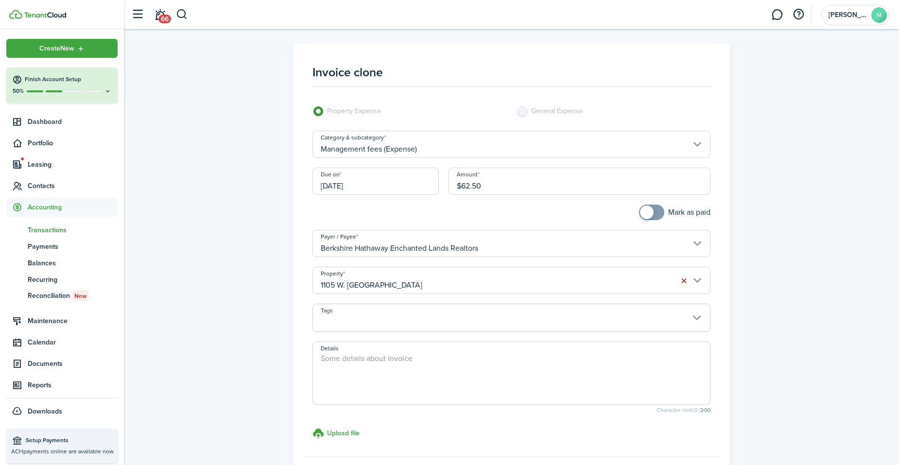
checkbox input "true"
click at [657, 210] on span at bounding box center [652, 213] width 10 height 16
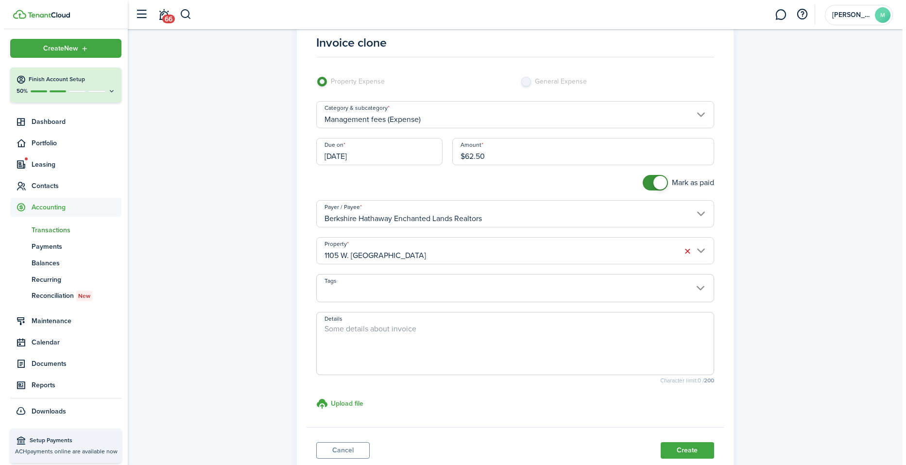
scroll to position [39, 0]
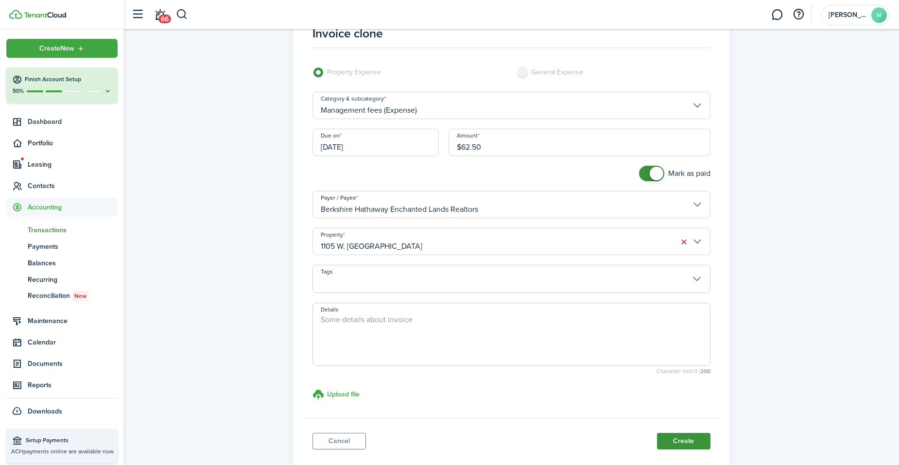
click at [692, 394] on button "Create" at bounding box center [683, 441] width 53 height 17
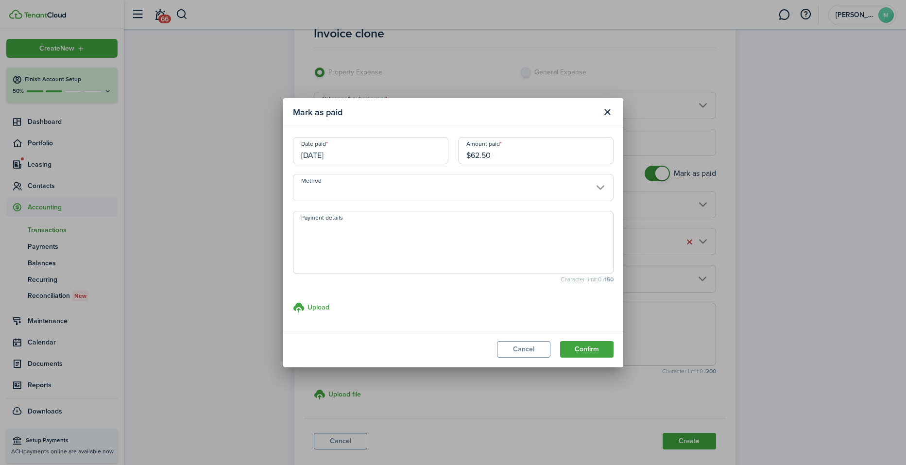
click at [449, 191] on input "Method" at bounding box center [453, 187] width 321 height 27
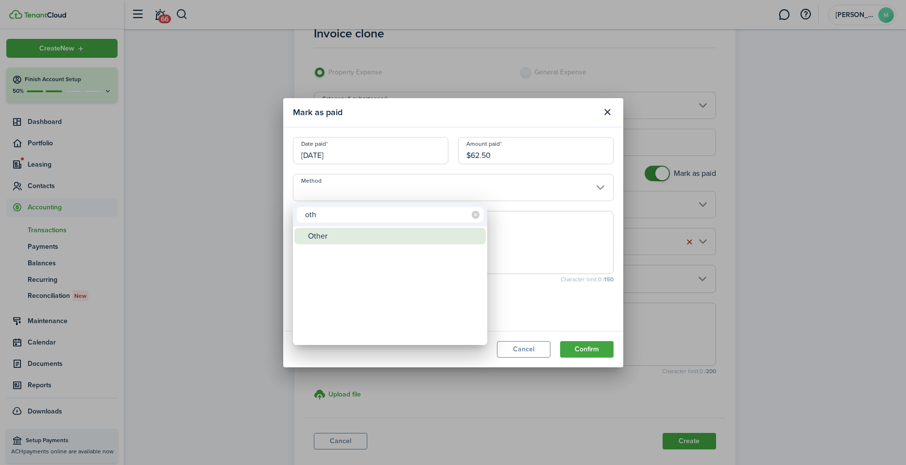
type input "oth"
click at [401, 232] on div "Other" at bounding box center [394, 236] width 172 height 17
type input "Other"
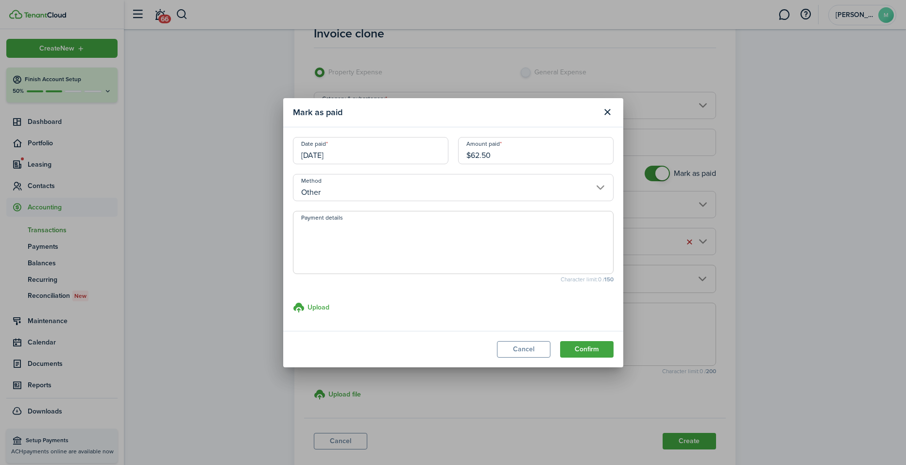
click at [401, 232] on textarea "Payment details" at bounding box center [454, 245] width 320 height 47
paste textarea "Withheld by property manager from gross rent proceeds."
type textarea "Withheld by property manager from gross rent proceeds."
click at [590, 345] on button "Confirm" at bounding box center [586, 349] width 53 height 17
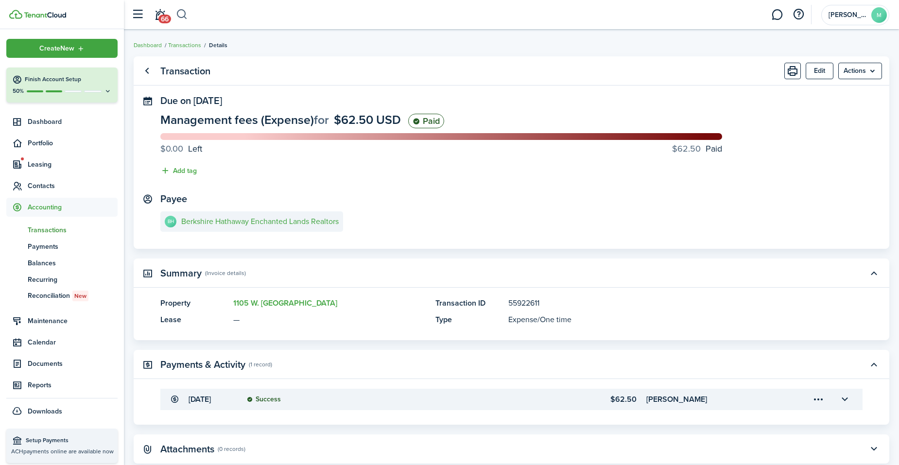
click at [181, 14] on button "button" at bounding box center [182, 14] width 12 height 17
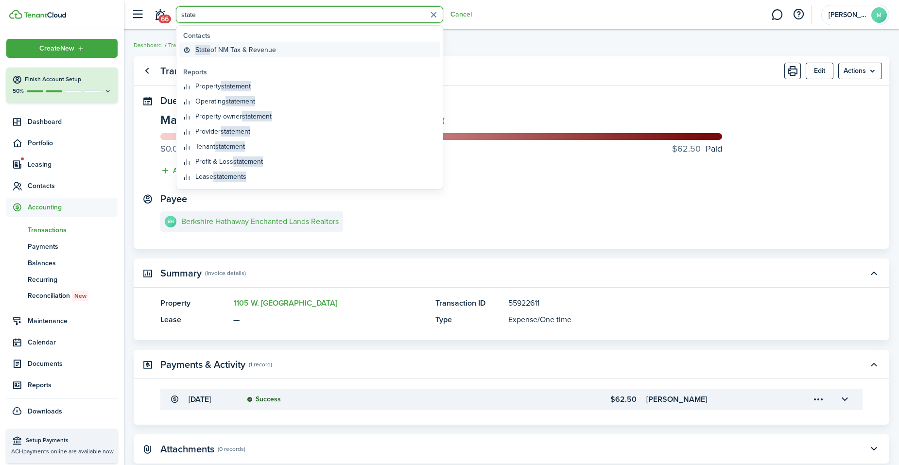
type input "state"
click at [224, 51] on global-search-item-title "State of NM Tax & Revenue" at bounding box center [235, 50] width 81 height 10
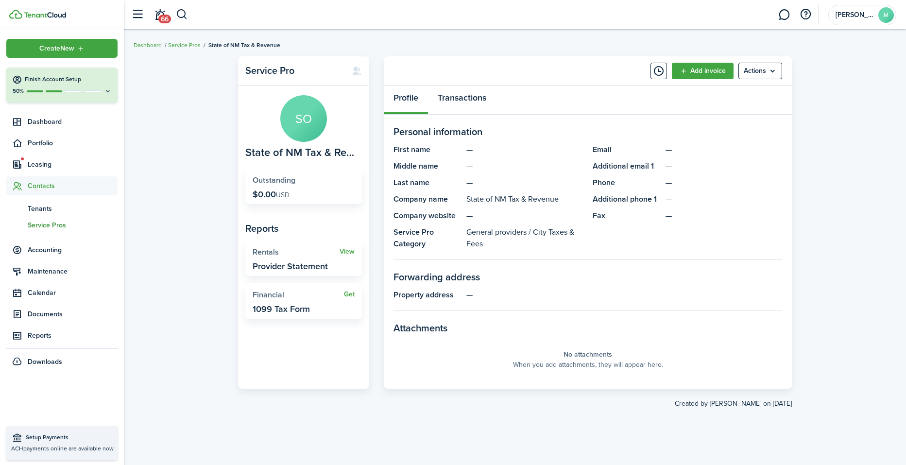
click at [479, 100] on link "Transactions" at bounding box center [462, 100] width 68 height 29
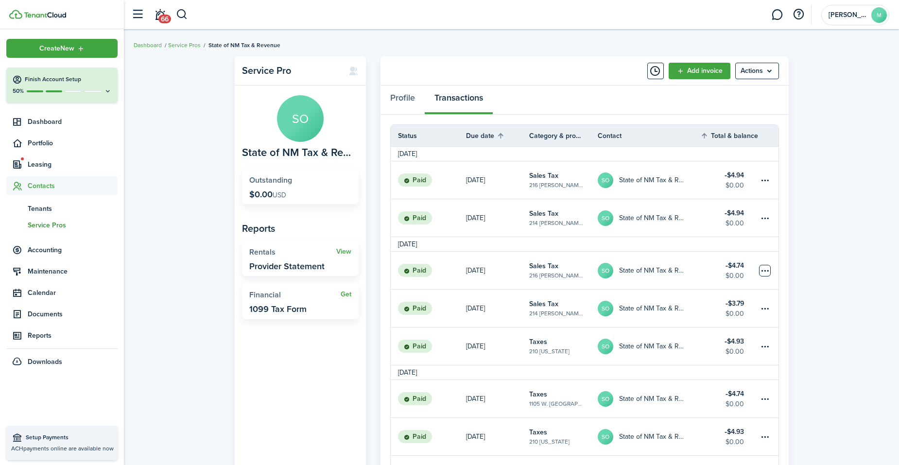
click at [692, 269] on table-menu-btn-icon at bounding box center [765, 271] width 12 height 12
click at [692, 314] on link "Make recurring" at bounding box center [728, 306] width 85 height 17
click at [692, 268] on table-menu-btn-icon at bounding box center [765, 271] width 12 height 12
click at [692, 322] on link "Clone" at bounding box center [728, 323] width 85 height 17
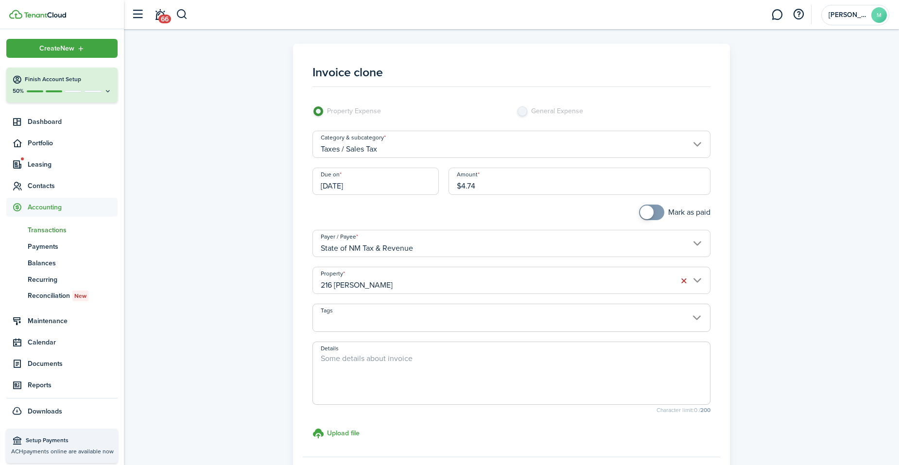
click at [442, 274] on input "216 [PERSON_NAME]" at bounding box center [511, 280] width 398 height 27
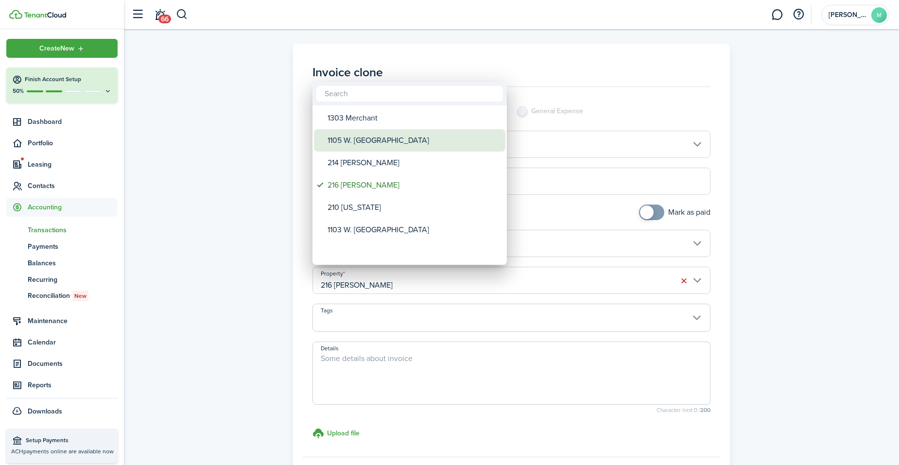
click at [395, 143] on div "1105 W. [GEOGRAPHIC_DATA]" at bounding box center [414, 140] width 172 height 22
type input "1105 W. [GEOGRAPHIC_DATA]"
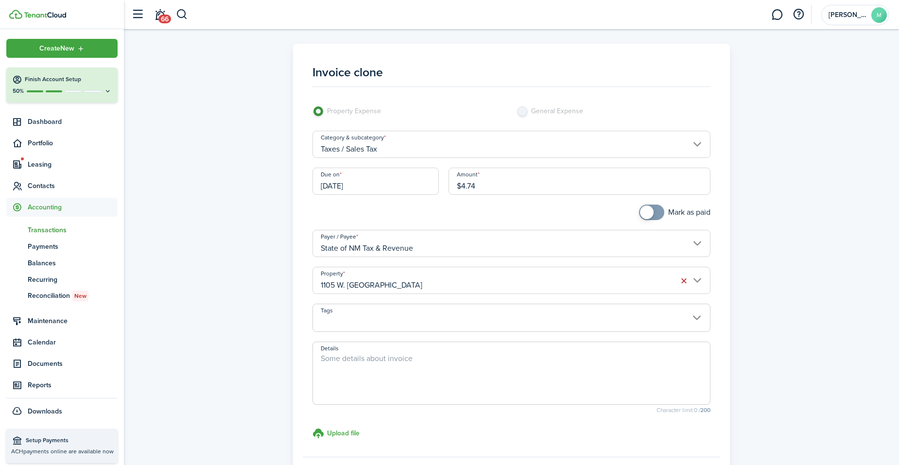
checkbox input "true"
click at [657, 215] on span at bounding box center [652, 213] width 10 height 16
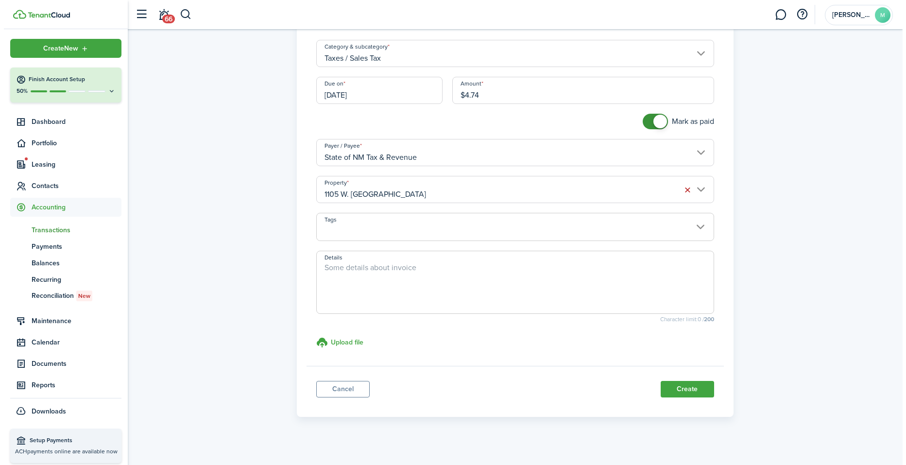
scroll to position [99, 0]
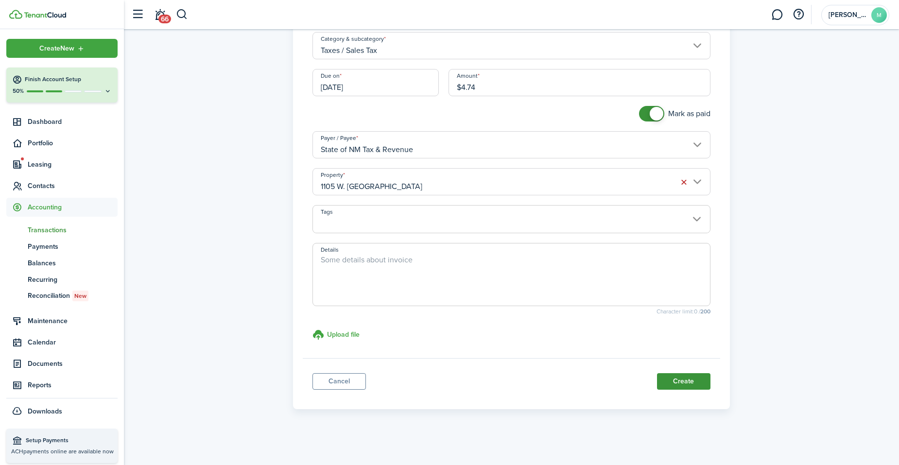
click at [692, 384] on button "Create" at bounding box center [683, 381] width 53 height 17
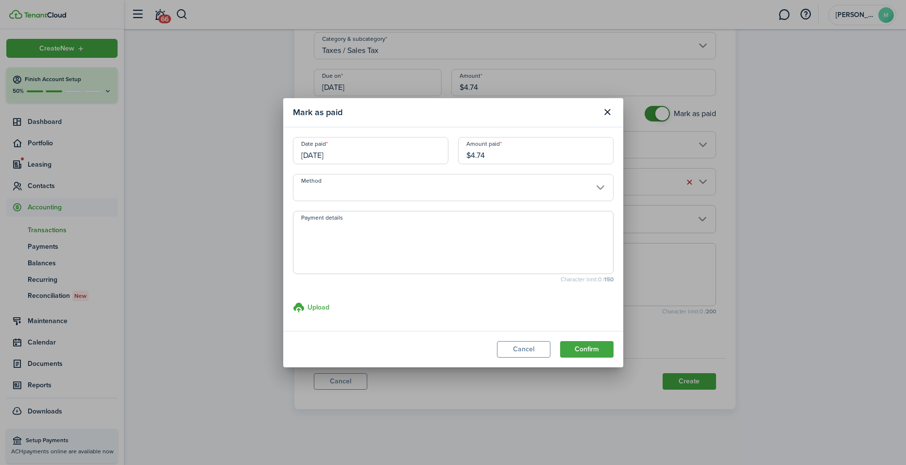
click at [432, 182] on input "Method" at bounding box center [453, 187] width 321 height 27
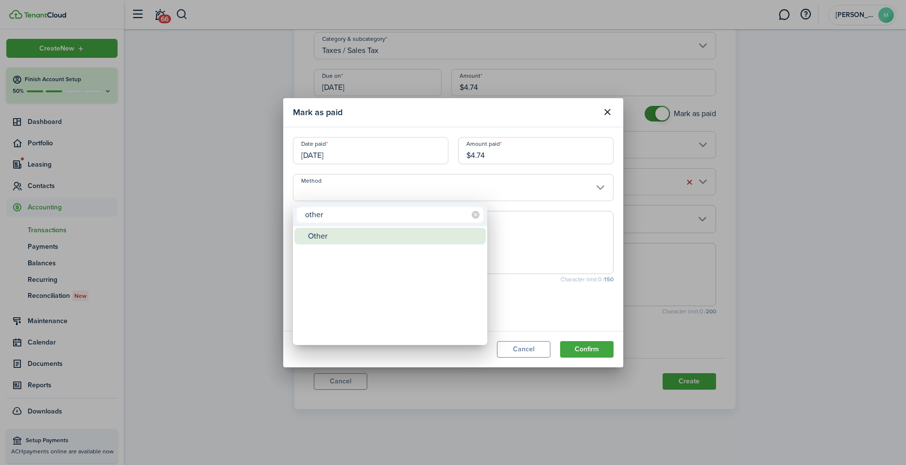
type input "other"
click at [350, 235] on div "Other" at bounding box center [394, 236] width 172 height 17
type input "Other"
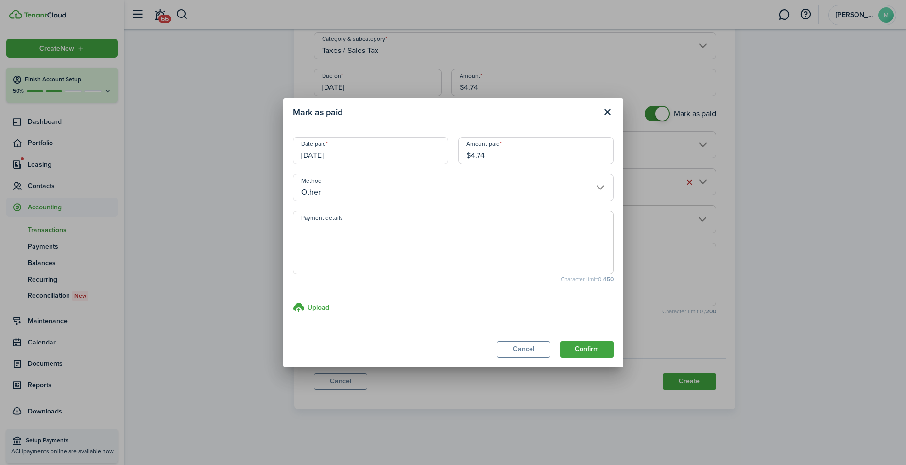
click at [350, 235] on textarea "Payment details" at bounding box center [454, 245] width 320 height 47
paste textarea "Withheld by property manager from gross rent proceeds."
type textarea "Withheld by property manager from gross rent proceeds."
click at [587, 348] on button "Confirm" at bounding box center [586, 349] width 53 height 17
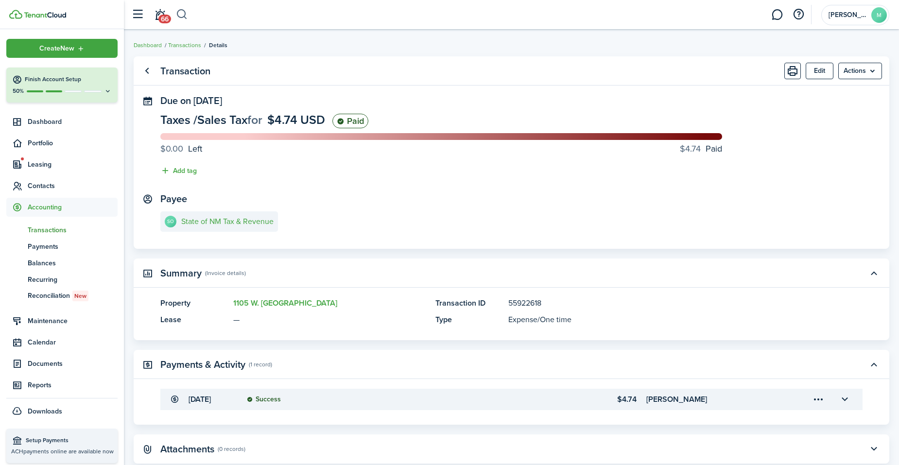
click at [182, 15] on button "button" at bounding box center [182, 14] width 12 height 17
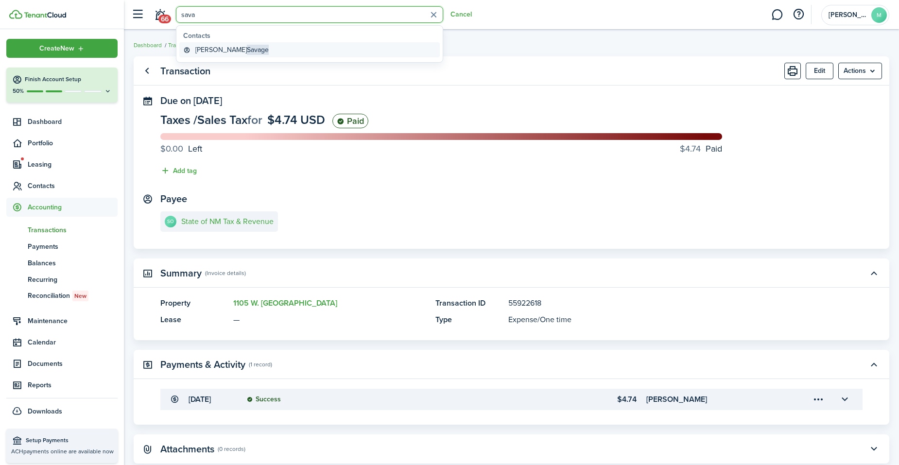
type input "sava"
click at [214, 48] on global-search-item-title "[PERSON_NAME]" at bounding box center [231, 50] width 73 height 10
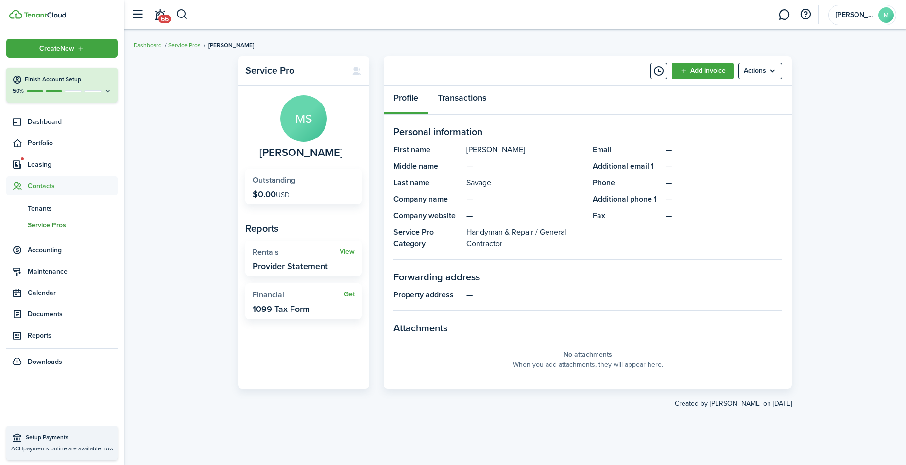
click at [474, 95] on link "Transactions" at bounding box center [462, 100] width 68 height 29
click at [474, 95] on div "Profile Transactions" at bounding box center [588, 100] width 408 height 29
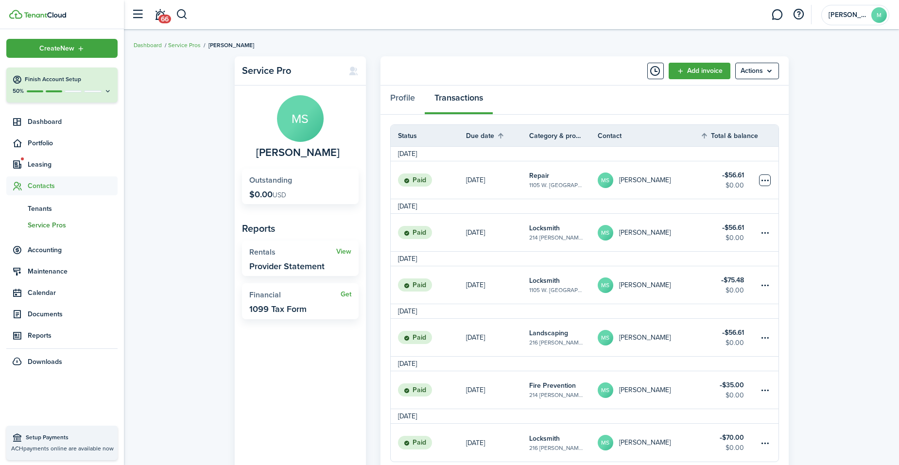
click at [692, 175] on table-menu-btn-icon at bounding box center [765, 180] width 12 height 12
click at [515, 193] on link "[DATE]" at bounding box center [497, 179] width 63 height 37
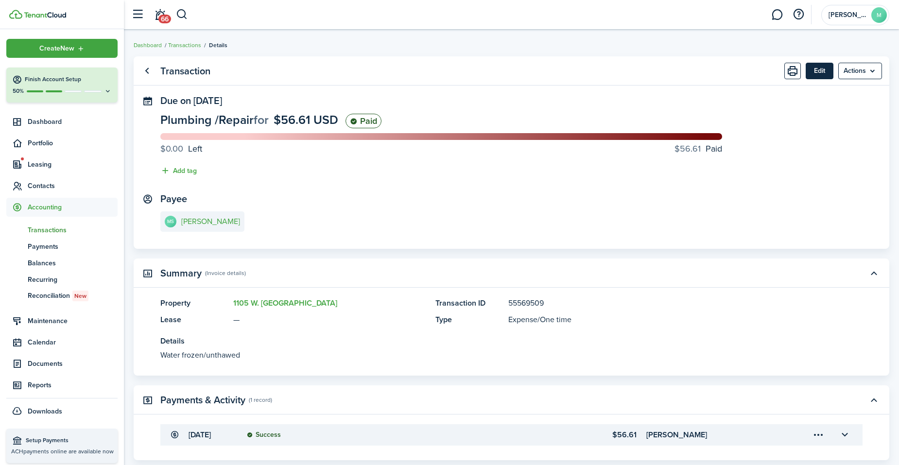
click at [692, 66] on button "Edit" at bounding box center [820, 71] width 28 height 17
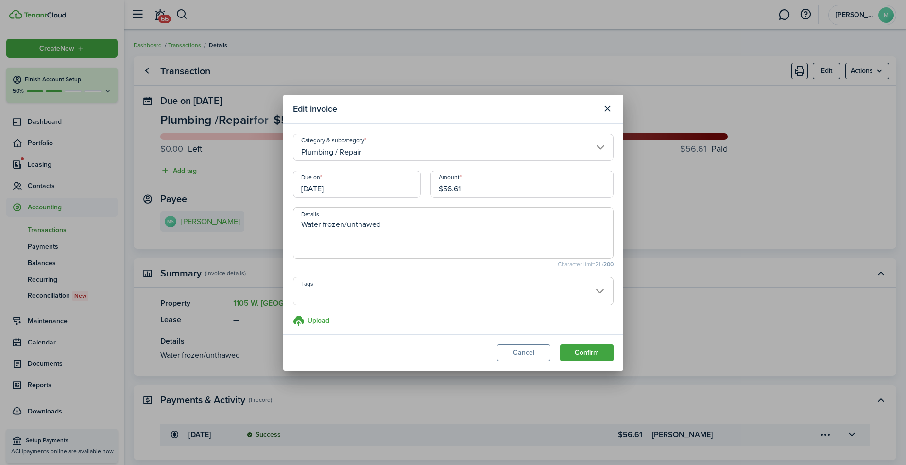
click at [386, 189] on input "[DATE]" at bounding box center [357, 184] width 128 height 27
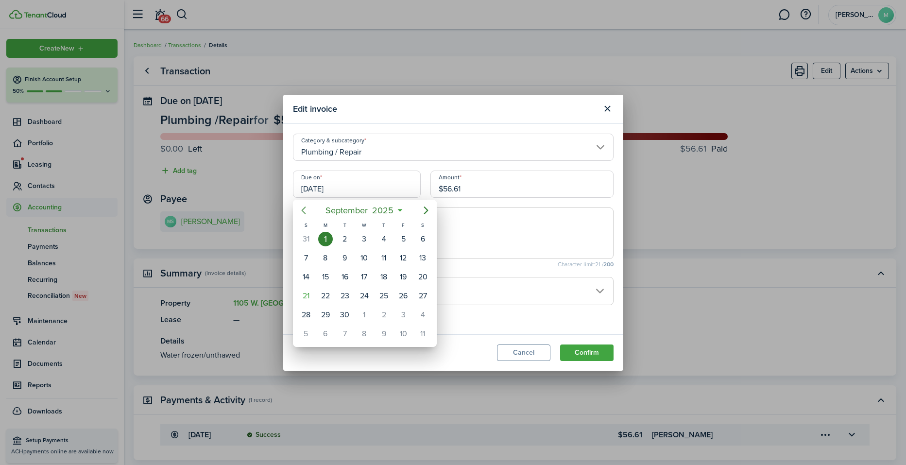
click at [305, 213] on icon "Previous page" at bounding box center [303, 211] width 4 height 8
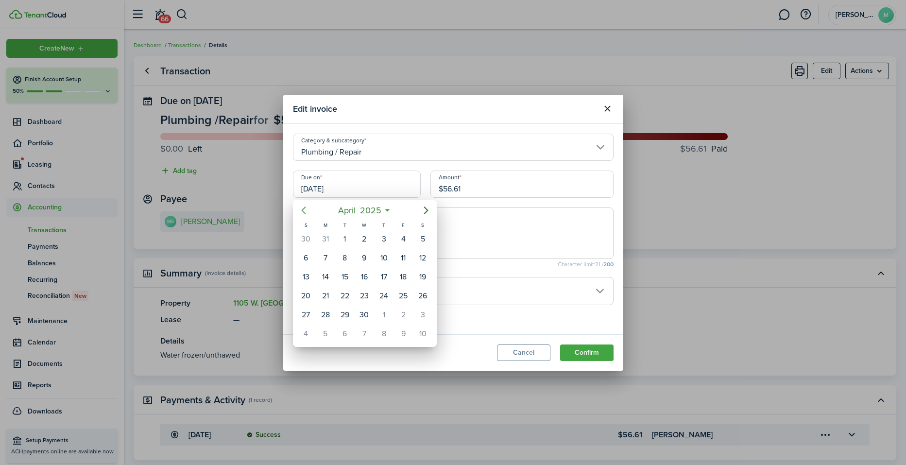
click at [305, 213] on icon "Previous page" at bounding box center [303, 211] width 4 height 8
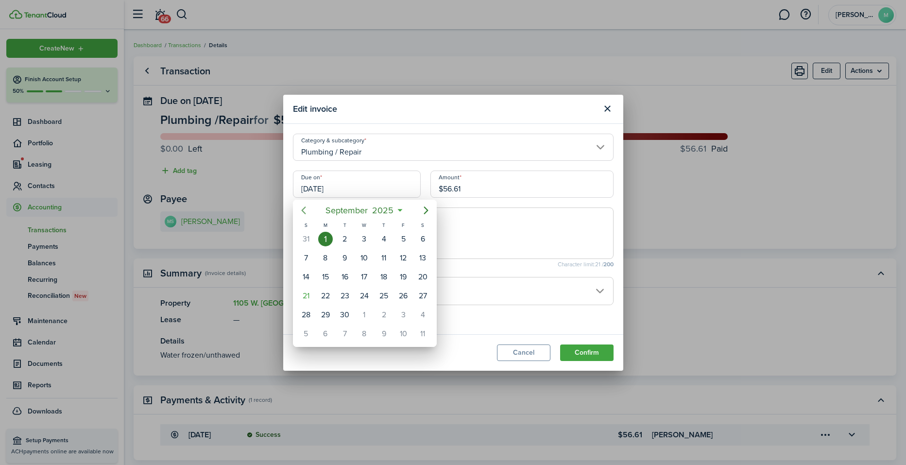
click at [305, 213] on icon "Previous page" at bounding box center [303, 211] width 4 height 8
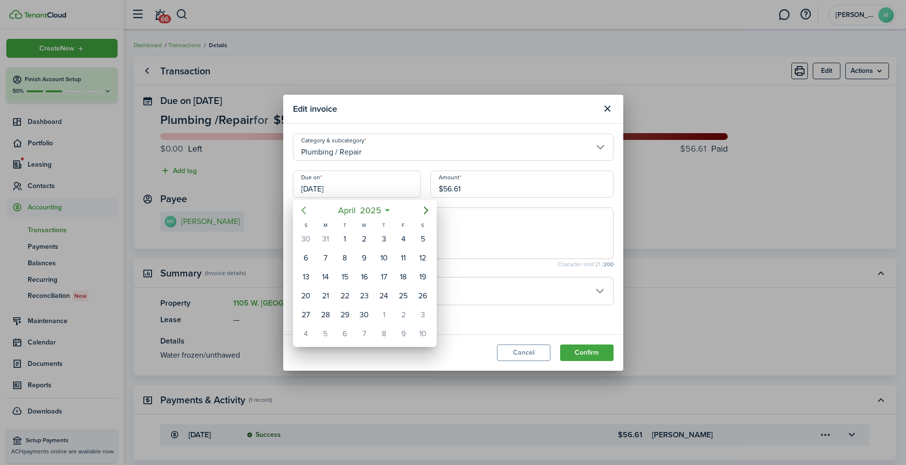
click at [305, 213] on icon "Previous page" at bounding box center [303, 211] width 4 height 8
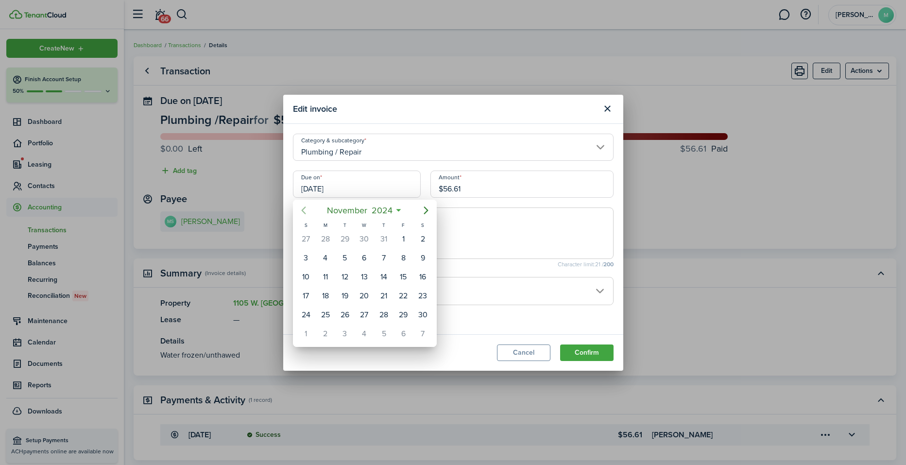
click at [305, 213] on icon "Previous page" at bounding box center [303, 211] width 4 height 8
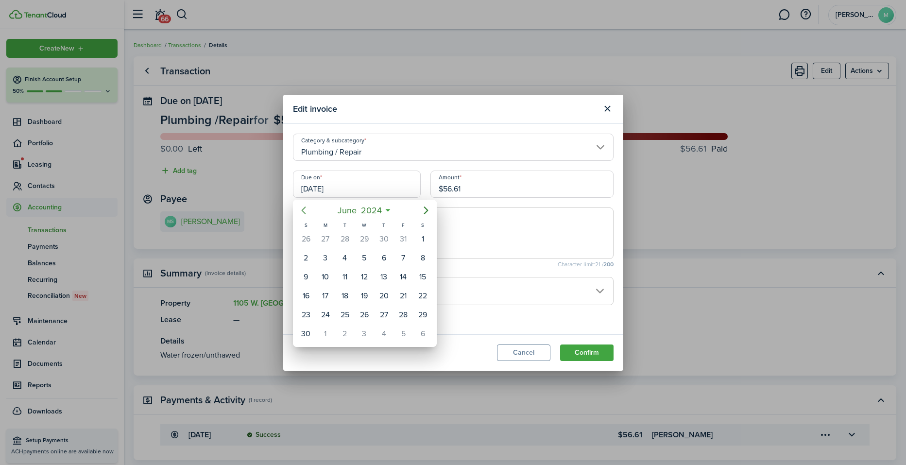
click at [305, 213] on icon "Previous page" at bounding box center [303, 211] width 4 height 8
click at [364, 312] on div "28" at bounding box center [364, 315] width 15 height 15
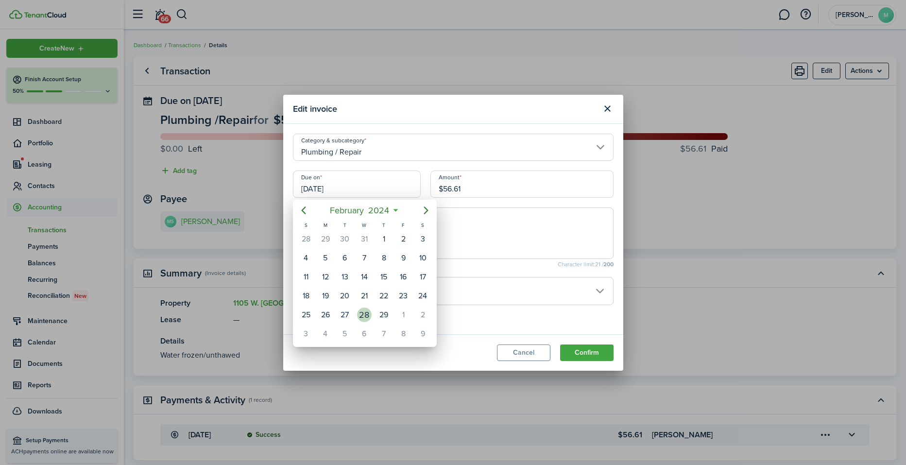
type input "02/28/2024"
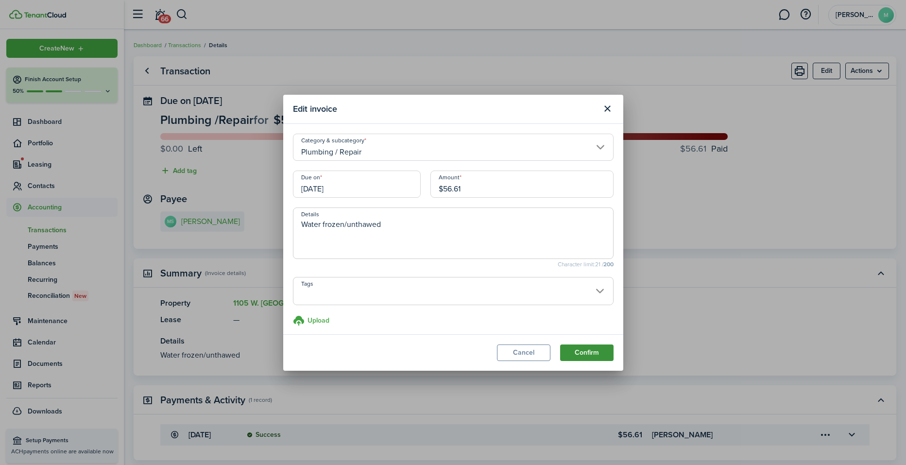
click at [591, 350] on button "Confirm" at bounding box center [586, 353] width 53 height 17
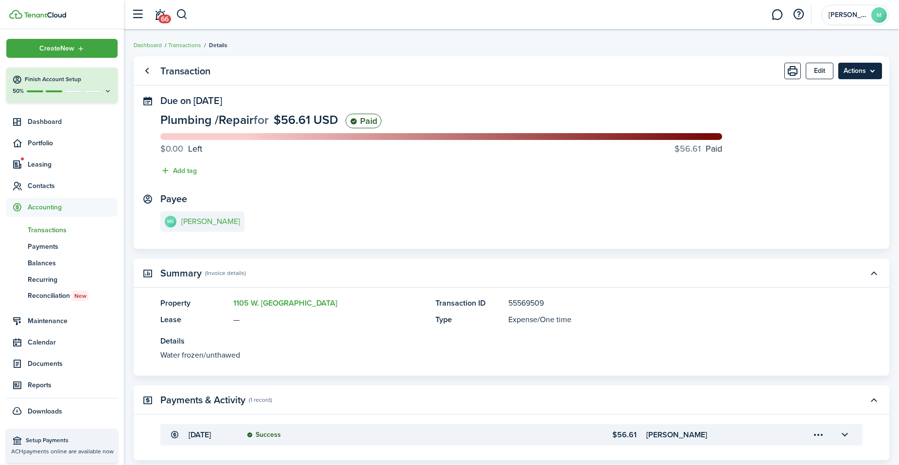
click at [864, 72] on menu-btn "Actions" at bounding box center [860, 71] width 44 height 17
click at [834, 106] on link "Clone" at bounding box center [839, 109] width 85 height 17
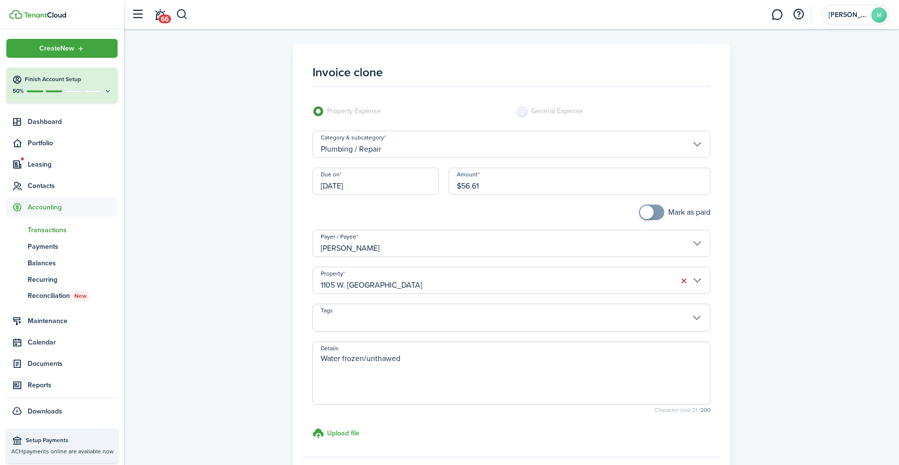
click at [511, 153] on input "Plumbing / Repair" at bounding box center [511, 144] width 398 height 27
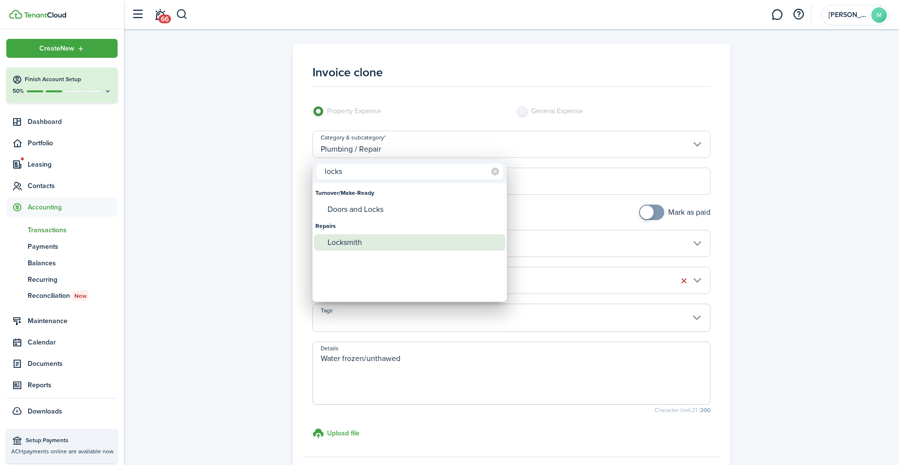
type input "locks"
click at [365, 239] on div "Locksmith" at bounding box center [414, 242] width 172 height 17
type input "Repairs / Locksmith"
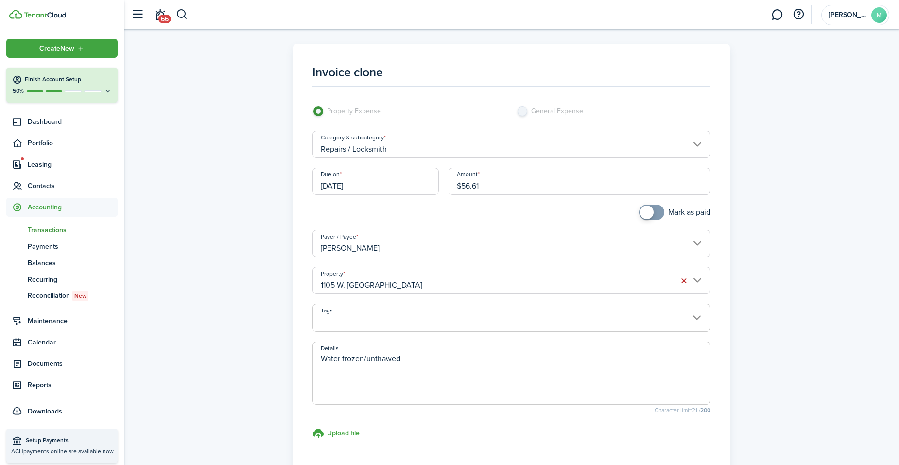
click at [487, 183] on input "$56.61" at bounding box center [580, 181] width 262 height 27
type input "$"
type input "$47.18"
checkbox input "true"
click at [648, 210] on span at bounding box center [647, 213] width 14 height 14
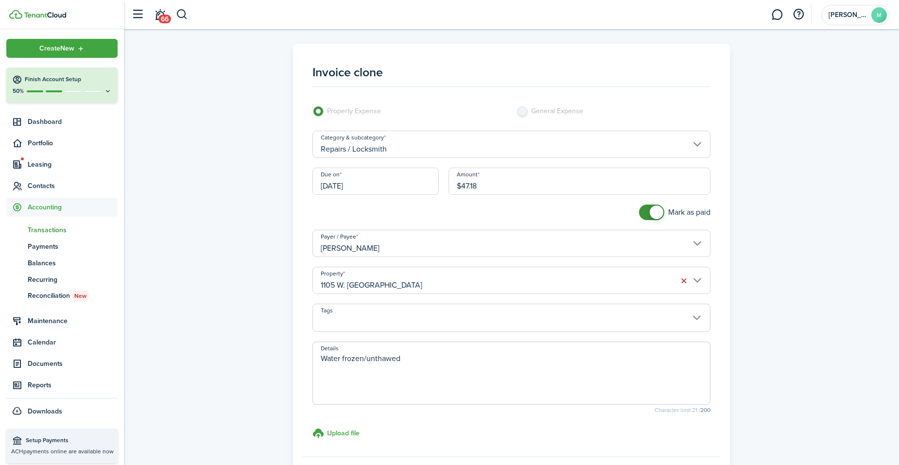
click at [408, 180] on input "02/28/2024" at bounding box center [375, 181] width 126 height 27
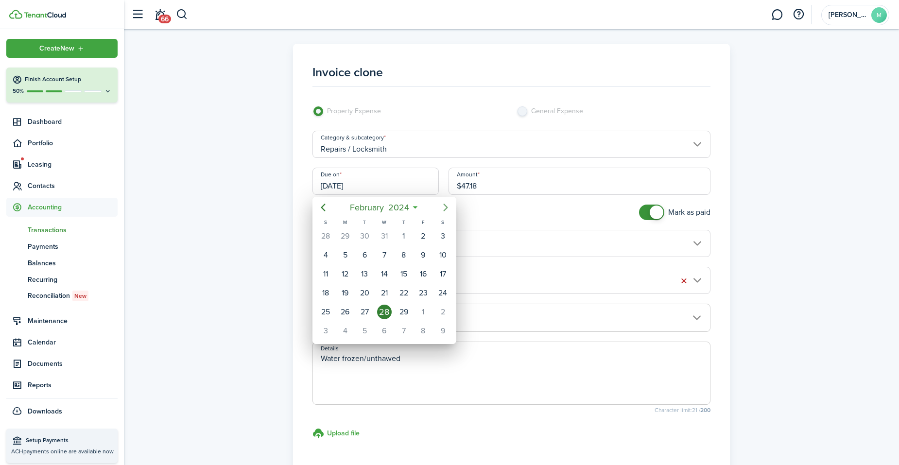
click at [444, 204] on icon "Next page" at bounding box center [446, 208] width 4 height 8
click at [403, 257] on div "11" at bounding box center [404, 255] width 15 height 15
type input "[DATE]"
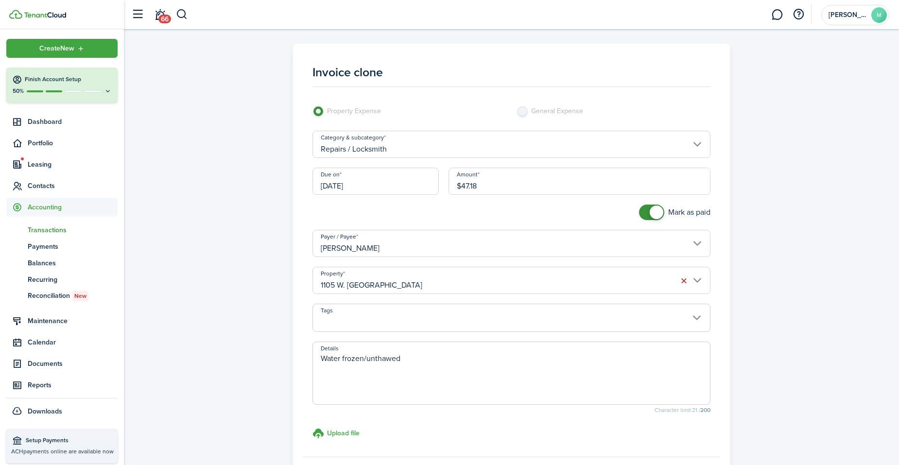
click at [451, 362] on textarea "Water frozen/unthawed" at bounding box center [511, 376] width 397 height 47
type textarea "W"
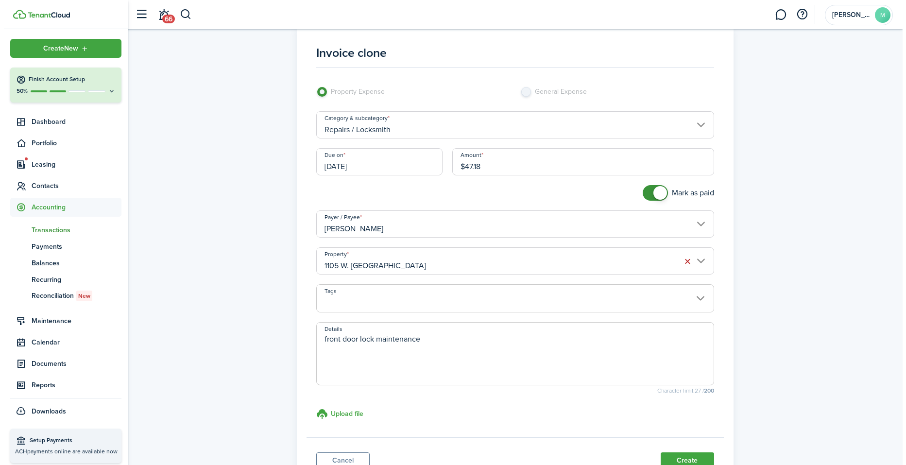
scroll to position [65, 0]
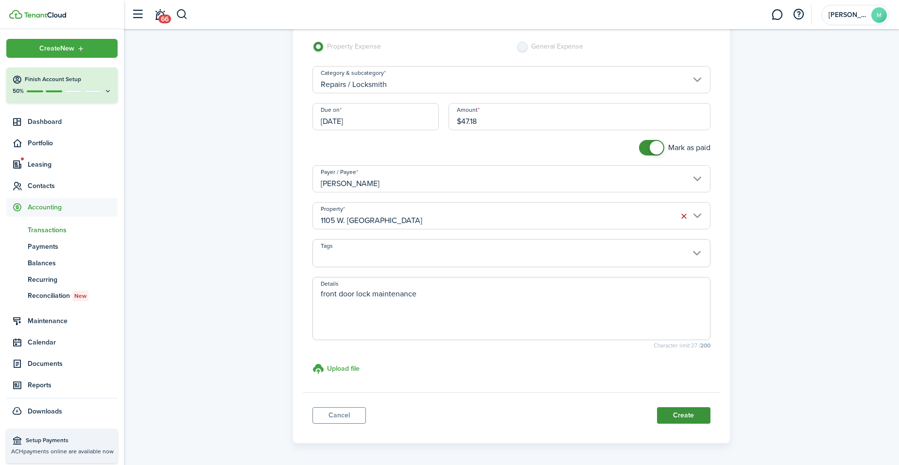
type textarea "front door lock maintenance"
click at [692, 417] on button "Create" at bounding box center [683, 415] width 53 height 17
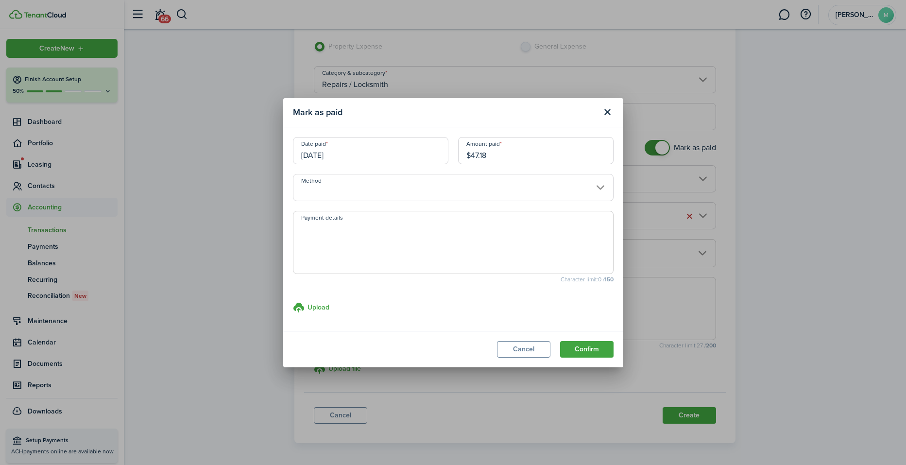
click at [521, 185] on input "Method" at bounding box center [453, 187] width 321 height 27
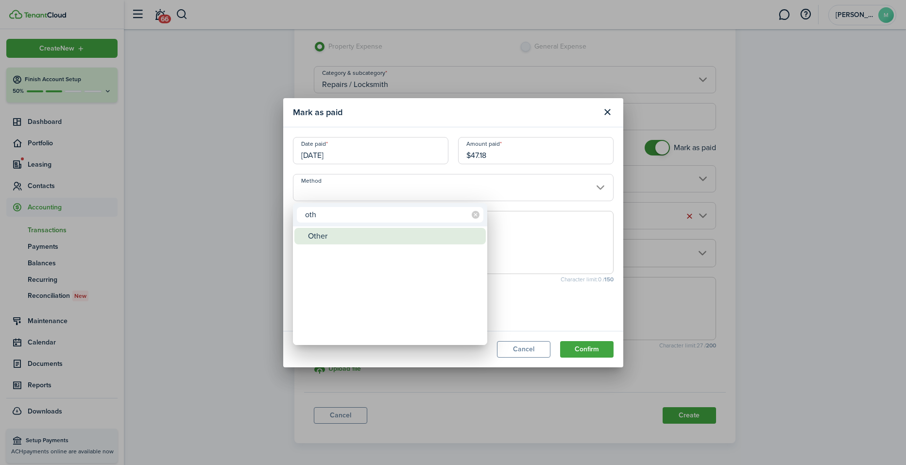
type input "oth"
click at [448, 229] on div "Other" at bounding box center [394, 236] width 172 height 17
type input "Other"
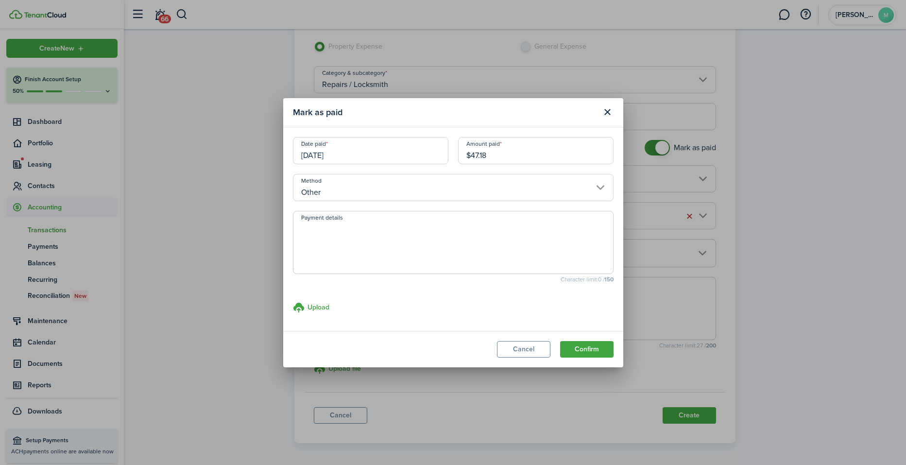
click at [448, 229] on textarea "Payment details" at bounding box center [454, 245] width 320 height 47
paste textarea "Withheld by property manager from gross rent proceeds."
type textarea "Withheld by property manager from gross rent proceeds."
click at [590, 346] on button "Confirm" at bounding box center [586, 349] width 53 height 17
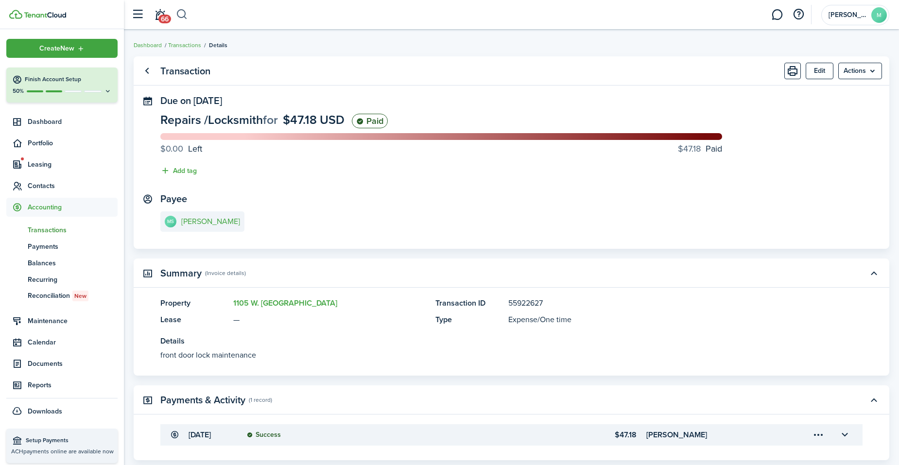
click at [184, 12] on button "button" at bounding box center [182, 14] width 12 height 17
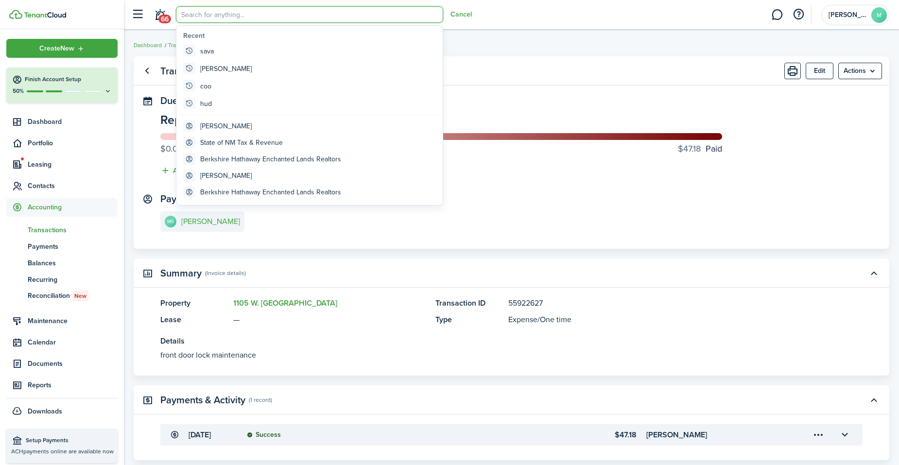
type input "a"
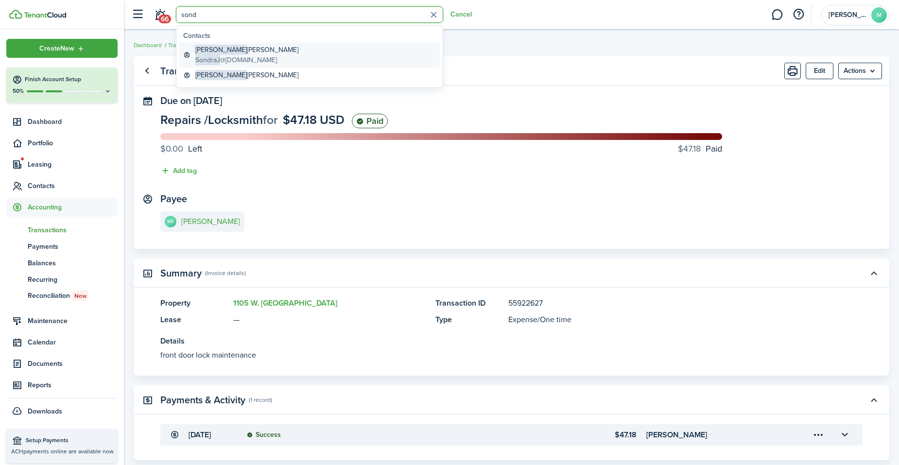
type input "sond"
click at [228, 43] on link "Sondra Juarez SondraJ @yahoo.com" at bounding box center [309, 54] width 260 height 25
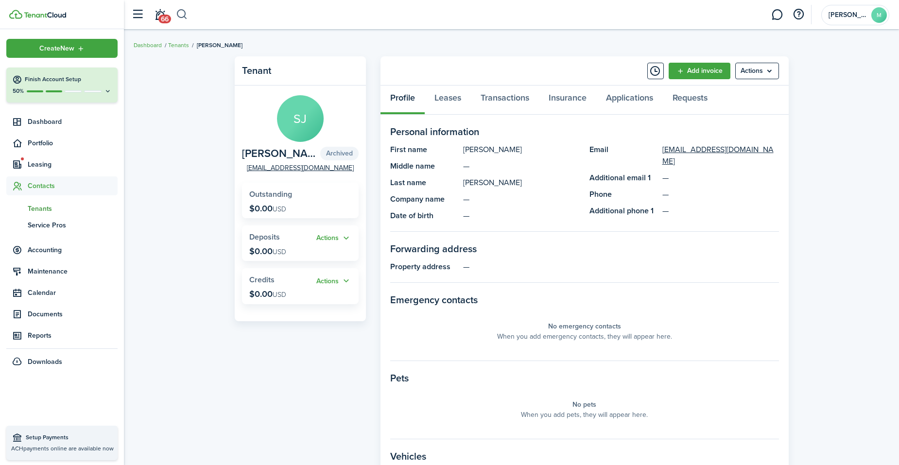
click at [183, 15] on button "button" at bounding box center [182, 14] width 12 height 17
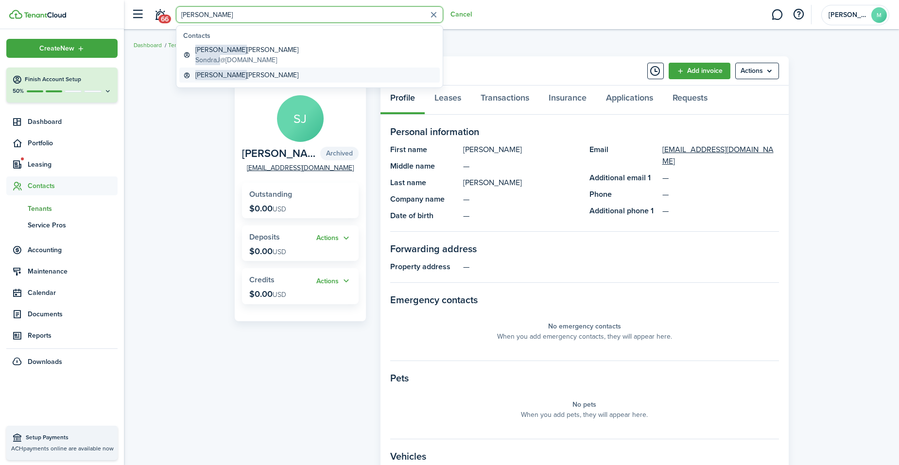
type input "sondra"
click at [221, 74] on global-search-item-title "Sondra Juarez" at bounding box center [246, 75] width 103 height 10
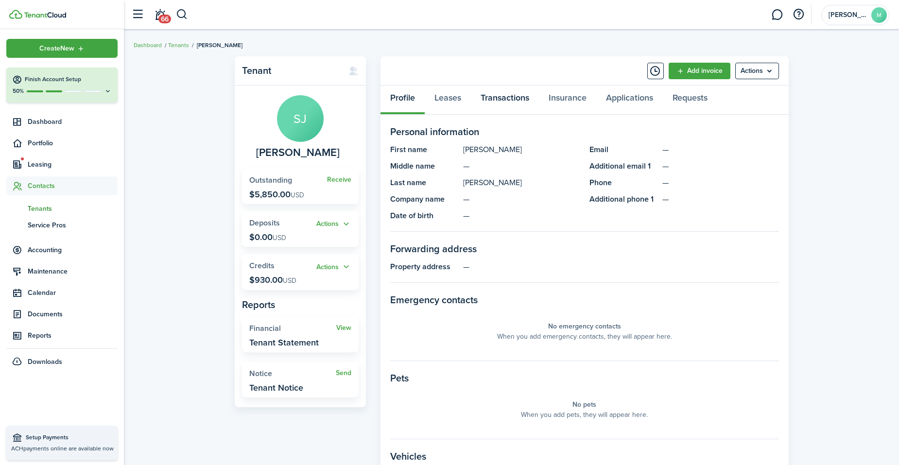
click at [503, 98] on link "Transactions" at bounding box center [505, 100] width 68 height 29
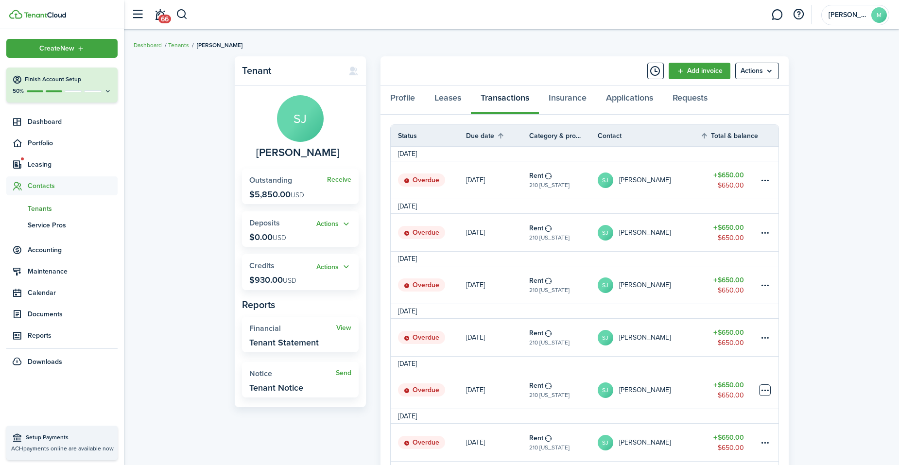
click at [768, 386] on table-menu-btn-icon at bounding box center [765, 390] width 12 height 12
click at [709, 333] on link "Mark as paid" at bounding box center [728, 335] width 85 height 17
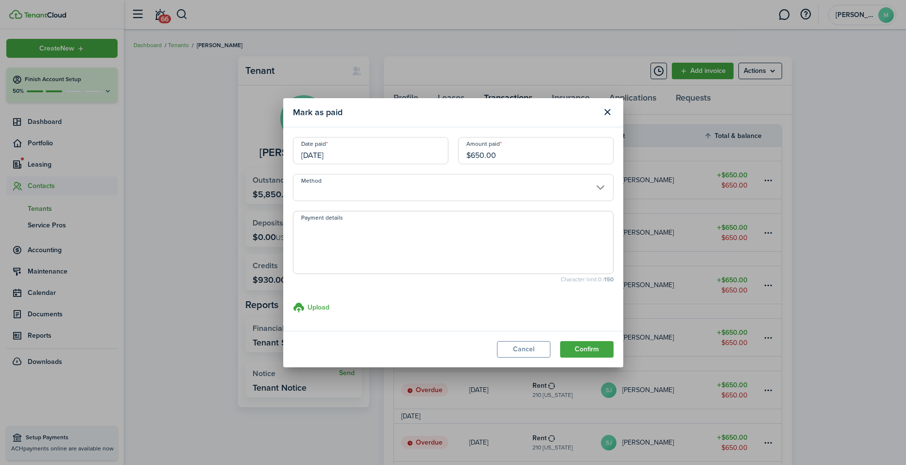
click at [531, 148] on input "$650.00" at bounding box center [536, 150] width 156 height 27
type input "$"
click at [376, 160] on input "09/01/2024" at bounding box center [371, 150] width 156 height 27
type input "$257.00"
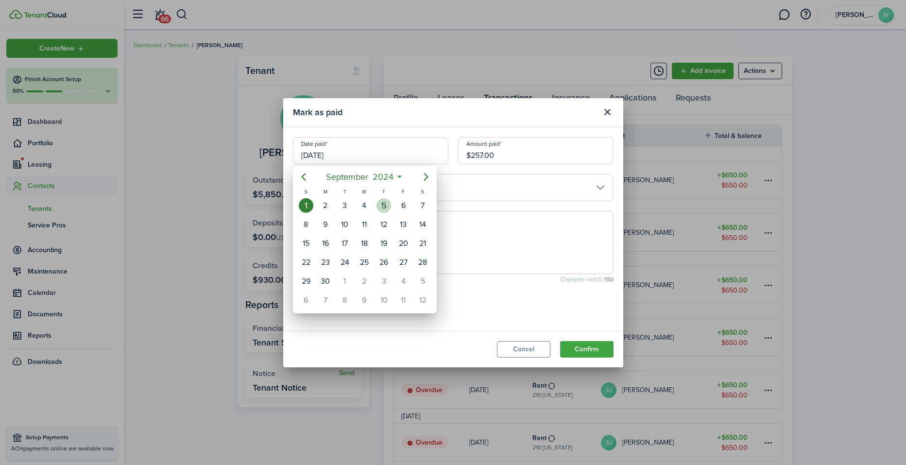
click at [387, 205] on div "5" at bounding box center [384, 205] width 15 height 15
type input "09/05/2024"
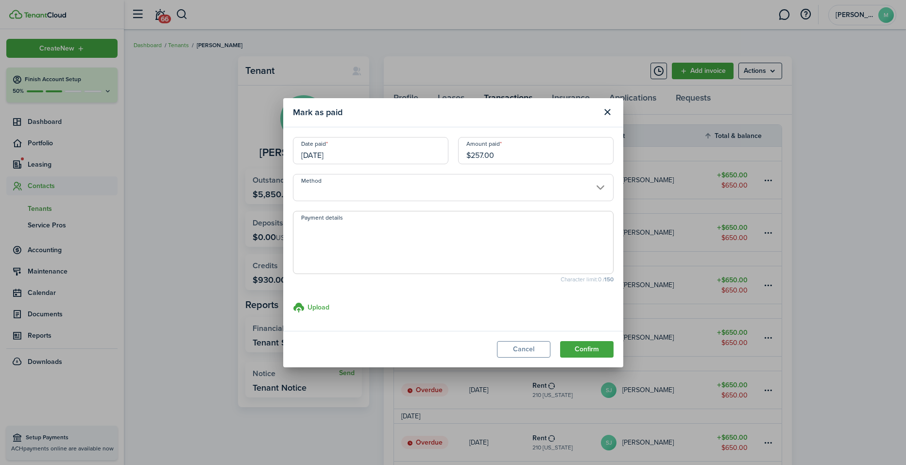
click at [405, 190] on input "Method" at bounding box center [453, 187] width 321 height 27
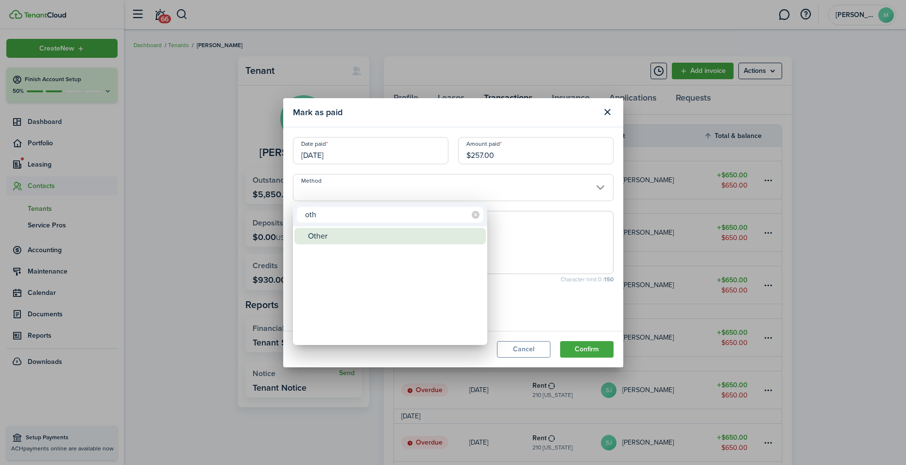
type input "oth"
click at [370, 240] on div "Other" at bounding box center [394, 236] width 172 height 17
type input "Other"
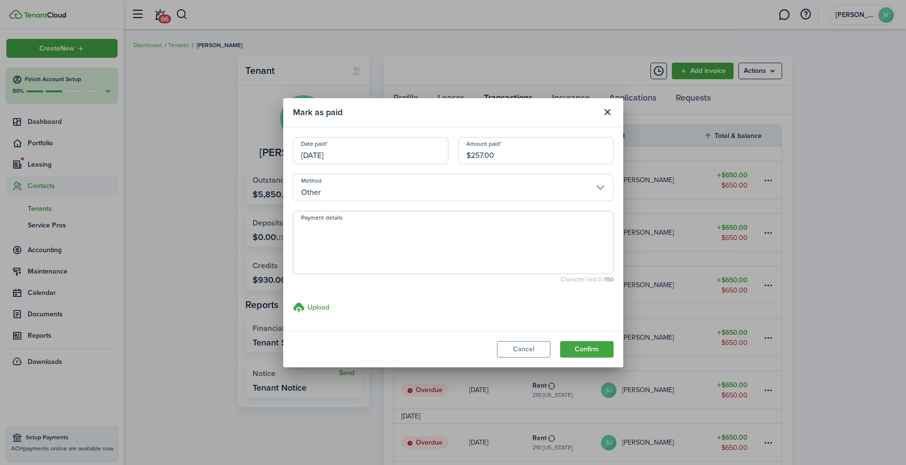
click at [463, 243] on textarea "Payment details" at bounding box center [454, 245] width 320 height 47
type textarea "pd to property manager"
click at [584, 347] on button "Confirm" at bounding box center [586, 349] width 53 height 17
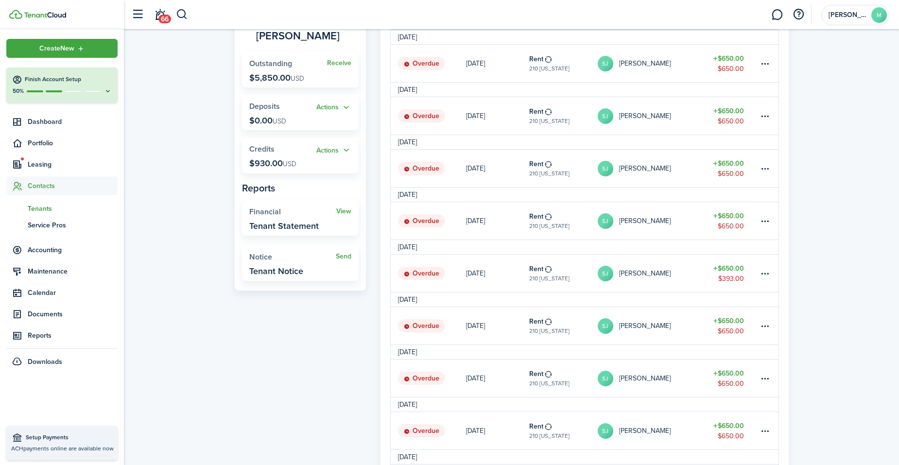
scroll to position [97, 0]
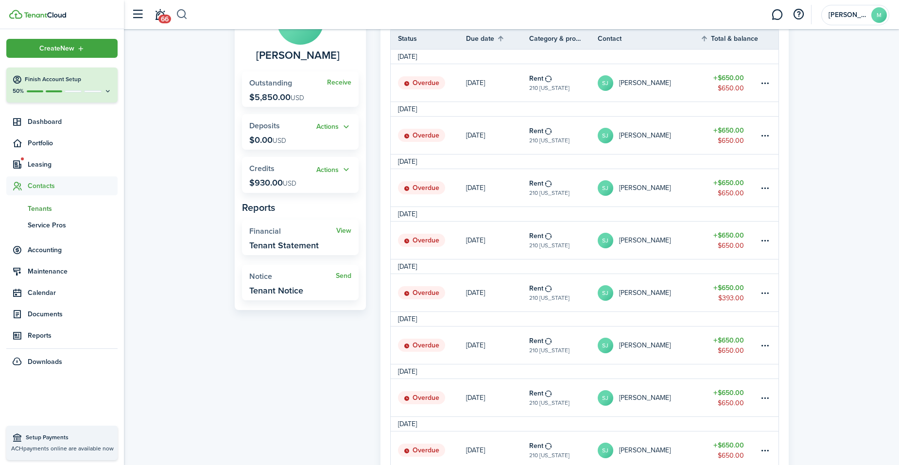
click at [185, 14] on button "button" at bounding box center [182, 14] width 12 height 17
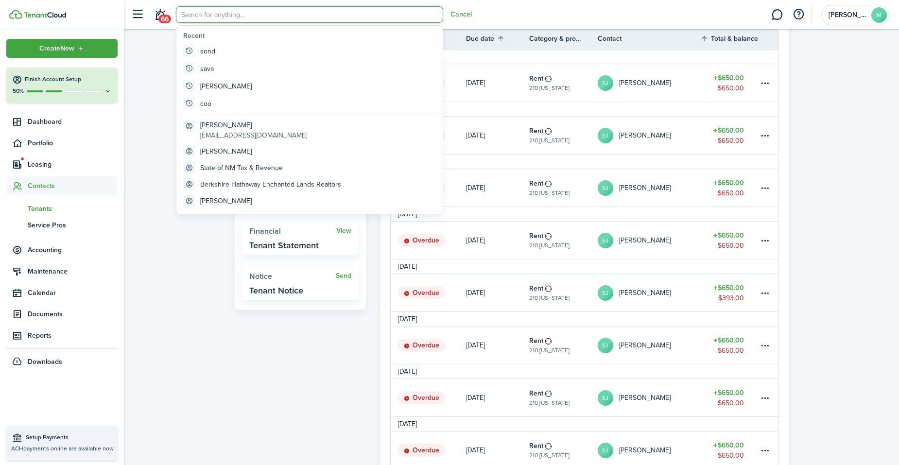
scroll to position [0, 0]
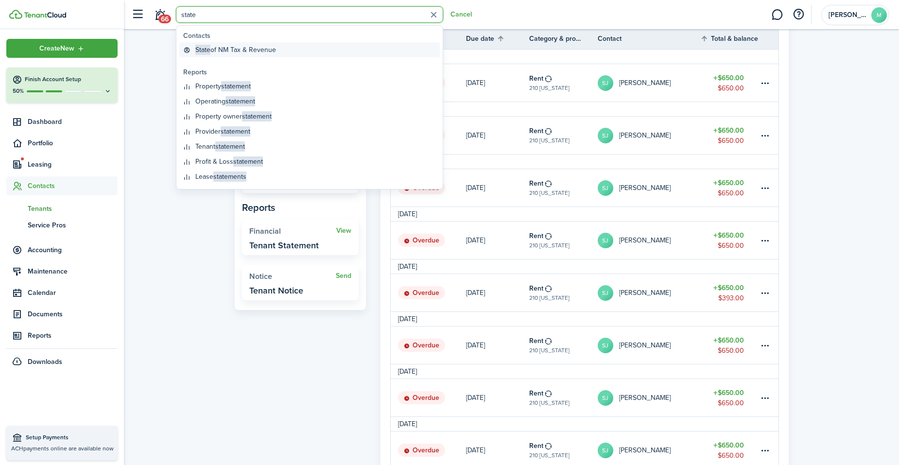
type input "state"
click at [235, 48] on global-search-item-title "State of NM Tax & Revenue" at bounding box center [235, 50] width 81 height 10
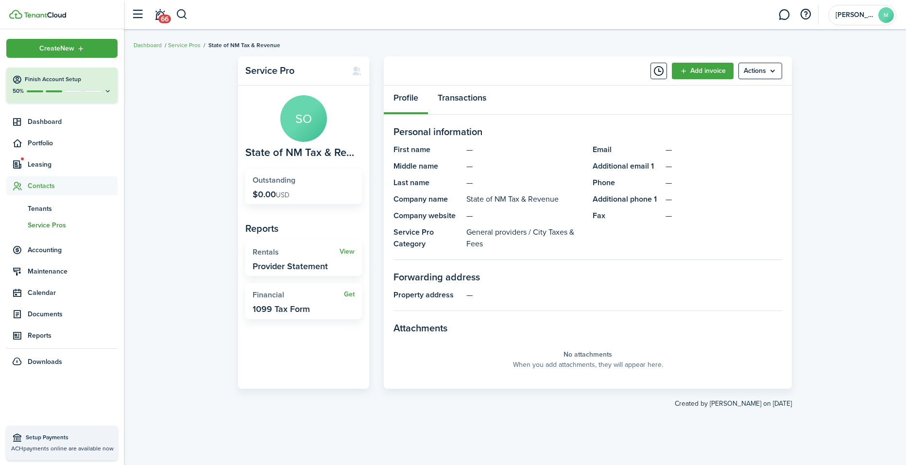
click at [476, 99] on link "Transactions" at bounding box center [462, 100] width 68 height 29
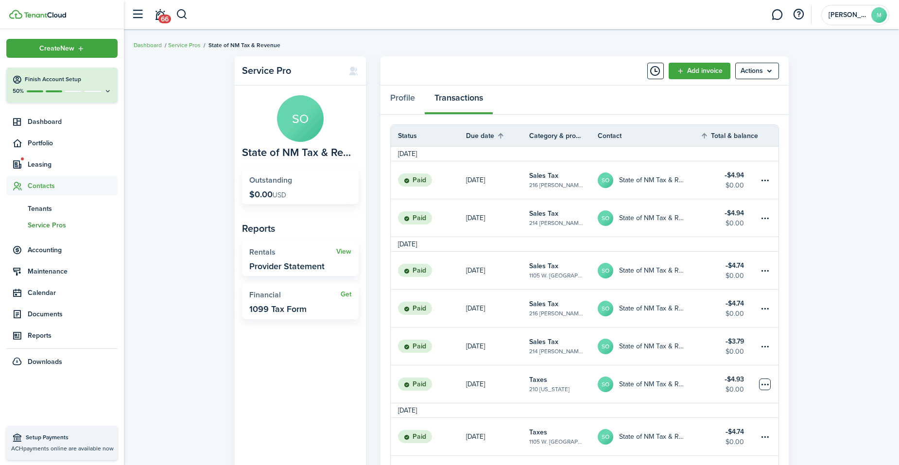
click at [766, 382] on table-menu-btn-icon at bounding box center [765, 385] width 12 height 12
click at [737, 369] on link "Clone" at bounding box center [728, 369] width 85 height 17
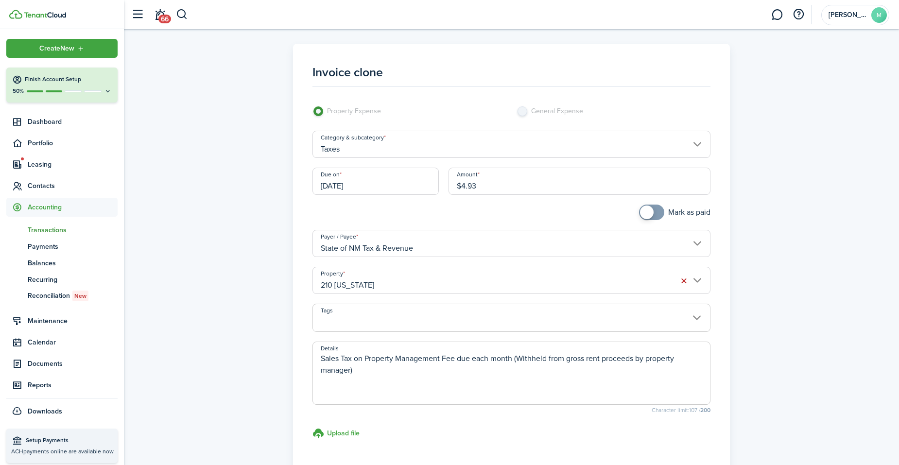
click at [398, 180] on input "[DATE]" at bounding box center [375, 181] width 126 height 27
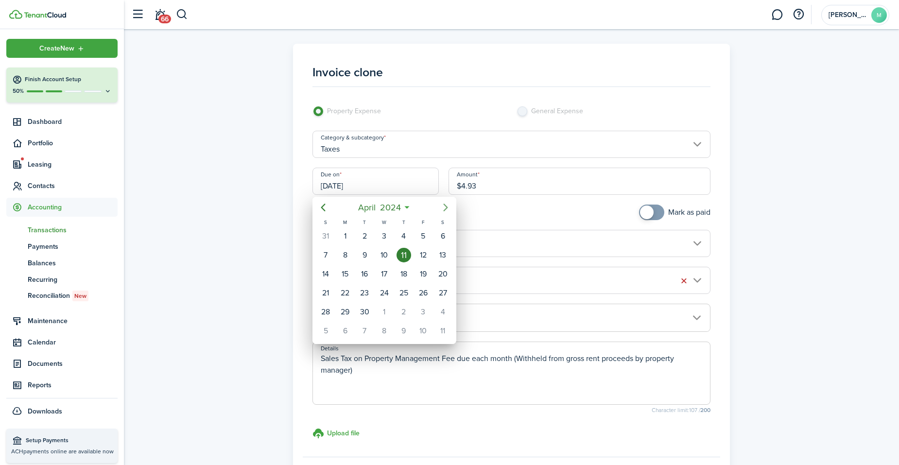
click at [446, 207] on icon "Next page" at bounding box center [446, 208] width 12 height 12
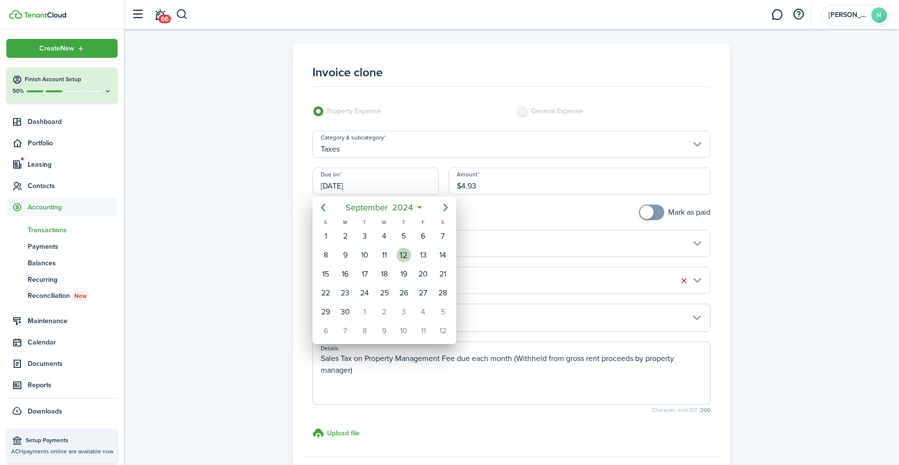
click at [406, 249] on div "12" at bounding box center [404, 255] width 15 height 15
type input "09/12/2024"
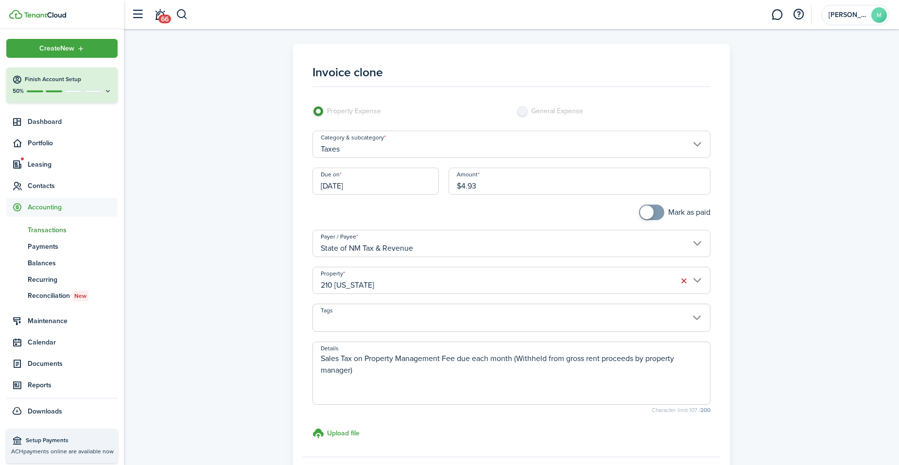
click at [490, 186] on input "$4.93" at bounding box center [580, 181] width 262 height 27
type input "$"
type input "$2.03"
click at [666, 215] on input "checkbox" at bounding box center [674, 213] width 71 height 16
checkbox input "true"
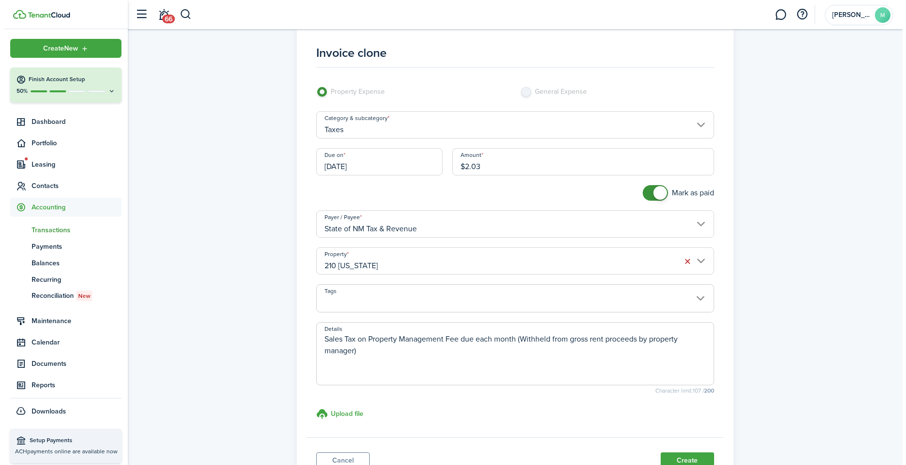
scroll to position [78, 0]
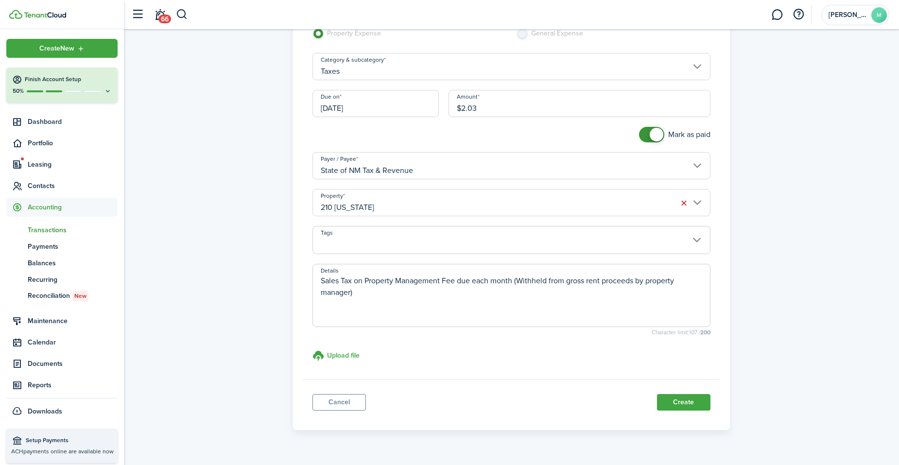
click at [498, 111] on input "$2.03" at bounding box center [580, 103] width 262 height 27
type input "$2.39"
click at [691, 398] on button "Create" at bounding box center [683, 402] width 53 height 17
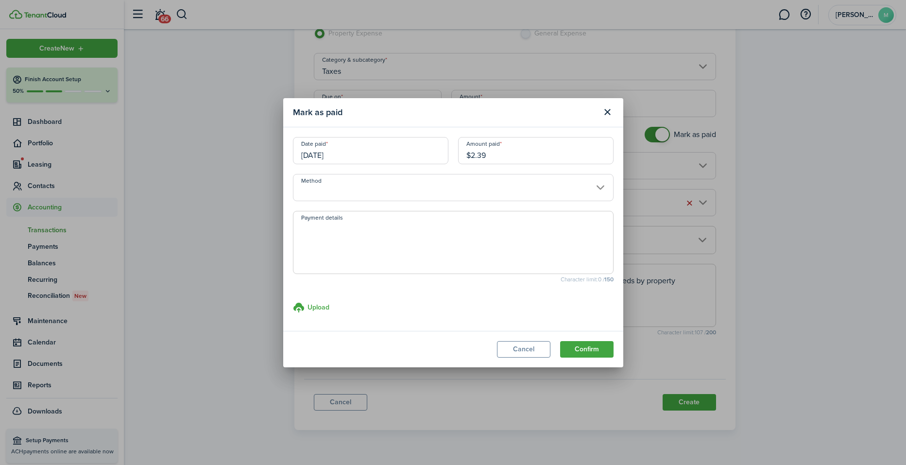
click at [592, 187] on input "Method" at bounding box center [453, 187] width 321 height 27
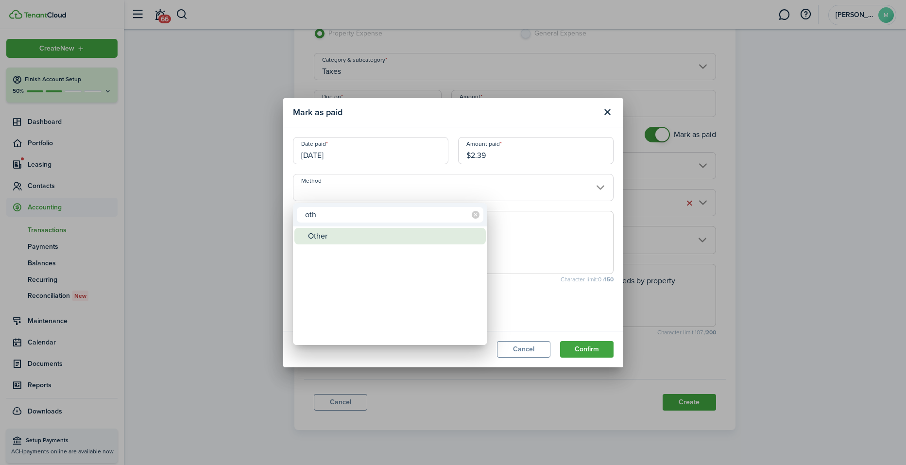
type input "oth"
click at [437, 228] on div "Other" at bounding box center [394, 236] width 172 height 17
type input "Other"
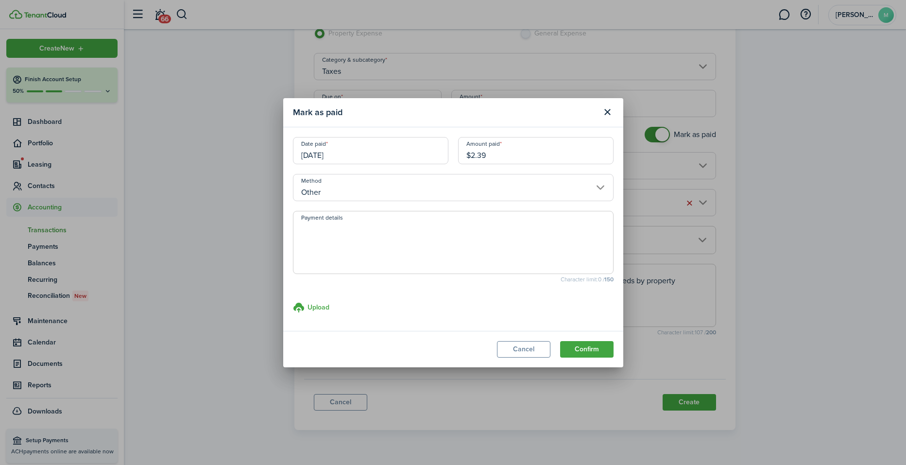
click at [437, 227] on textarea "Payment details" at bounding box center [454, 245] width 320 height 47
paste textarea "Withheld by property manager from gross rent proceeds."
type textarea "Withheld by property manager from gross rent proceeds."
click at [596, 347] on button "Confirm" at bounding box center [586, 349] width 53 height 17
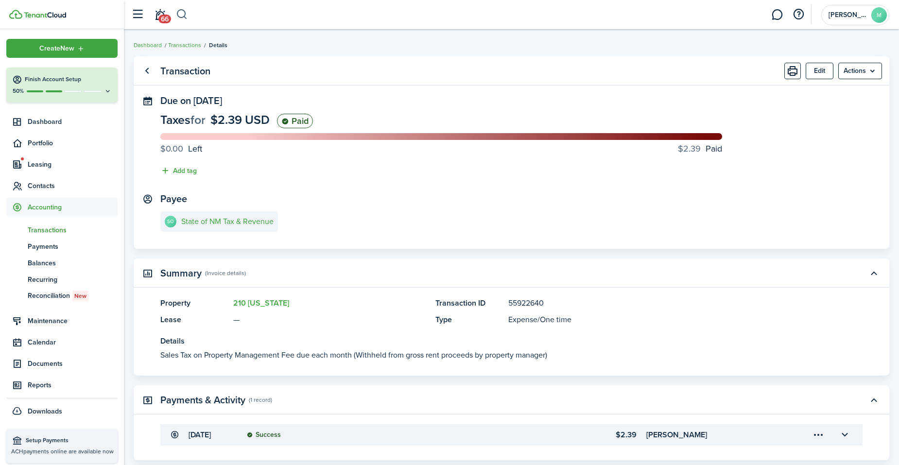
click at [183, 9] on button "button" at bounding box center [182, 14] width 12 height 17
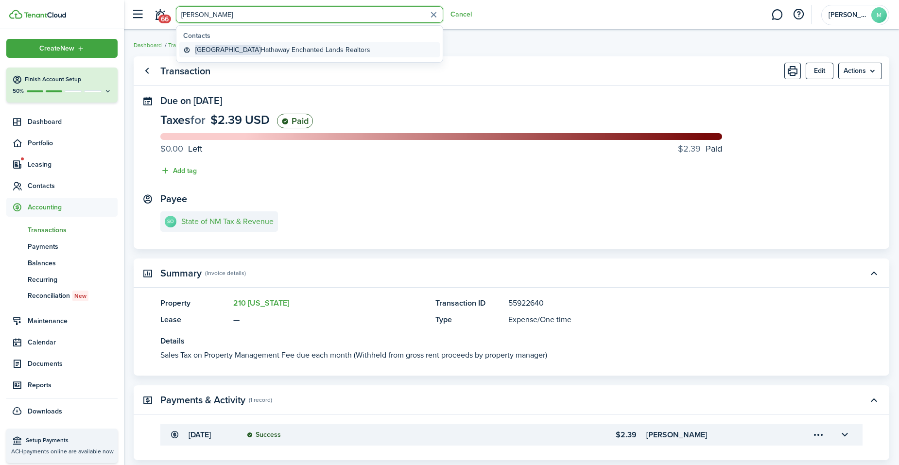
type input "[PERSON_NAME]"
click at [224, 53] on global-search-item-title "Berkshire Hathaway Enchanted Lands Realtors" at bounding box center [282, 50] width 175 height 10
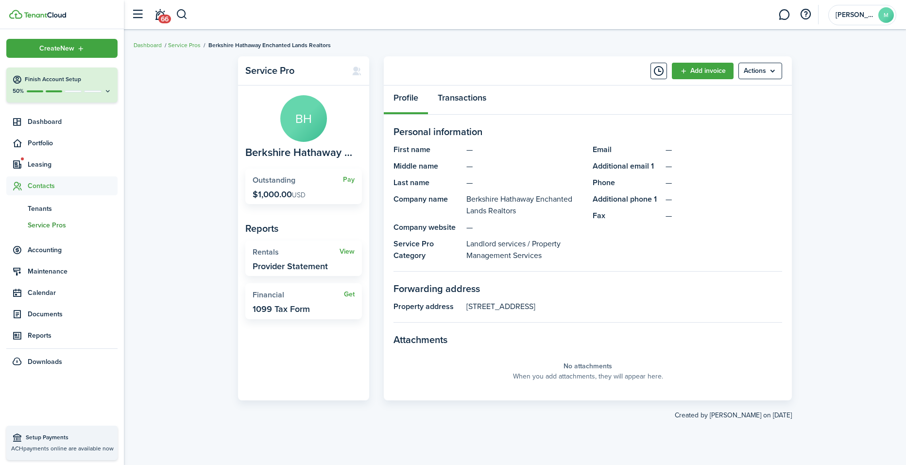
click at [477, 93] on link "Transactions" at bounding box center [462, 100] width 68 height 29
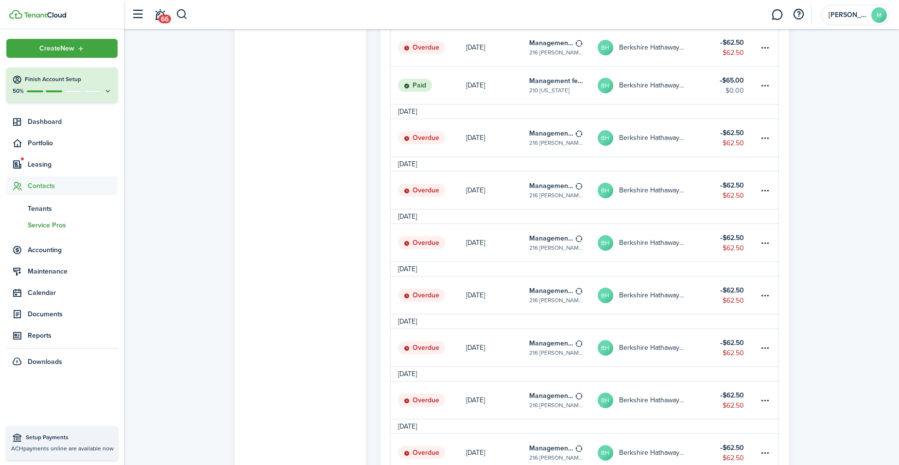
scroll to position [557, 0]
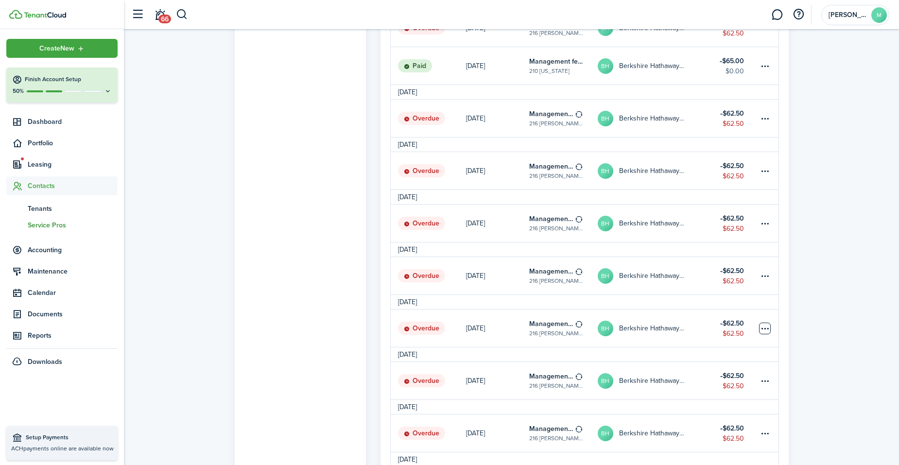
click at [764, 329] on table-menu-btn-icon at bounding box center [765, 329] width 12 height 12
click at [730, 367] on link "Clone" at bounding box center [728, 369] width 85 height 17
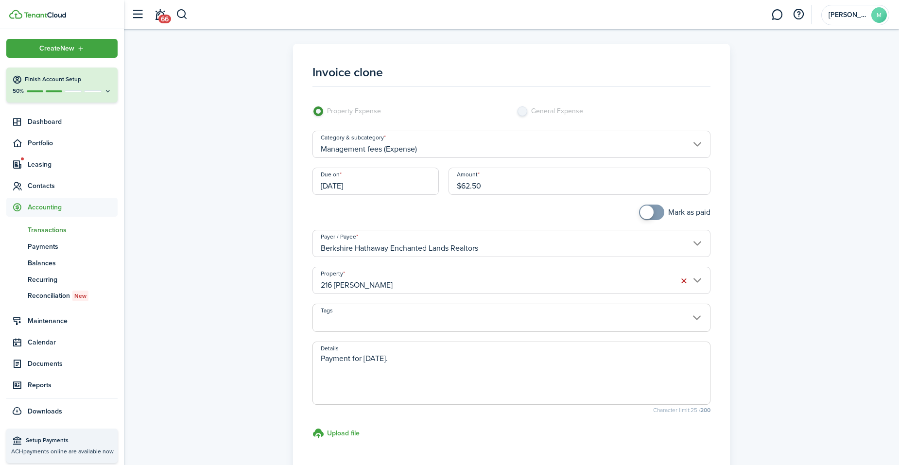
click at [533, 176] on input "$62.50" at bounding box center [580, 181] width 262 height 27
click at [440, 271] on input "216 [PERSON_NAME]" at bounding box center [511, 280] width 398 height 27
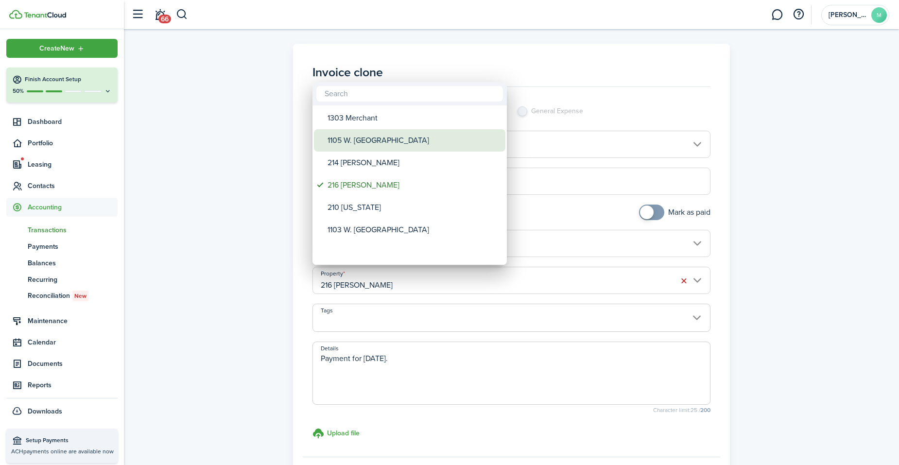
click at [382, 136] on div "1105 W. [GEOGRAPHIC_DATA]" at bounding box center [414, 140] width 172 height 22
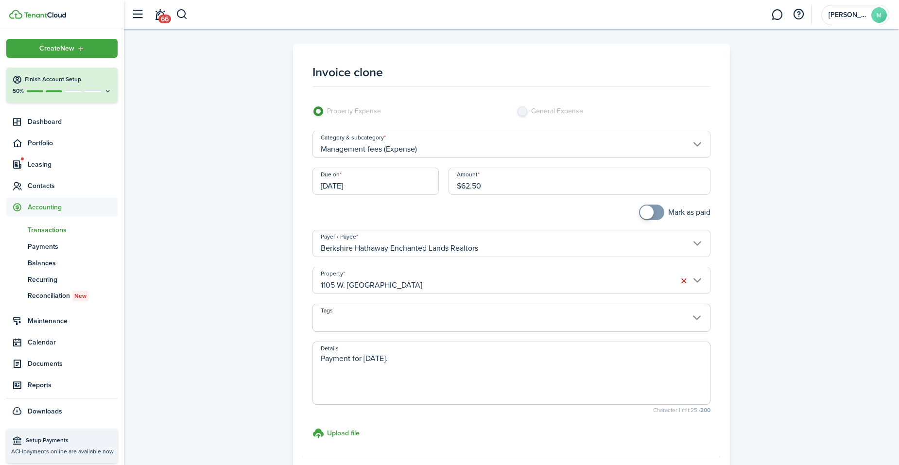
click at [409, 278] on input "1105 W. [GEOGRAPHIC_DATA]" at bounding box center [511, 280] width 398 height 27
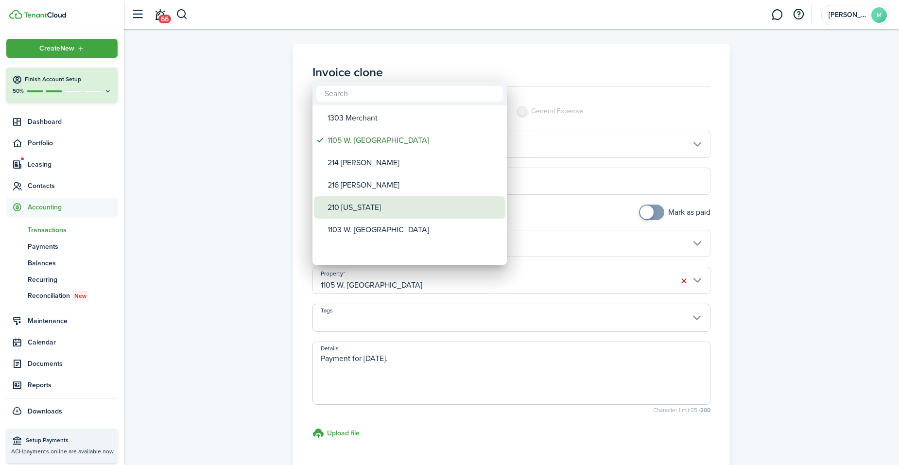
click at [371, 202] on div "210 [US_STATE]" at bounding box center [414, 207] width 172 height 22
type input "210 [US_STATE]"
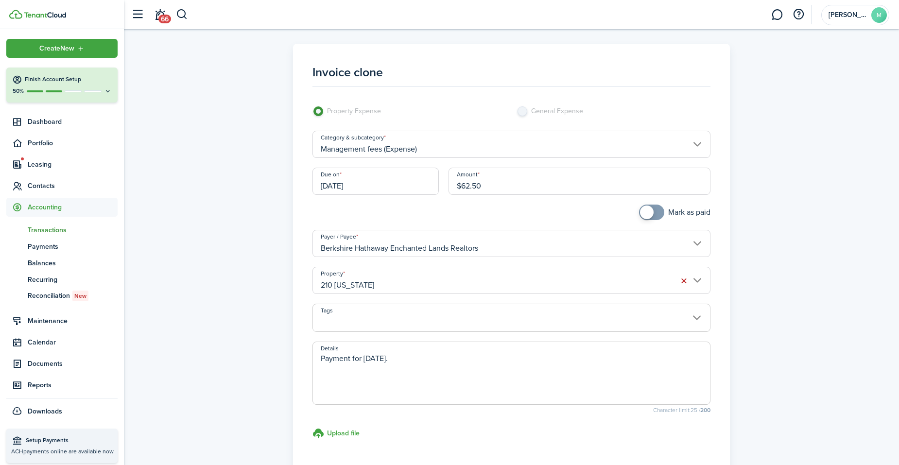
click at [502, 188] on input "$62.50" at bounding box center [580, 181] width 262 height 27
type input "$"
click at [490, 181] on input "Amount" at bounding box center [580, 181] width 262 height 27
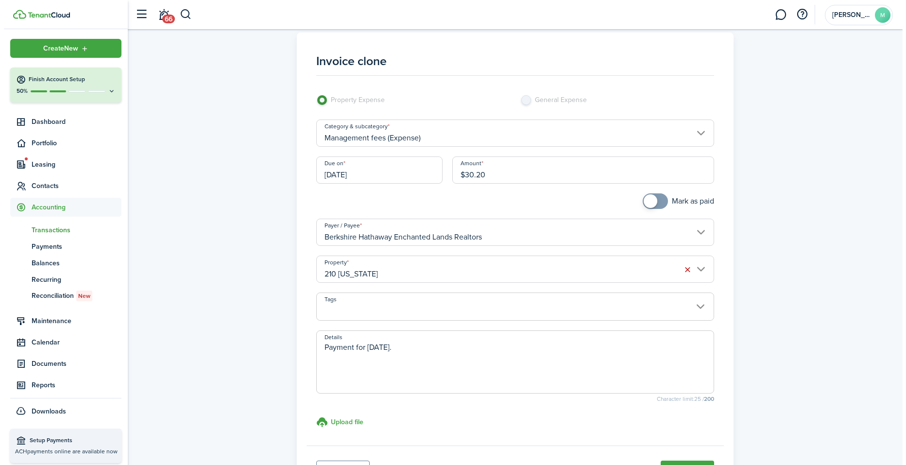
scroll to position [19, 0]
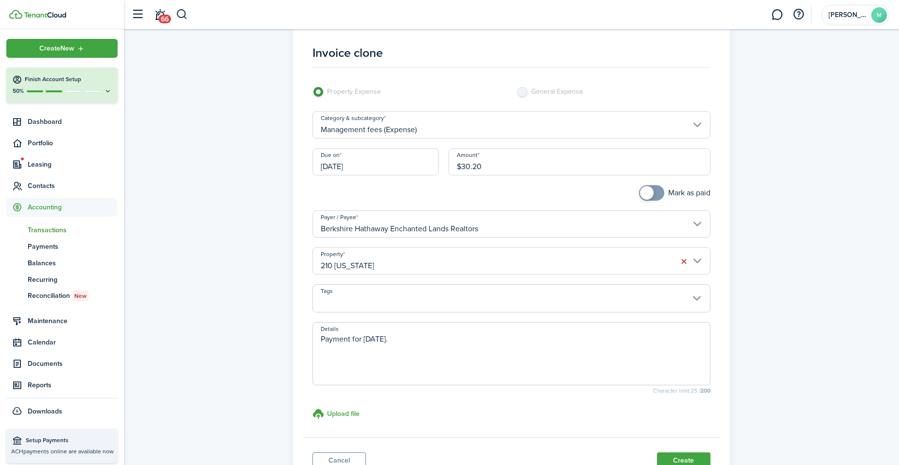
type input "$30.20"
checkbox input "true"
click at [651, 189] on span at bounding box center [647, 193] width 14 height 14
click at [692, 458] on button "Create" at bounding box center [683, 460] width 53 height 17
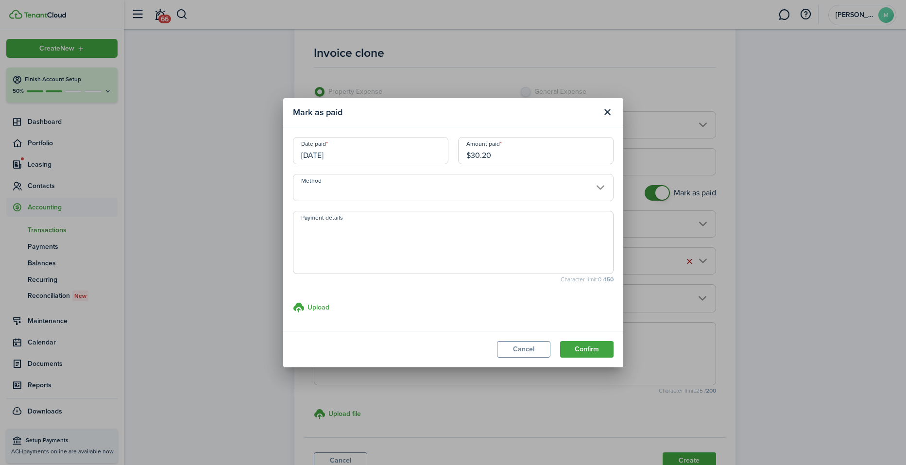
click at [489, 188] on input "Method" at bounding box center [453, 187] width 321 height 27
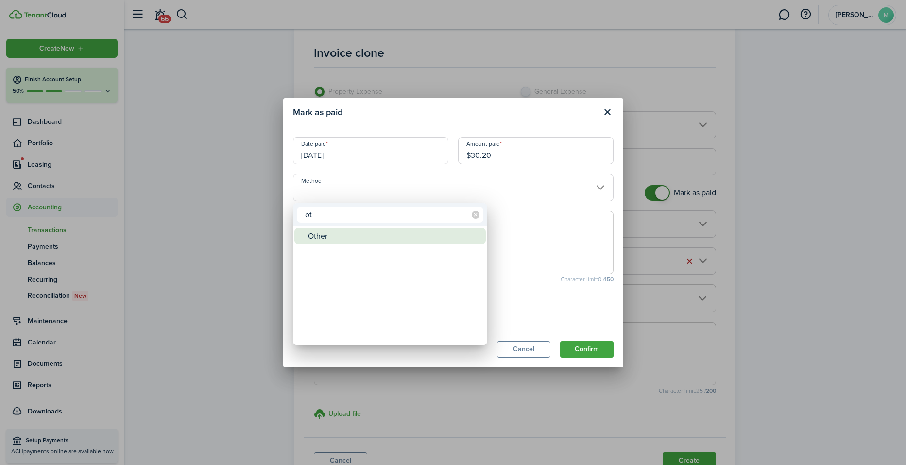
type input "ot"
click at [420, 236] on div "Other" at bounding box center [394, 236] width 172 height 17
type input "Other"
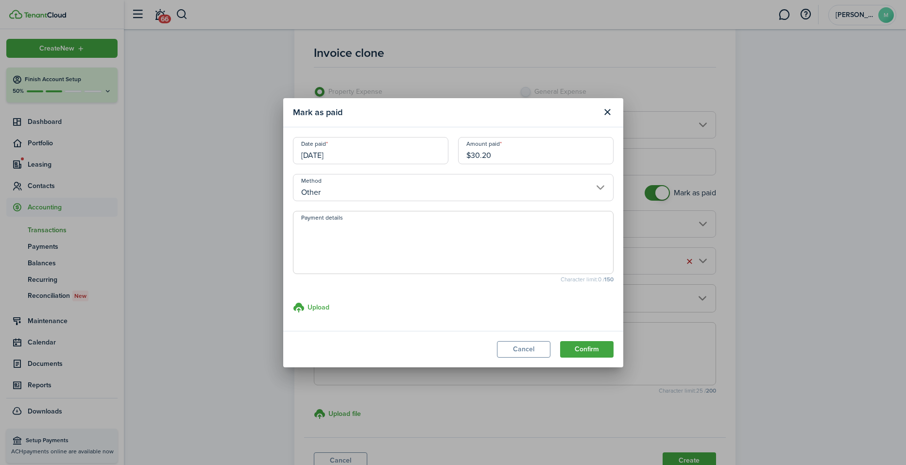
click at [420, 236] on textarea "Payment details" at bounding box center [454, 245] width 320 height 47
paste textarea "Withheld by property manager from gross rent proceeds."
type textarea "Withheld by property manager from gross rent proceeds."
click at [586, 347] on button "Confirm" at bounding box center [586, 349] width 53 height 17
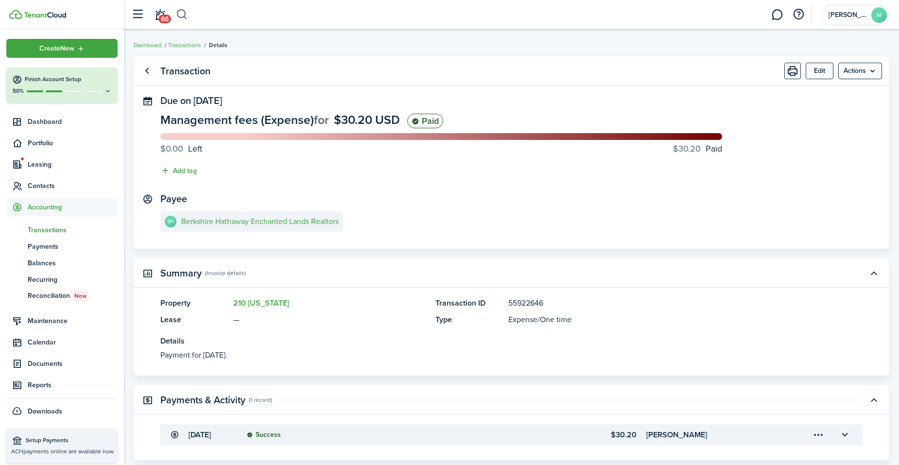
click at [183, 13] on button "button" at bounding box center [182, 14] width 12 height 17
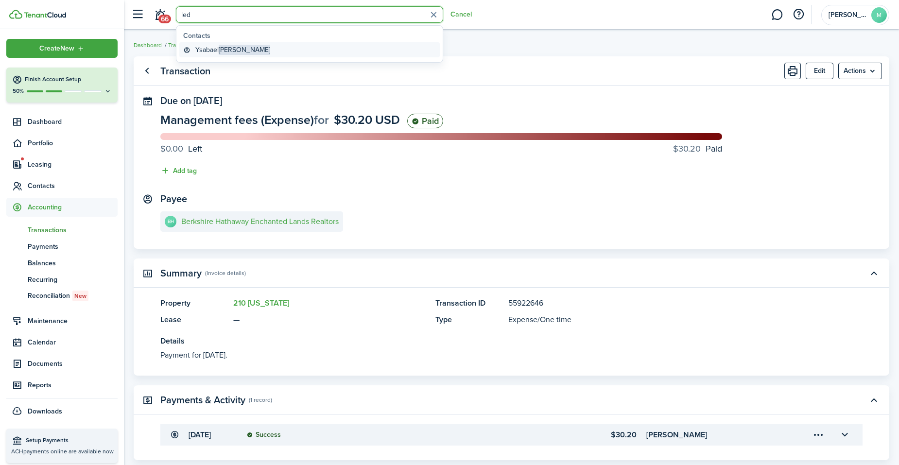
type input "led"
click at [219, 52] on global-search-item-title "Ysabael Ledesma" at bounding box center [232, 50] width 75 height 10
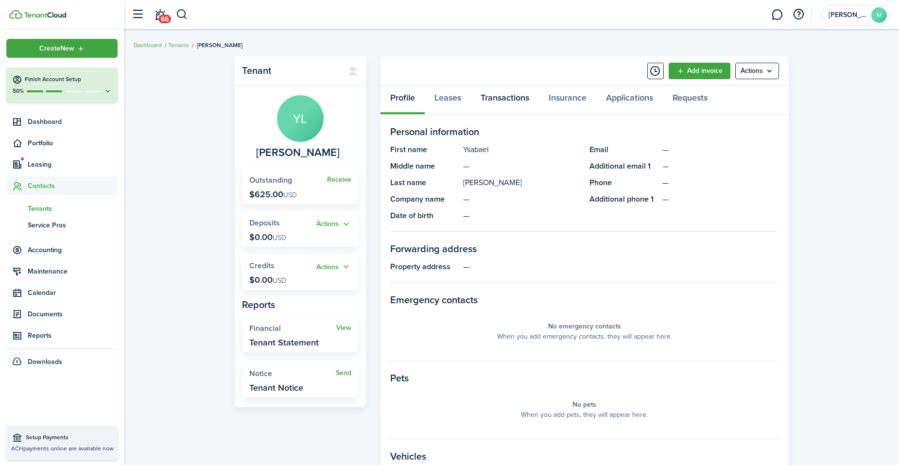
click at [514, 98] on link "Transactions" at bounding box center [505, 100] width 68 height 29
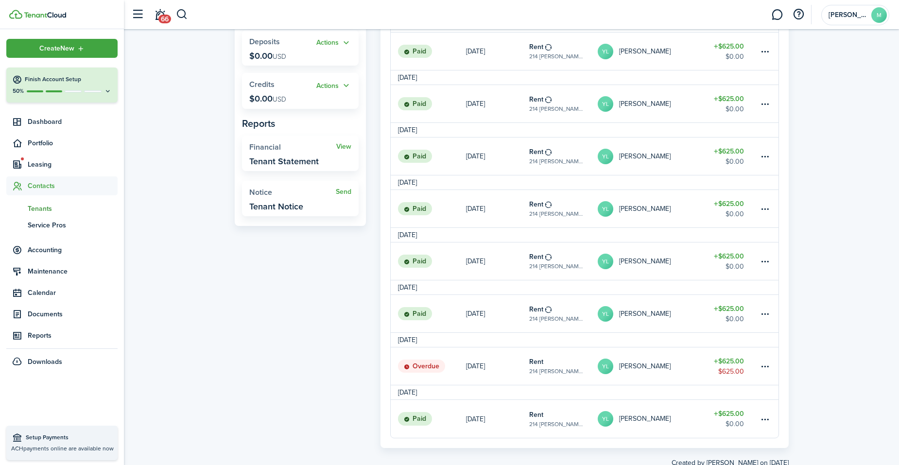
scroll to position [211, 0]
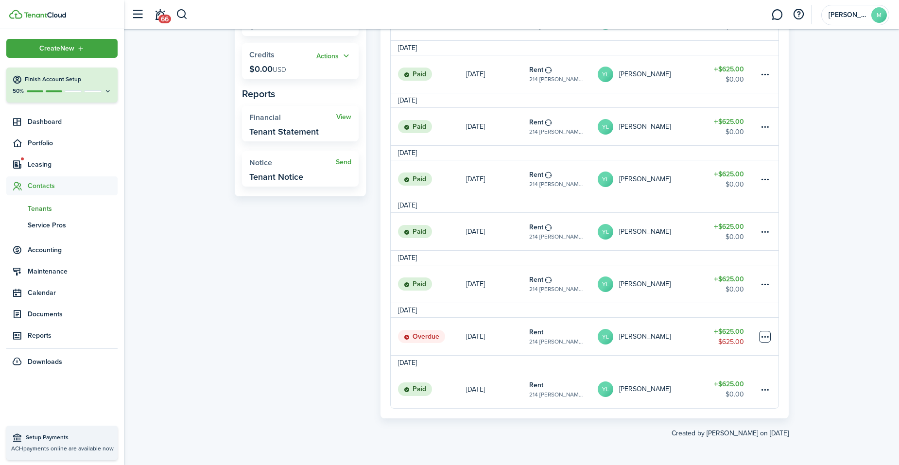
click at [769, 334] on table-menu-btn-icon at bounding box center [765, 337] width 12 height 12
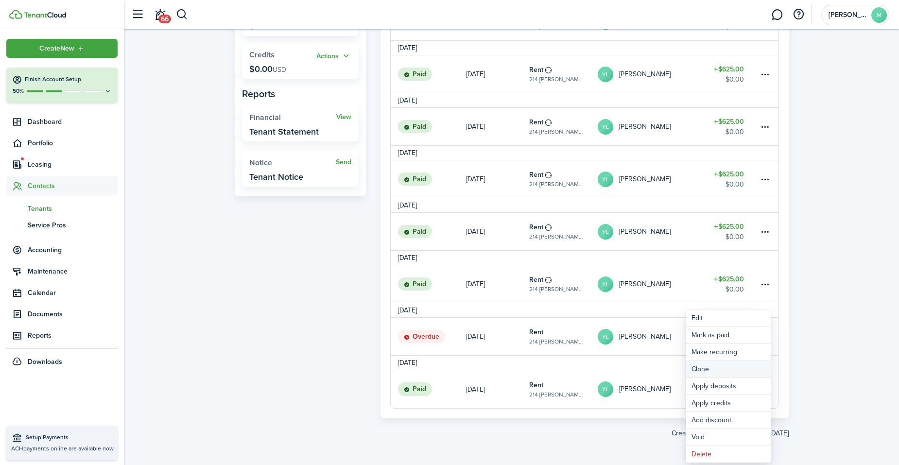
click at [732, 366] on link "Clone" at bounding box center [728, 369] width 85 height 17
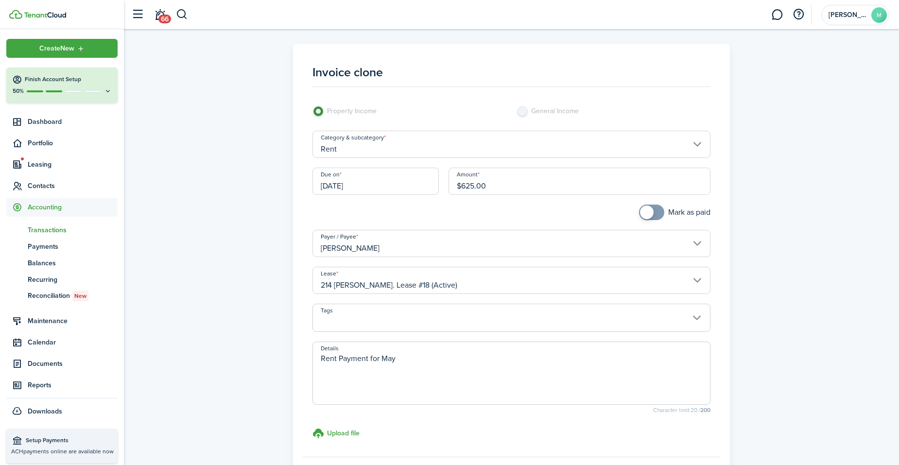
click at [419, 184] on input "[DATE]" at bounding box center [375, 181] width 126 height 27
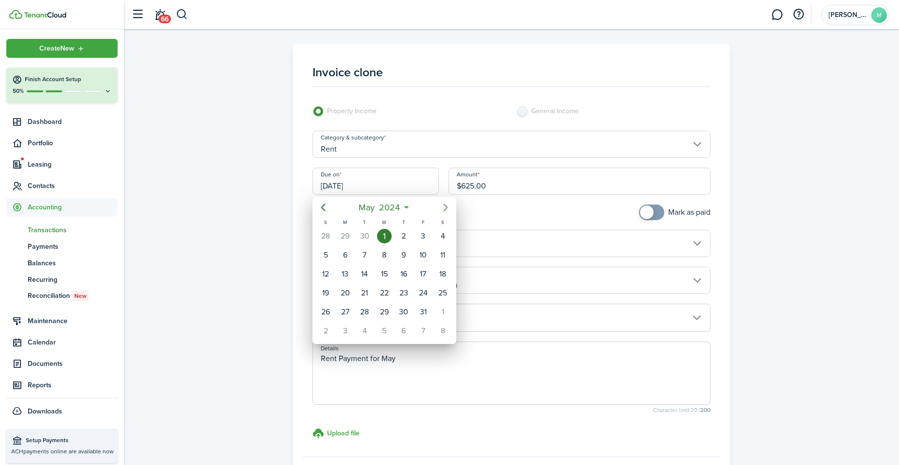
click at [449, 205] on icon "Next page" at bounding box center [446, 208] width 12 height 12
click at [403, 235] on div "1" at bounding box center [404, 236] width 15 height 15
type input "08/01/2024"
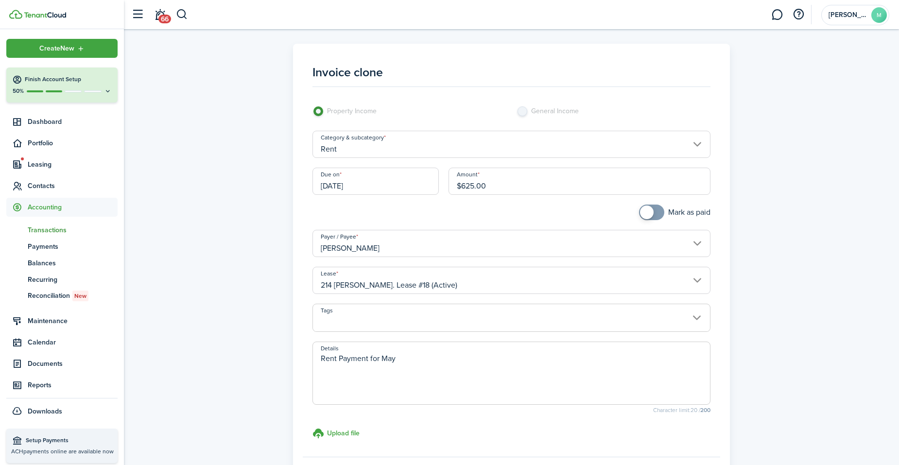
checkbox input "true"
click at [657, 212] on span at bounding box center [652, 213] width 10 height 16
click at [437, 357] on textarea "Rent Payment for May" at bounding box center [511, 376] width 397 height 47
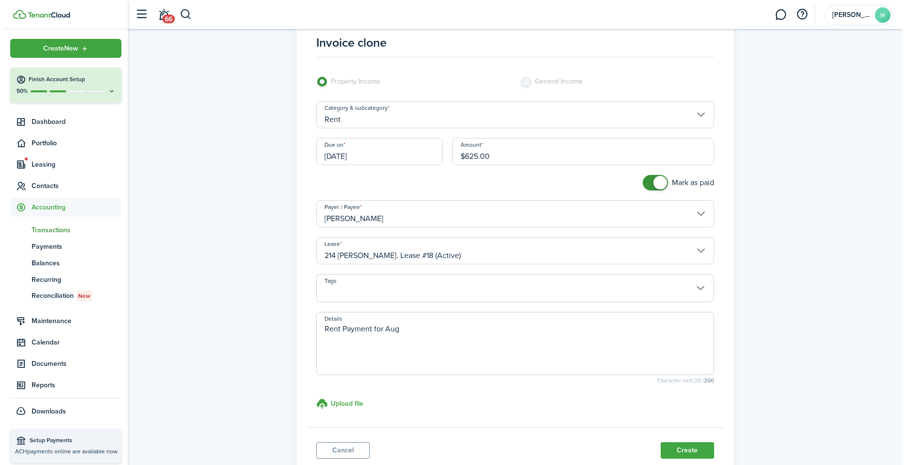
scroll to position [39, 0]
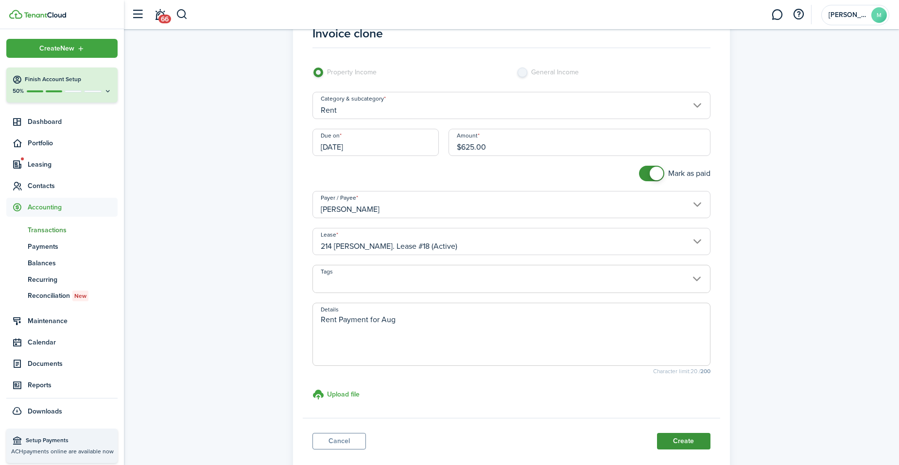
type textarea "Rent Payment for Aug"
click at [692, 438] on button "Create" at bounding box center [683, 441] width 53 height 17
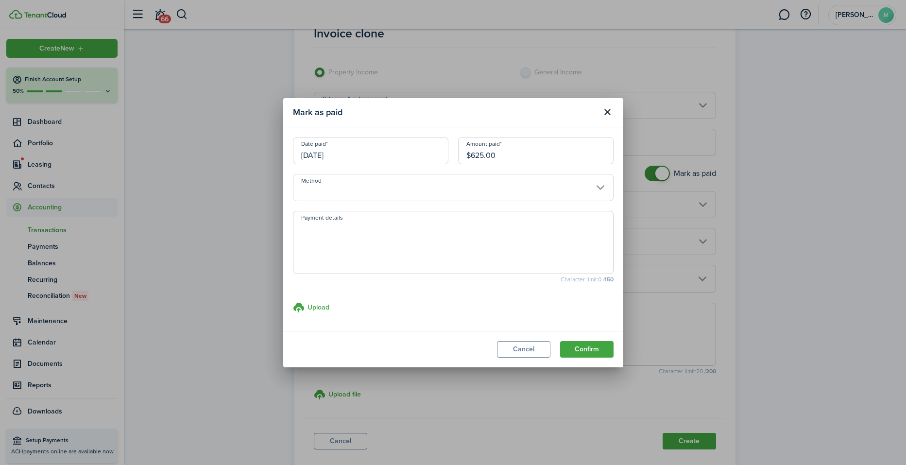
click at [577, 184] on input "Method" at bounding box center [453, 187] width 321 height 27
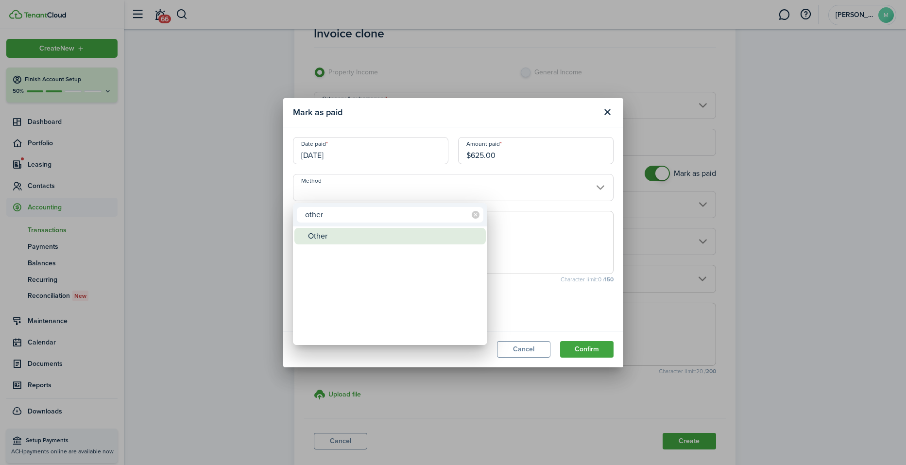
type input "other"
click at [441, 229] on div "Other" at bounding box center [394, 236] width 172 height 17
type input "Other"
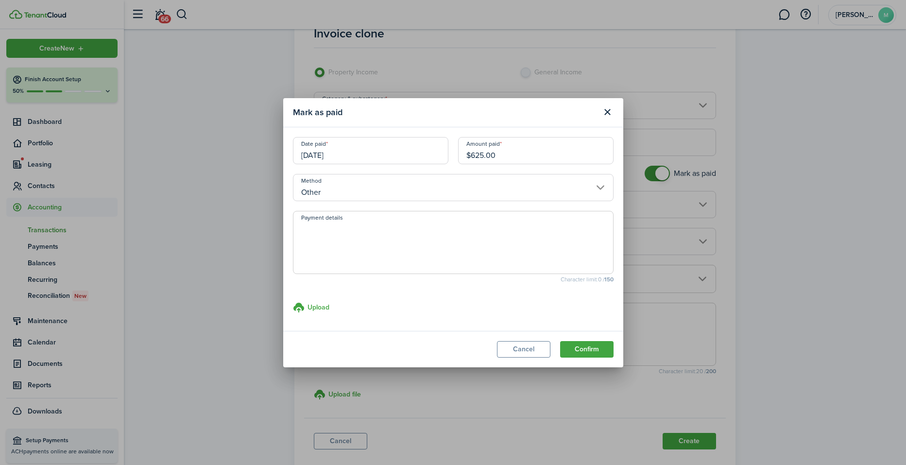
click at [441, 229] on textarea "Payment details" at bounding box center [454, 245] width 320 height 47
click at [362, 154] on input "08/01/2024" at bounding box center [371, 150] width 156 height 27
type textarea "pd to property manager"
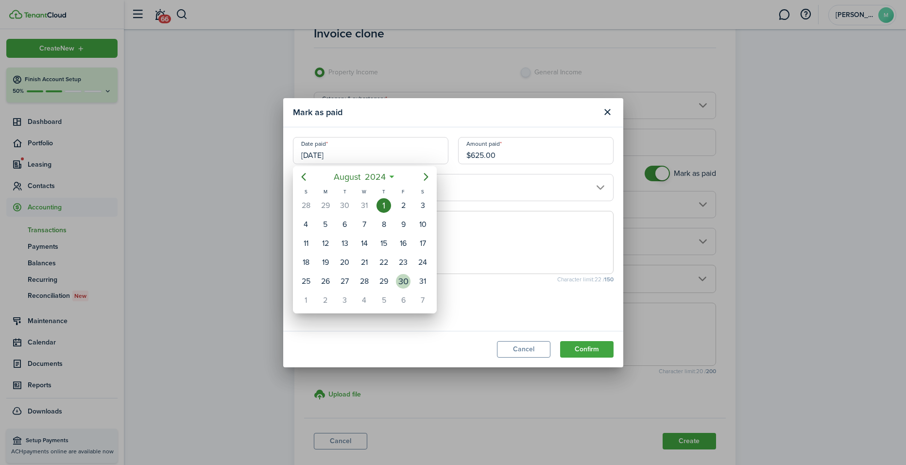
click at [404, 275] on div "30" at bounding box center [403, 281] width 15 height 15
type input "08/30/2024"
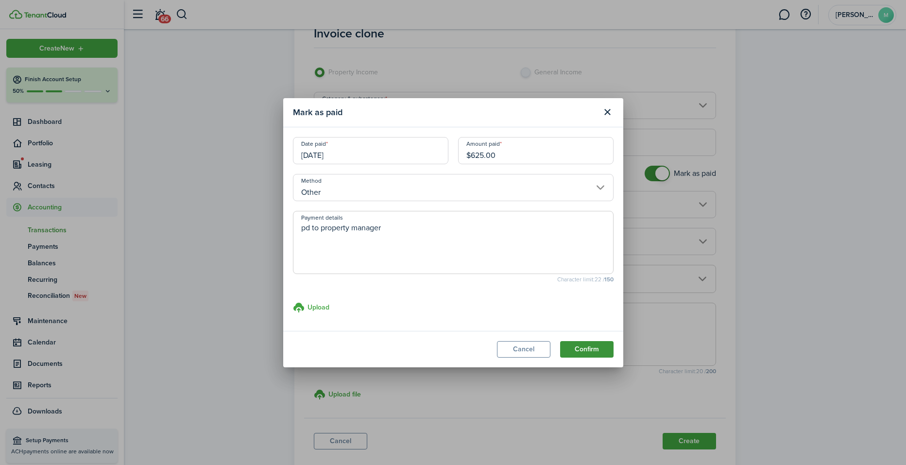
click at [597, 344] on button "Confirm" at bounding box center [586, 349] width 53 height 17
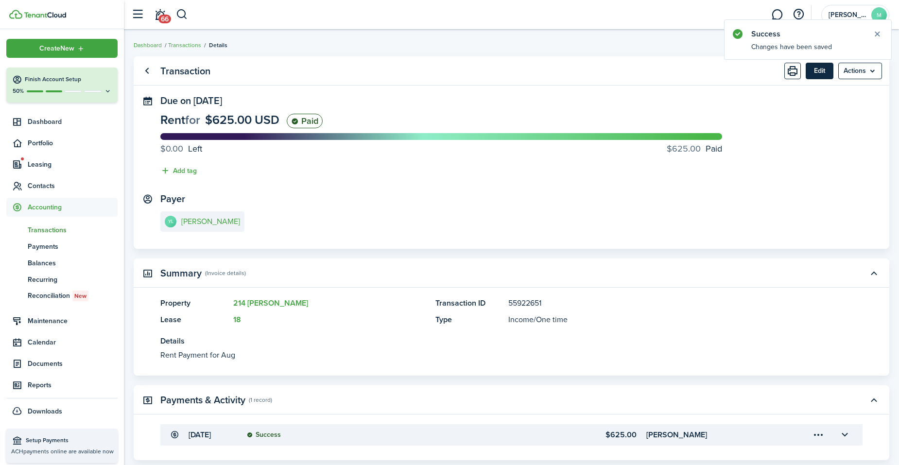
click at [819, 71] on button "Edit" at bounding box center [820, 71] width 28 height 17
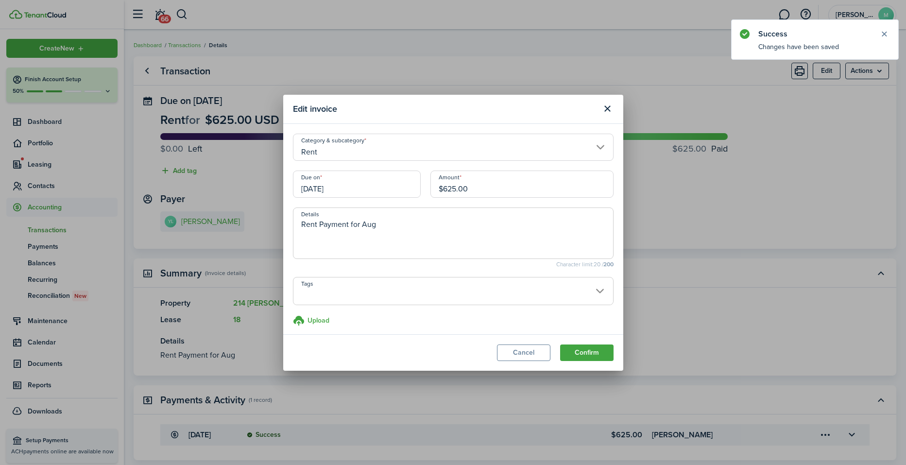
click at [372, 195] on input "08/01/2024" at bounding box center [357, 184] width 128 height 27
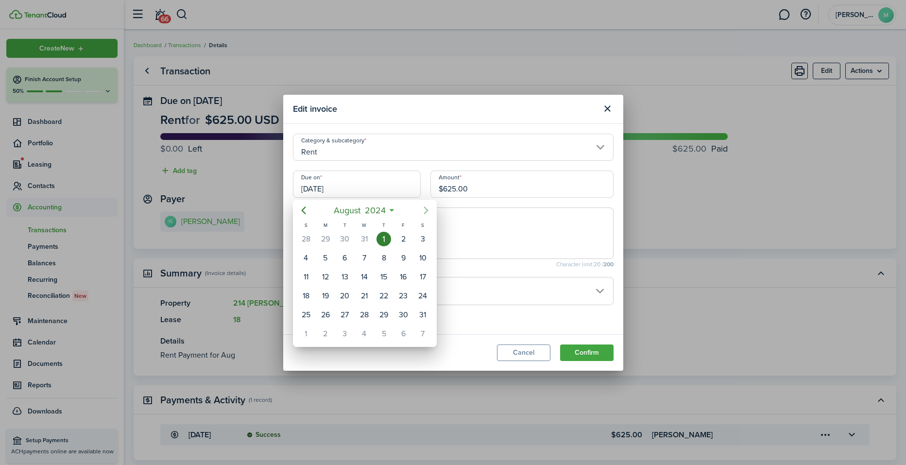
click at [426, 208] on icon "Next page" at bounding box center [426, 211] width 12 height 12
click at [308, 239] on div "1" at bounding box center [306, 239] width 15 height 15
type input "09/01/2024"
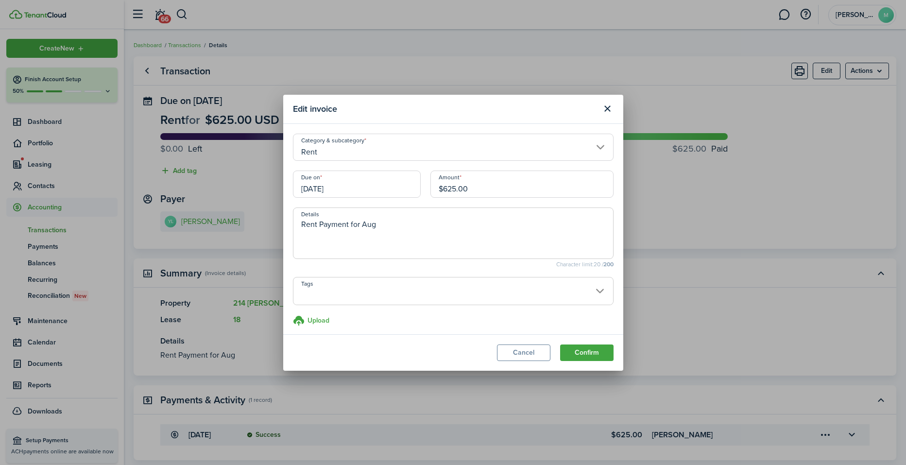
click at [400, 223] on textarea "Rent Payment for Aug" at bounding box center [454, 236] width 320 height 35
type textarea "Rent Payment for sept"
click at [592, 351] on button "Confirm" at bounding box center [586, 353] width 53 height 17
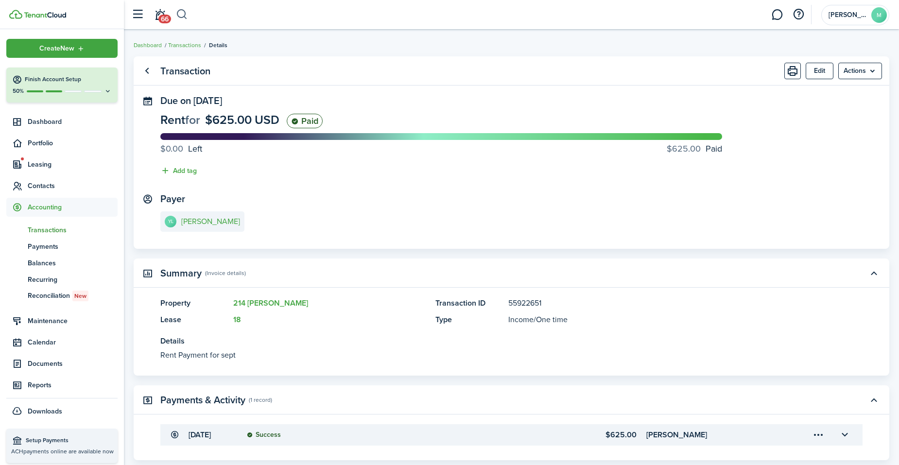
click at [183, 15] on button "button" at bounding box center [182, 14] width 12 height 17
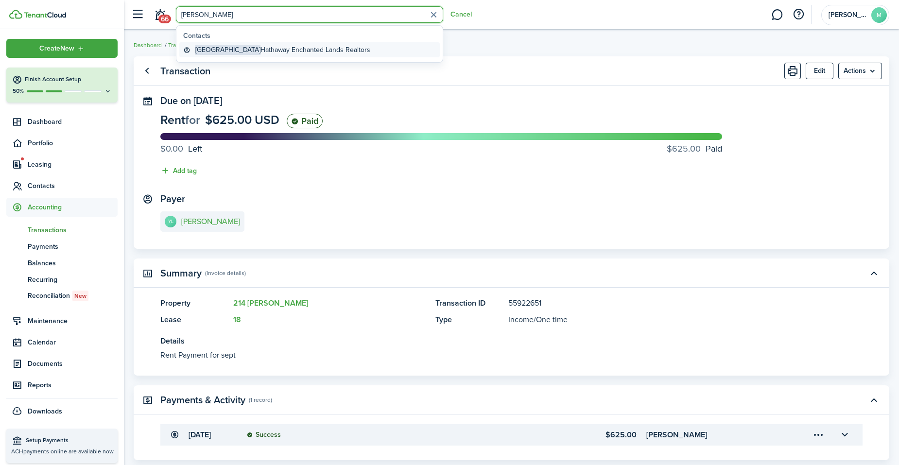
type input "[PERSON_NAME]"
click at [220, 49] on span "[GEOGRAPHIC_DATA]" at bounding box center [227, 50] width 65 height 10
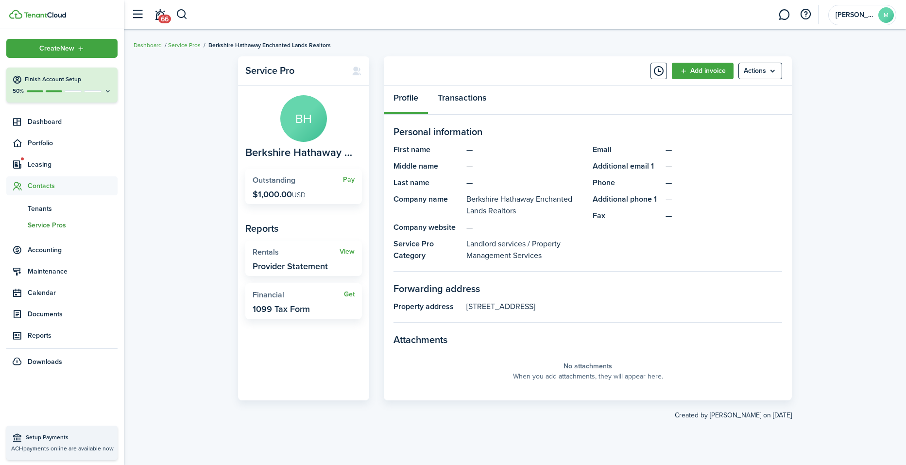
click at [474, 92] on link "Transactions" at bounding box center [462, 100] width 68 height 29
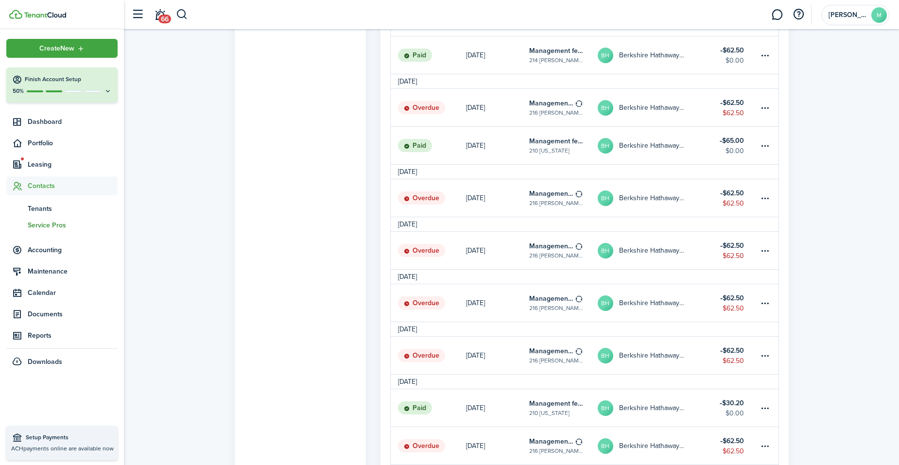
scroll to position [486, 0]
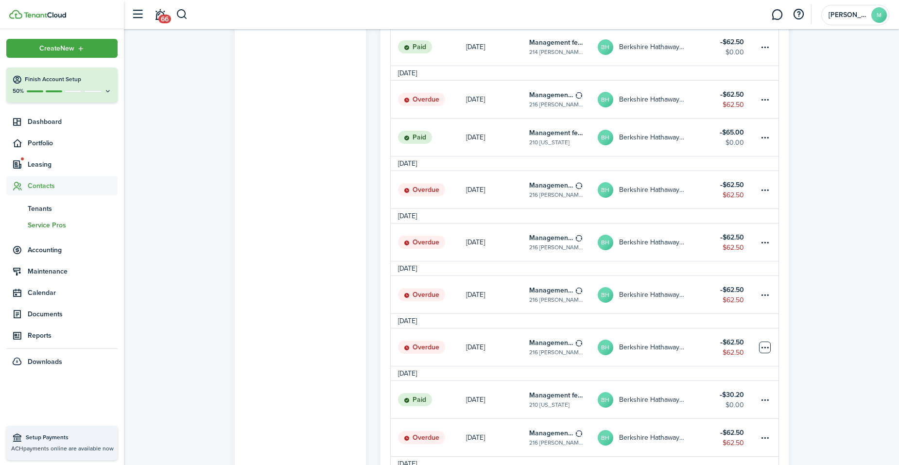
click at [762, 348] on table-menu-btn-icon at bounding box center [765, 348] width 12 height 12
click at [729, 362] on link "Clone" at bounding box center [728, 369] width 85 height 17
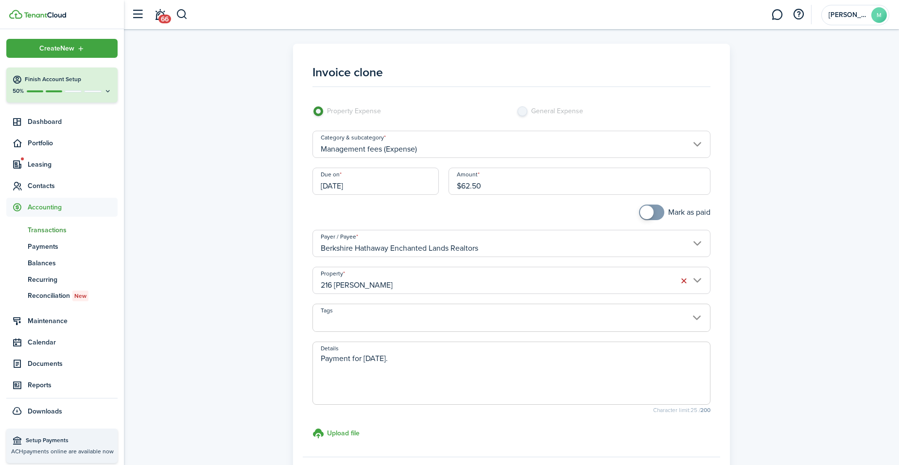
click at [549, 285] on input "216 [PERSON_NAME]" at bounding box center [511, 280] width 398 height 27
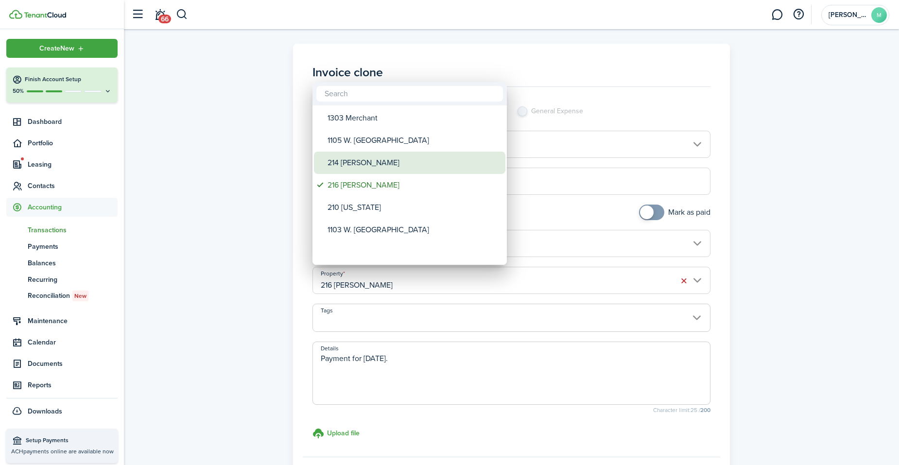
click at [385, 168] on div "214 [PERSON_NAME]" at bounding box center [414, 163] width 172 height 22
type input "214 [PERSON_NAME]"
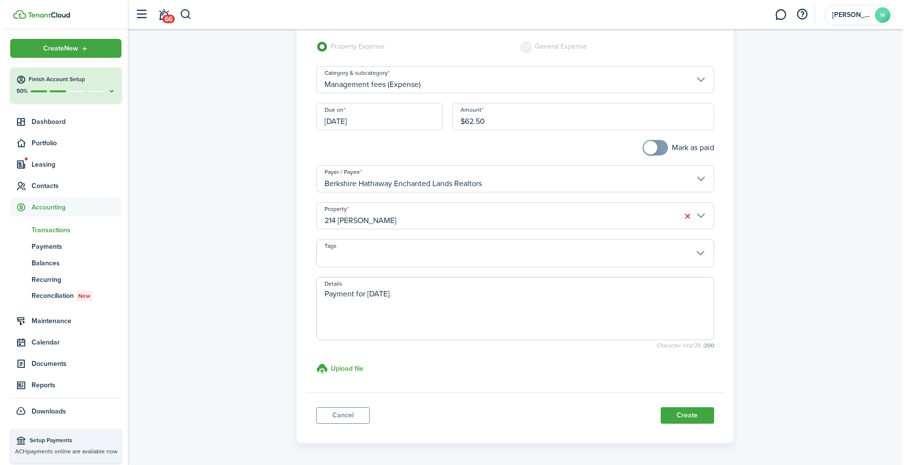
scroll to position [84, 0]
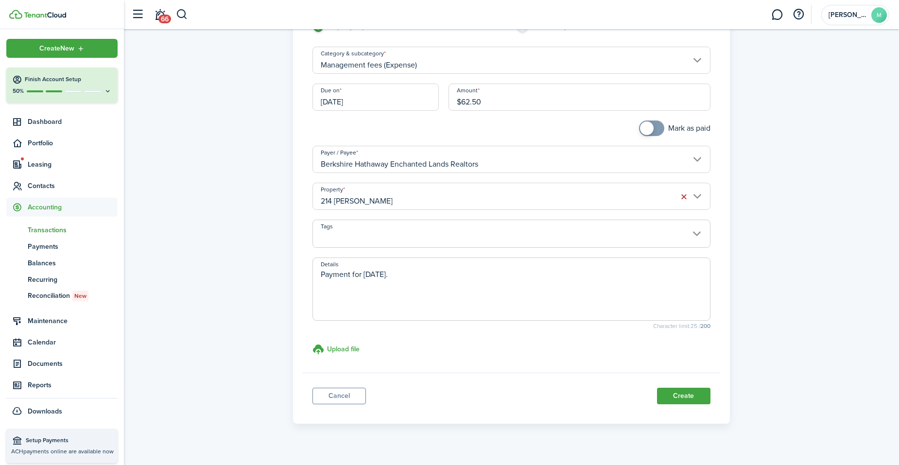
checkbox input "true"
click at [653, 132] on span at bounding box center [652, 129] width 10 height 16
click at [687, 396] on button "Create" at bounding box center [683, 396] width 53 height 17
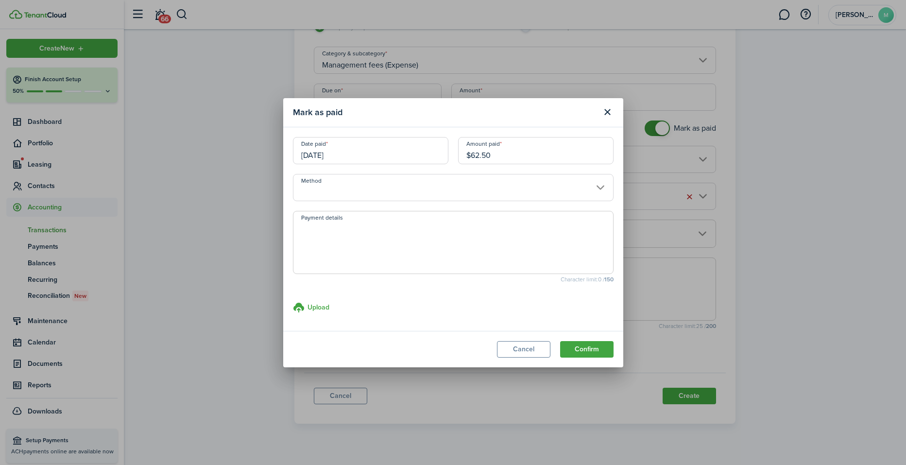
click at [483, 182] on input "Method" at bounding box center [453, 187] width 321 height 27
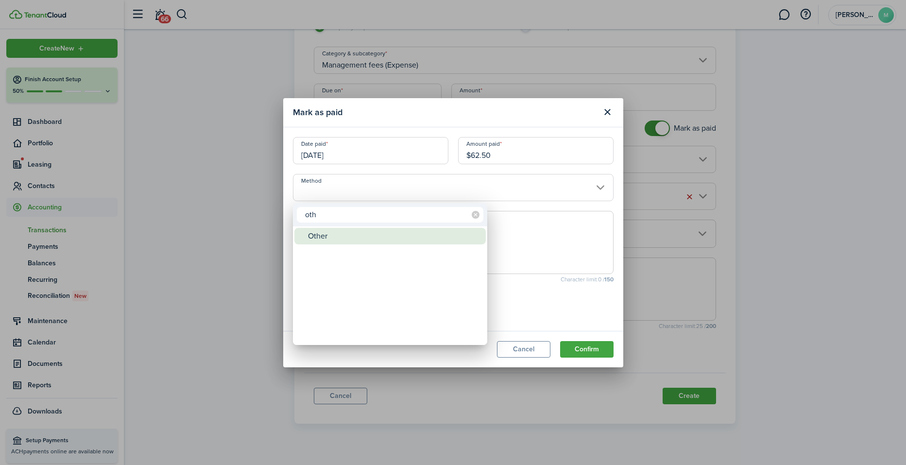
type input "oth"
click at [356, 234] on div "Other" at bounding box center [394, 236] width 172 height 17
type input "Other"
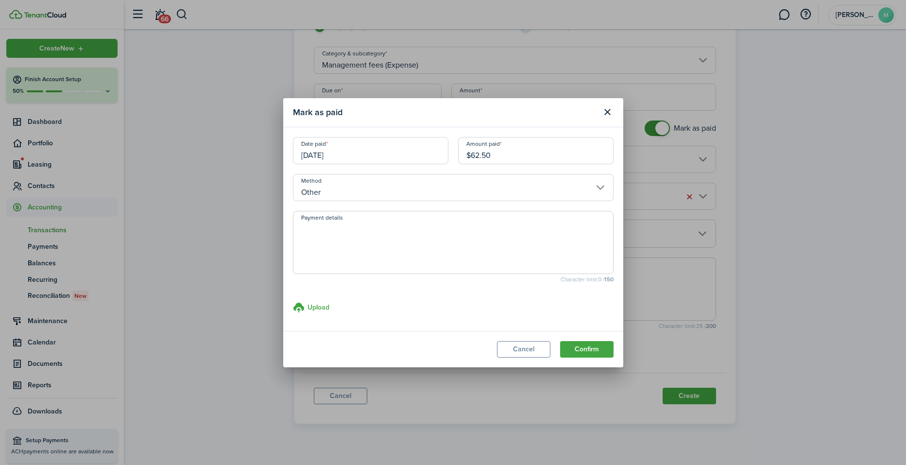
click at [344, 156] on input "10/07/2024" at bounding box center [371, 150] width 156 height 27
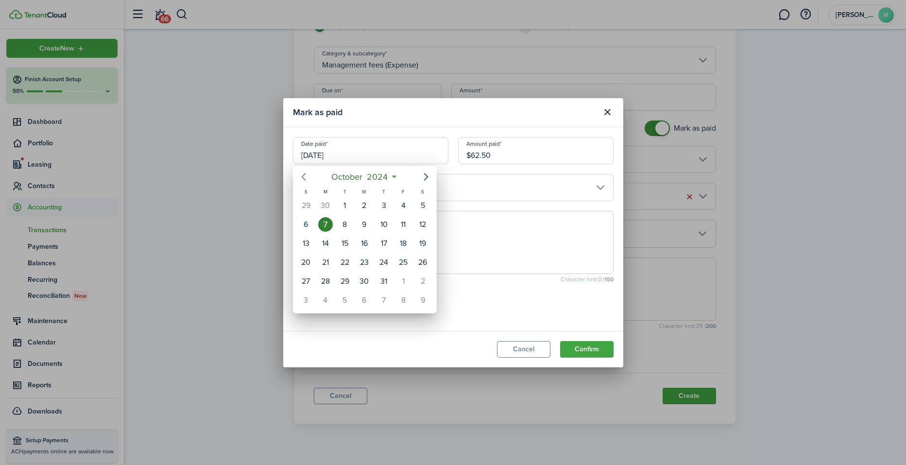
click at [305, 177] on icon "Previous page" at bounding box center [304, 177] width 12 height 12
click at [387, 204] on div "5" at bounding box center [384, 205] width 15 height 15
type input "09/05/2024"
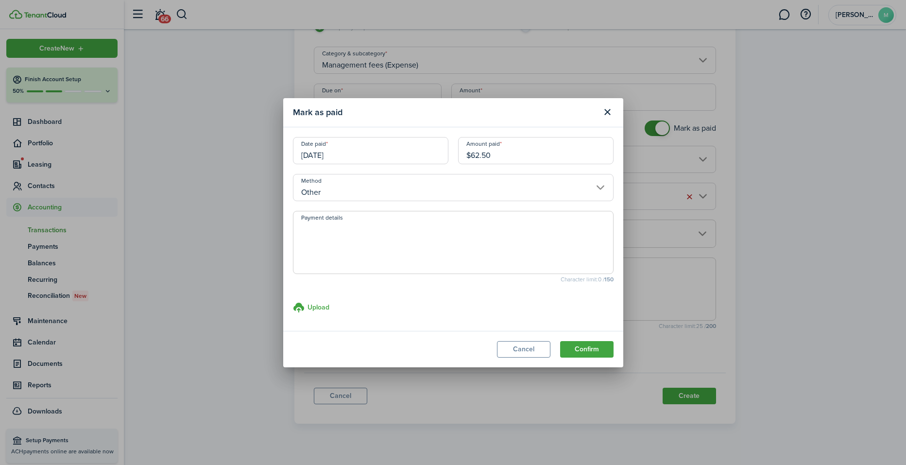
click at [443, 239] on textarea "Payment details" at bounding box center [454, 245] width 320 height 47
paste textarea "Withheld by property manager from gross rent proceeds."
type textarea "Withheld by property manager from gross rent proceeds."
click at [586, 347] on button "Confirm" at bounding box center [586, 349] width 53 height 17
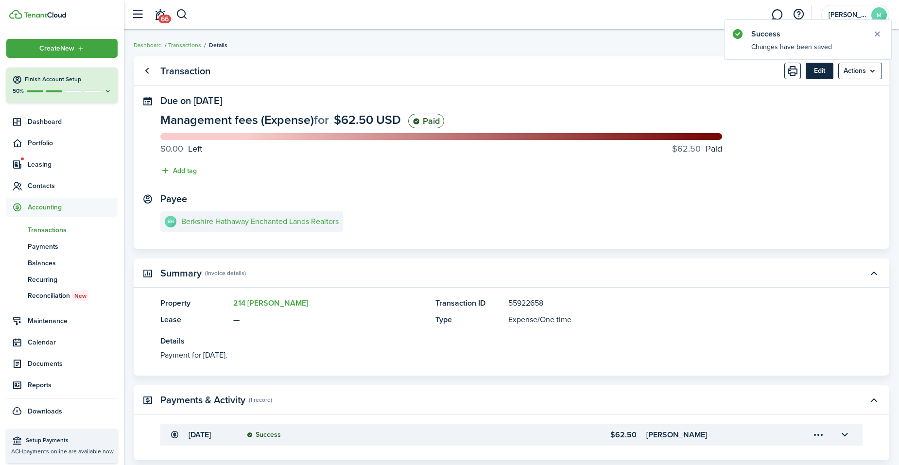
click at [819, 72] on button "Edit" at bounding box center [820, 71] width 28 height 17
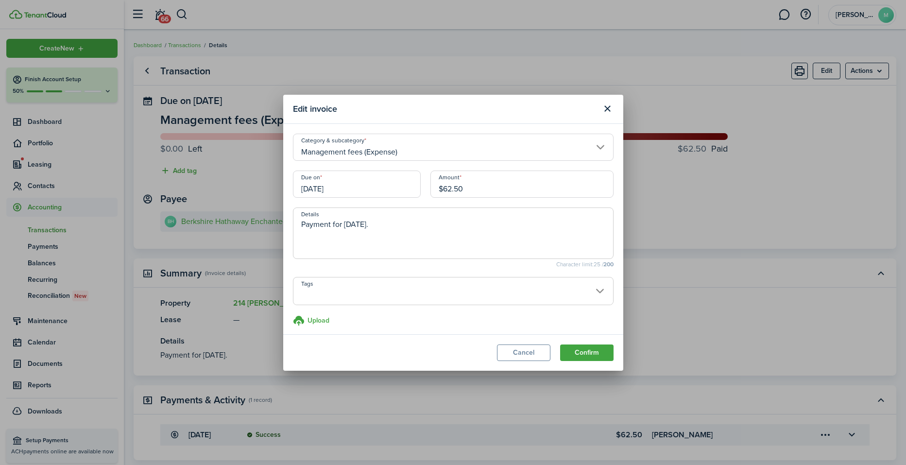
click at [374, 191] on input "10/07/2024" at bounding box center [357, 184] width 128 height 27
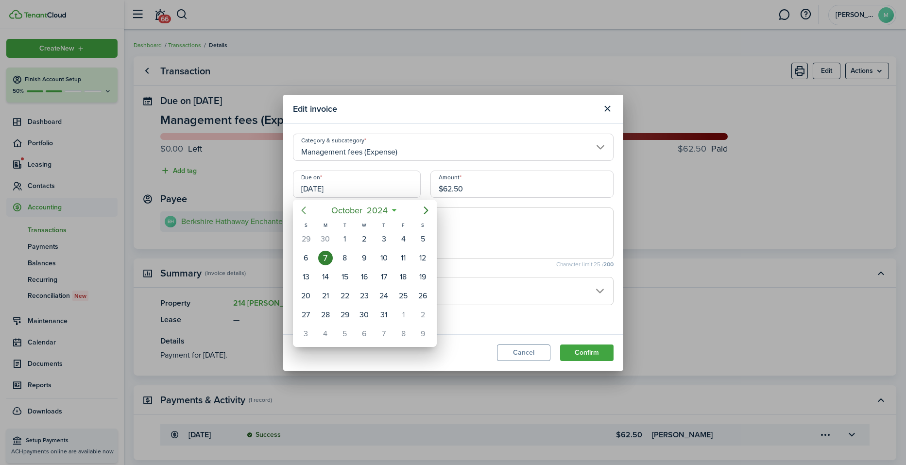
click at [304, 212] on icon "Previous page" at bounding box center [303, 211] width 4 height 8
click at [382, 237] on div "5" at bounding box center [384, 239] width 15 height 15
type input "09/05/2024"
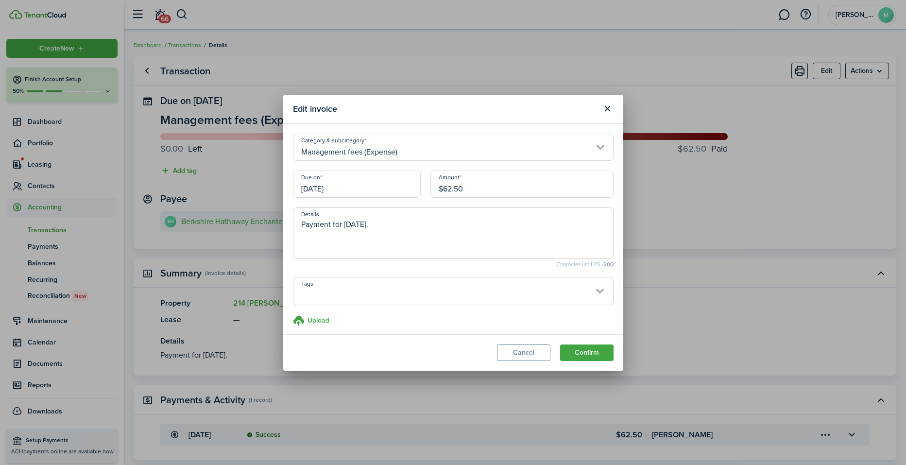
click at [399, 229] on textarea "Payment for Oct 07, 2024." at bounding box center [454, 236] width 320 height 35
type textarea "P"
click at [582, 348] on button "Confirm" at bounding box center [586, 353] width 53 height 17
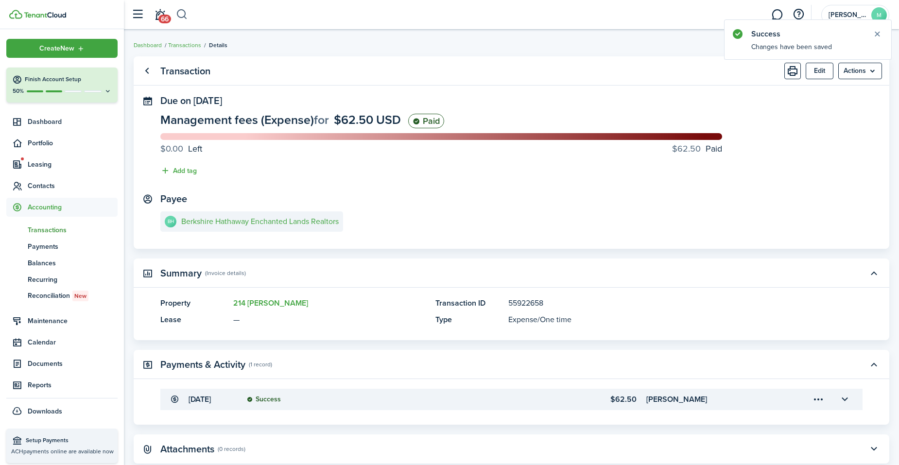
click at [182, 17] on button "button" at bounding box center [182, 14] width 12 height 17
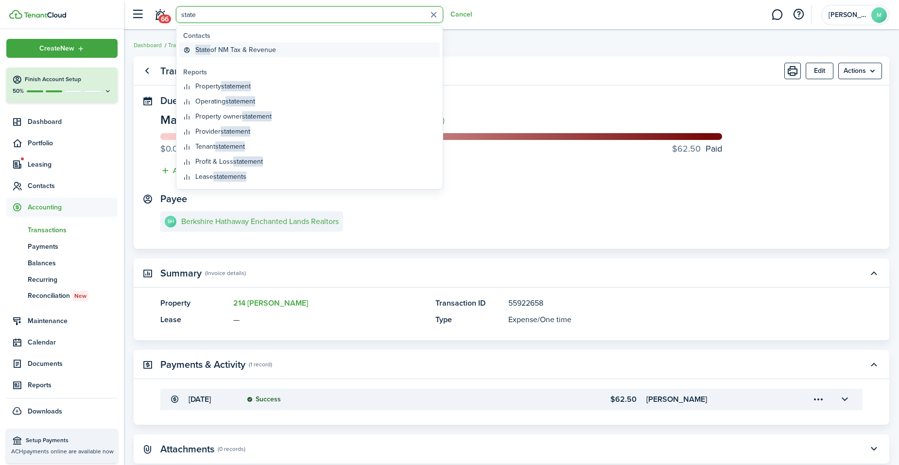
type input "state"
click at [224, 44] on link "State of NM Tax & Revenue" at bounding box center [309, 49] width 260 height 15
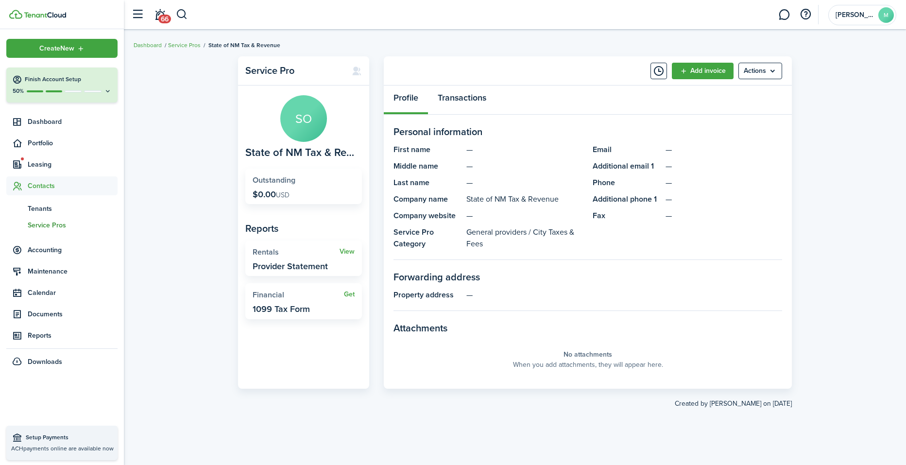
click at [468, 99] on link "Transactions" at bounding box center [462, 100] width 68 height 29
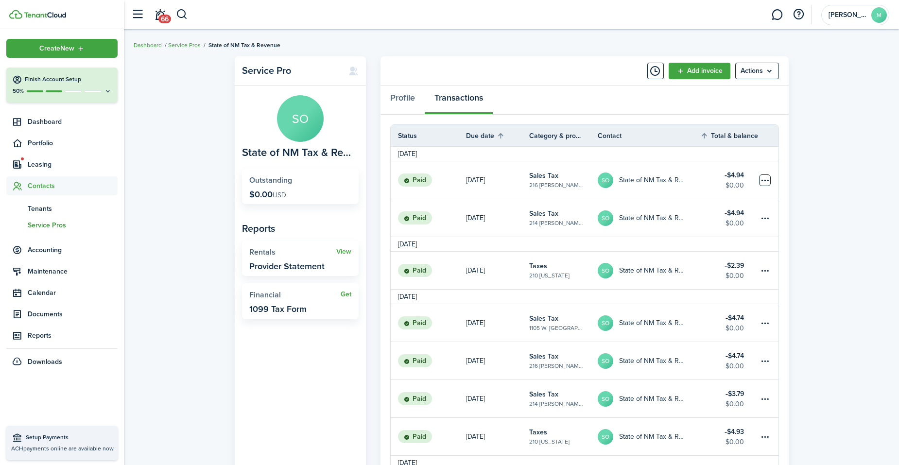
click at [762, 177] on table-menu-btn-icon at bounding box center [765, 180] width 12 height 12
click at [728, 232] on link "Clone" at bounding box center [728, 233] width 85 height 17
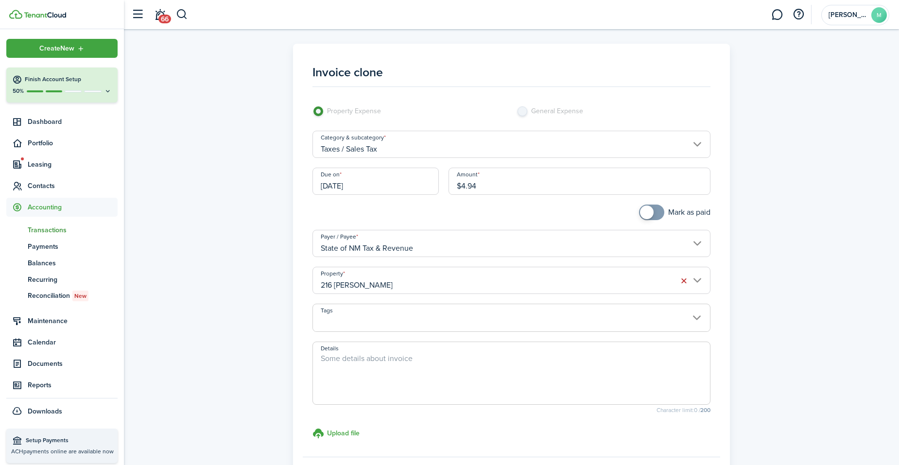
click at [399, 178] on input "[DATE]" at bounding box center [375, 181] width 126 height 27
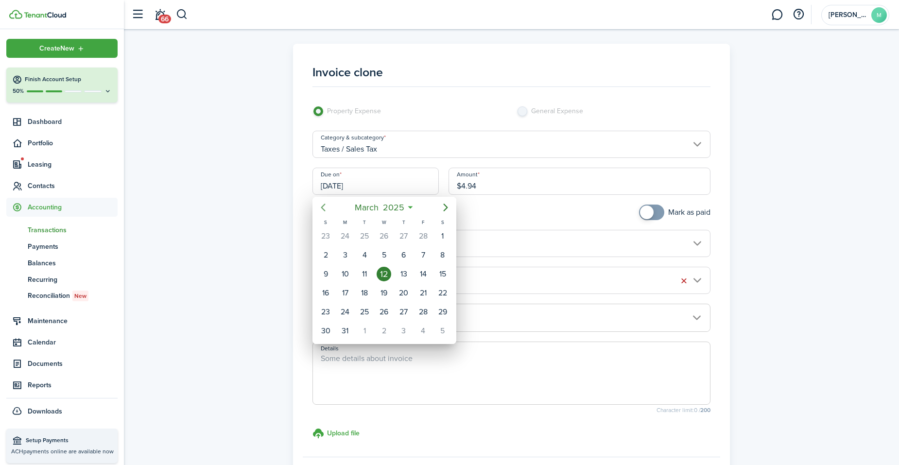
click at [327, 208] on icon "Previous page" at bounding box center [323, 208] width 12 height 12
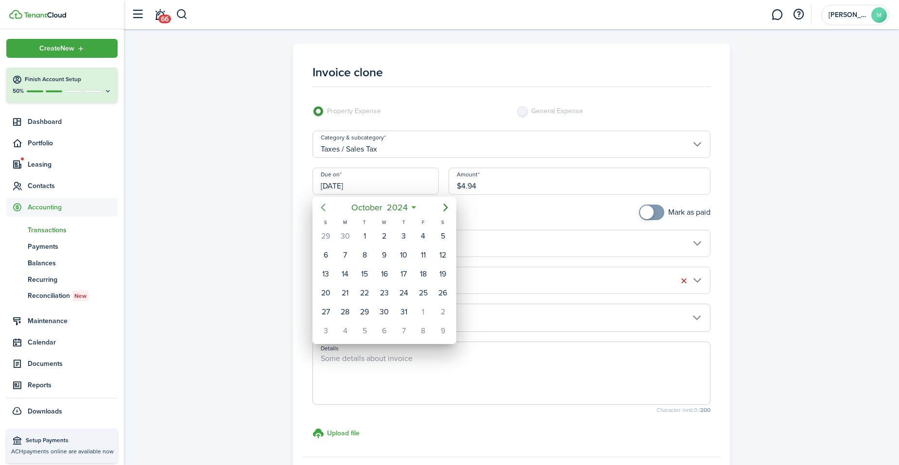
click at [327, 208] on icon "Previous page" at bounding box center [323, 208] width 12 height 12
click at [401, 233] on div "5" at bounding box center [404, 236] width 15 height 15
type input "09/05/2024"
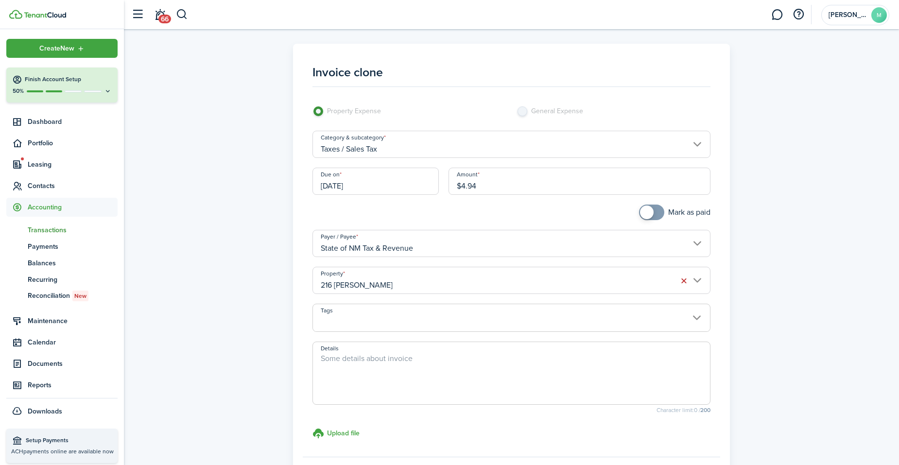
checkbox input "true"
click at [653, 209] on span at bounding box center [652, 213] width 10 height 16
click at [553, 281] on input "216 [PERSON_NAME]" at bounding box center [511, 280] width 398 height 27
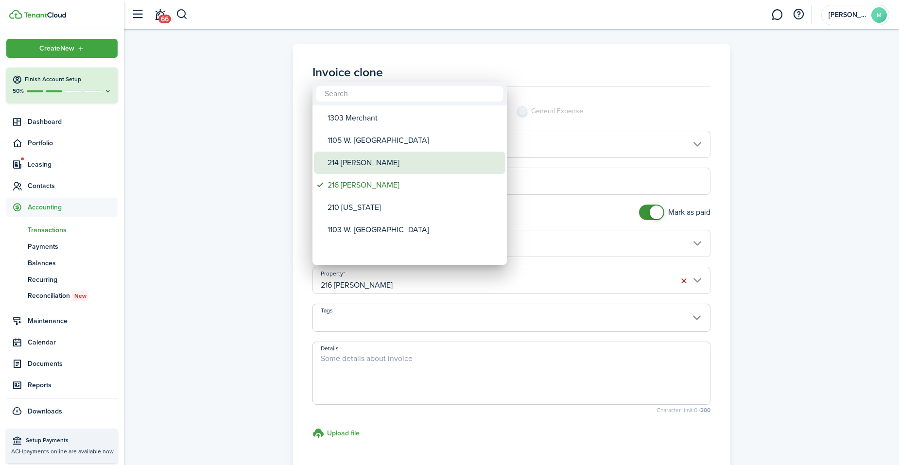
click at [414, 167] on div "214 [PERSON_NAME]" at bounding box center [414, 163] width 172 height 22
type input "214 [PERSON_NAME]"
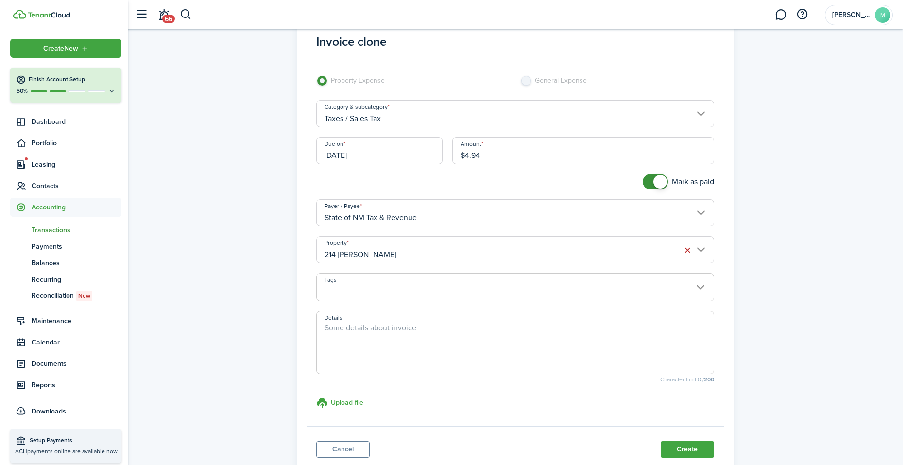
scroll to position [39, 0]
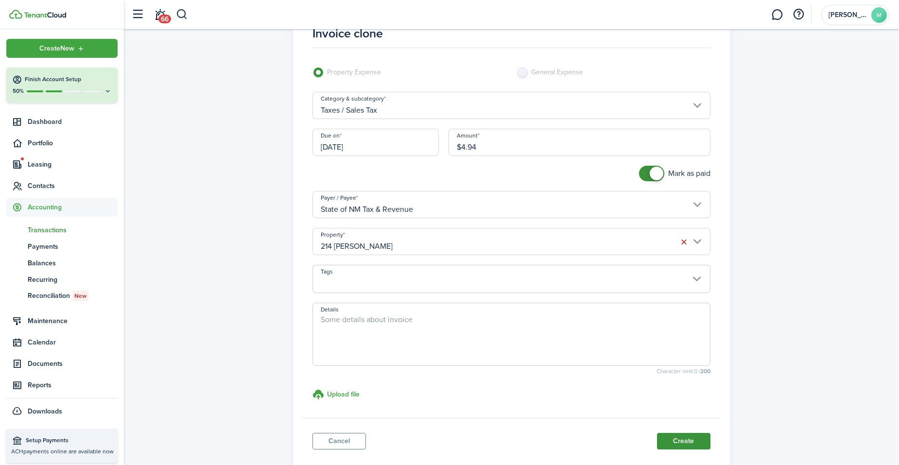
click at [686, 437] on button "Create" at bounding box center [683, 441] width 53 height 17
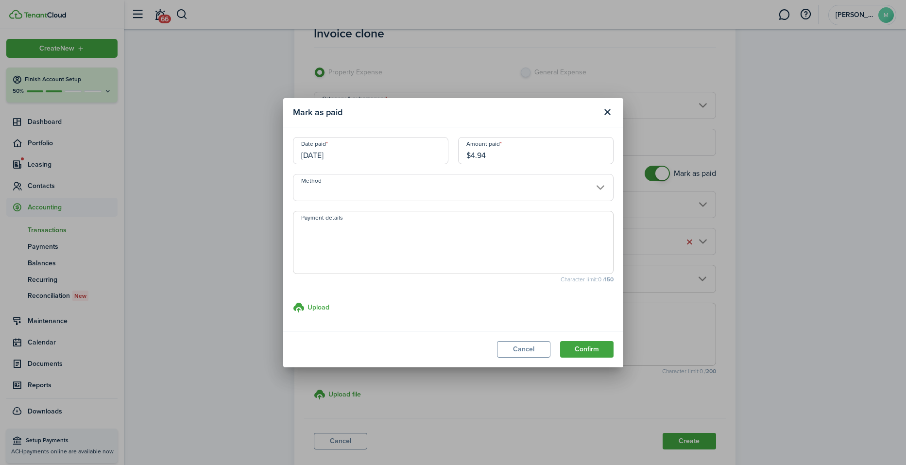
click at [458, 183] on input "Method" at bounding box center [453, 187] width 321 height 27
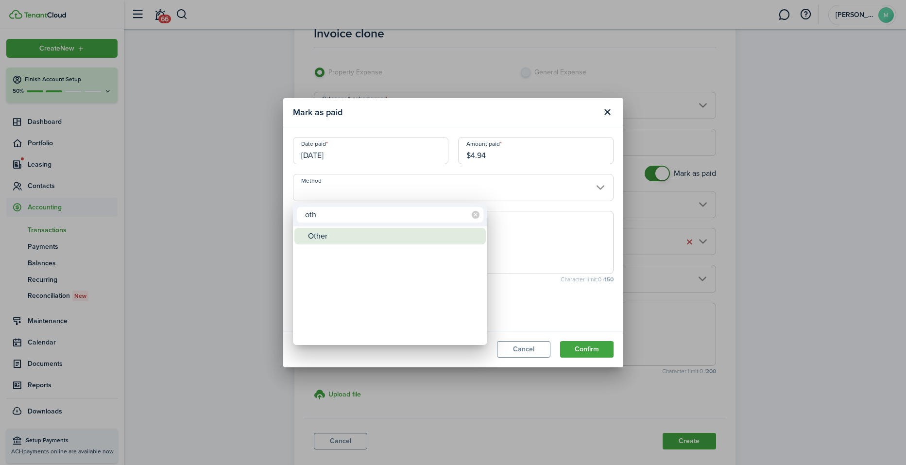
type input "oth"
click at [383, 237] on div "Other" at bounding box center [394, 236] width 172 height 17
type input "Other"
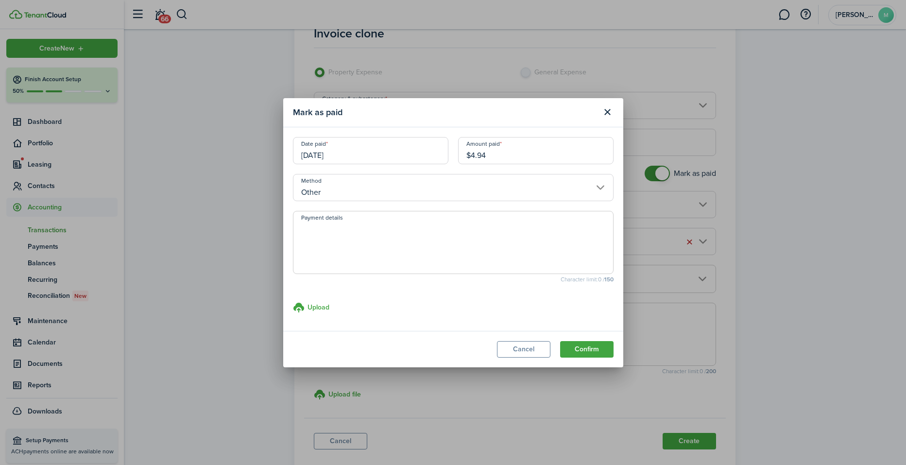
click at [382, 243] on textarea "Payment details" at bounding box center [454, 245] width 320 height 47
paste textarea "Withheld by property manager from gross rent proceeds."
type textarea "Withheld by property manager from gross rent proceeds."
click at [595, 345] on button "Confirm" at bounding box center [586, 349] width 53 height 17
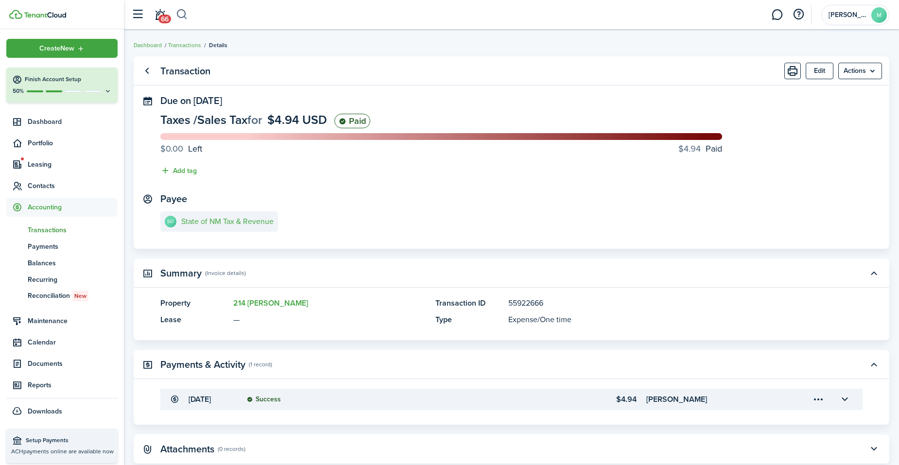
click at [185, 17] on button "button" at bounding box center [182, 14] width 12 height 17
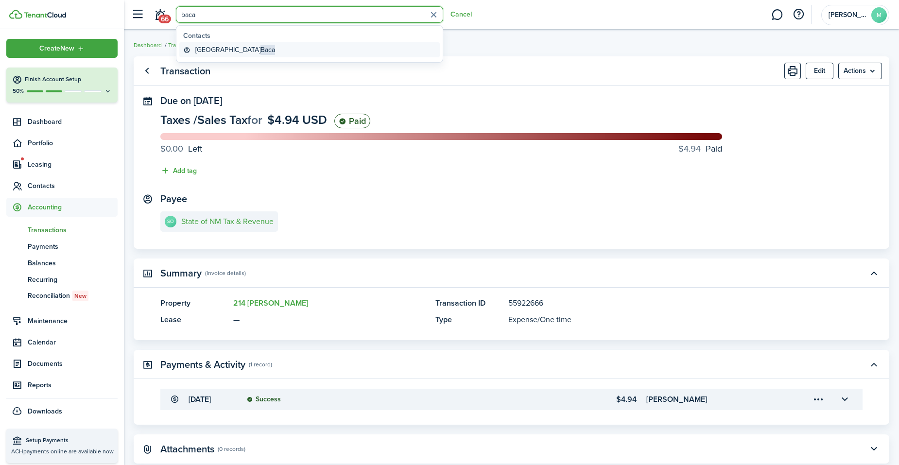
type input "baca"
click at [214, 47] on global-search-item-title "Trinidad Baca" at bounding box center [235, 50] width 80 height 10
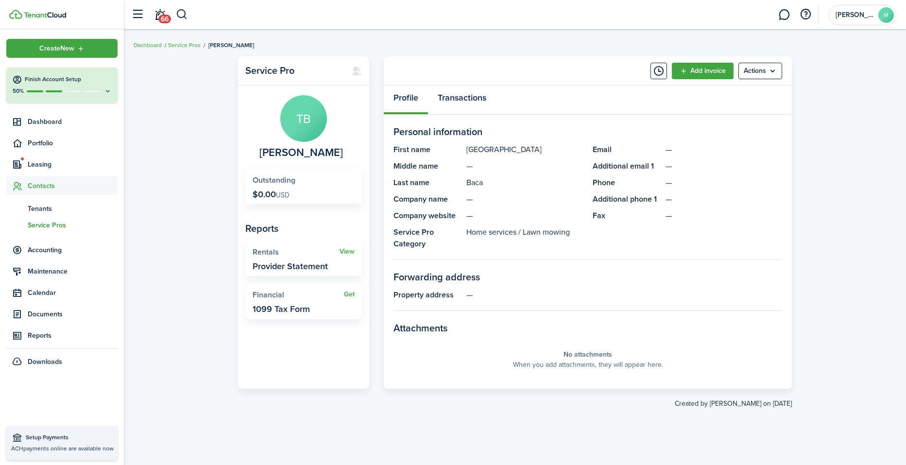
click at [469, 99] on link "Transactions" at bounding box center [462, 100] width 68 height 29
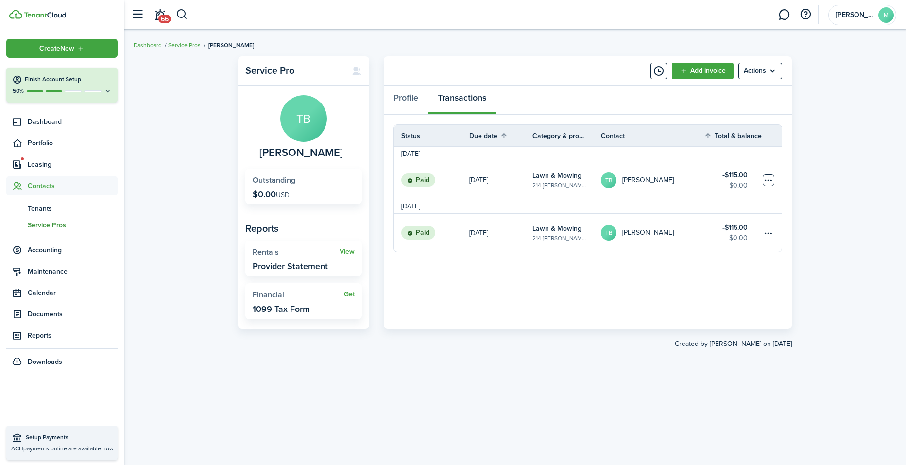
click at [771, 177] on table-menu-btn-icon at bounding box center [769, 180] width 12 height 12
click at [725, 230] on link "Clone" at bounding box center [732, 233] width 85 height 17
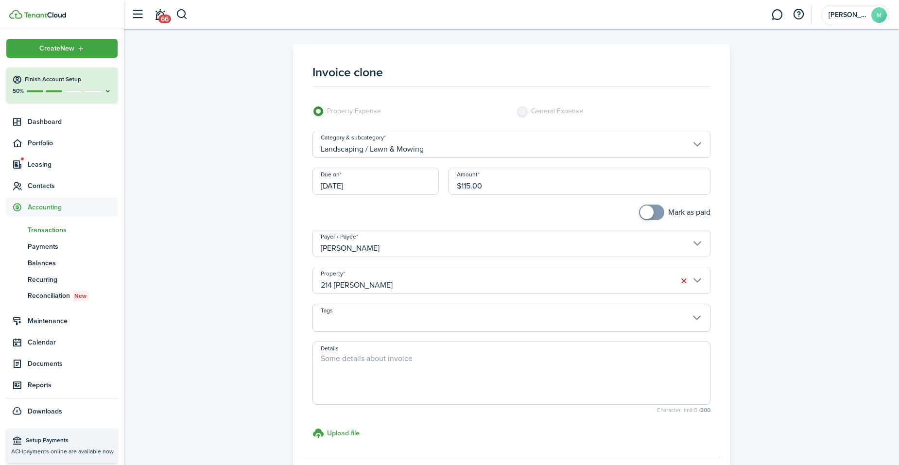
click at [589, 186] on input "$115.00" at bounding box center [580, 181] width 262 height 27
type input "$"
click at [396, 190] on input "06/14/2023" at bounding box center [375, 181] width 126 height 27
type input "$135.00"
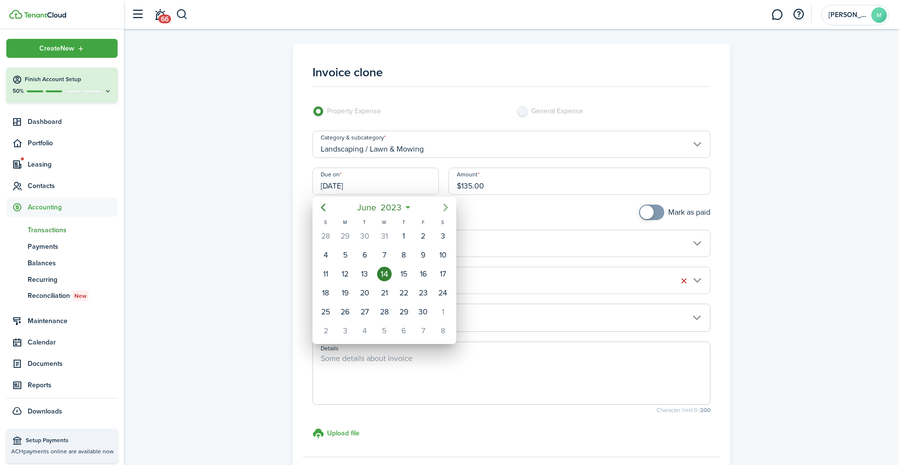
click at [444, 204] on icon "Next page" at bounding box center [446, 208] width 4 height 8
click at [444, 205] on icon "Next page" at bounding box center [446, 208] width 4 height 8
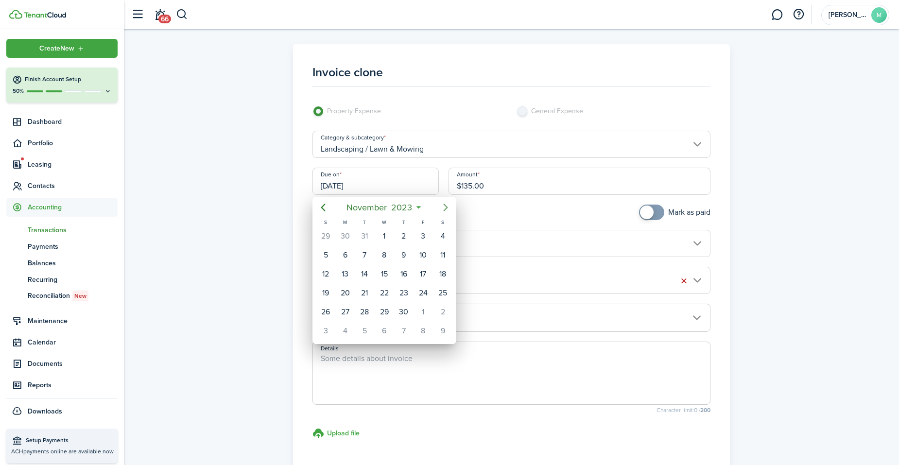
click at [444, 204] on icon "Next page" at bounding box center [446, 208] width 4 height 8
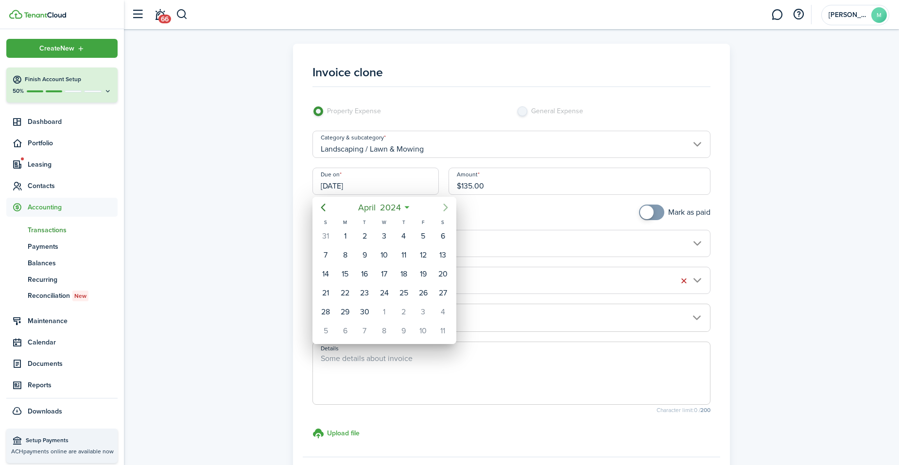
click at [444, 204] on icon "Next page" at bounding box center [446, 208] width 4 height 8
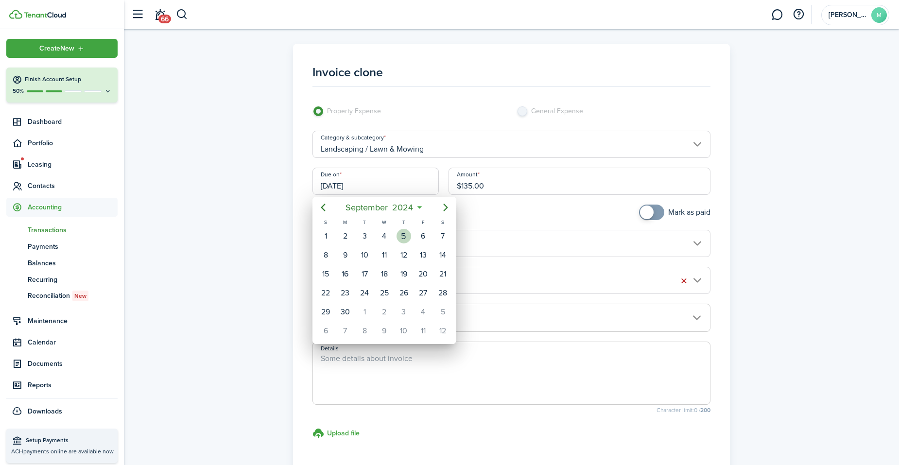
click at [410, 236] on div "5" at bounding box center [404, 236] width 15 height 15
type input "09/05/2024"
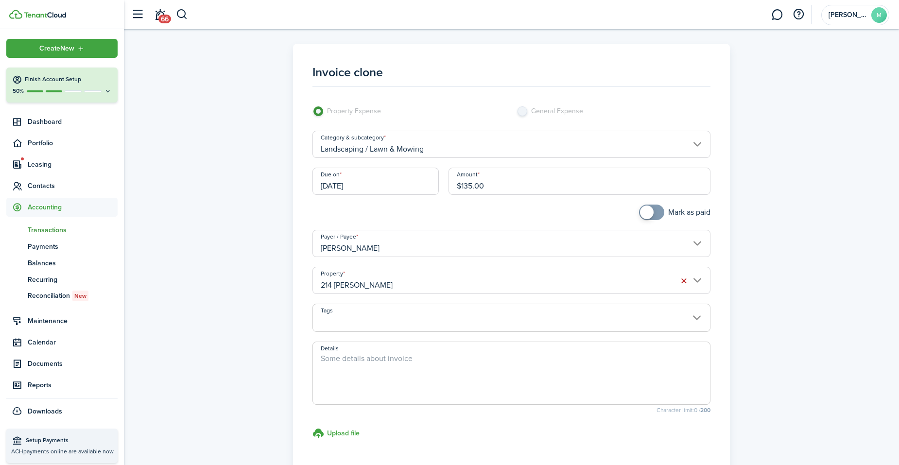
checkbox input "true"
click at [652, 213] on span at bounding box center [652, 213] width 10 height 16
click at [442, 349] on span at bounding box center [511, 373] width 398 height 63
click at [436, 362] on textarea "Details" at bounding box center [511, 376] width 397 height 47
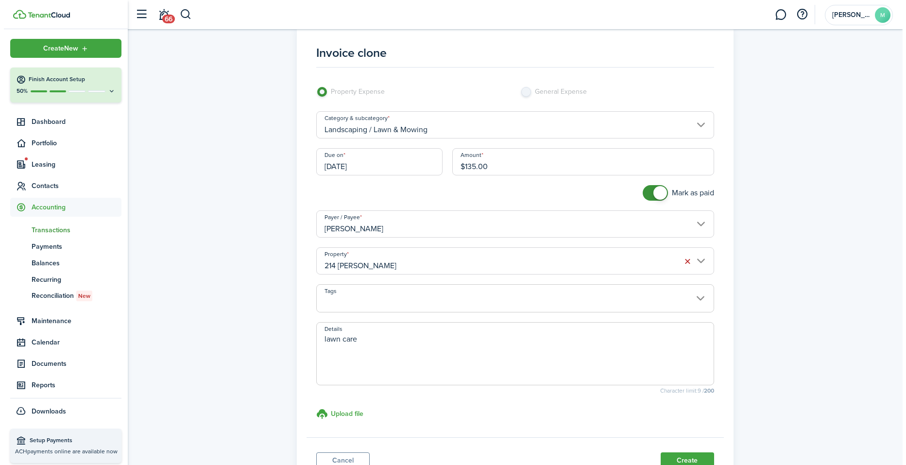
scroll to position [71, 0]
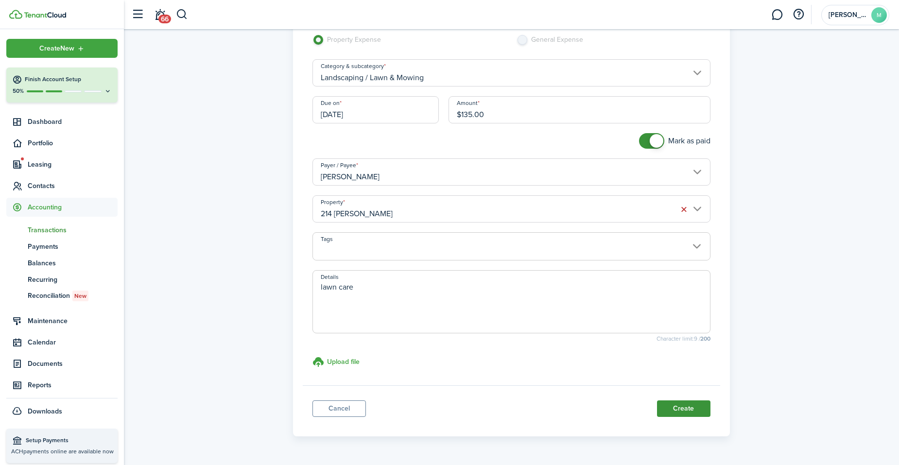
type textarea "lawn care"
click at [693, 407] on button "Create" at bounding box center [683, 408] width 53 height 17
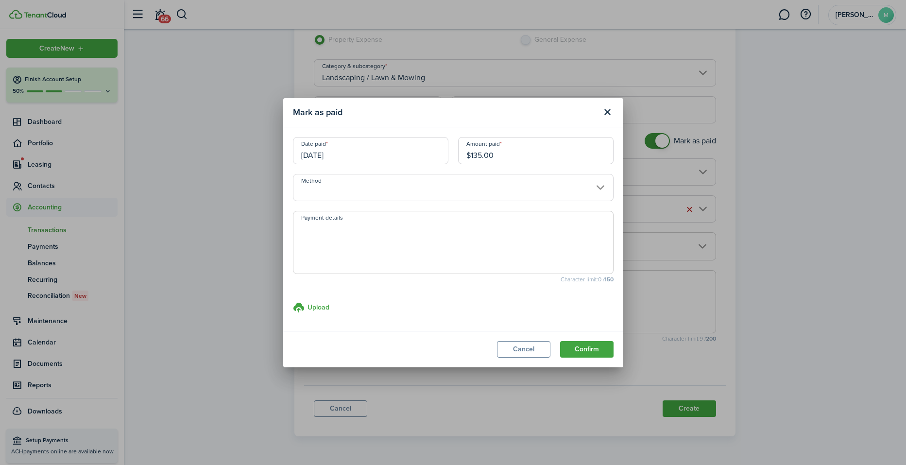
click at [496, 180] on input "Method" at bounding box center [453, 187] width 321 height 27
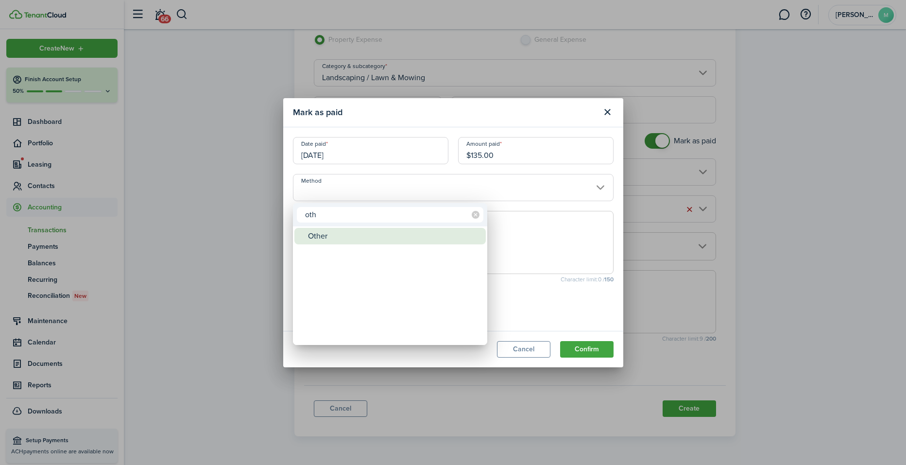
type input "oth"
click at [418, 232] on div "Other" at bounding box center [394, 236] width 172 height 17
type input "Other"
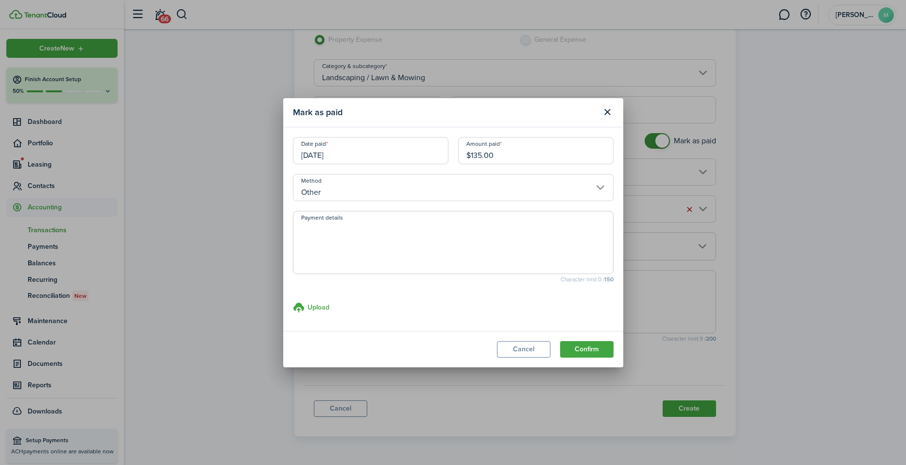
click at [418, 232] on textarea "Payment details" at bounding box center [454, 245] width 320 height 47
paste textarea "Withheld by property manager from gross rent proceeds."
type textarea "Withheld by property manager from gross rent proceeds."
click at [593, 349] on button "Confirm" at bounding box center [586, 349] width 53 height 17
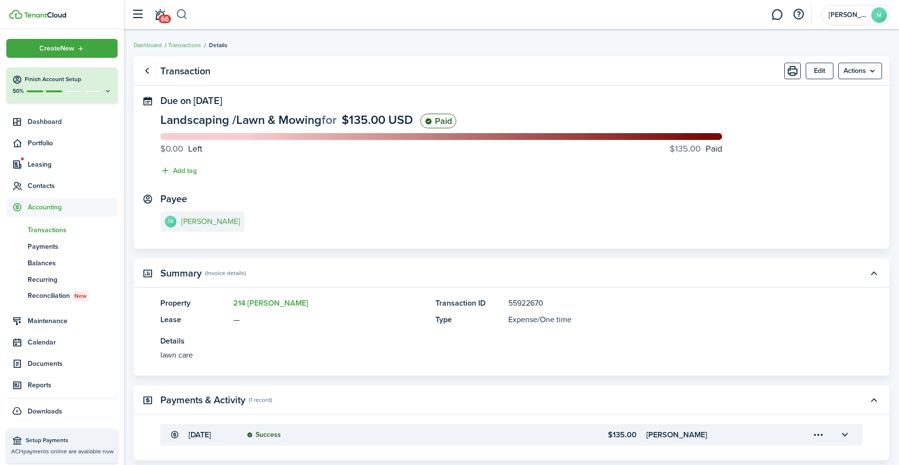
click at [181, 14] on button "button" at bounding box center [182, 14] width 12 height 17
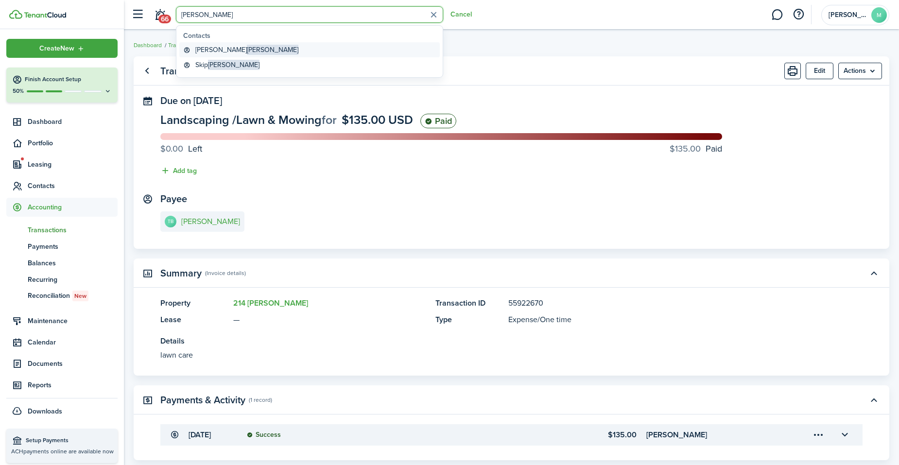
type input "[PERSON_NAME]"
click at [213, 44] on link "[PERSON_NAME]" at bounding box center [309, 49] width 260 height 15
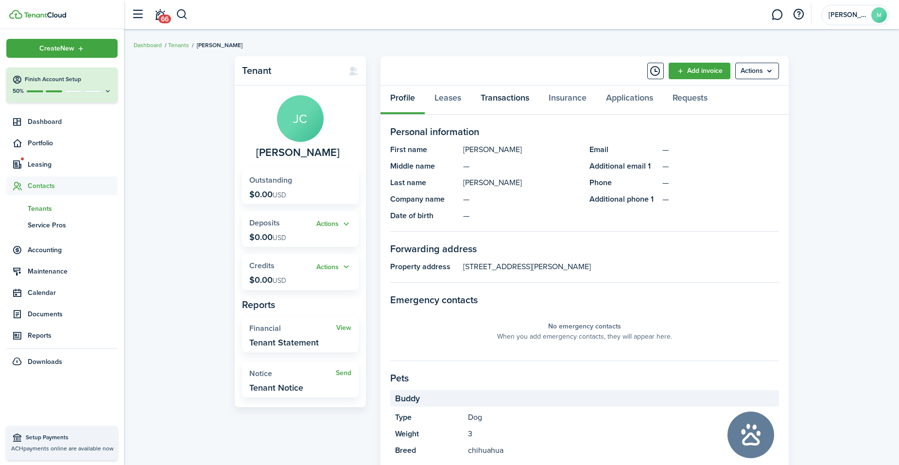
click at [506, 97] on link "Transactions" at bounding box center [505, 100] width 68 height 29
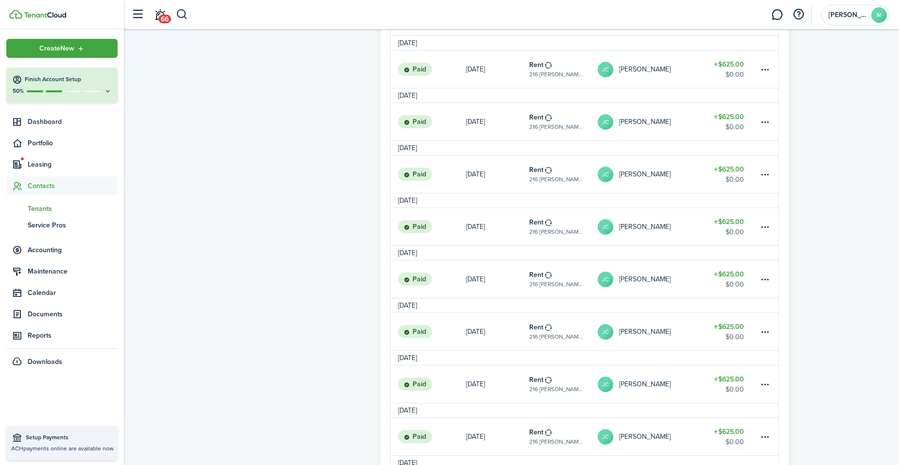
scroll to position [434, 0]
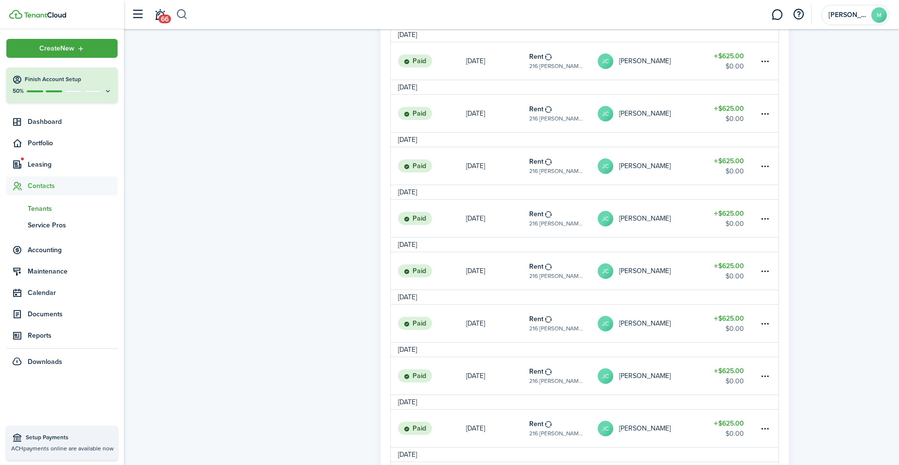
click at [185, 14] on button "button" at bounding box center [182, 14] width 12 height 17
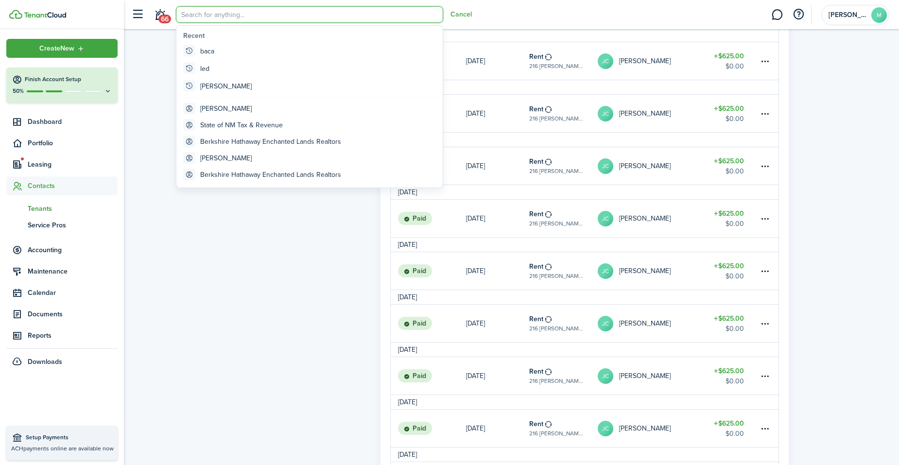
scroll to position [0, 0]
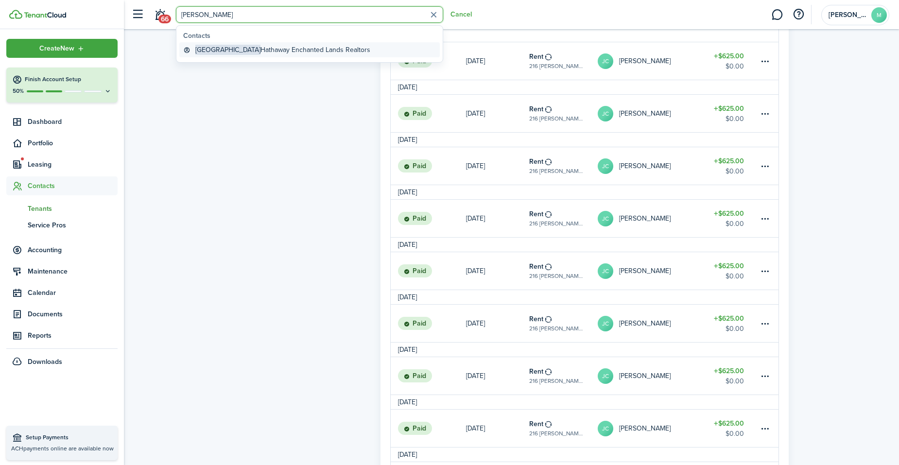
type input "[PERSON_NAME]"
click at [229, 49] on global-search-item-title "Berkshire Hathaway Enchanted Lands Realtors" at bounding box center [282, 50] width 175 height 10
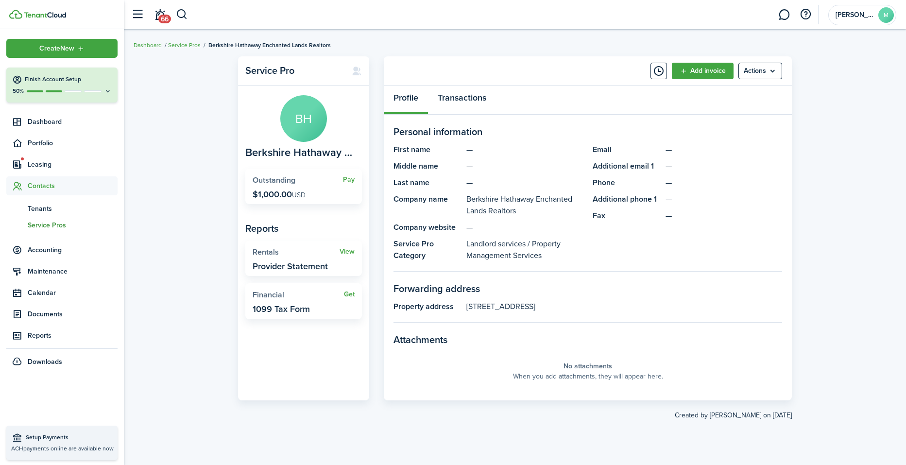
click at [473, 98] on link "Transactions" at bounding box center [462, 100] width 68 height 29
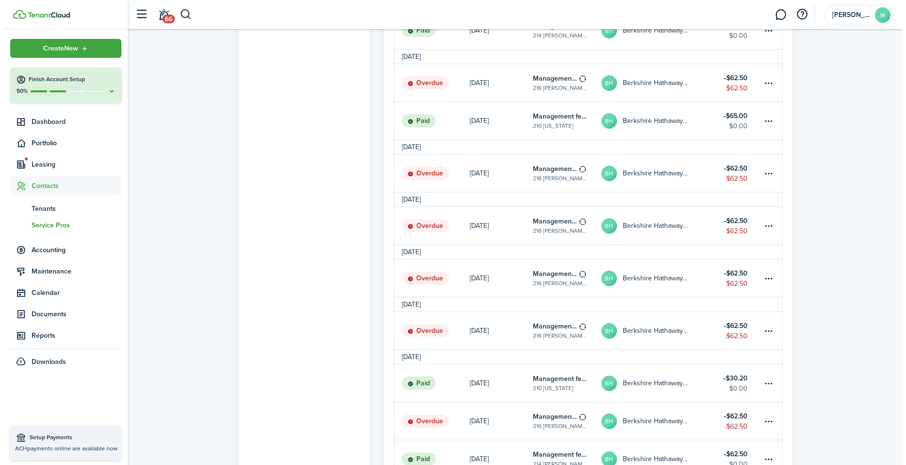
scroll to position [512, 0]
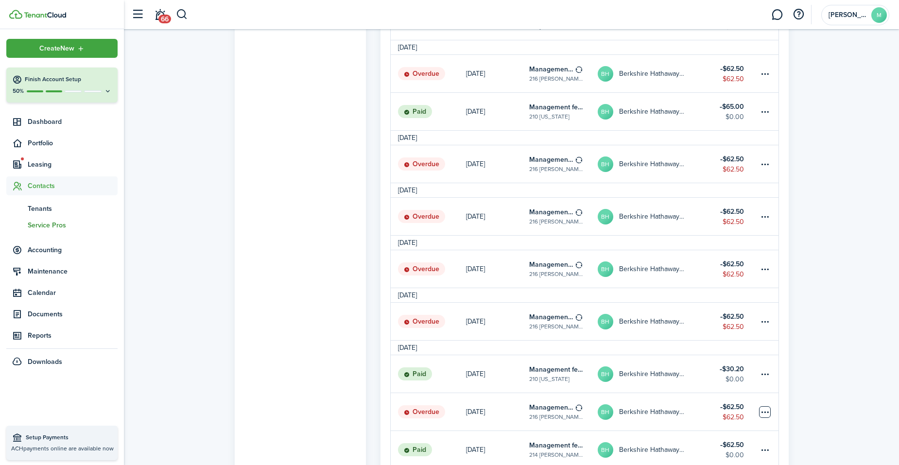
click at [766, 410] on table-menu-btn-icon at bounding box center [765, 412] width 12 height 12
click at [743, 333] on link "Mark as paid" at bounding box center [728, 335] width 85 height 17
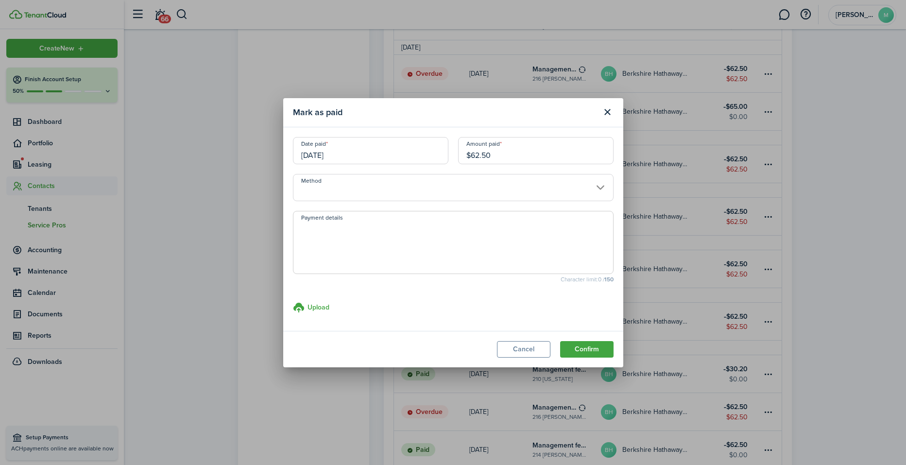
click at [512, 181] on input "Method" at bounding box center [453, 187] width 321 height 27
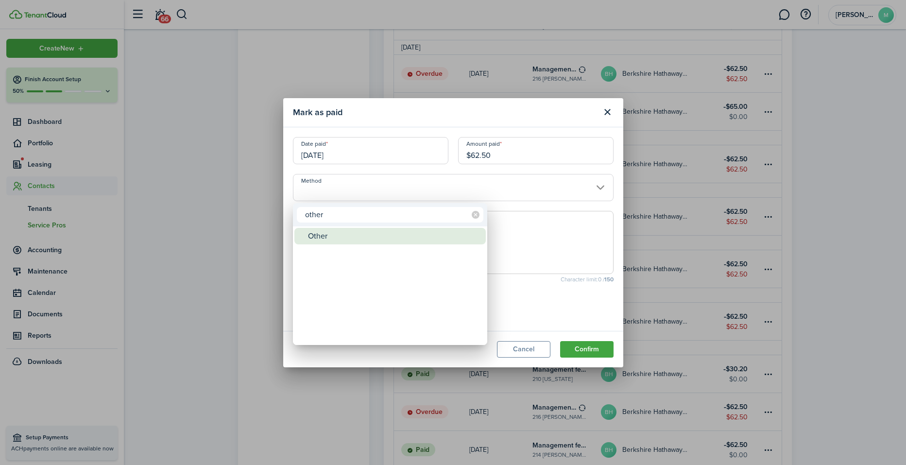
type input "other"
click at [412, 232] on div "Other" at bounding box center [394, 236] width 172 height 17
type input "Other"
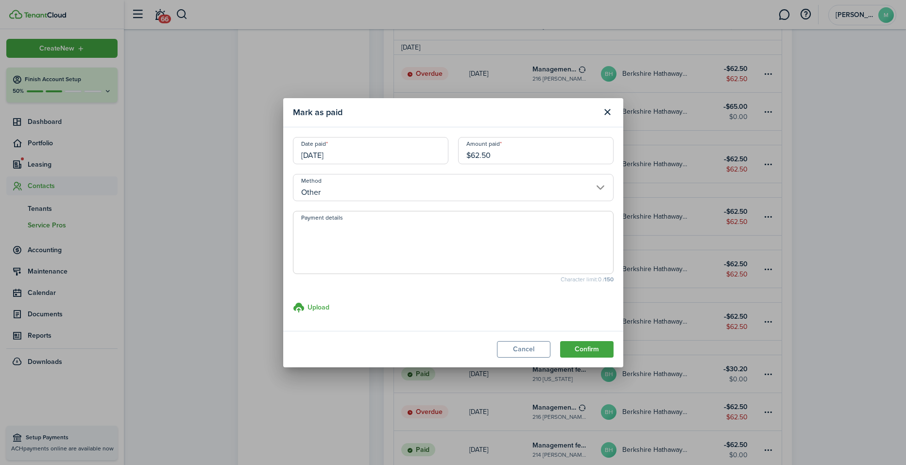
click at [412, 232] on textarea "Payment details" at bounding box center [454, 245] width 320 height 47
paste textarea "Withheld by property manager from gross rent proceeds."
type textarea "Withheld by property manager from gross rent proceeds."
click at [588, 346] on button "Confirm" at bounding box center [586, 349] width 53 height 17
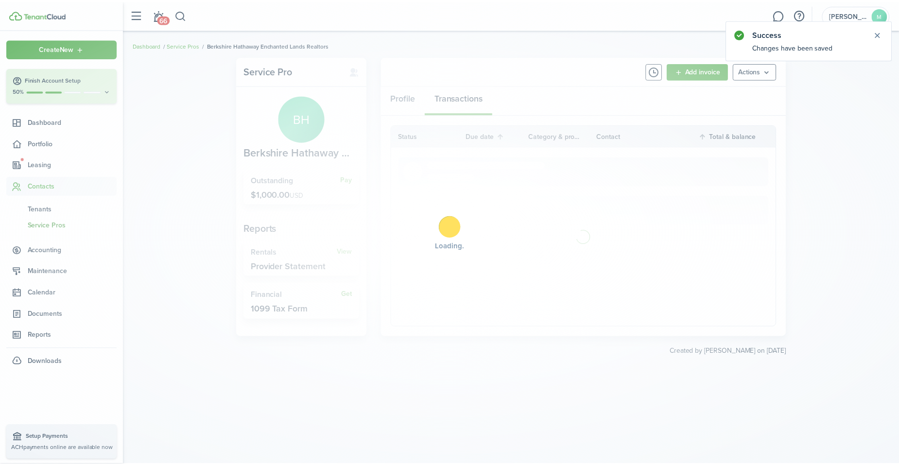
scroll to position [0, 0]
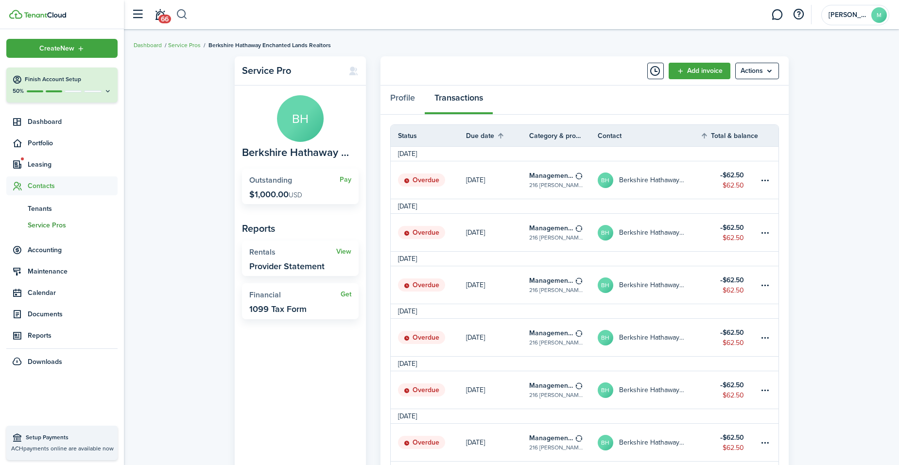
click at [184, 12] on button "button" at bounding box center [182, 14] width 12 height 17
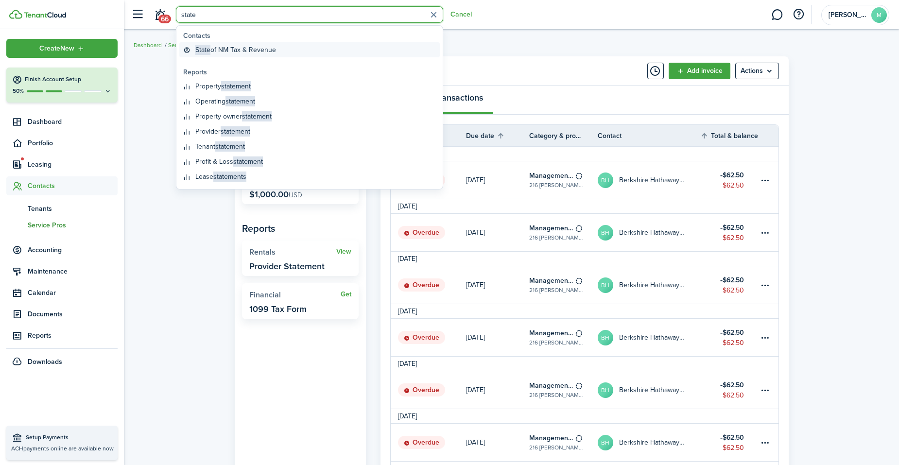
type input "state"
click at [228, 48] on global-search-item-title "State of NM Tax & Revenue" at bounding box center [235, 50] width 81 height 10
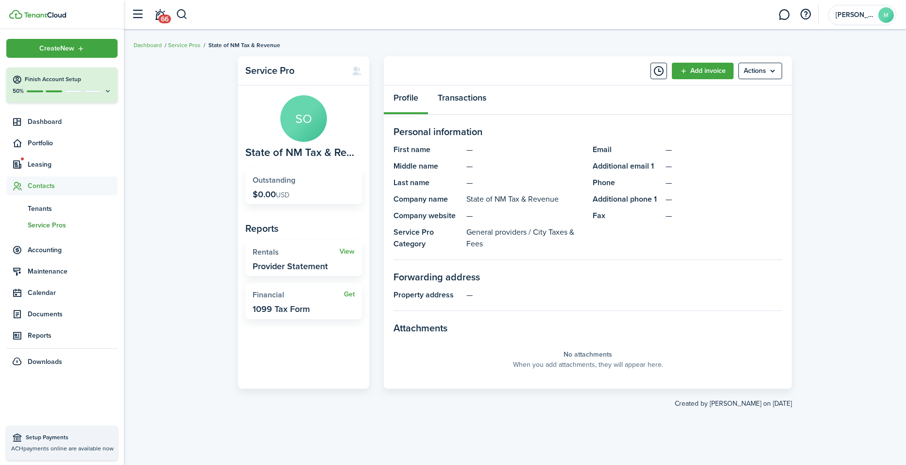
click at [461, 97] on link "Transactions" at bounding box center [462, 100] width 68 height 29
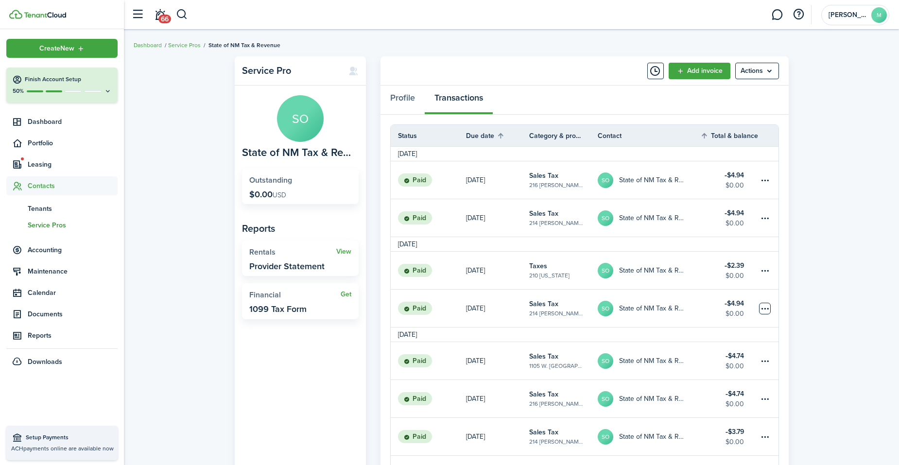
click at [769, 312] on table-menu-btn-icon at bounding box center [765, 309] width 12 height 12
click at [729, 362] on link "Clone" at bounding box center [728, 361] width 85 height 17
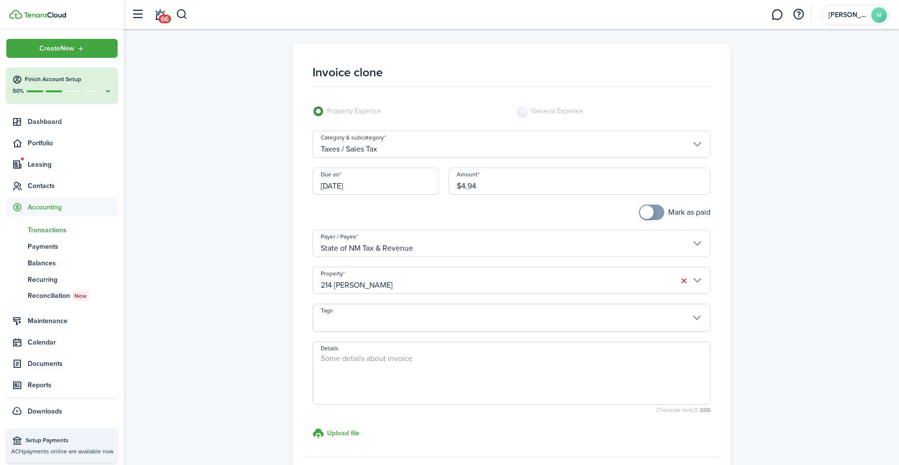
click at [468, 281] on input "214 [PERSON_NAME]" at bounding box center [511, 280] width 398 height 27
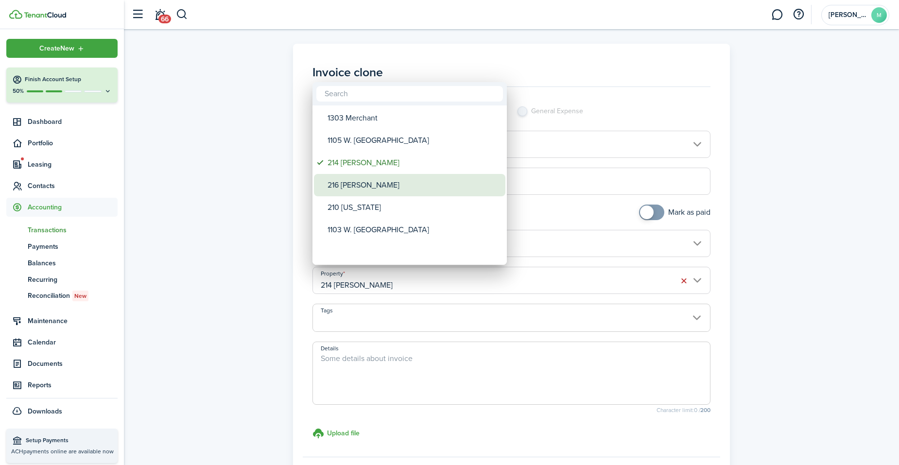
click at [392, 181] on div "216 [PERSON_NAME]" at bounding box center [414, 185] width 172 height 22
type input "216 [PERSON_NAME]"
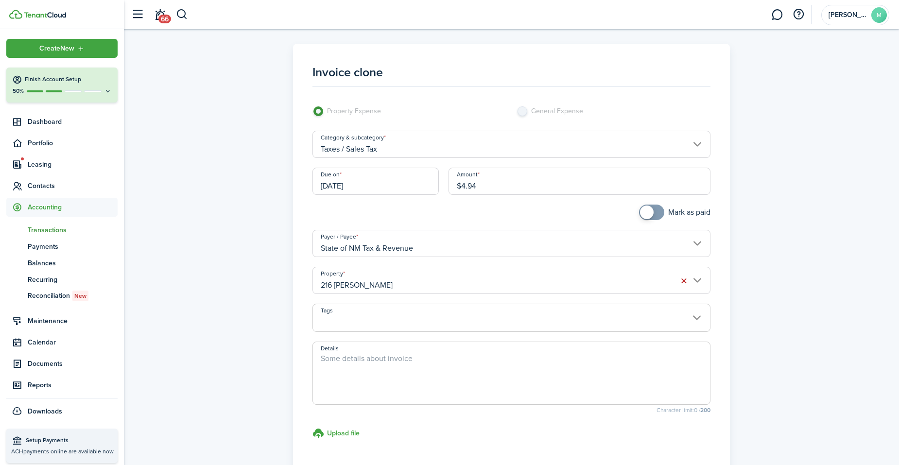
checkbox input "true"
click at [651, 211] on span at bounding box center [647, 213] width 14 height 14
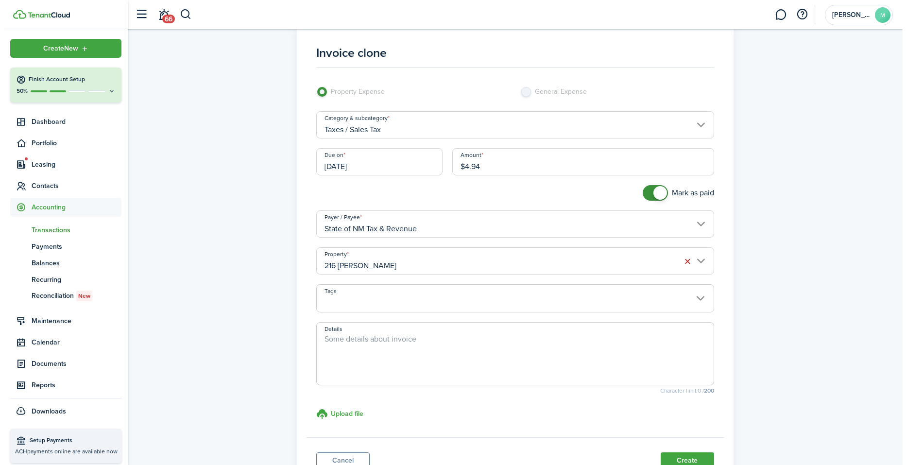
scroll to position [65, 0]
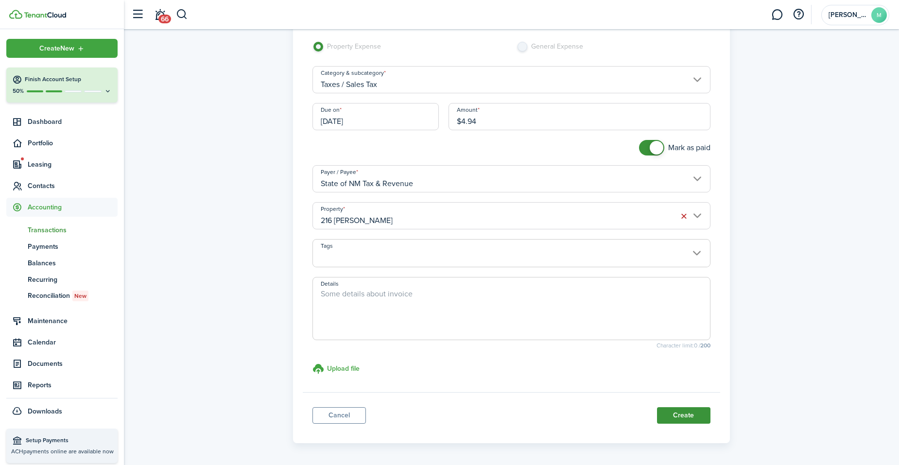
click at [682, 419] on button "Create" at bounding box center [683, 415] width 53 height 17
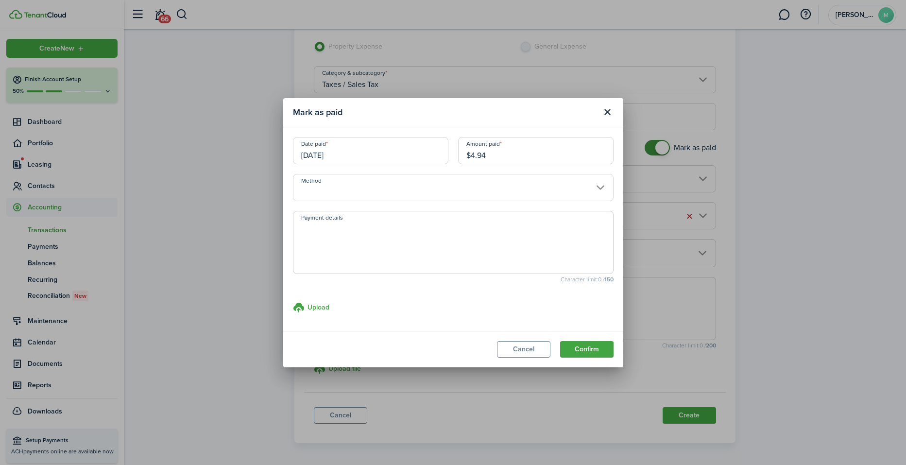
click at [587, 183] on input "Method" at bounding box center [453, 187] width 321 height 27
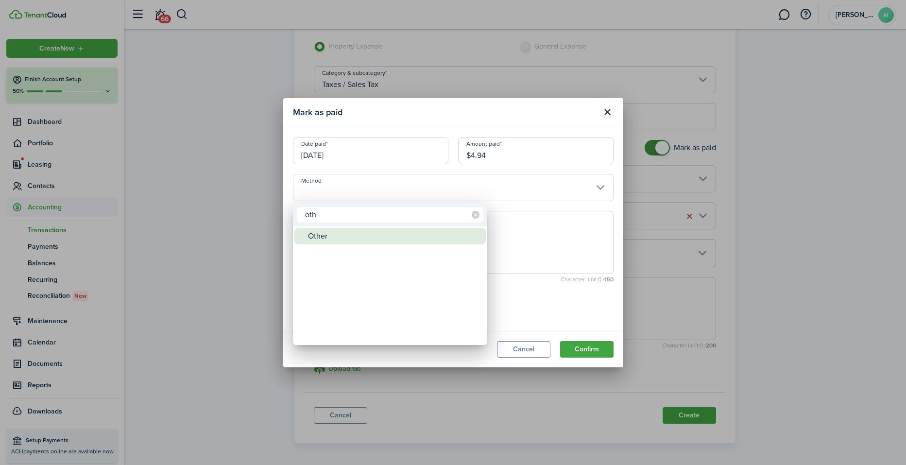
type input "oth"
click at [357, 230] on div "Other" at bounding box center [394, 236] width 172 height 17
type input "Other"
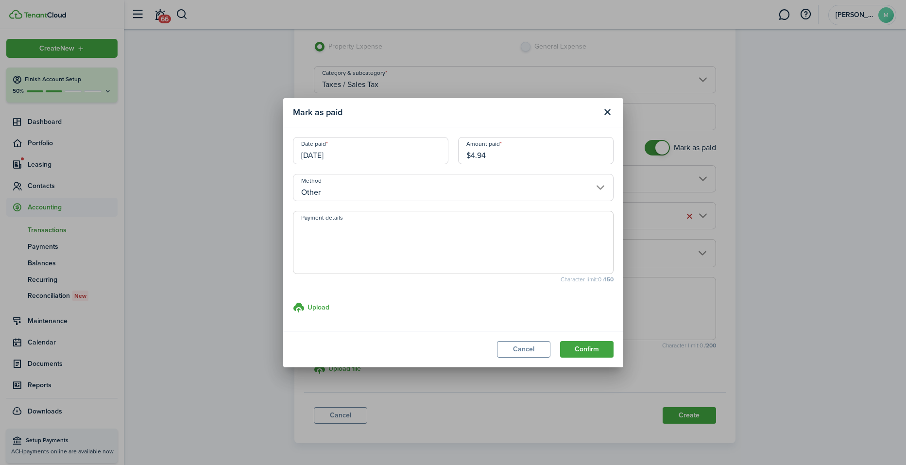
click at [357, 230] on textarea "Payment details" at bounding box center [454, 245] width 320 height 47
paste textarea "Withheld by property manager from gross rent proceeds."
type textarea "Withheld by property manager from gross rent proceeds."
click at [599, 346] on button "Confirm" at bounding box center [586, 349] width 53 height 17
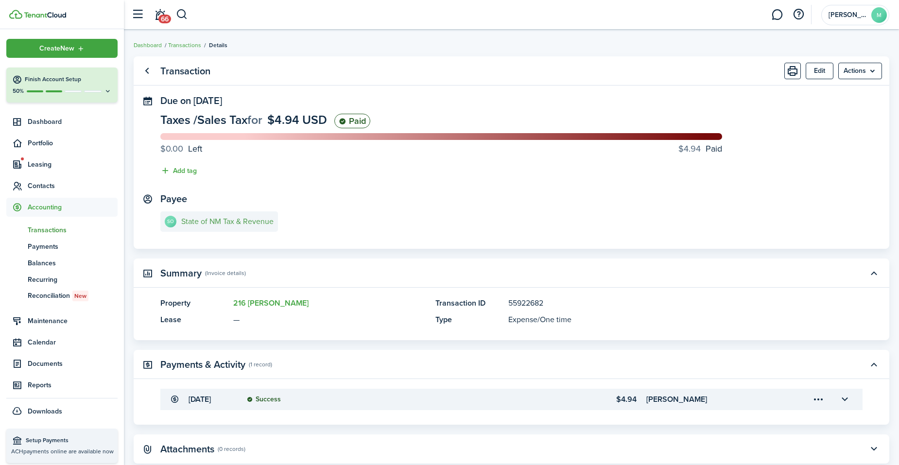
click at [224, 220] on e-details-info-title "State of NM Tax & Revenue" at bounding box center [227, 221] width 92 height 9
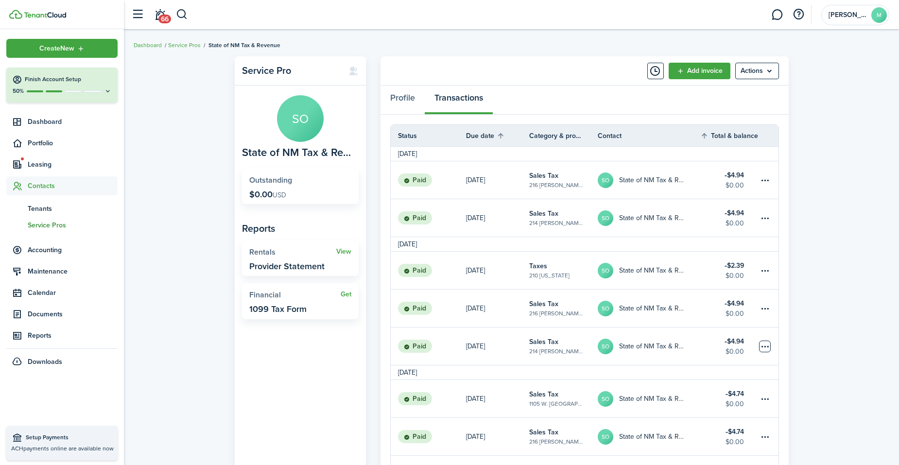
click at [767, 342] on table-menu-btn-icon at bounding box center [765, 347] width 12 height 12
click at [737, 364] on link "Clone" at bounding box center [728, 369] width 85 height 17
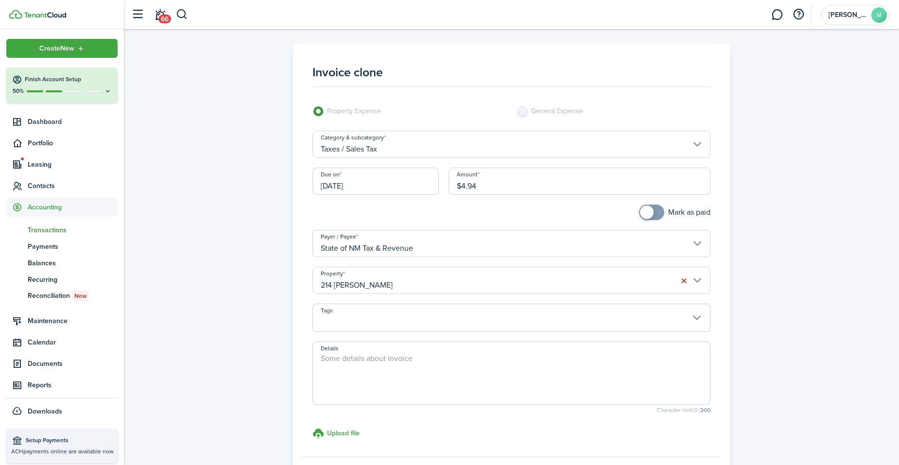
click at [694, 279] on input "214 [PERSON_NAME]" at bounding box center [511, 280] width 398 height 27
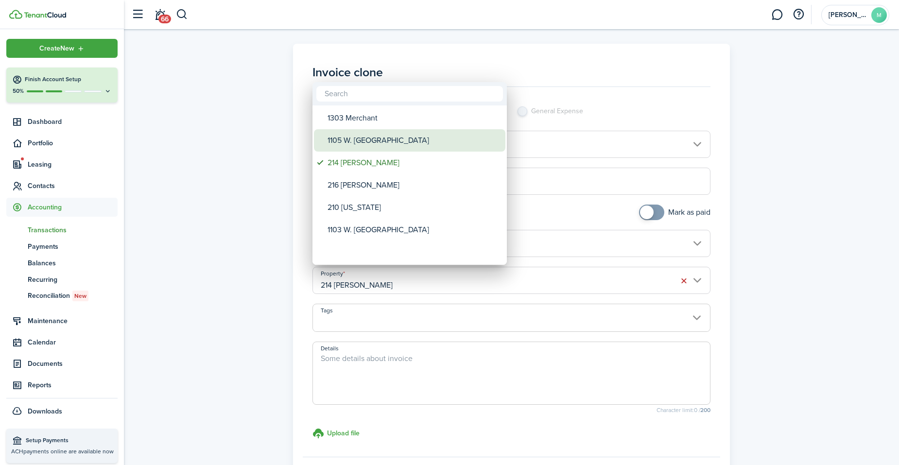
click at [391, 136] on div "1105 W. [GEOGRAPHIC_DATA]" at bounding box center [414, 140] width 172 height 22
type input "1105 W. [GEOGRAPHIC_DATA]"
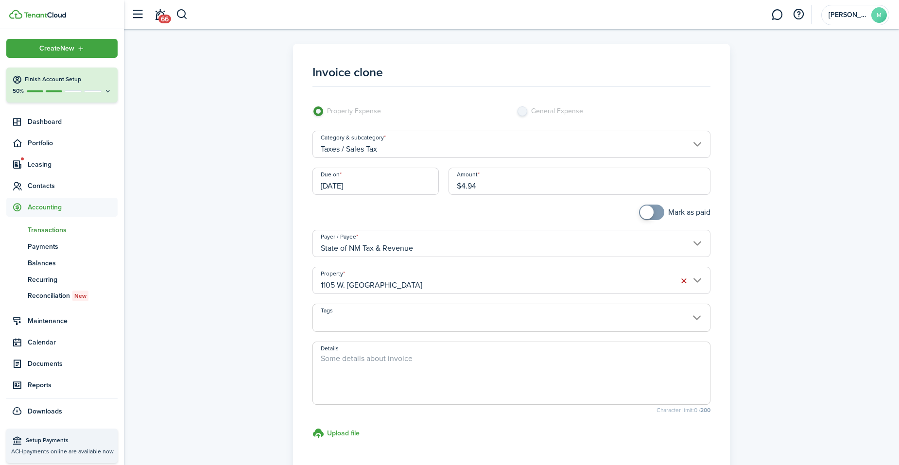
checkbox input "true"
click at [652, 211] on span at bounding box center [647, 213] width 14 height 14
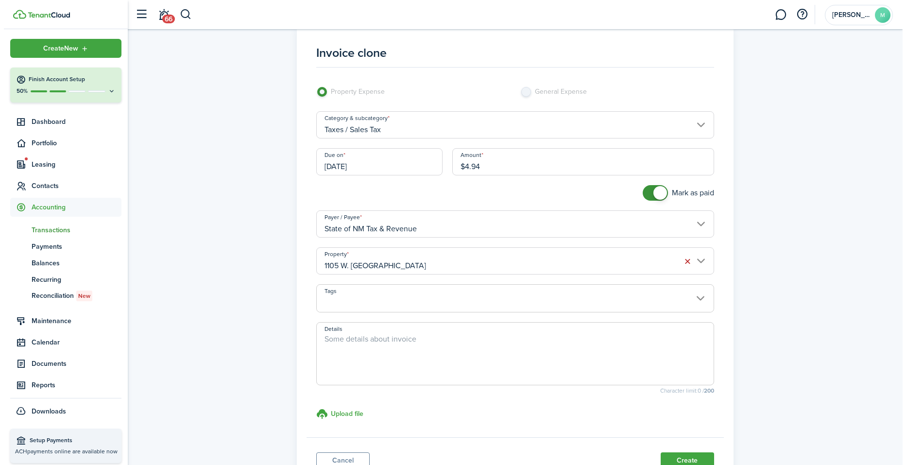
scroll to position [39, 0]
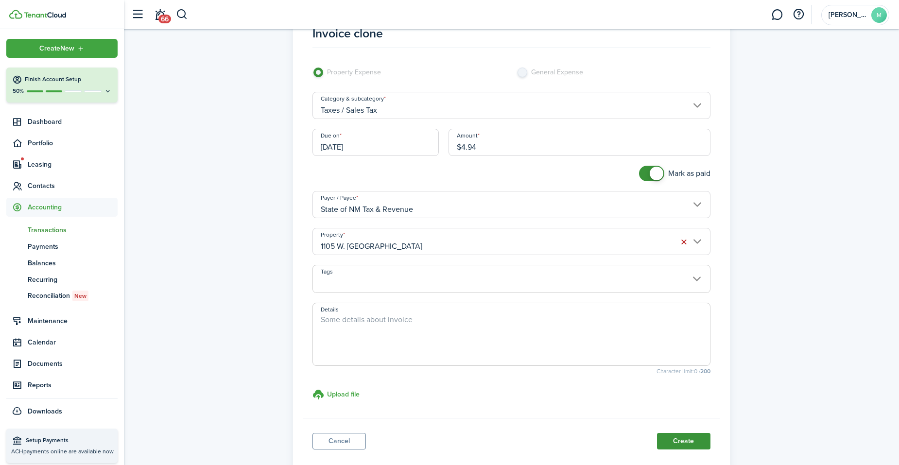
click at [687, 442] on button "Create" at bounding box center [683, 441] width 53 height 17
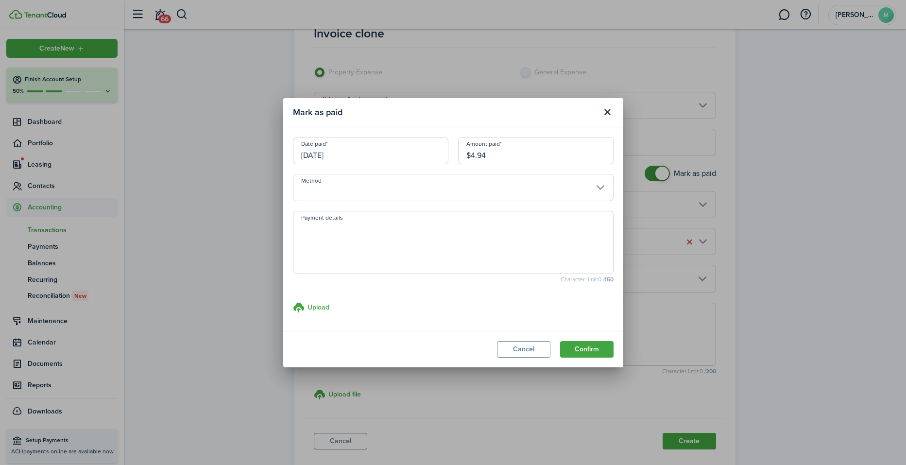
click at [492, 189] on input "Method" at bounding box center [453, 187] width 321 height 27
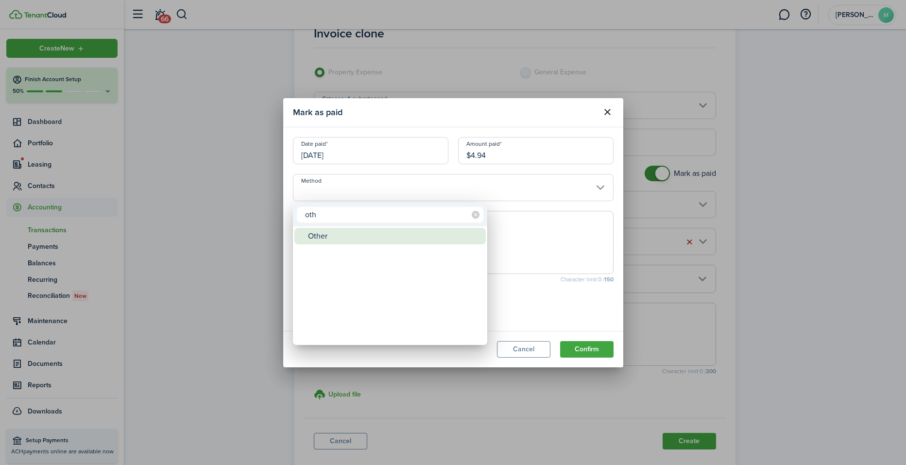
type input "oth"
click at [406, 239] on div "Other" at bounding box center [394, 236] width 172 height 17
type input "Other"
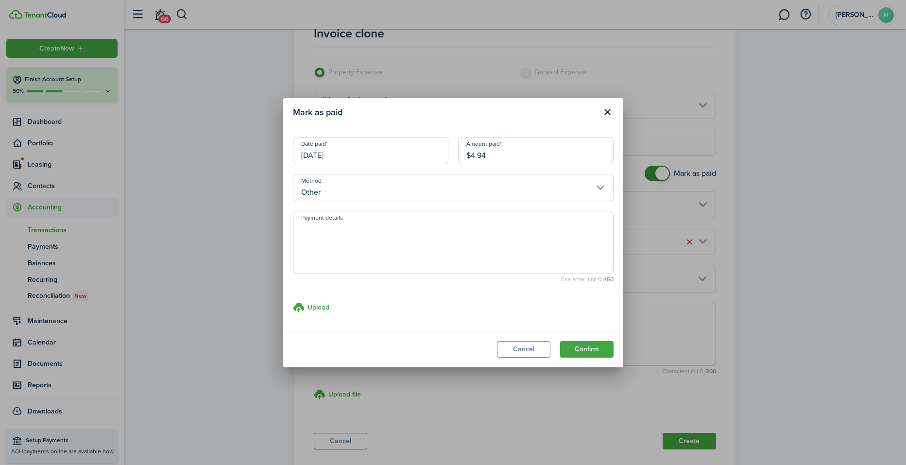
click at [406, 239] on textarea "Payment details" at bounding box center [454, 245] width 320 height 47
paste textarea "Withheld by property manager from gross rent proceeds."
type textarea "Withheld by property manager from gross rent proceeds."
click at [590, 347] on button "Confirm" at bounding box center [586, 349] width 53 height 17
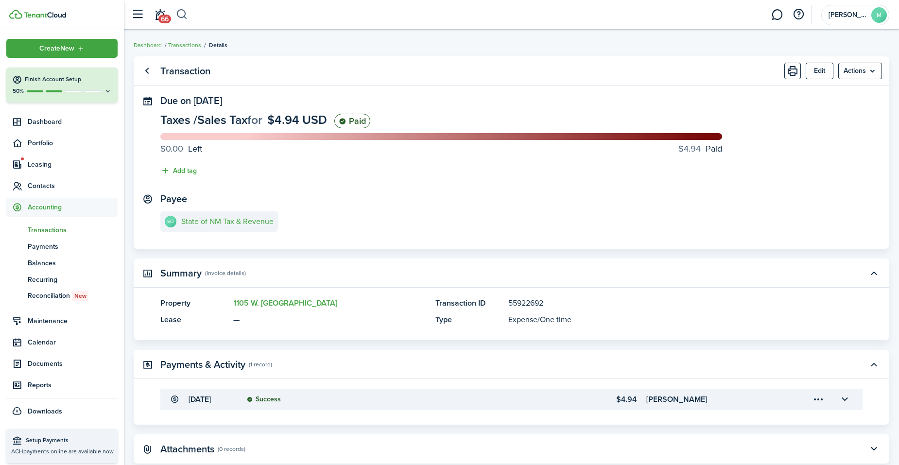
click at [182, 16] on button "button" at bounding box center [182, 14] width 12 height 17
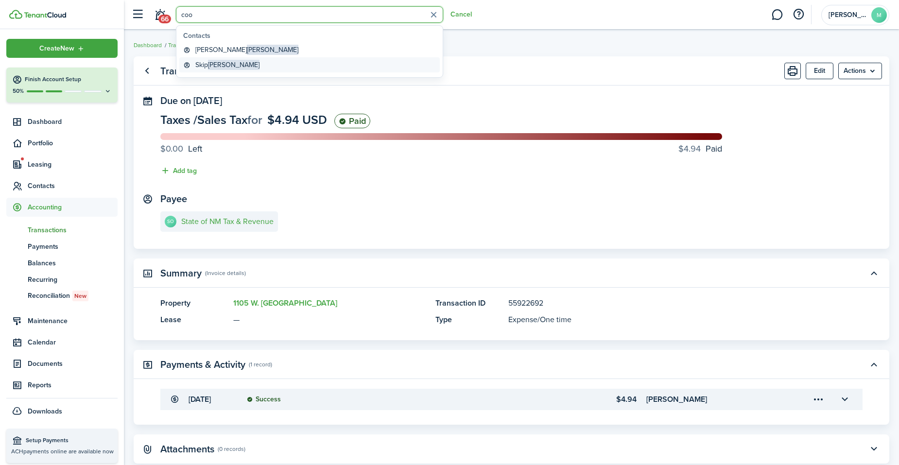
type input "coo"
click at [214, 61] on span "[PERSON_NAME]" at bounding box center [234, 65] width 52 height 10
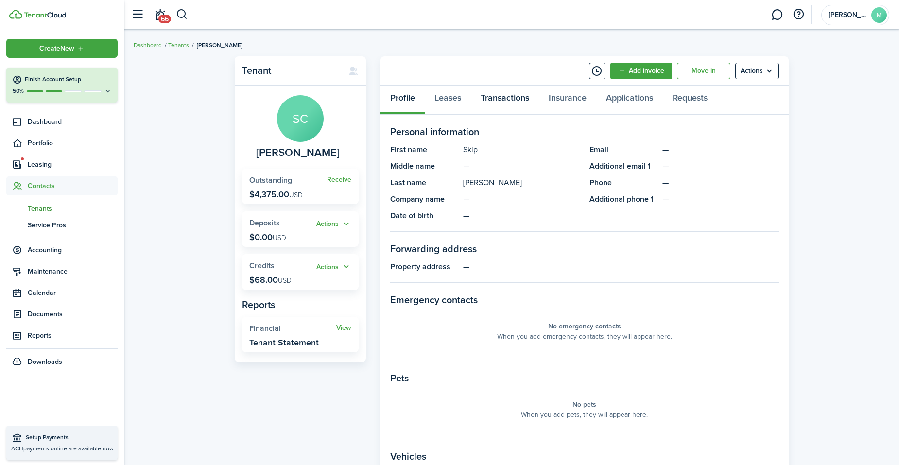
click at [511, 95] on link "Transactions" at bounding box center [505, 100] width 68 height 29
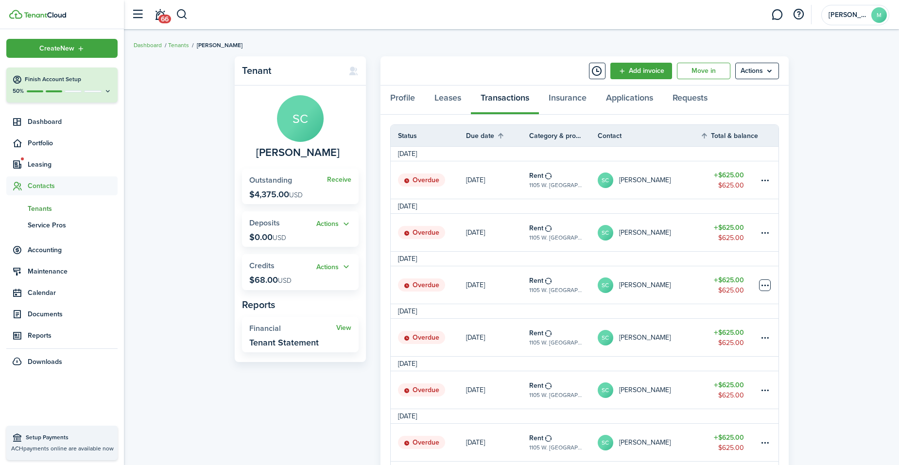
click at [766, 282] on table-menu-btn-icon at bounding box center [765, 285] width 12 height 12
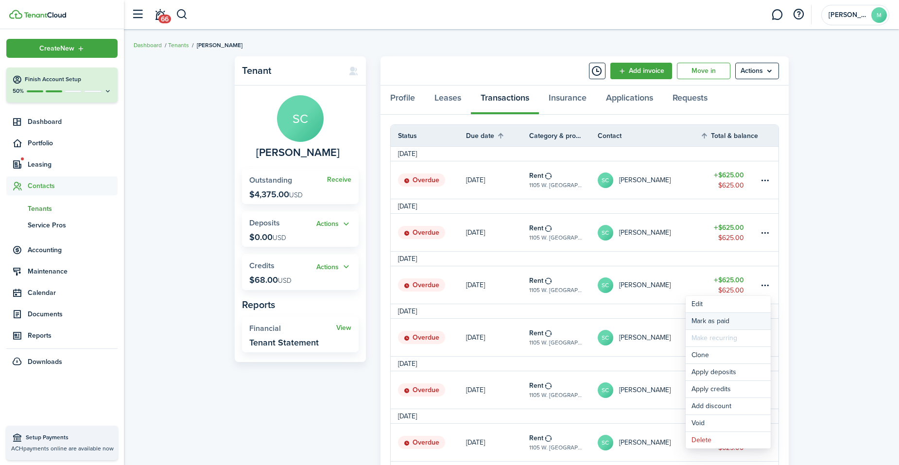
click at [742, 318] on link "Mark as paid" at bounding box center [728, 321] width 85 height 17
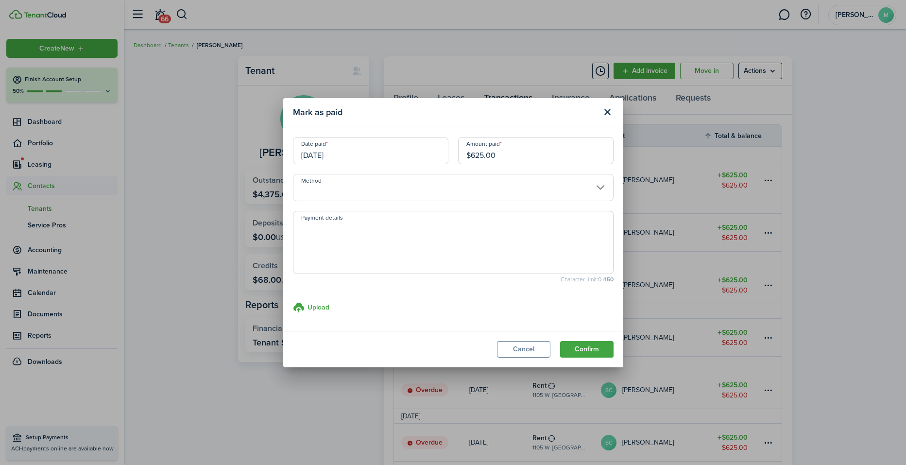
click at [406, 156] on input "09/01/2024" at bounding box center [371, 150] width 156 height 27
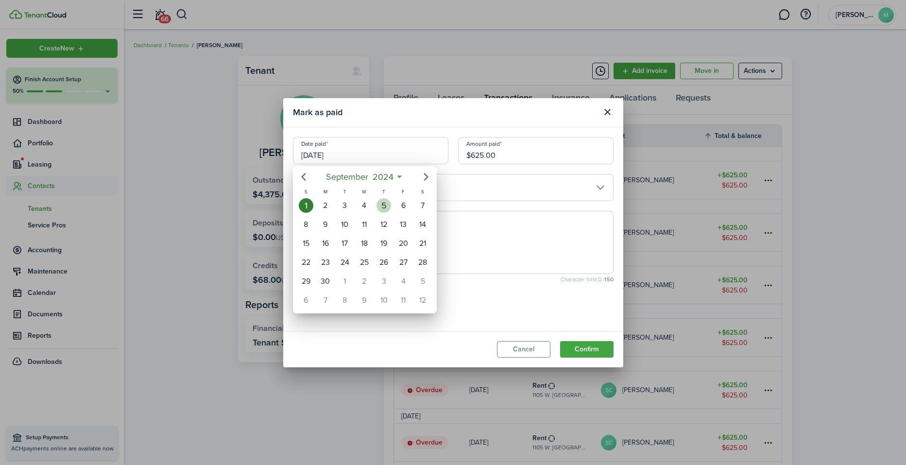
click at [390, 203] on div "5" at bounding box center [384, 205] width 15 height 15
type input "09/05/2024"
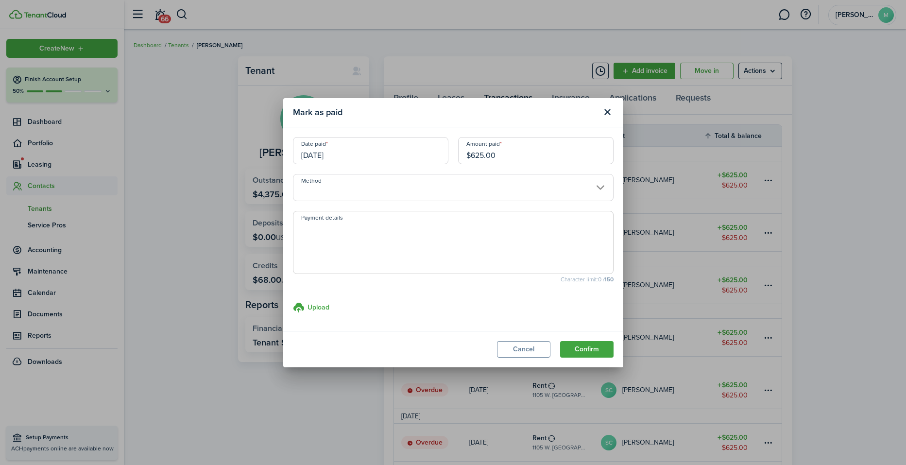
click at [455, 191] on input "Method" at bounding box center [453, 187] width 321 height 27
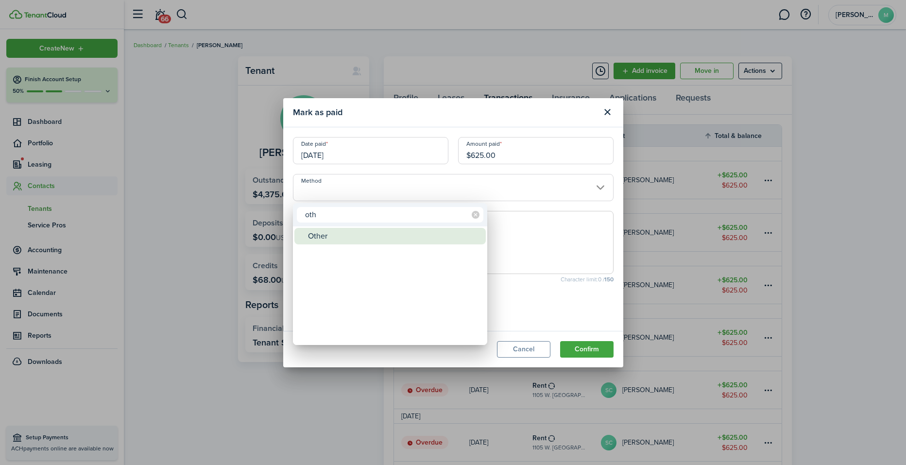
type input "oth"
click at [427, 232] on div "Other" at bounding box center [394, 236] width 172 height 17
type input "Other"
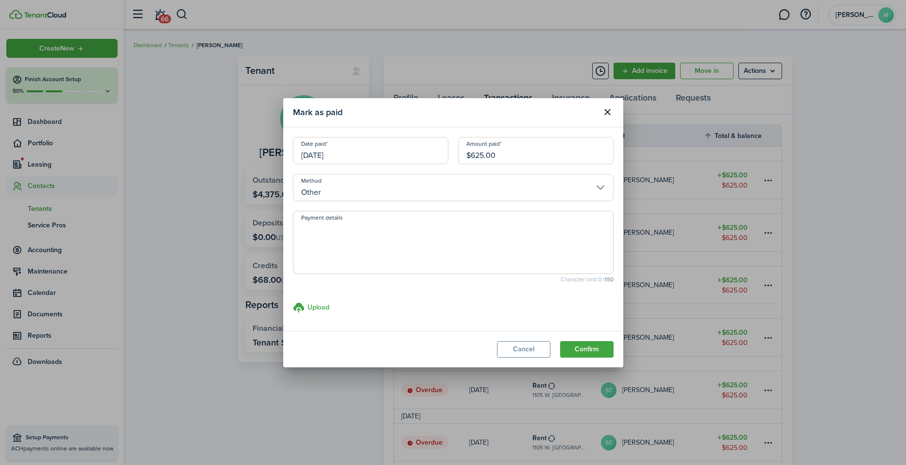
click at [427, 232] on textarea "Payment details" at bounding box center [454, 245] width 320 height 47
type textarea "paid to property manager"
click at [586, 349] on button "Confirm" at bounding box center [586, 349] width 53 height 17
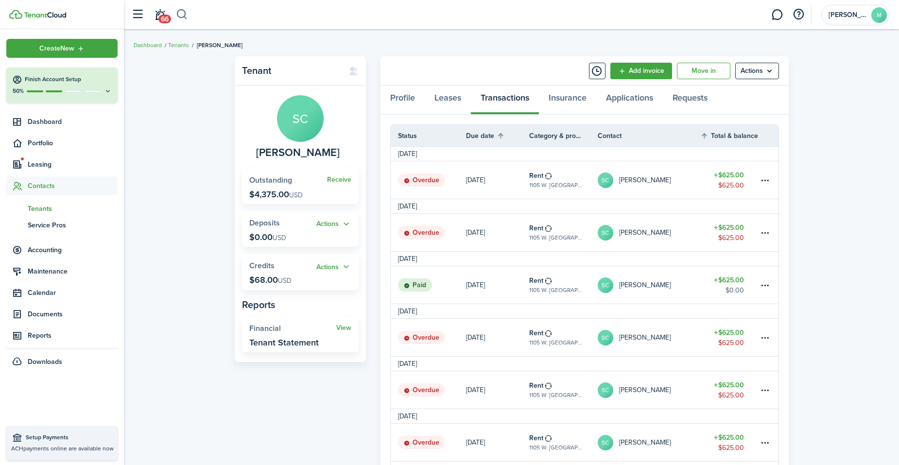
click at [185, 12] on button "button" at bounding box center [182, 14] width 12 height 17
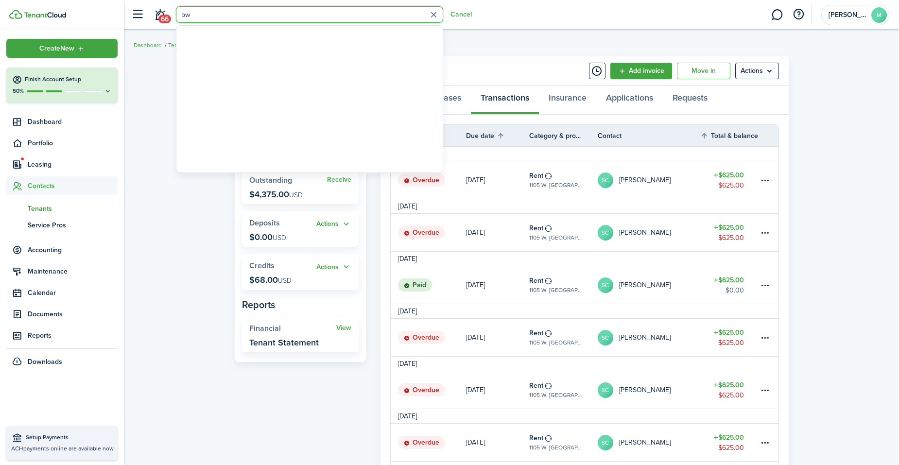
type input "b"
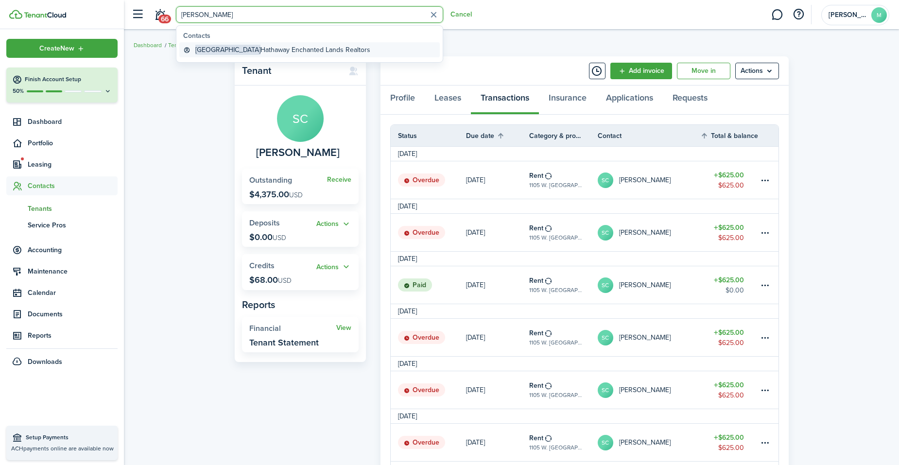
type input "[PERSON_NAME]"
click at [249, 49] on global-search-item-title "Berkshire Hathaway Enchanted Lands Realtors" at bounding box center [282, 50] width 175 height 10
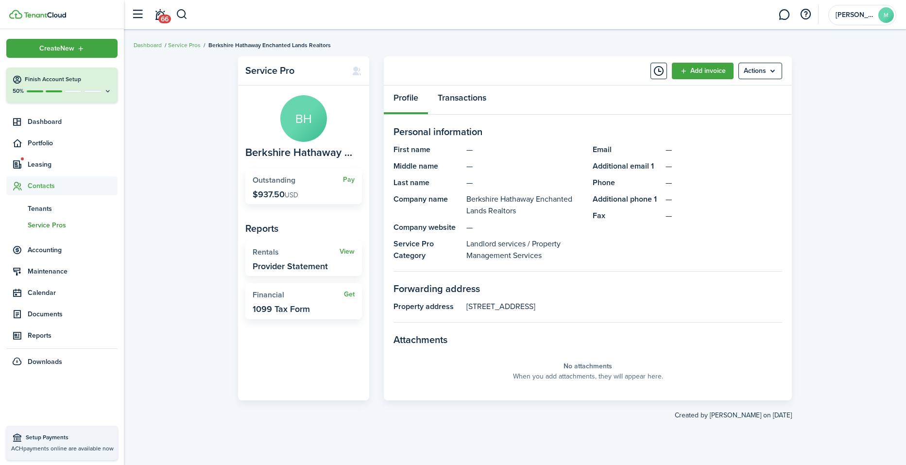
click at [462, 101] on link "Transactions" at bounding box center [462, 100] width 68 height 29
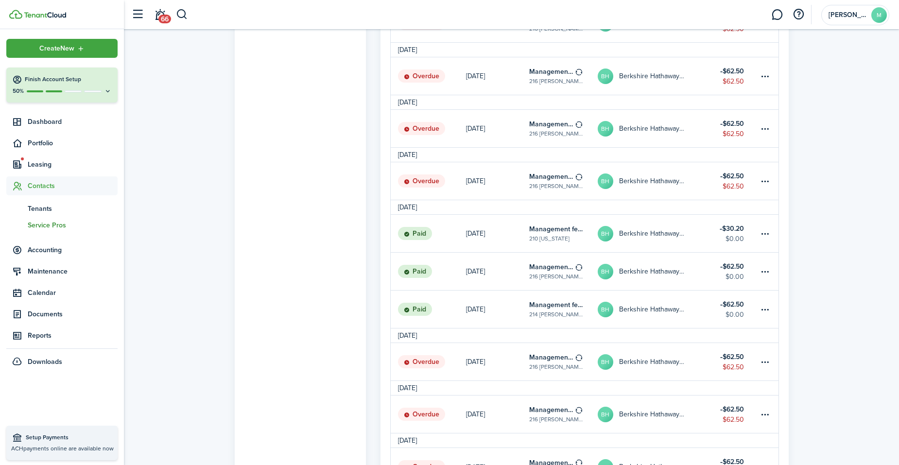
scroll to position [661, 0]
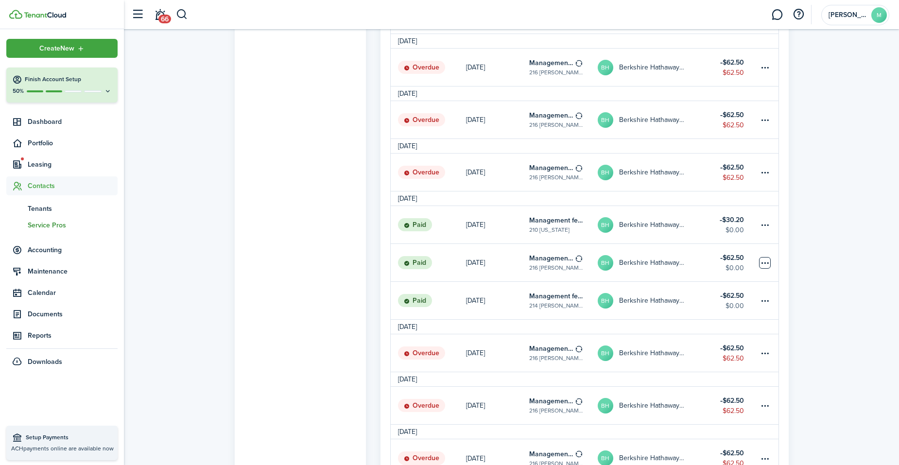
click at [766, 261] on table-menu-btn-icon at bounding box center [765, 263] width 12 height 12
click at [735, 317] on link "Clone" at bounding box center [728, 316] width 85 height 17
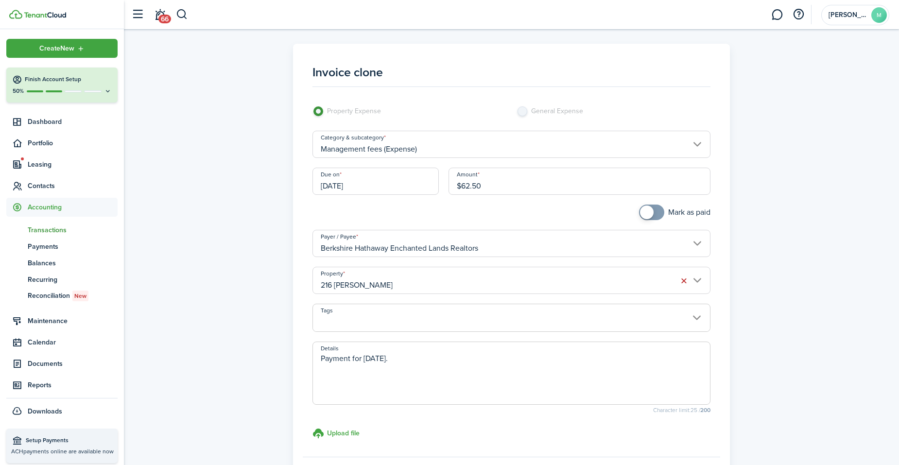
click at [537, 282] on input "216 [PERSON_NAME]" at bounding box center [511, 280] width 398 height 27
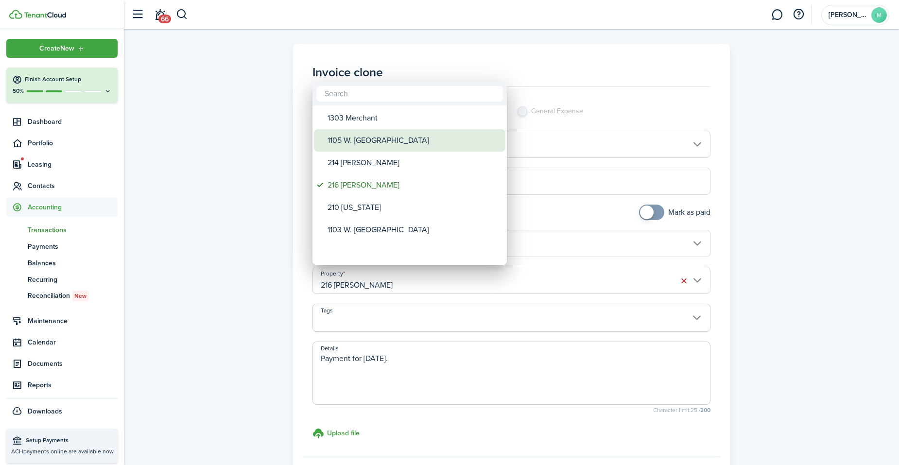
click at [394, 141] on div "1105 W. [GEOGRAPHIC_DATA]" at bounding box center [414, 140] width 172 height 22
type input "1105 W. [GEOGRAPHIC_DATA]"
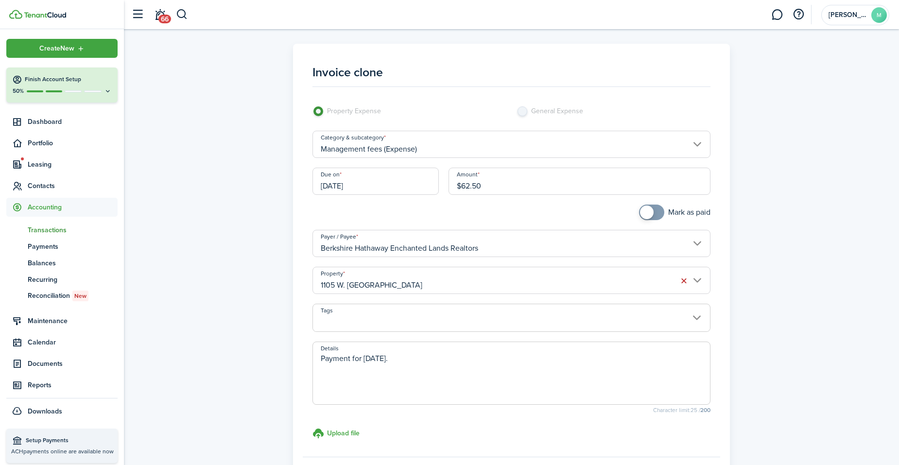
click at [399, 179] on input "09/07/2024" at bounding box center [375, 181] width 126 height 27
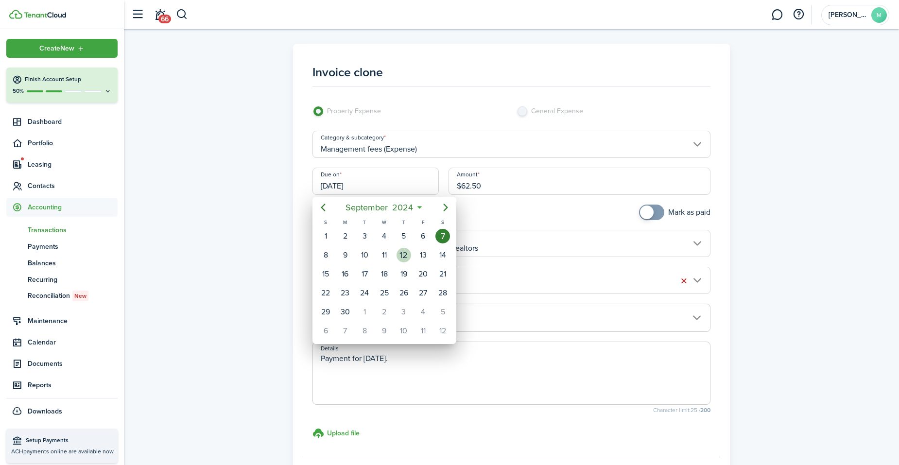
click at [404, 253] on div "12" at bounding box center [404, 255] width 15 height 15
type input "09/12/2024"
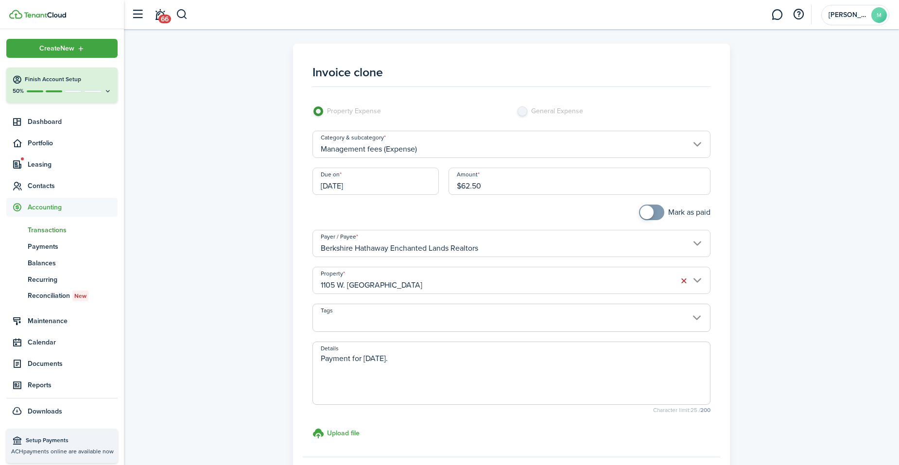
checkbox input "true"
click at [655, 212] on span at bounding box center [652, 213] width 10 height 16
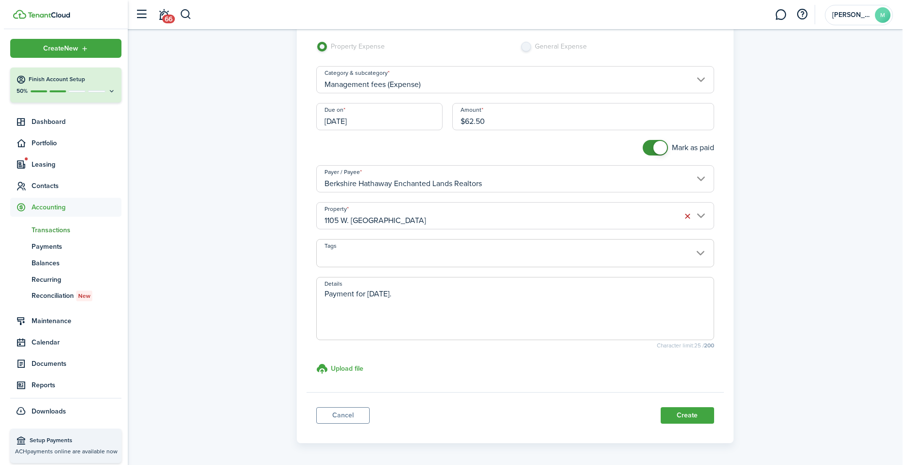
scroll to position [78, 0]
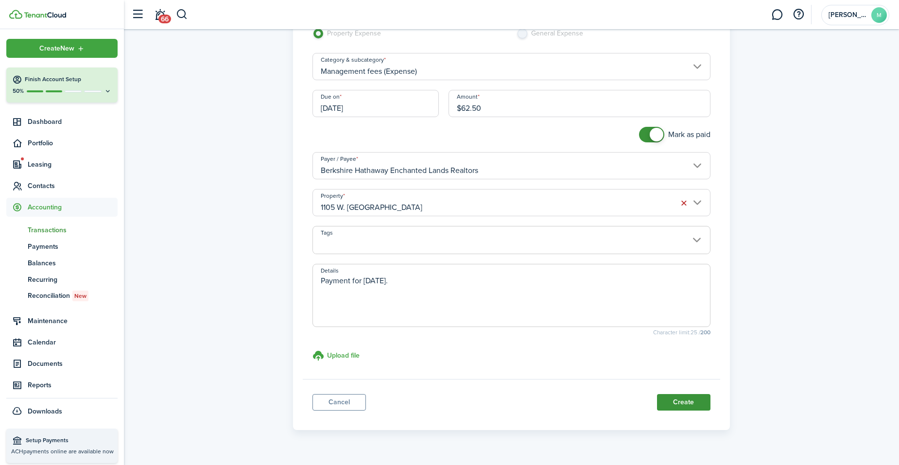
click at [687, 400] on button "Create" at bounding box center [683, 402] width 53 height 17
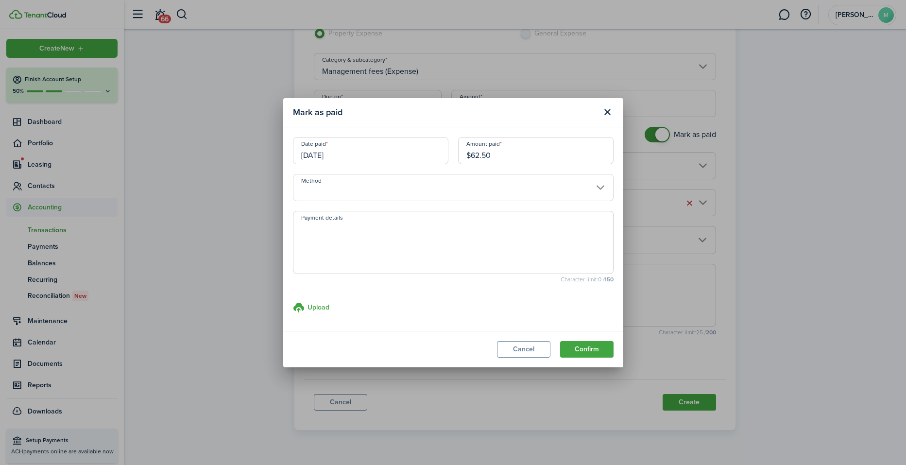
click at [472, 191] on input "Method" at bounding box center [453, 187] width 321 height 27
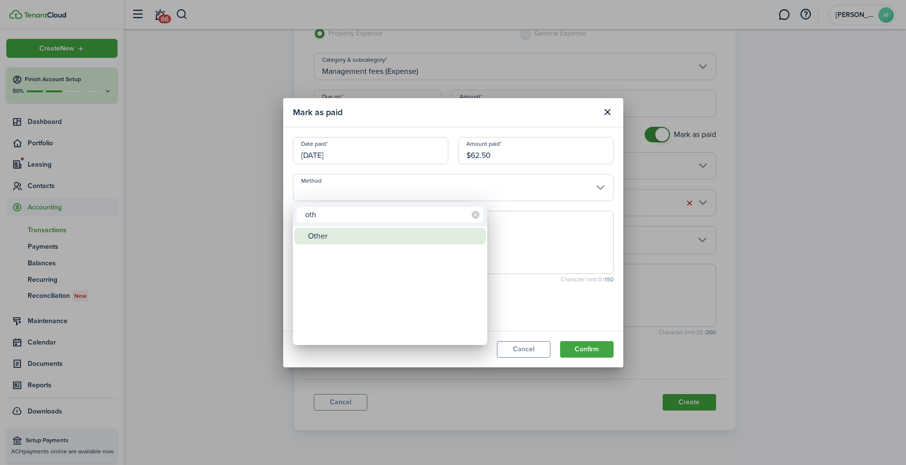
type input "oth"
click at [440, 231] on div "Other" at bounding box center [394, 236] width 172 height 17
type input "Other"
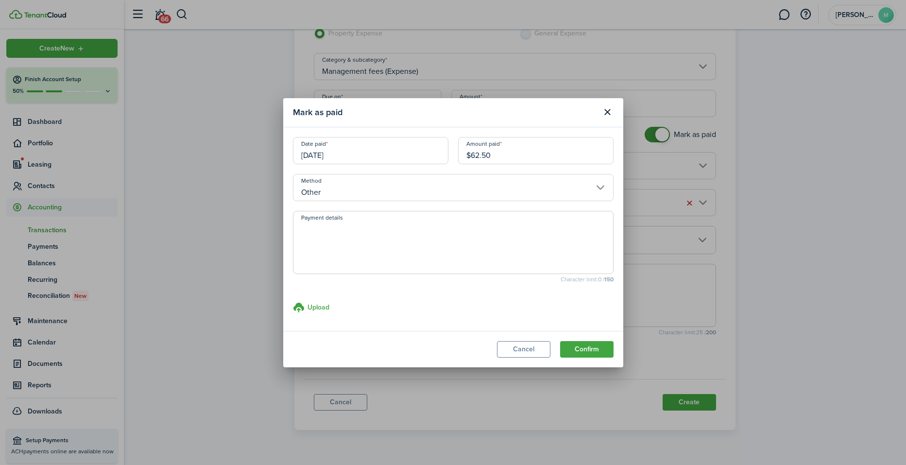
click at [440, 231] on textarea "Payment details" at bounding box center [454, 245] width 320 height 47
paste textarea "Withheld by property manager from gross rent proceeds."
type textarea "Withheld by property manager from gross rent proceeds."
click at [587, 345] on button "Confirm" at bounding box center [586, 349] width 53 height 17
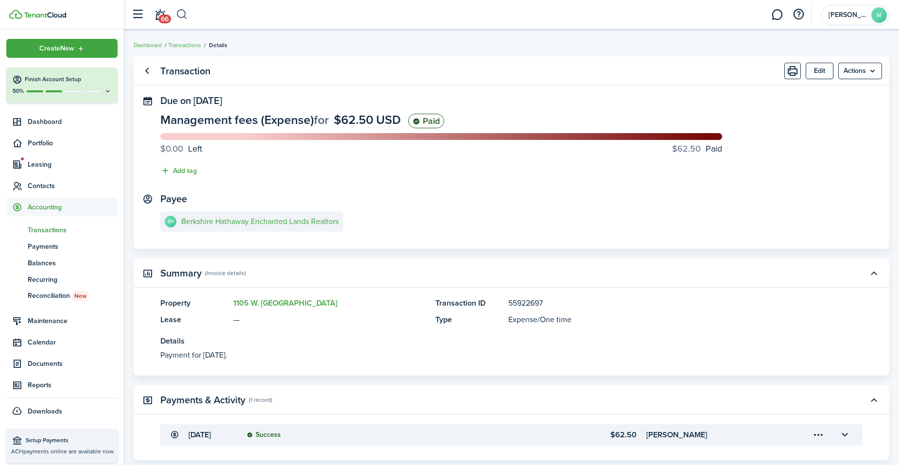
click at [183, 12] on button "button" at bounding box center [182, 14] width 12 height 17
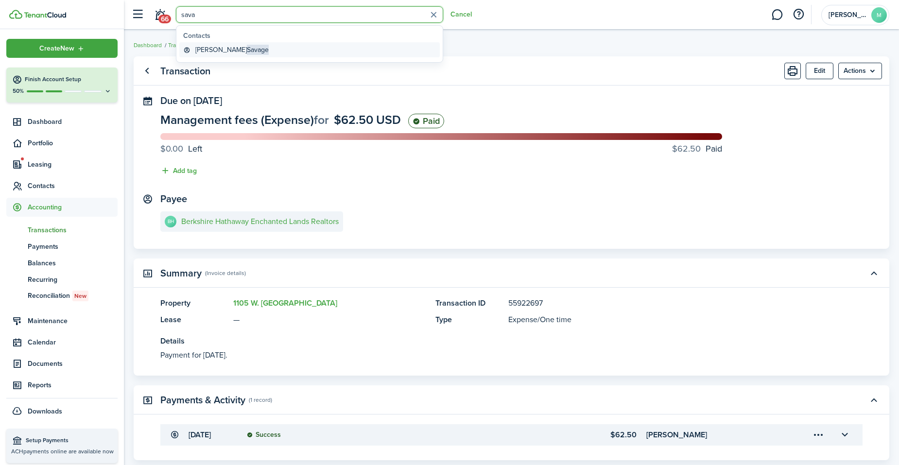
type input "sava"
click at [247, 45] on span "Savage" at bounding box center [258, 50] width 22 height 10
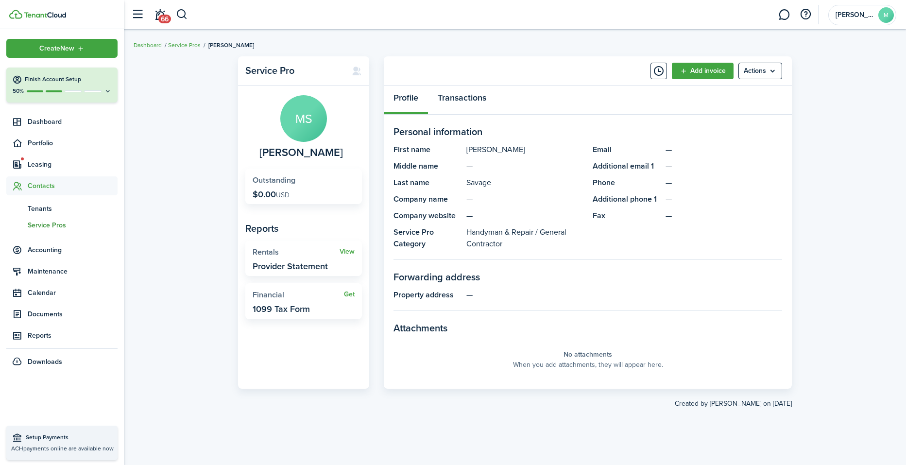
click at [476, 97] on link "Transactions" at bounding box center [462, 100] width 68 height 29
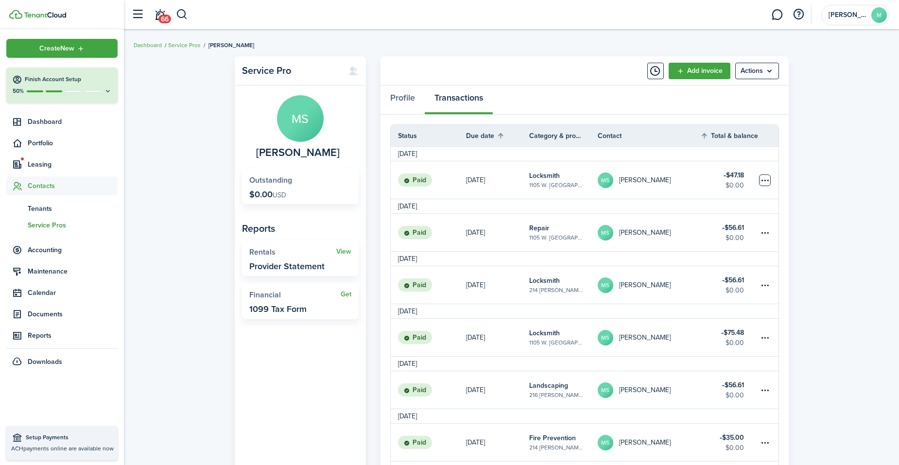
click at [767, 179] on table-menu-btn-icon at bounding box center [765, 180] width 12 height 12
click at [734, 231] on link "Clone" at bounding box center [728, 233] width 85 height 17
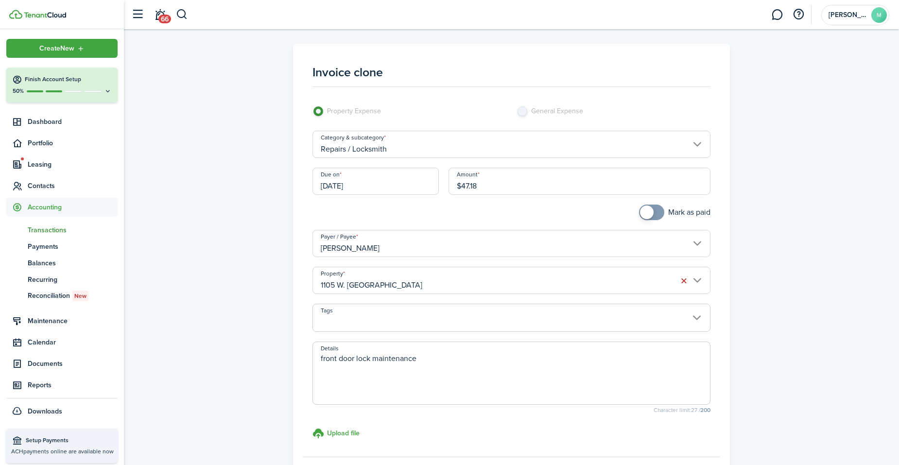
click at [571, 188] on input "$47.18" at bounding box center [580, 181] width 262 height 27
type input "$"
type input "$37.76"
checkbox input "true"
click at [652, 210] on span at bounding box center [652, 213] width 10 height 16
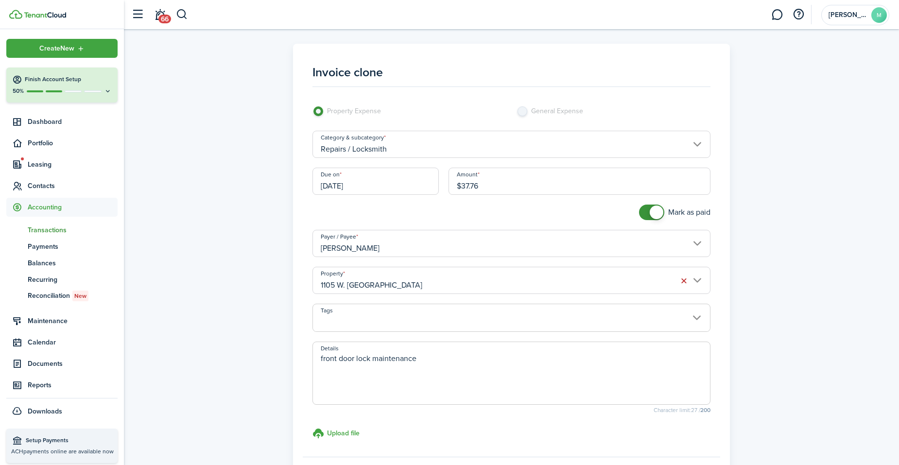
click at [395, 186] on input "[DATE]" at bounding box center [375, 181] width 126 height 27
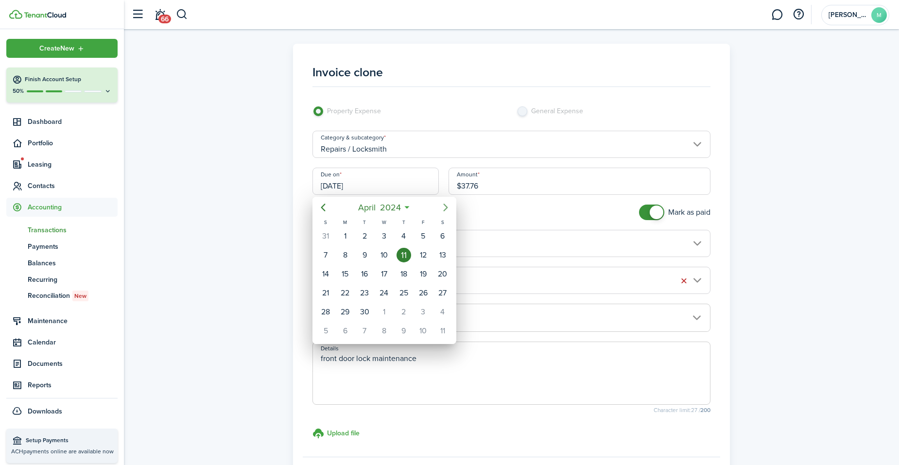
click at [449, 207] on icon "Next page" at bounding box center [446, 208] width 12 height 12
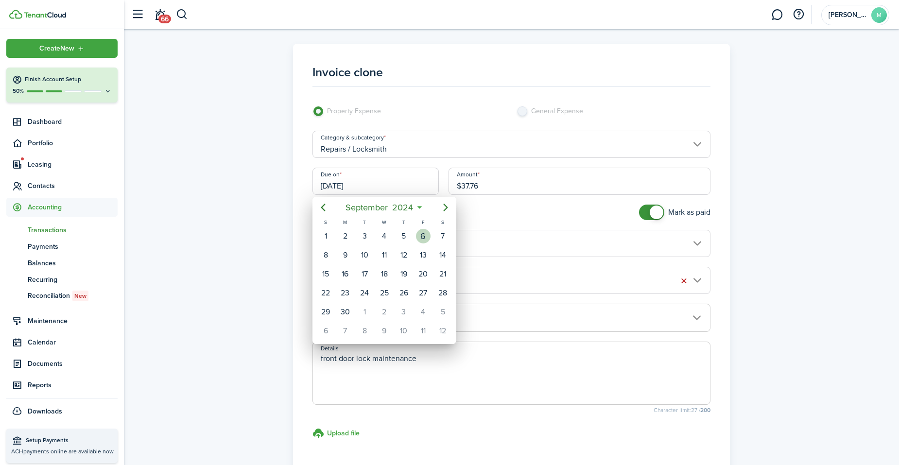
click at [427, 234] on div "6" at bounding box center [423, 236] width 15 height 15
type input "09/06/2024"
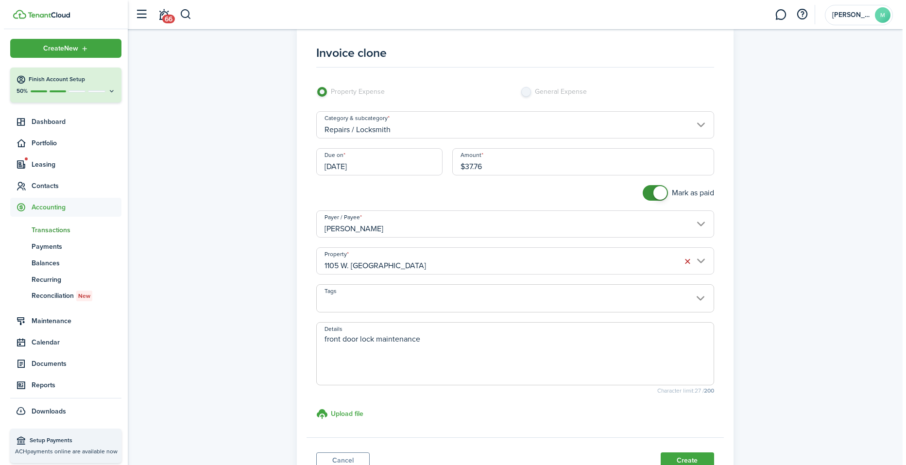
scroll to position [39, 0]
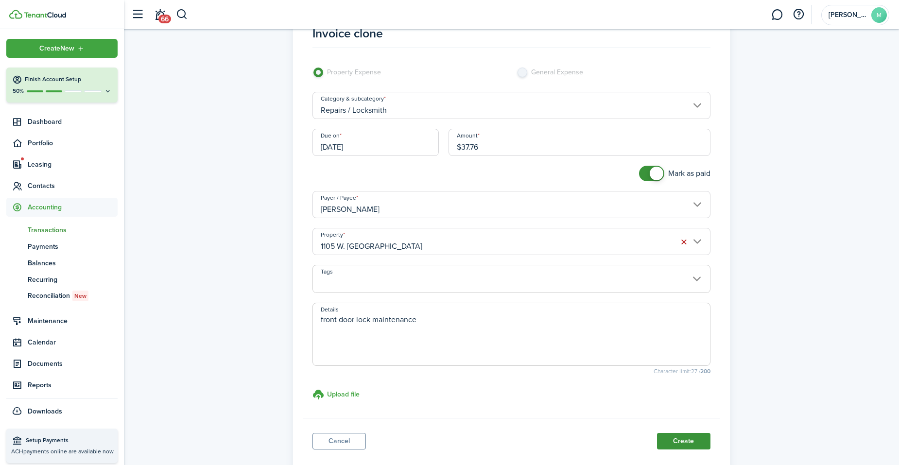
click at [690, 440] on button "Create" at bounding box center [683, 441] width 53 height 17
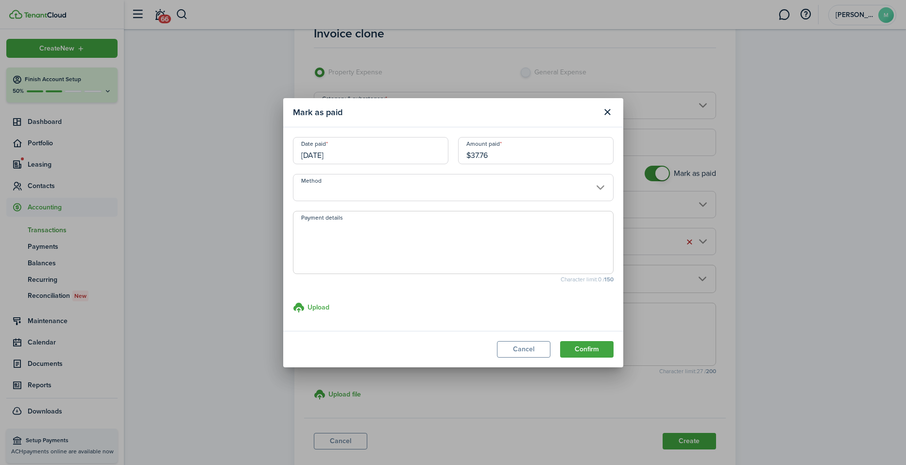
click at [488, 192] on input "Method" at bounding box center [453, 187] width 321 height 27
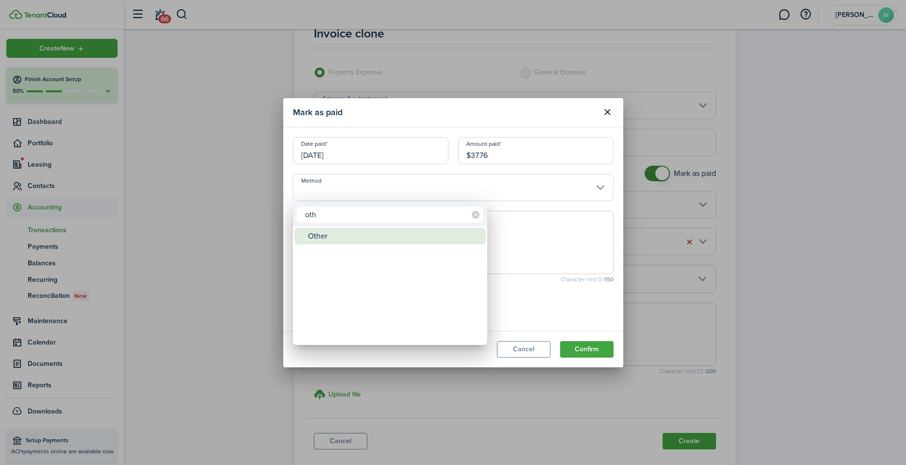
type input "oth"
click at [376, 230] on div "Other" at bounding box center [394, 236] width 172 height 17
type input "Other"
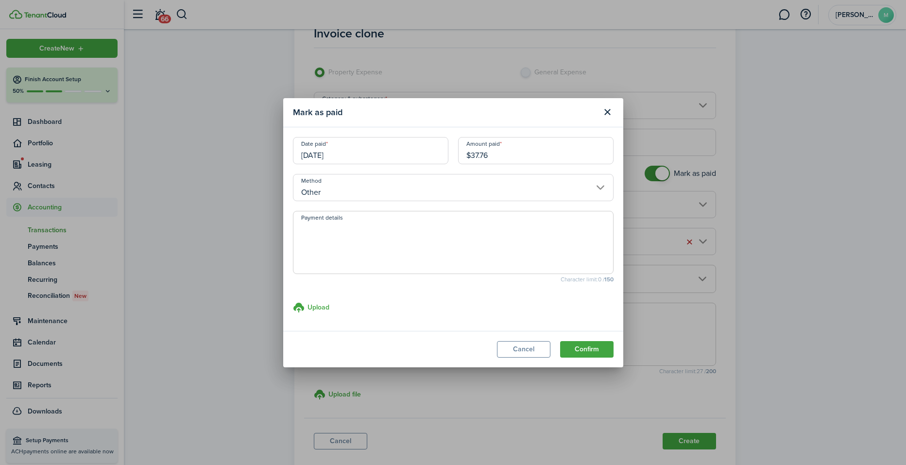
click at [376, 230] on textarea "Payment details" at bounding box center [454, 245] width 320 height 47
paste textarea "Withheld by property manager from gross rent proceeds."
type textarea "Withheld by property manager from gross rent proceeds."
click at [592, 349] on button "Confirm" at bounding box center [586, 349] width 53 height 17
